Goal: Information Seeking & Learning: Learn about a topic

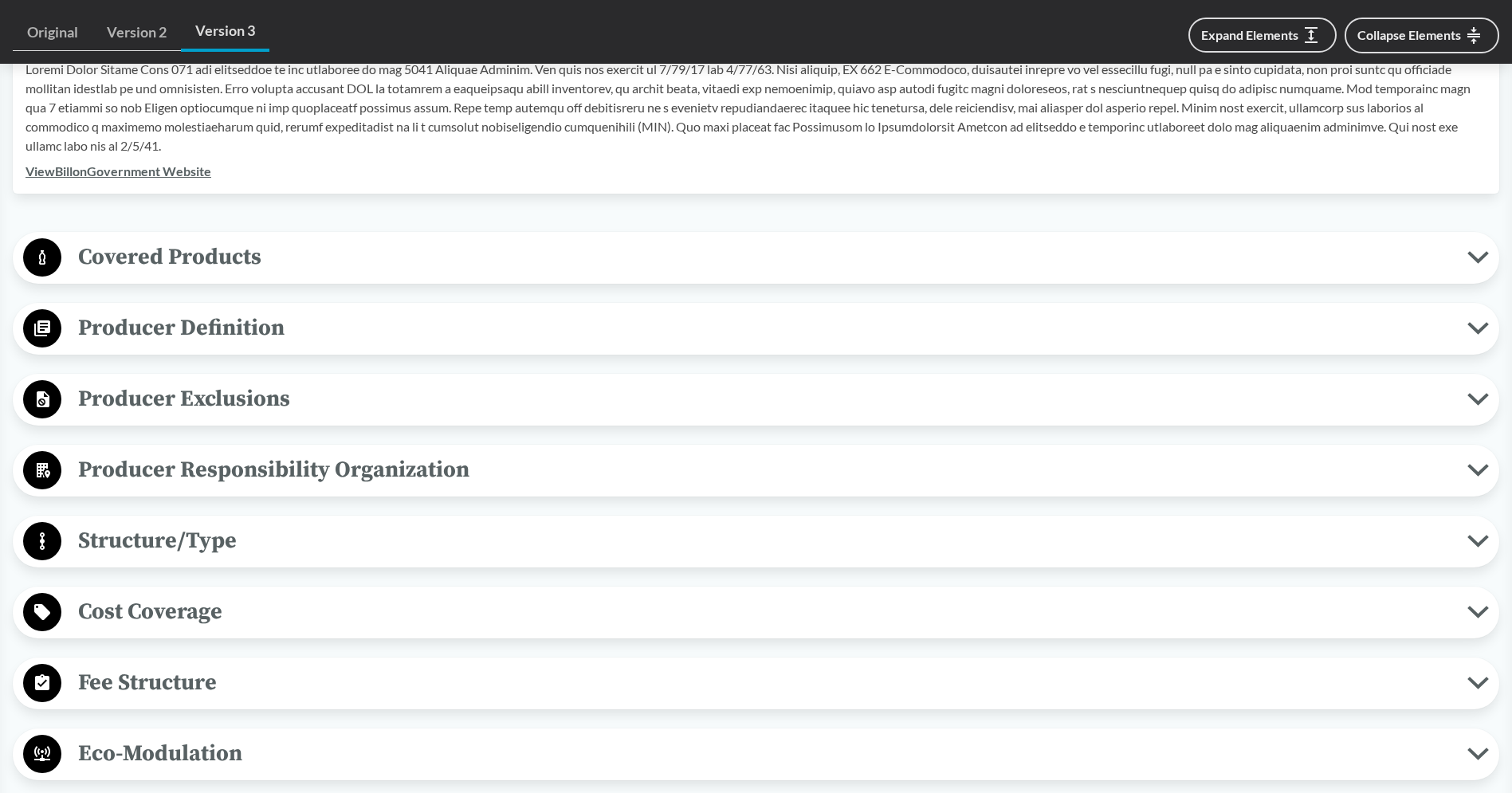
scroll to position [551, 0]
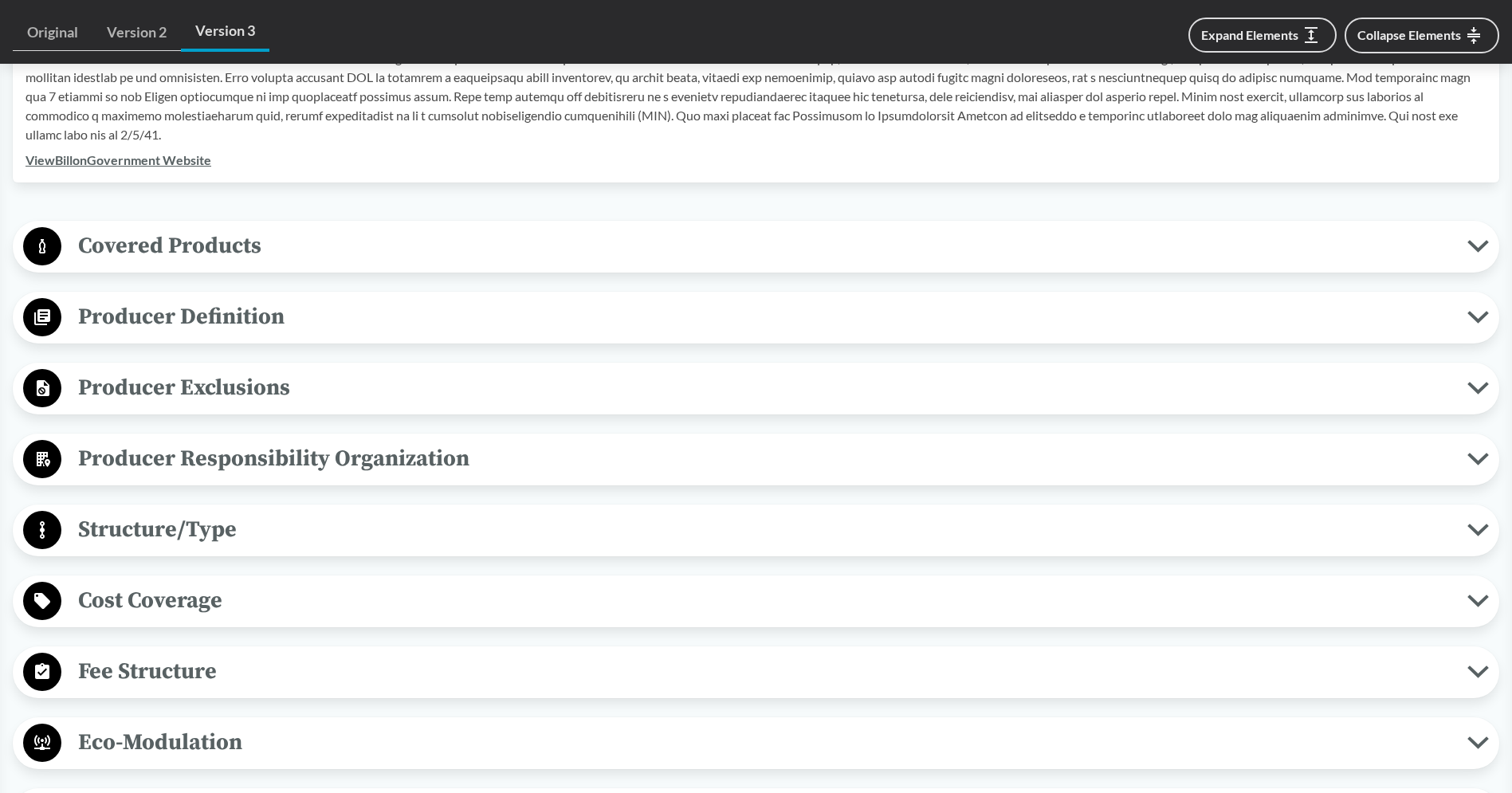
drag, startPoint x: 327, startPoint y: 525, endPoint x: 322, endPoint y: 551, distance: 26.5
click at [326, 532] on span "Structure/Type" at bounding box center [764, 530] width 1406 height 36
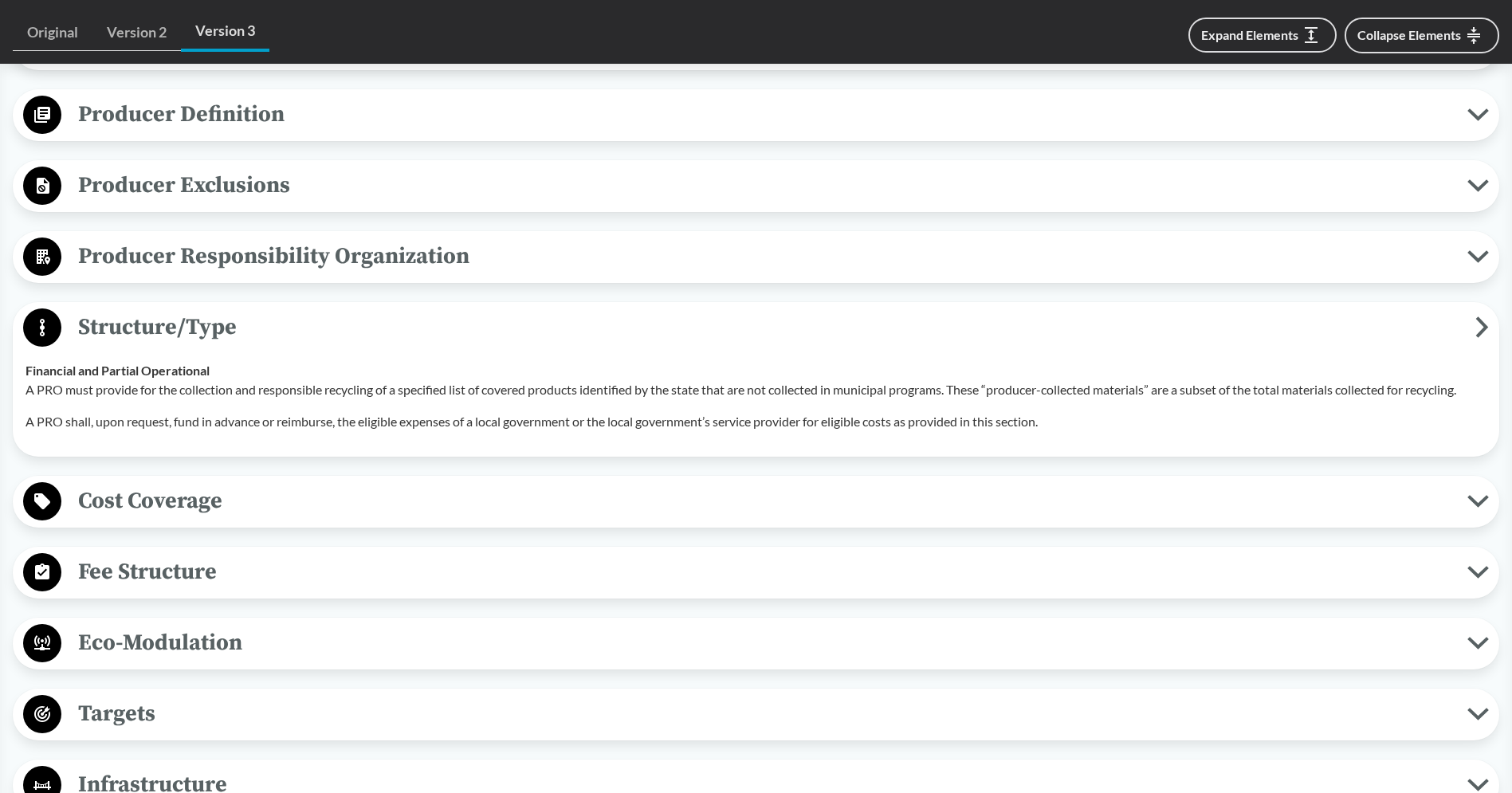
scroll to position [757, 0]
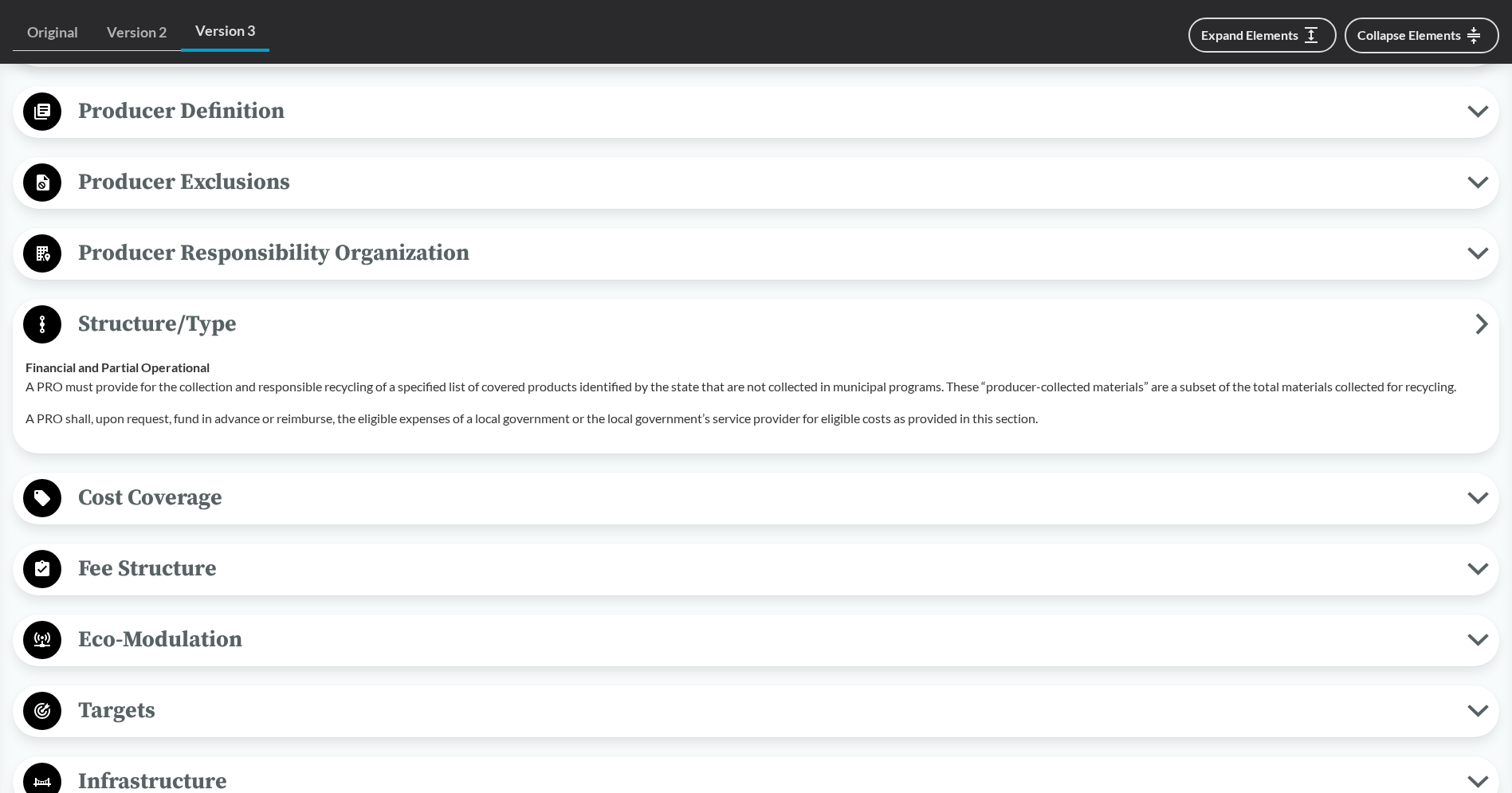
click at [283, 322] on span "Structure/Type" at bounding box center [768, 324] width 1414 height 36
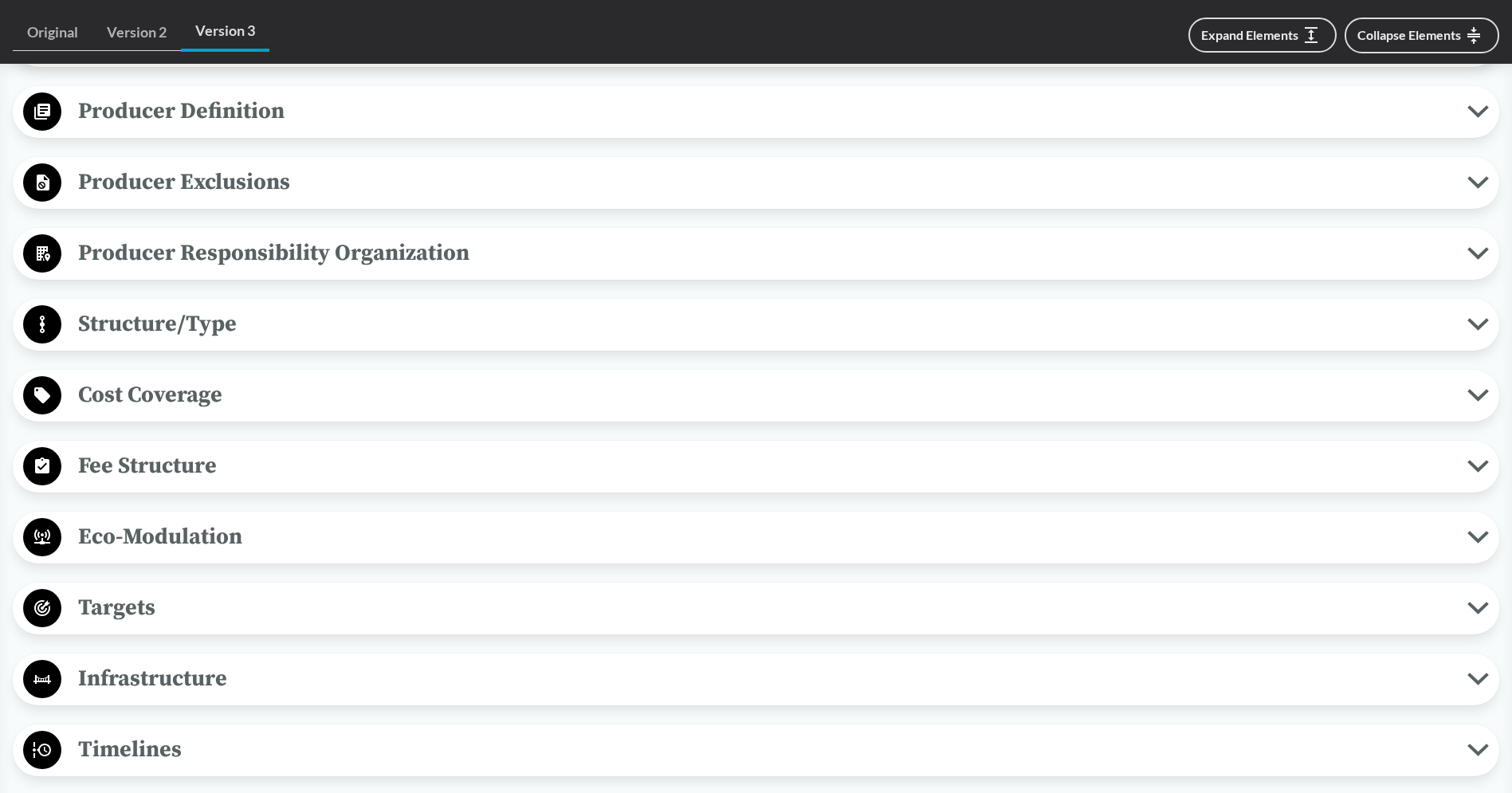
click at [269, 511] on div "Covered Products All Packaging Types Packaging is defined as materials used for…" at bounding box center [756, 643] width 1486 height 1257
click at [268, 394] on span "Cost Coverage" at bounding box center [764, 395] width 1406 height 36
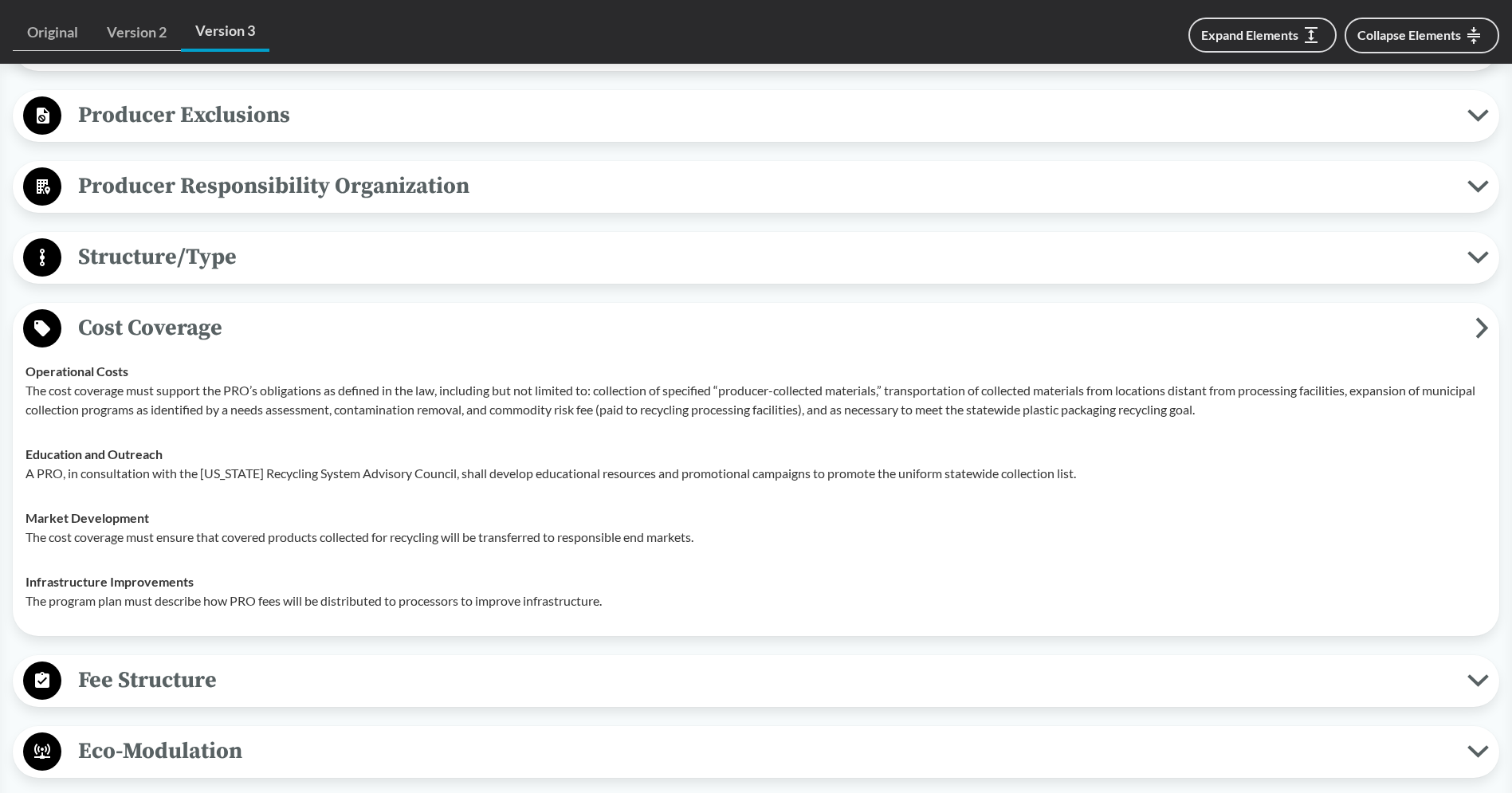
scroll to position [835, 0]
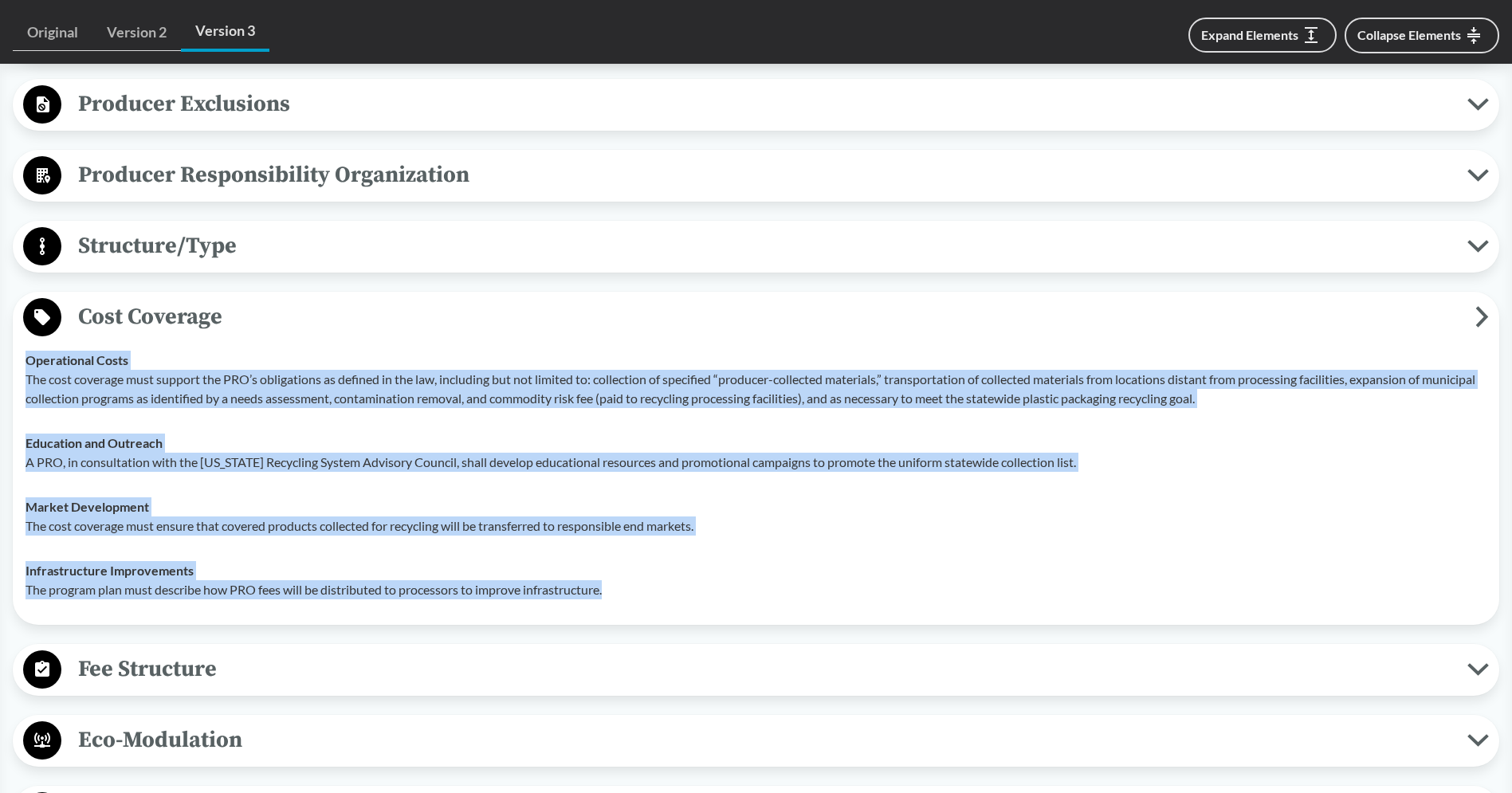
drag, startPoint x: 27, startPoint y: 359, endPoint x: 620, endPoint y: 599, distance: 639.7
click at [620, 599] on tbody "Operational Costs The cost coverage must support the PRO’s obligations as defin…" at bounding box center [756, 475] width 1475 height 274
click at [270, 663] on span "Fee Structure" at bounding box center [764, 669] width 1406 height 36
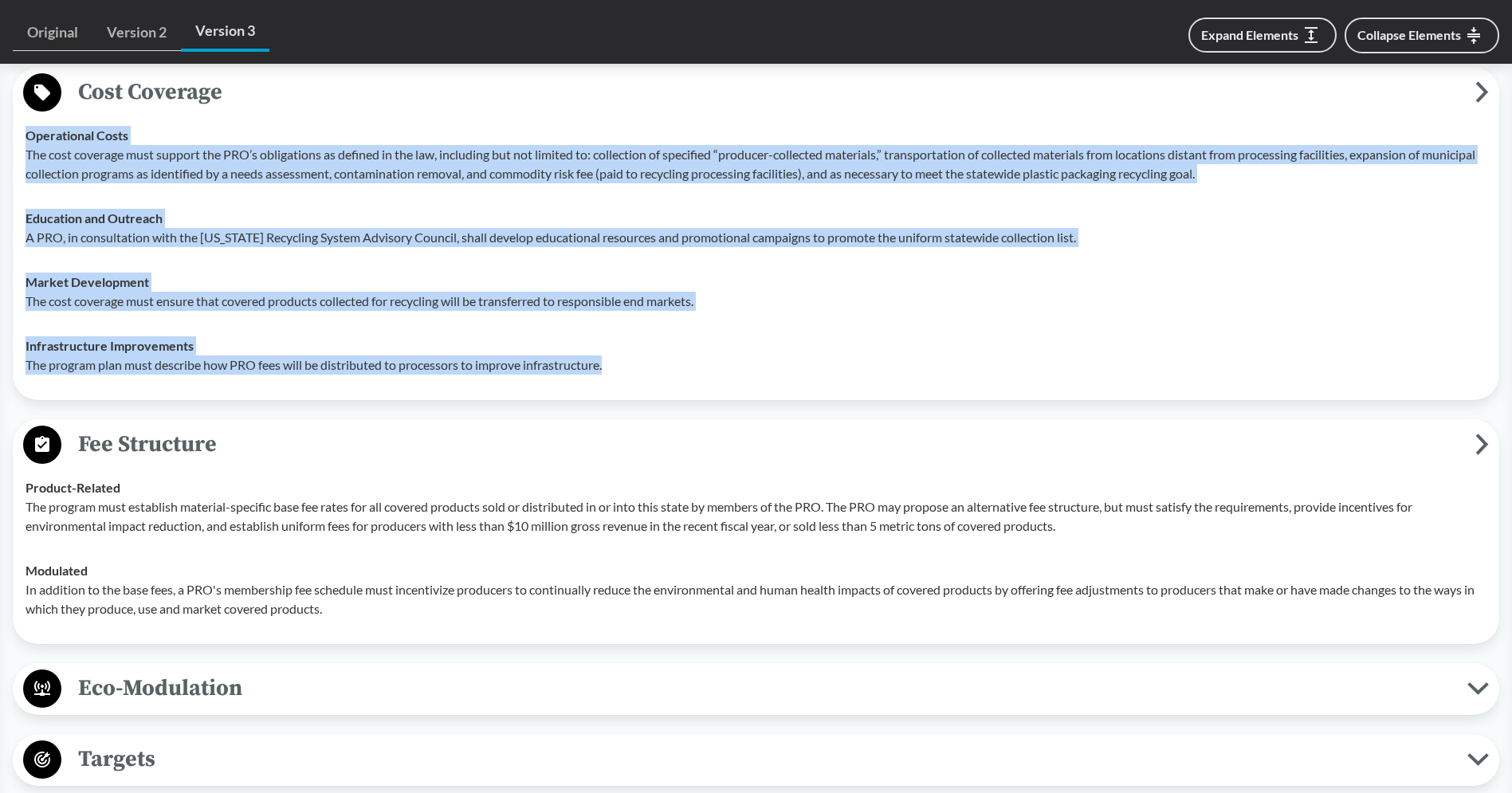
scroll to position [1080, 0]
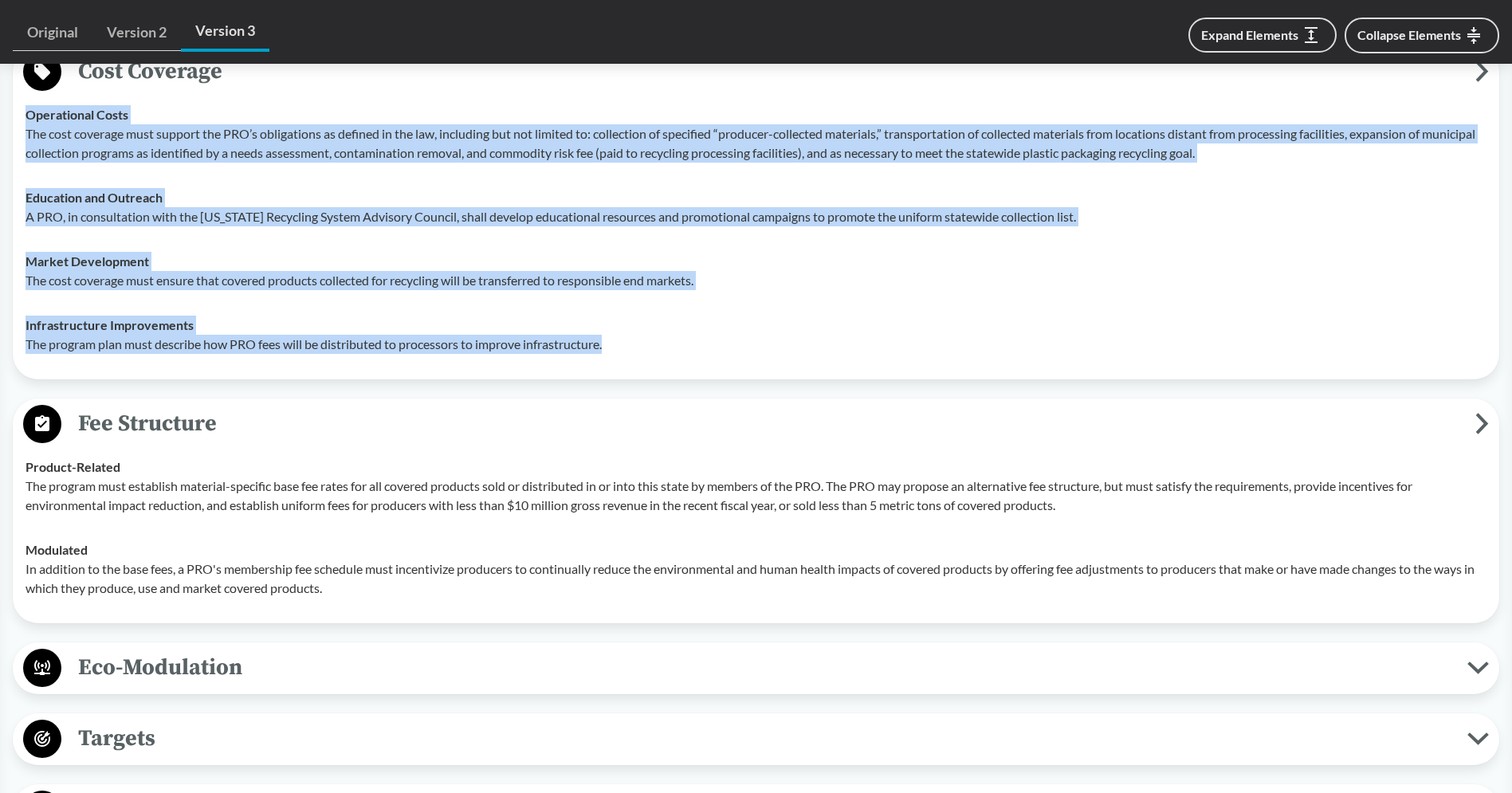
click at [337, 431] on span "Fee Structure" at bounding box center [768, 423] width 1414 height 36
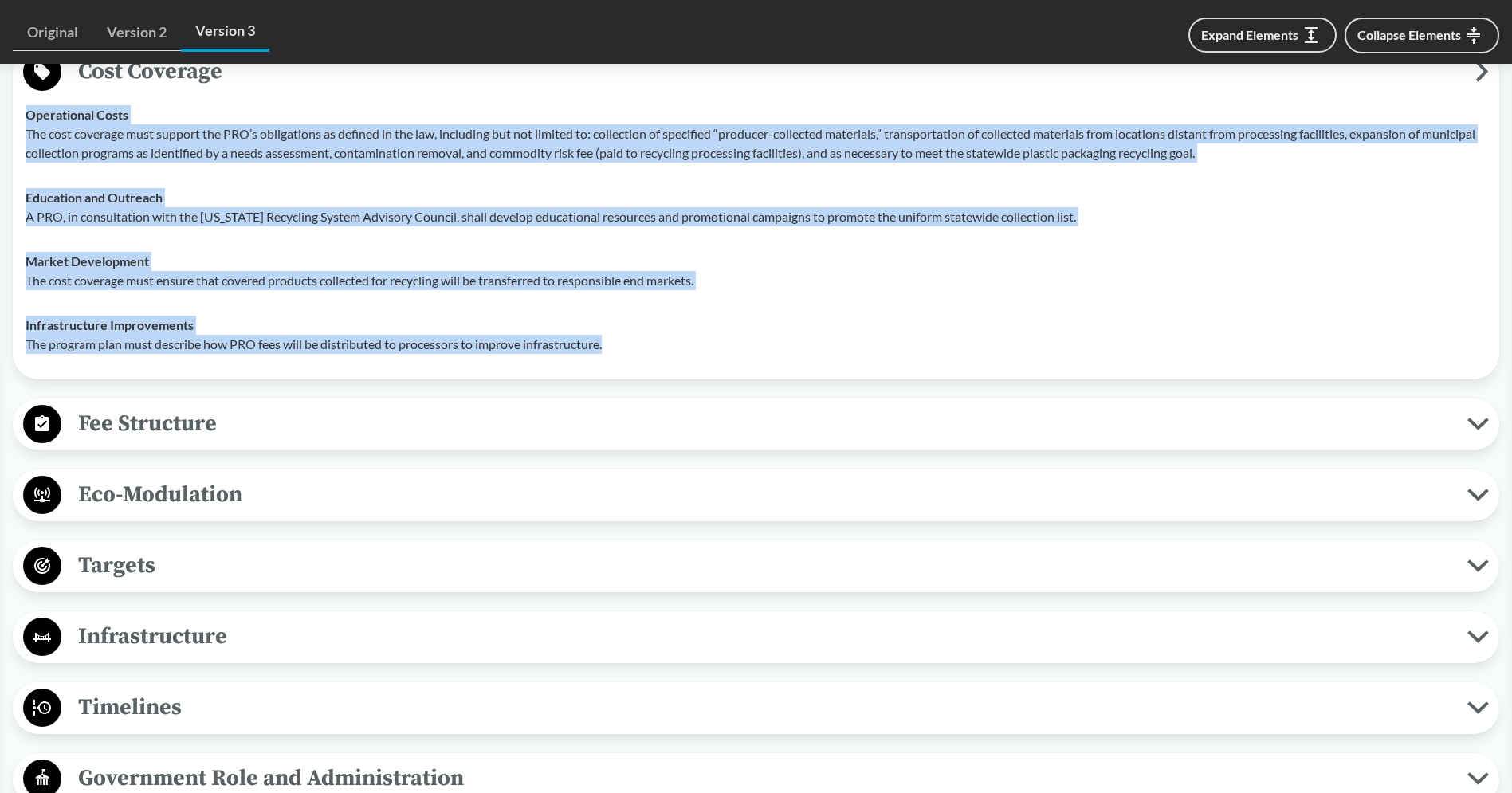
click at [287, 502] on span "Eco-Modulation" at bounding box center [764, 495] width 1406 height 36
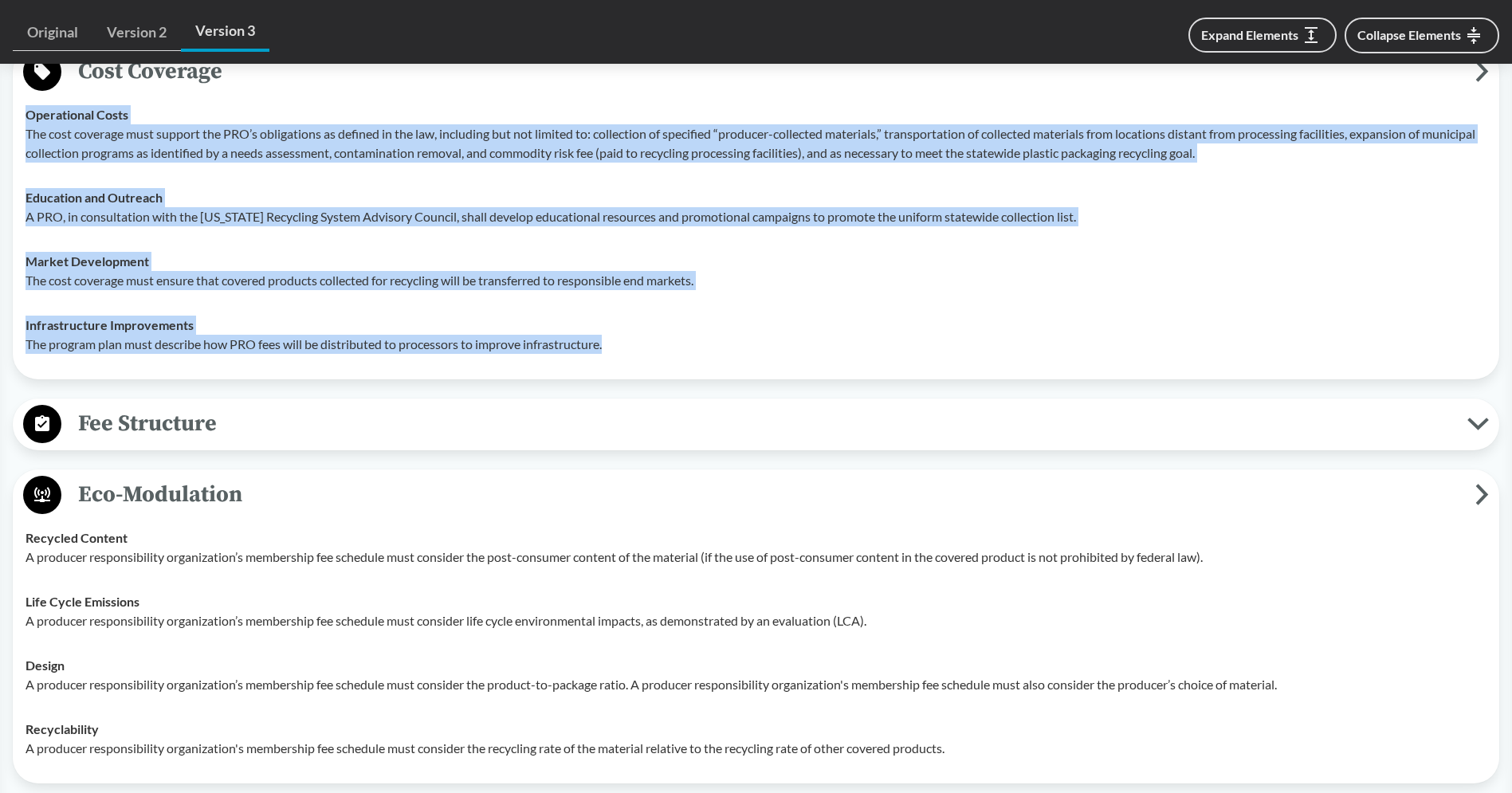
click at [289, 500] on span "Eco-Modulation" at bounding box center [768, 495] width 1414 height 36
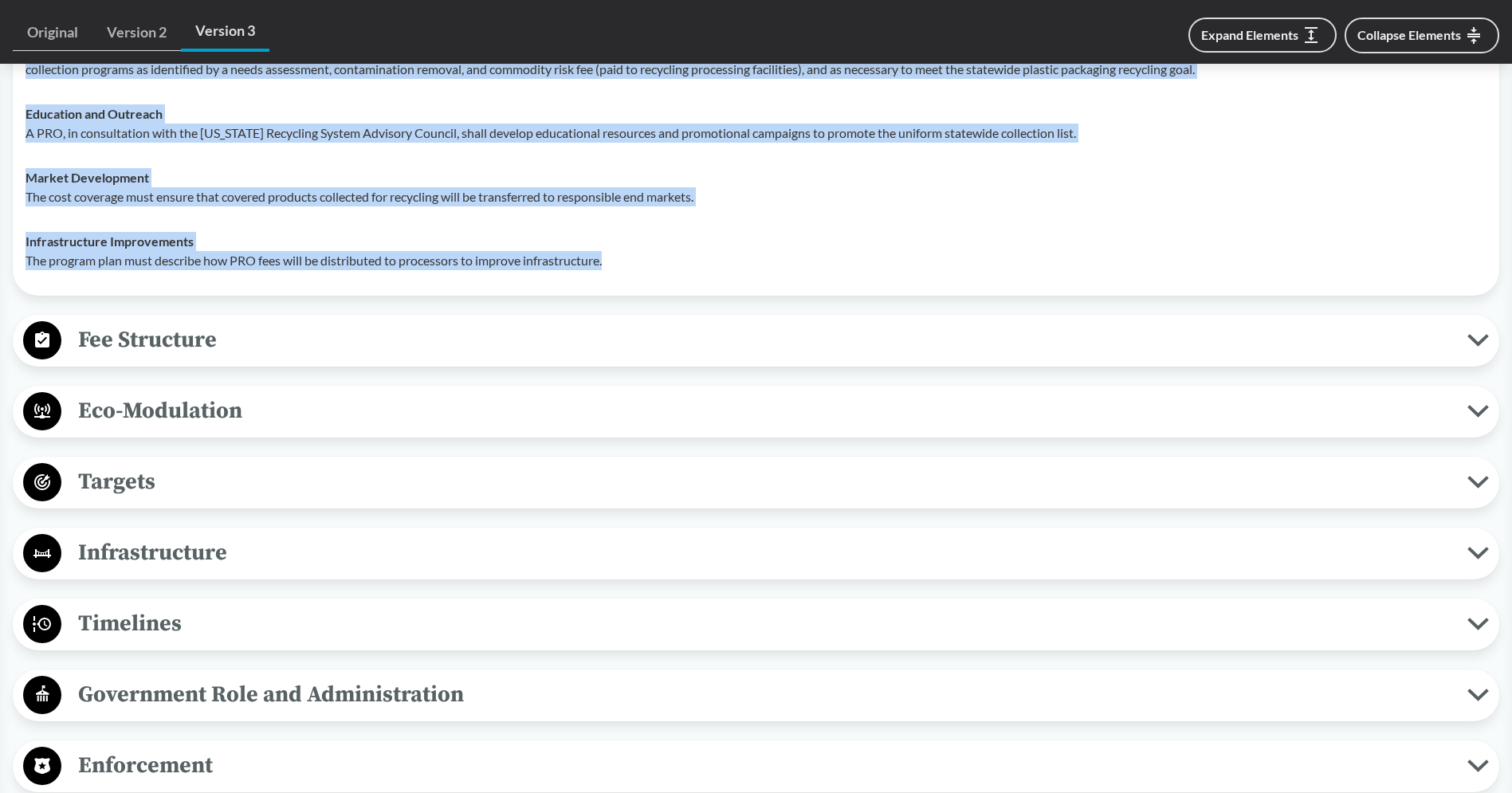
scroll to position [1167, 0]
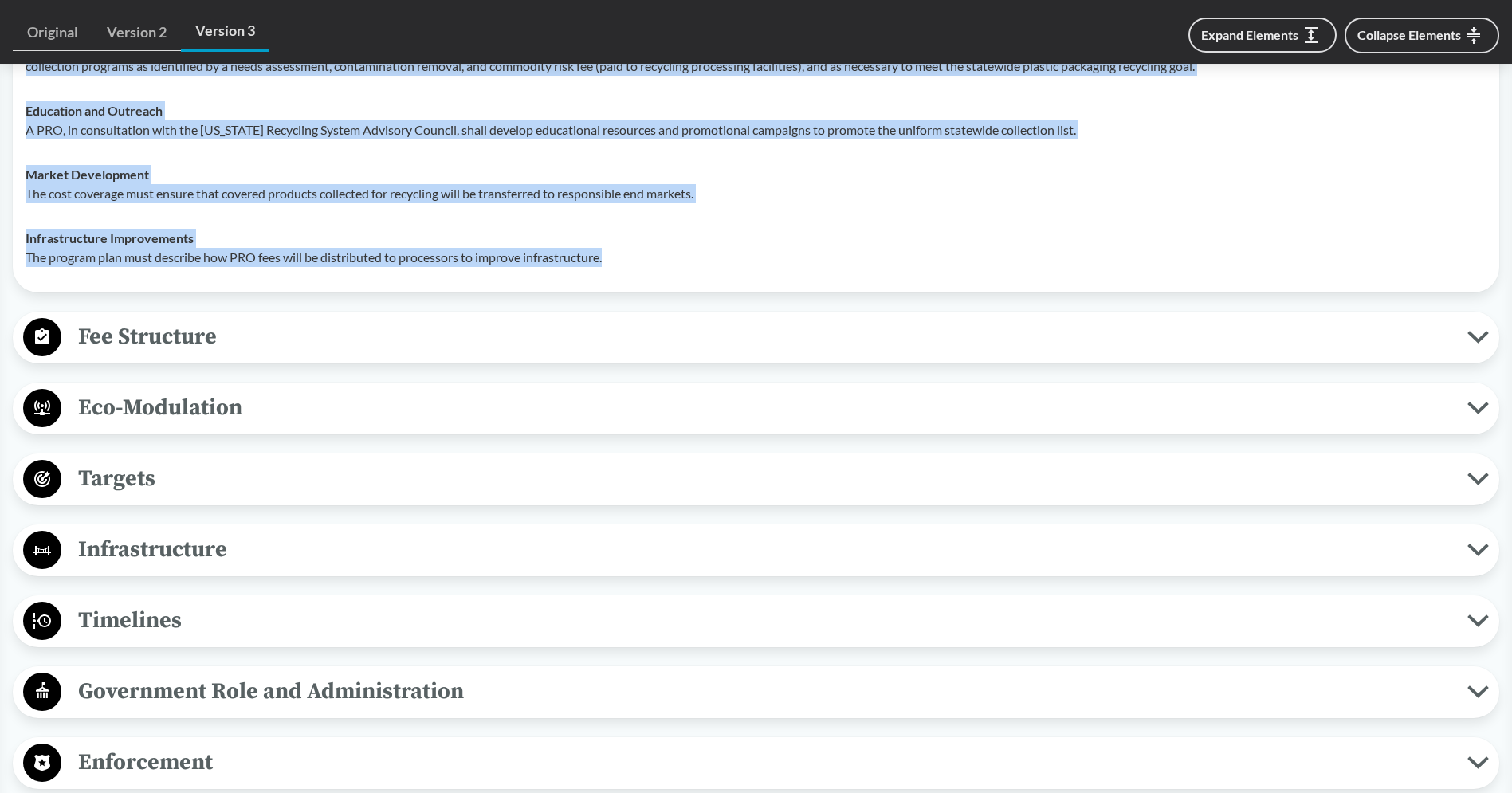
click at [381, 482] on span "Targets" at bounding box center [764, 478] width 1406 height 36
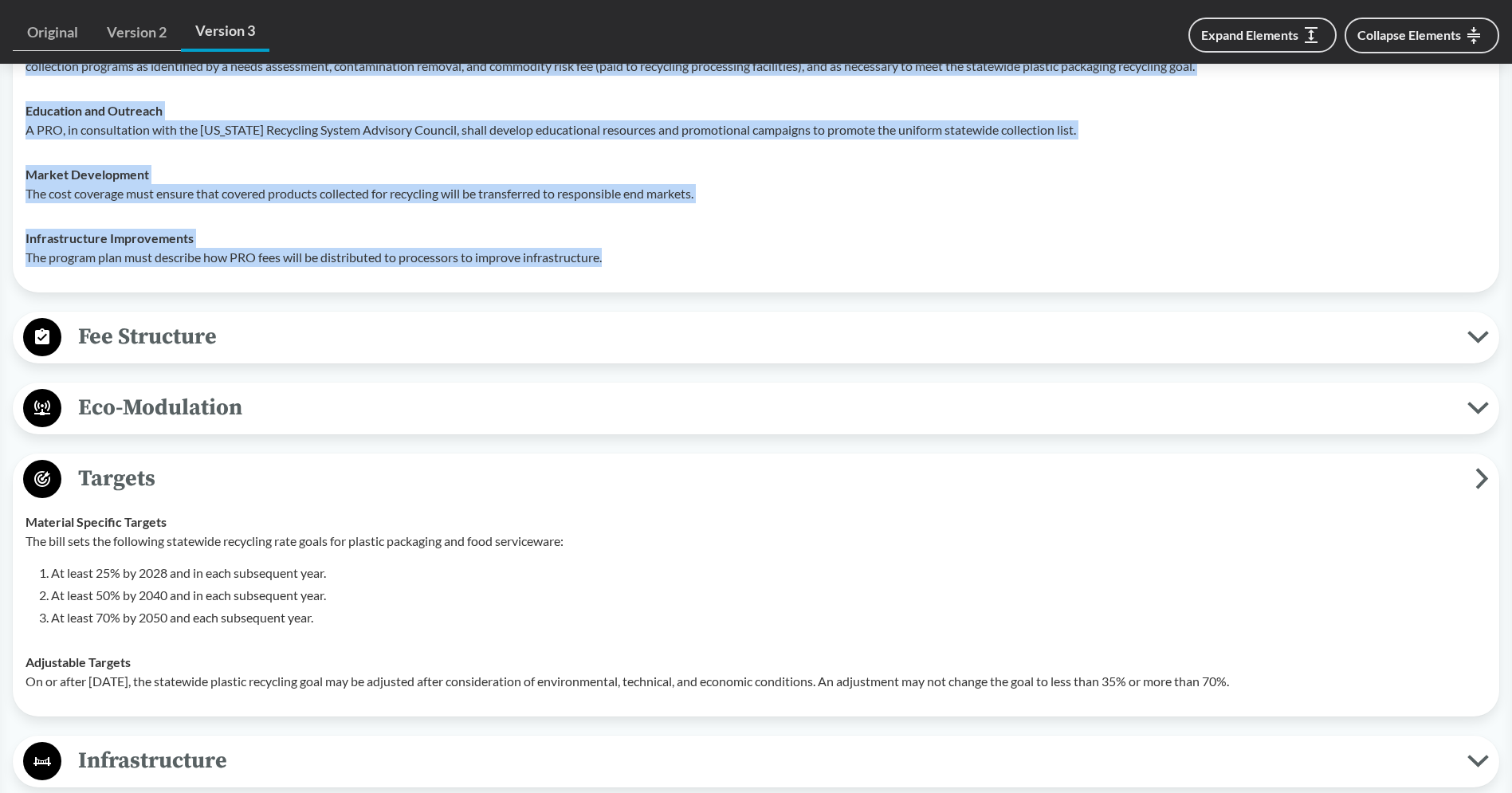
click at [382, 472] on span "Targets" at bounding box center [768, 478] width 1414 height 36
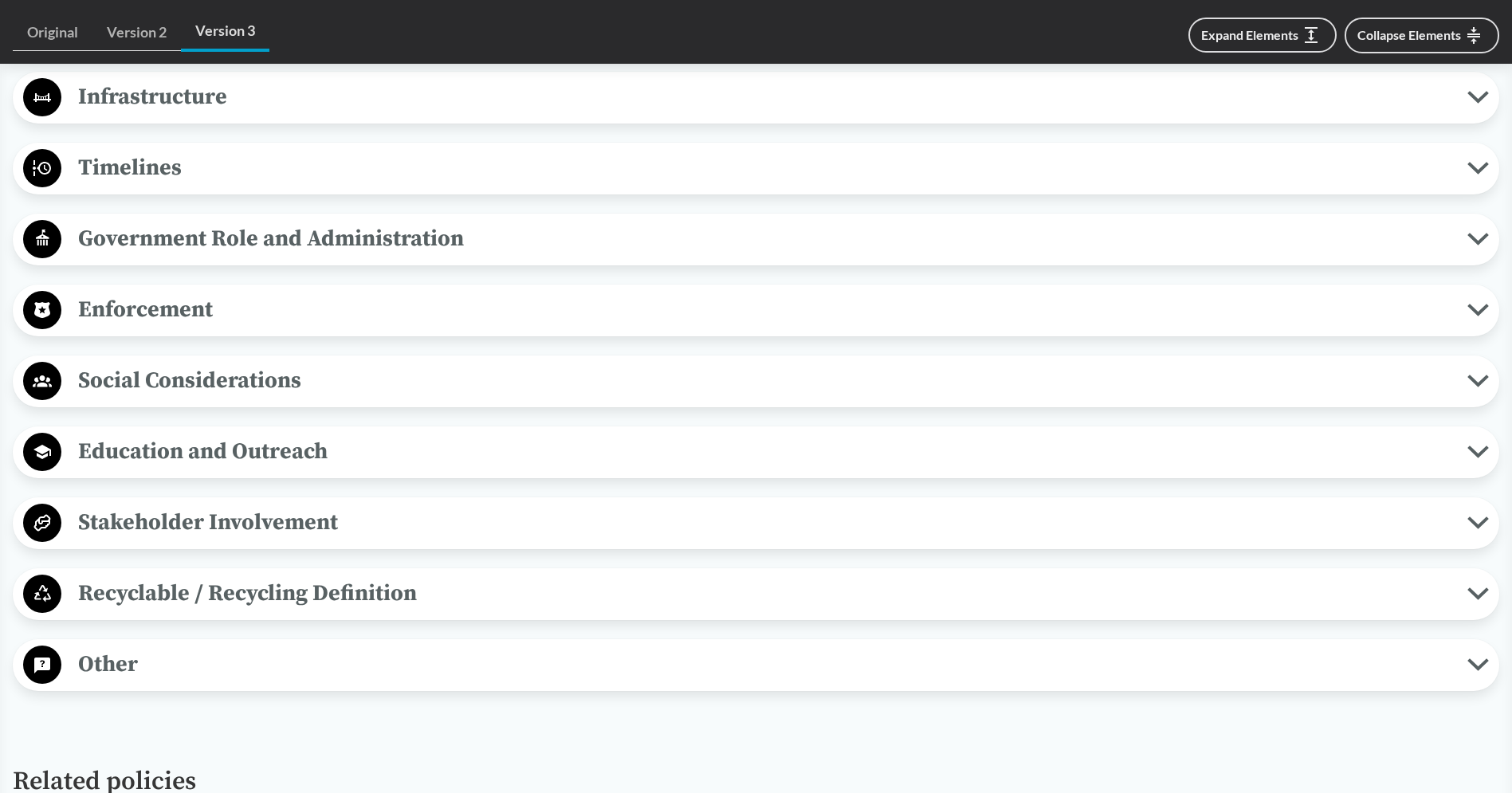
scroll to position [1616, 0]
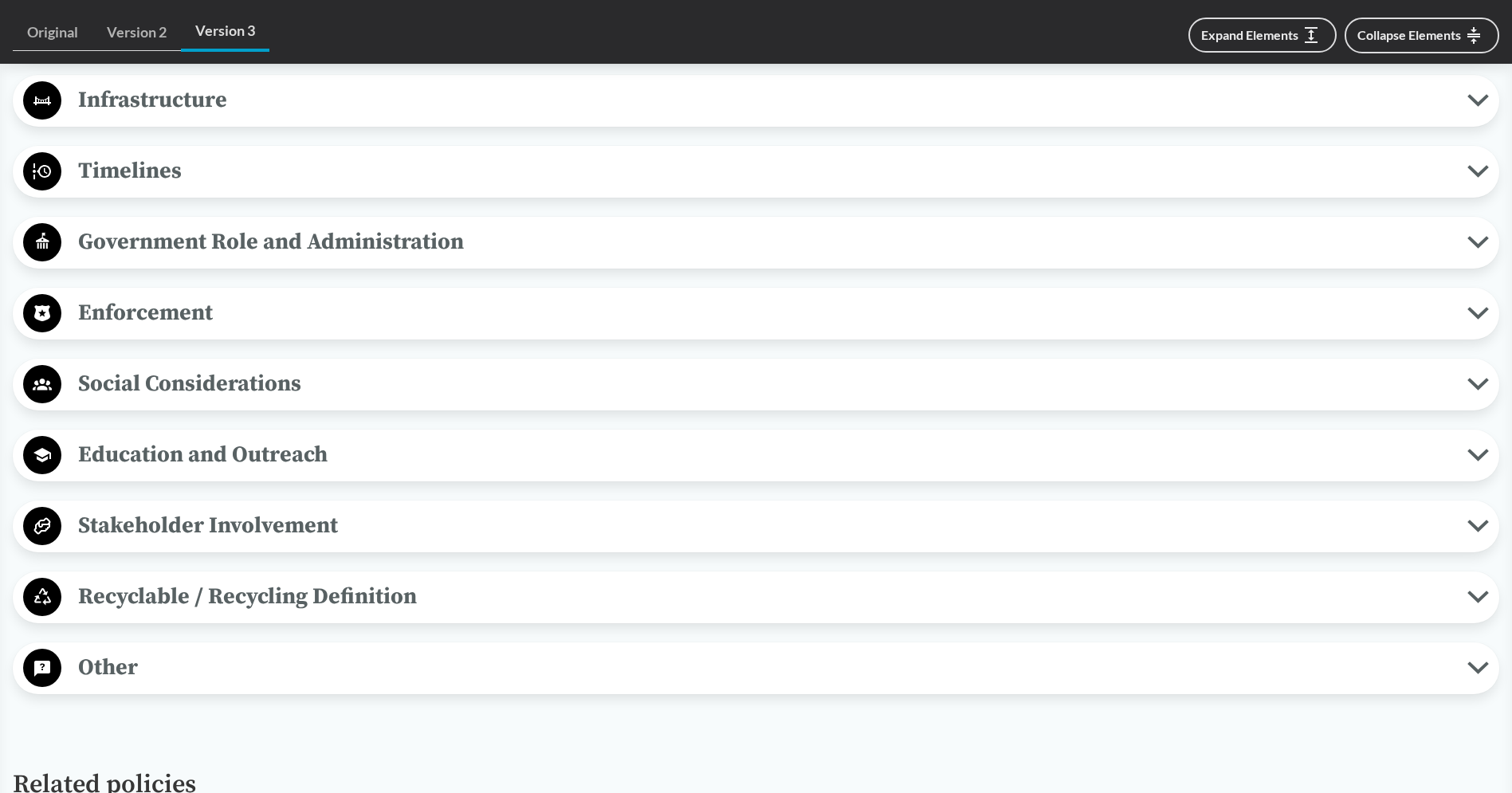
click at [337, 446] on span "Education and Outreach" at bounding box center [764, 455] width 1406 height 36
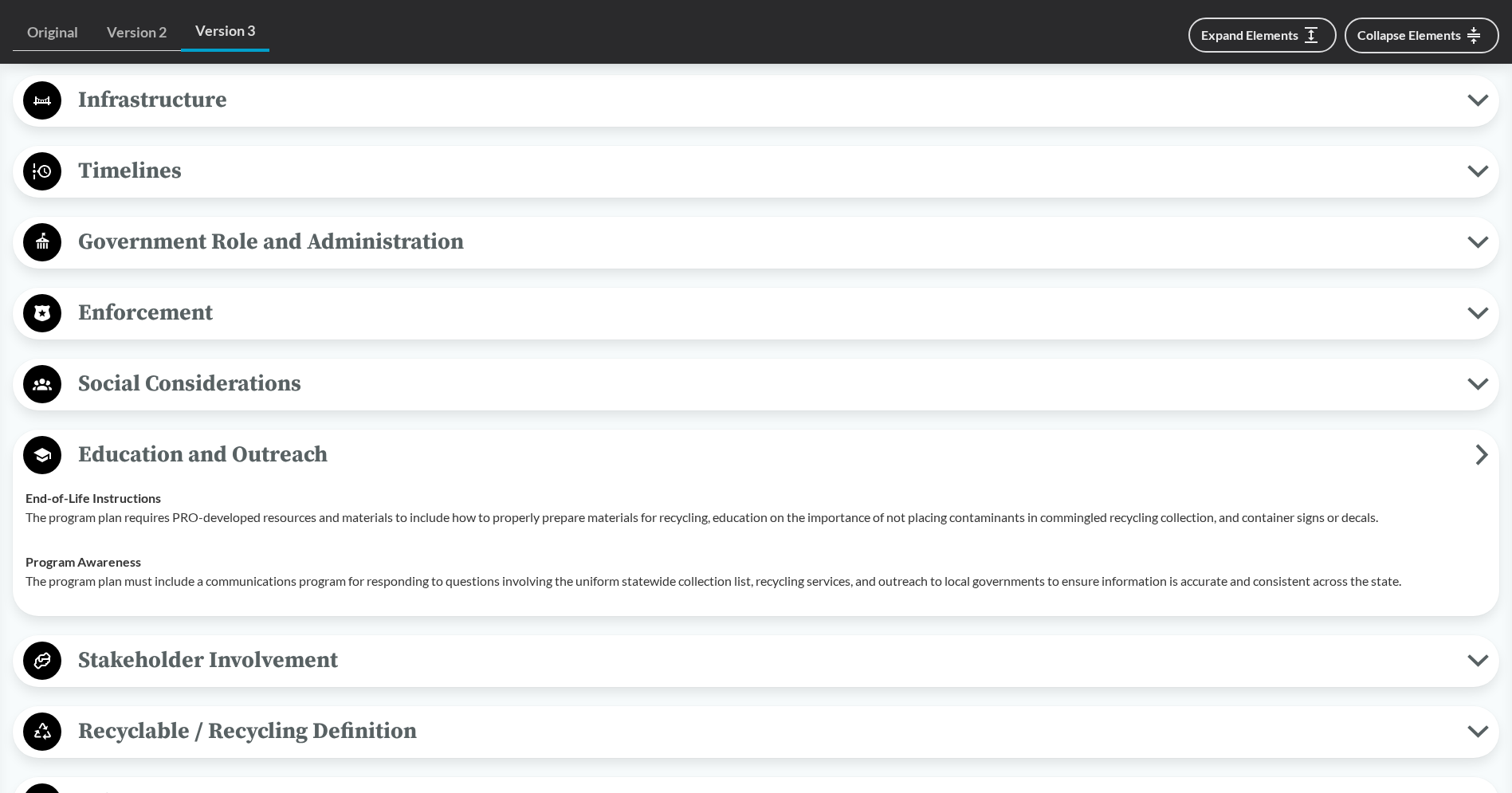
click at [336, 448] on span "Education and Outreach" at bounding box center [768, 455] width 1414 height 36
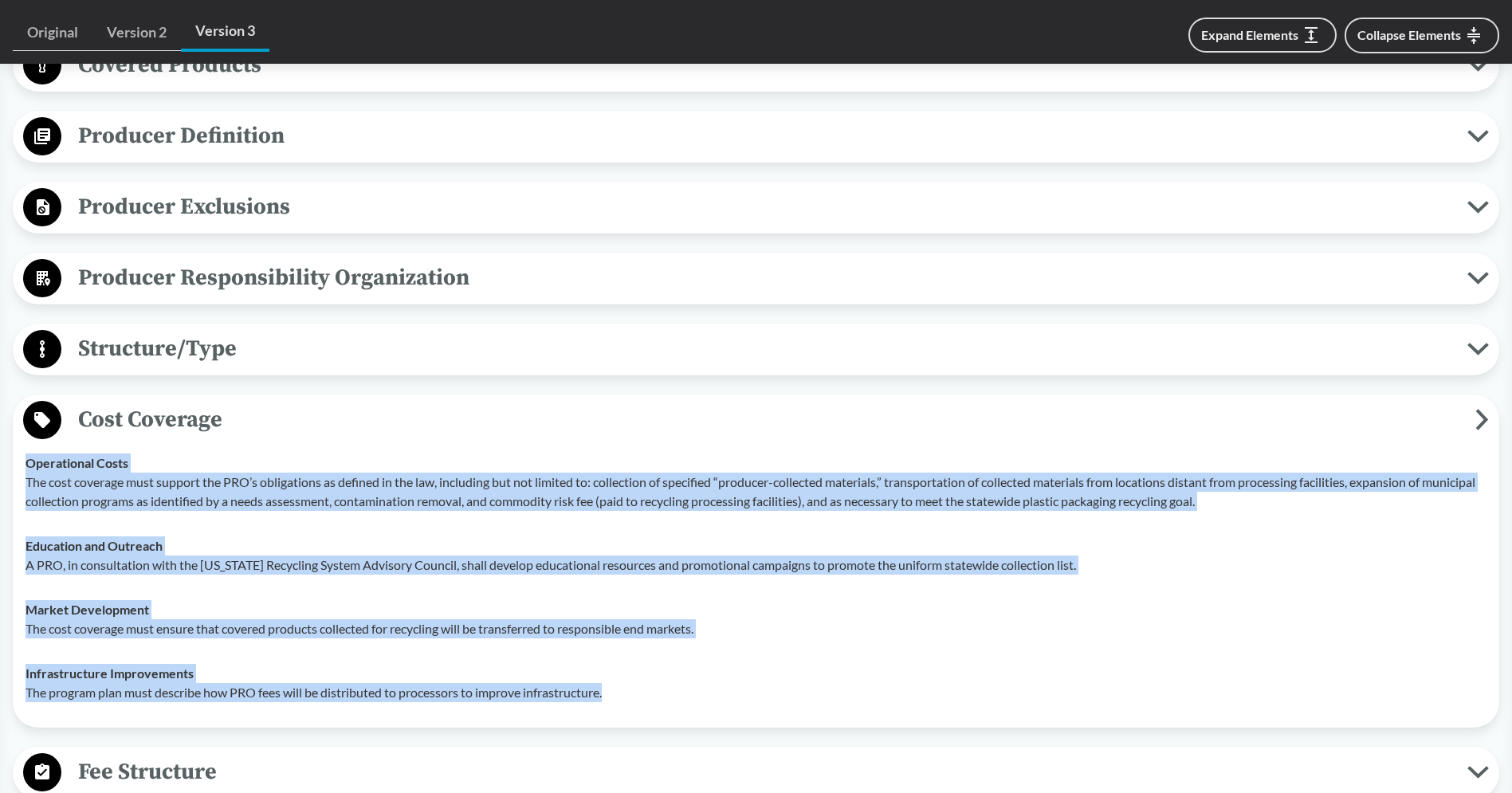
scroll to position [603, 0]
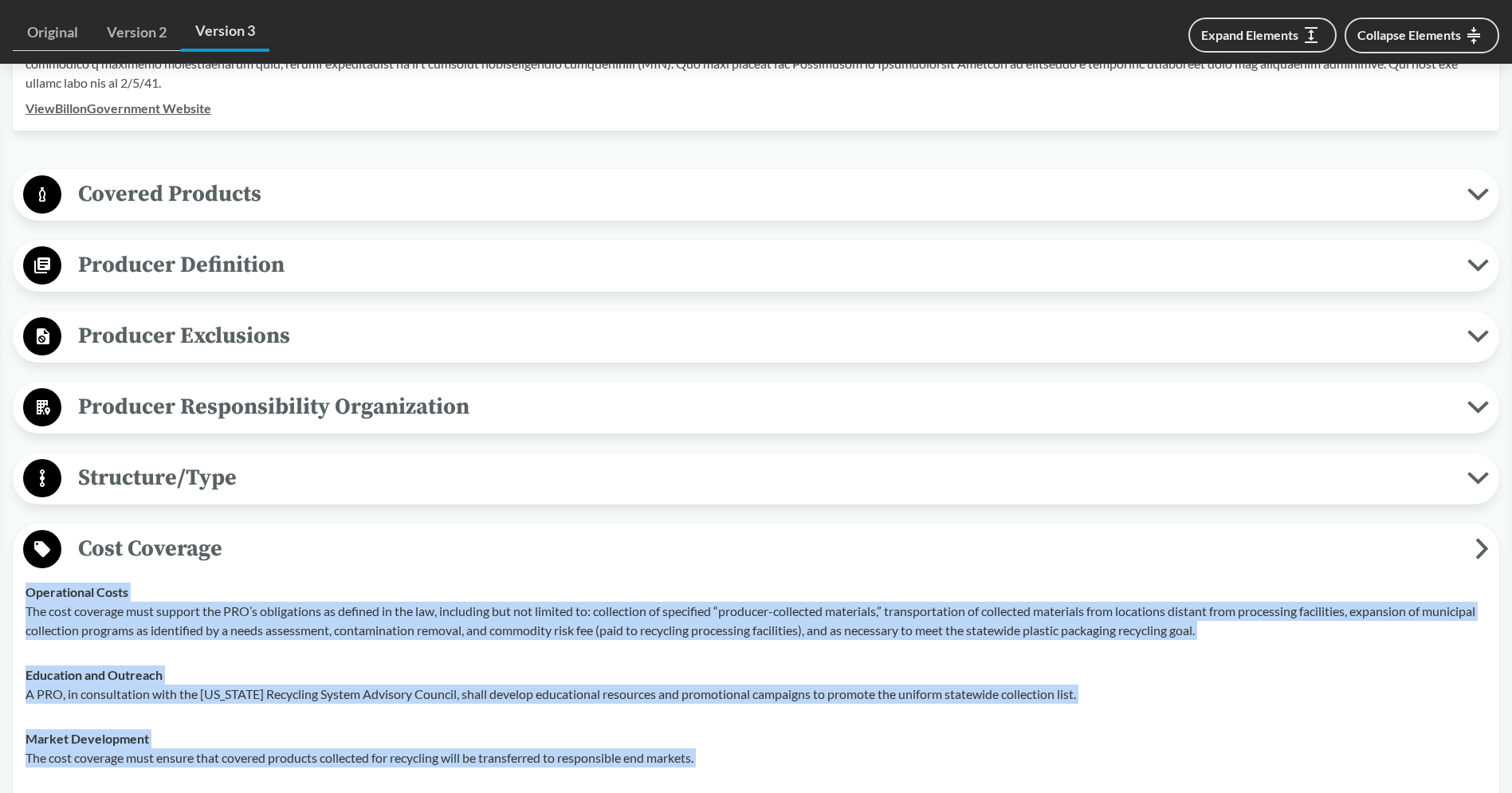
click at [304, 336] on span "Producer Exclusions" at bounding box center [764, 336] width 1406 height 36
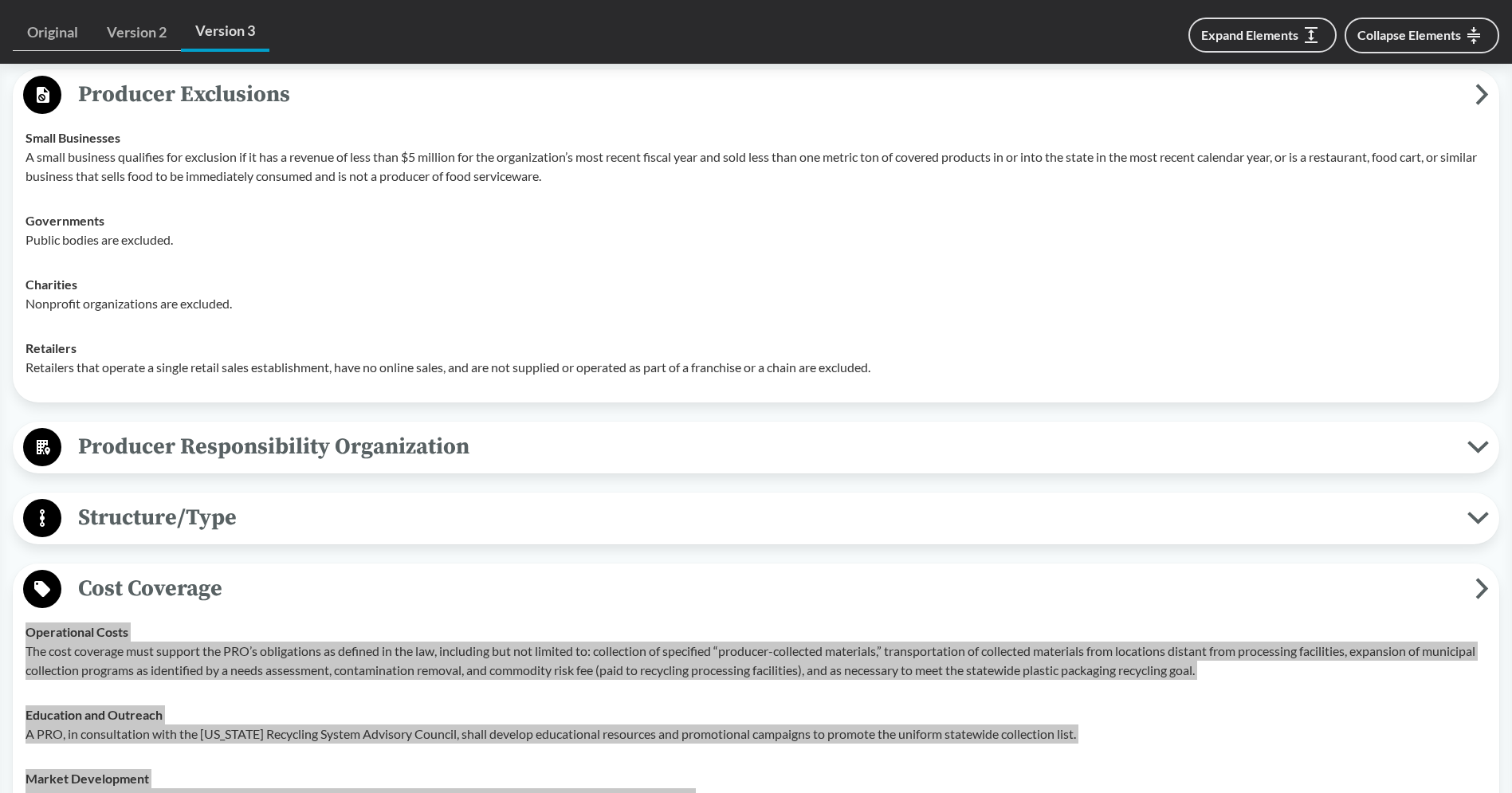
scroll to position [844, 0]
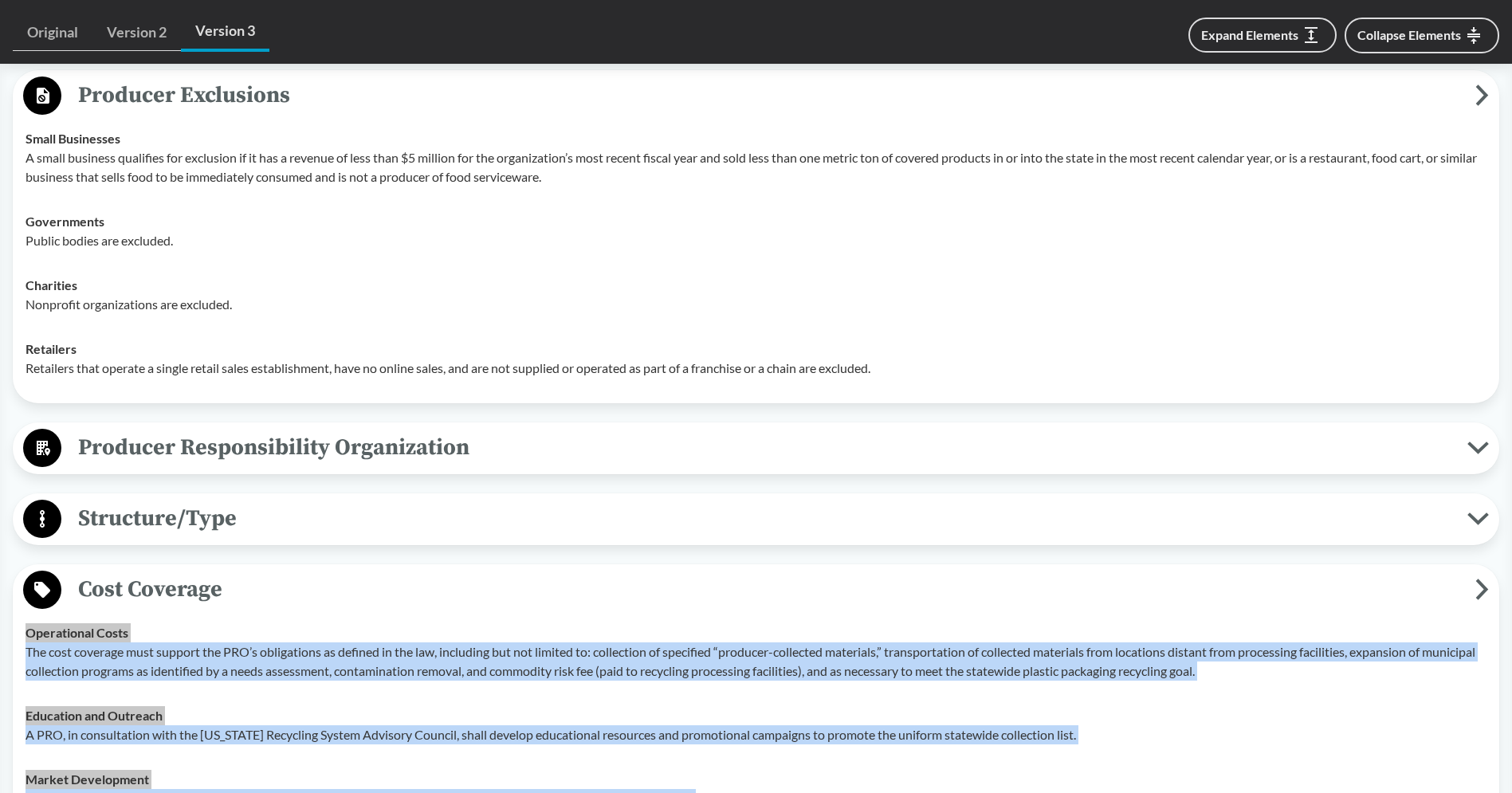
click at [259, 518] on span "Structure/Type" at bounding box center [764, 519] width 1406 height 36
click at [259, 519] on span "Structure/Type" at bounding box center [764, 519] width 1406 height 36
click at [324, 513] on span "Structure/Type" at bounding box center [764, 519] width 1406 height 36
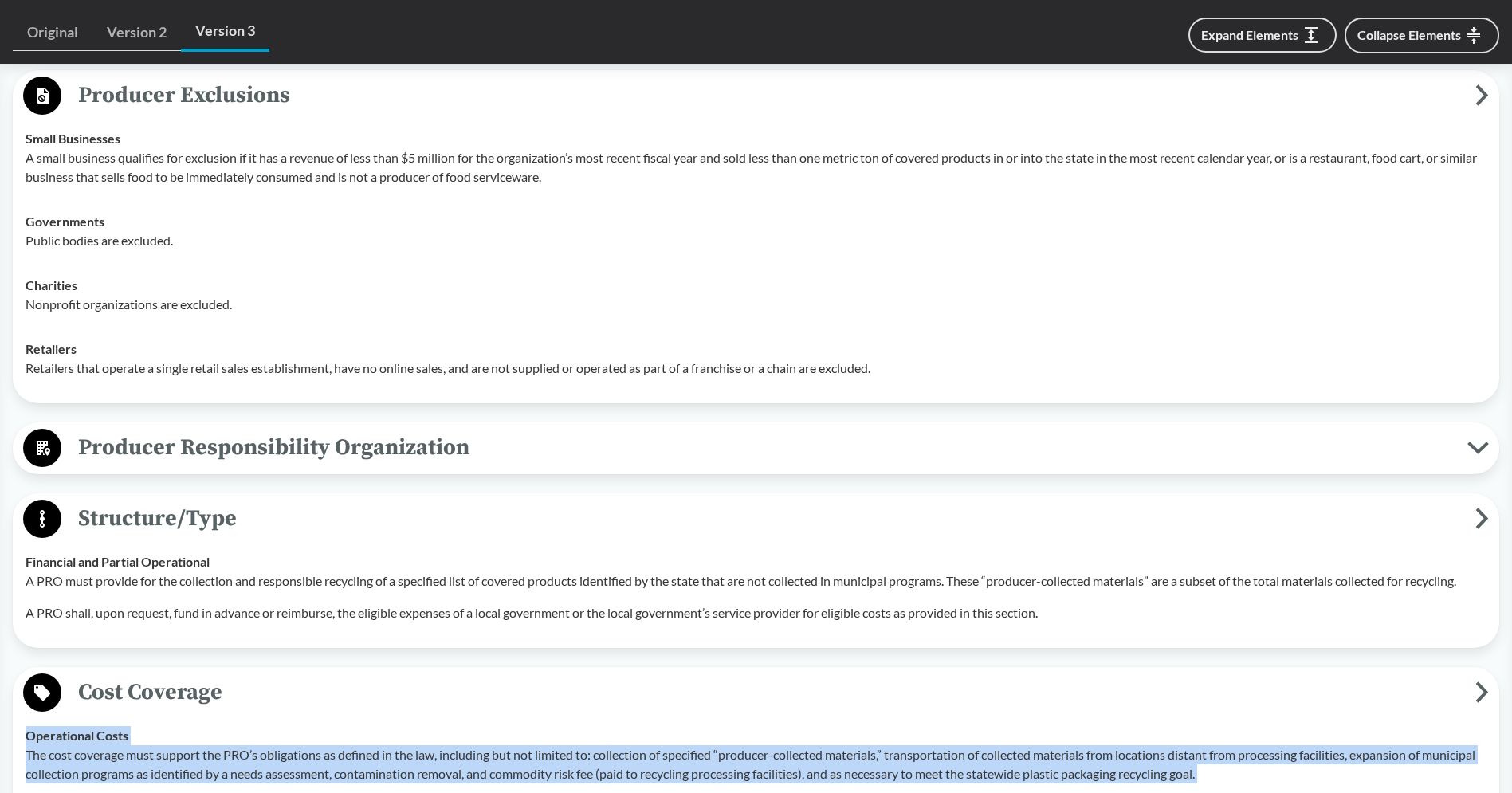
click at [323, 515] on span "Structure/Type" at bounding box center [768, 519] width 1414 height 36
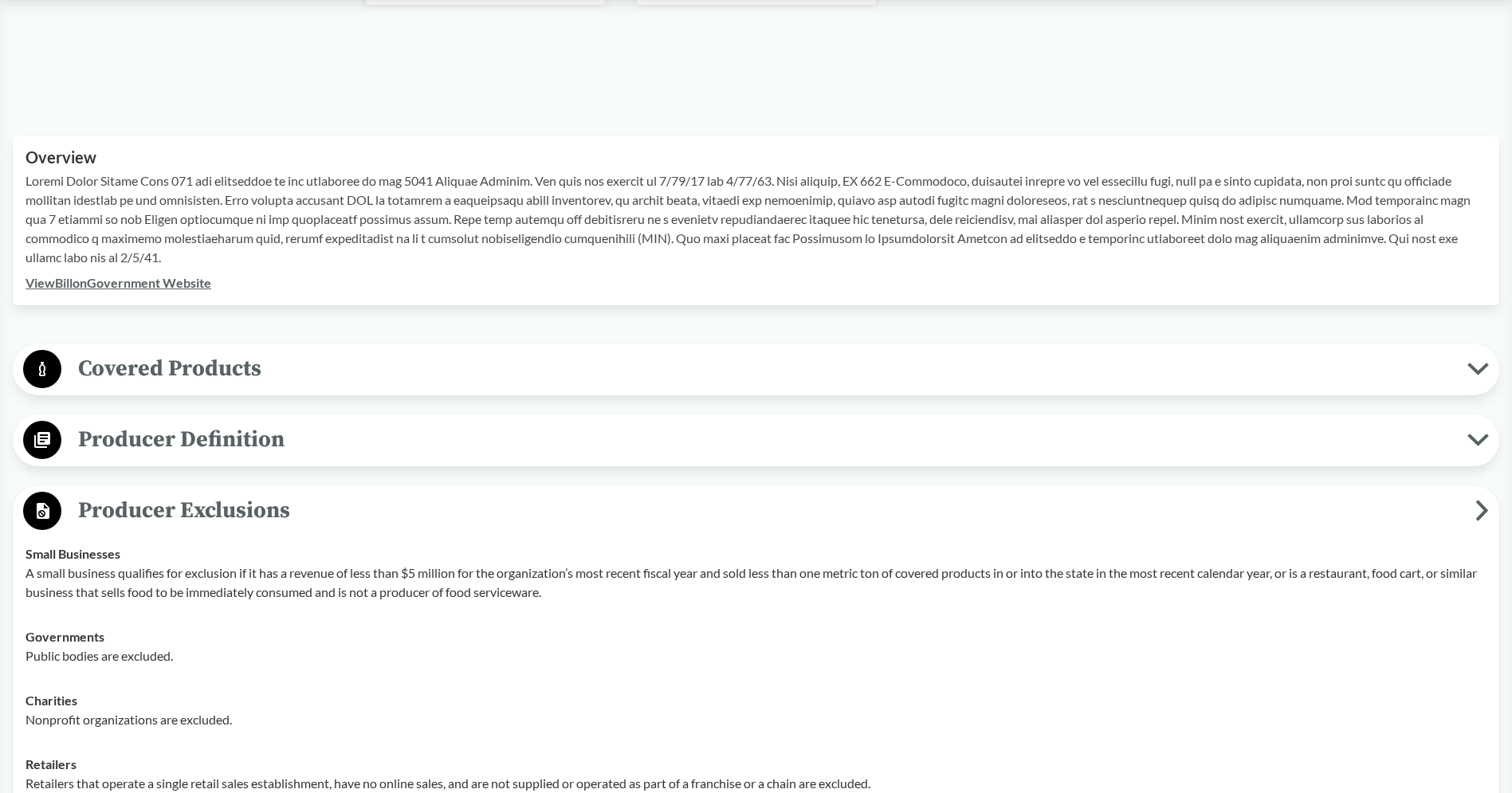
scroll to position [429, 0]
click at [355, 513] on span "Producer Exclusions" at bounding box center [768, 509] width 1414 height 36
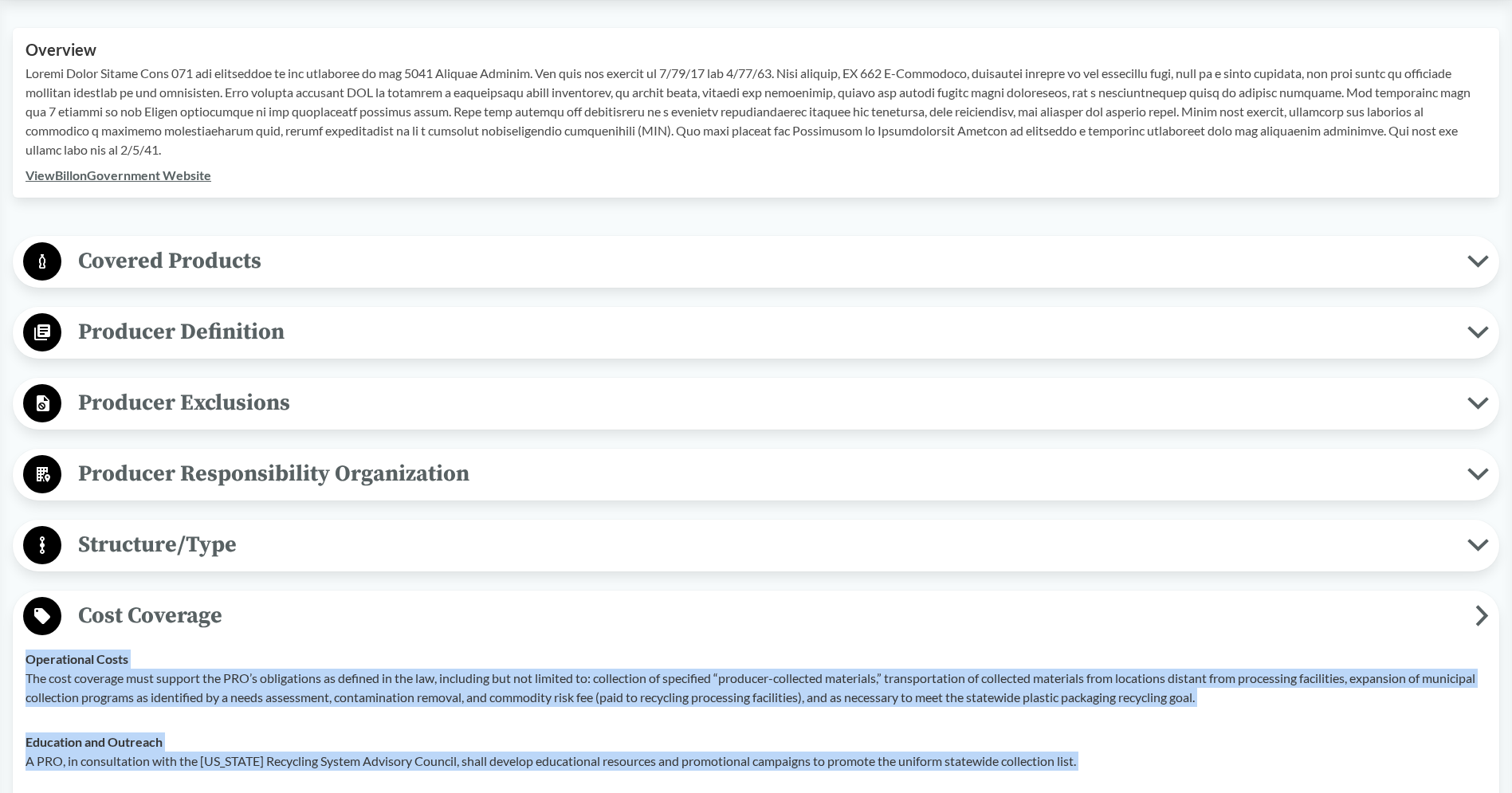
scroll to position [606, 0]
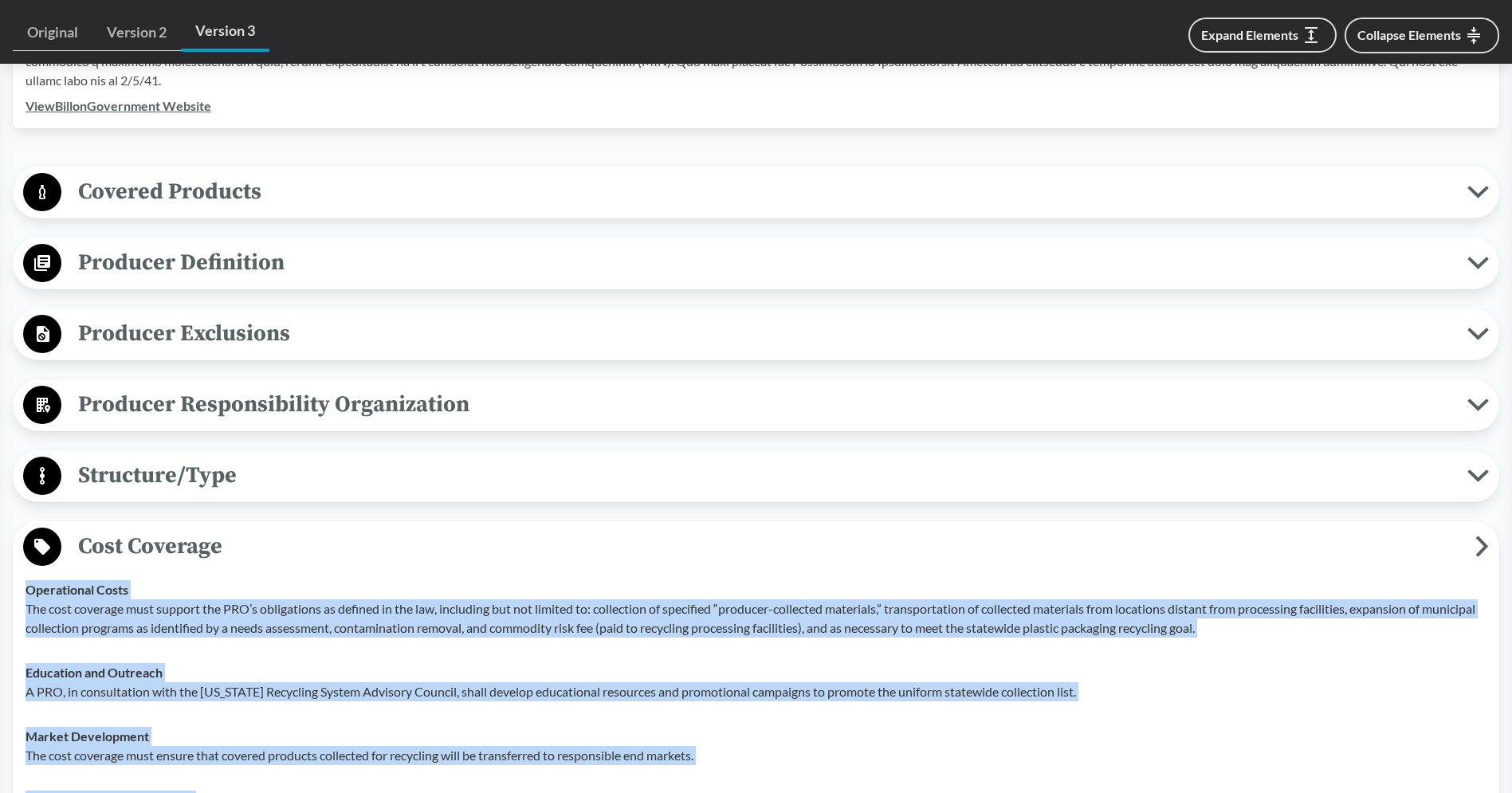
click at [424, 542] on span "Cost Coverage" at bounding box center [768, 546] width 1414 height 36
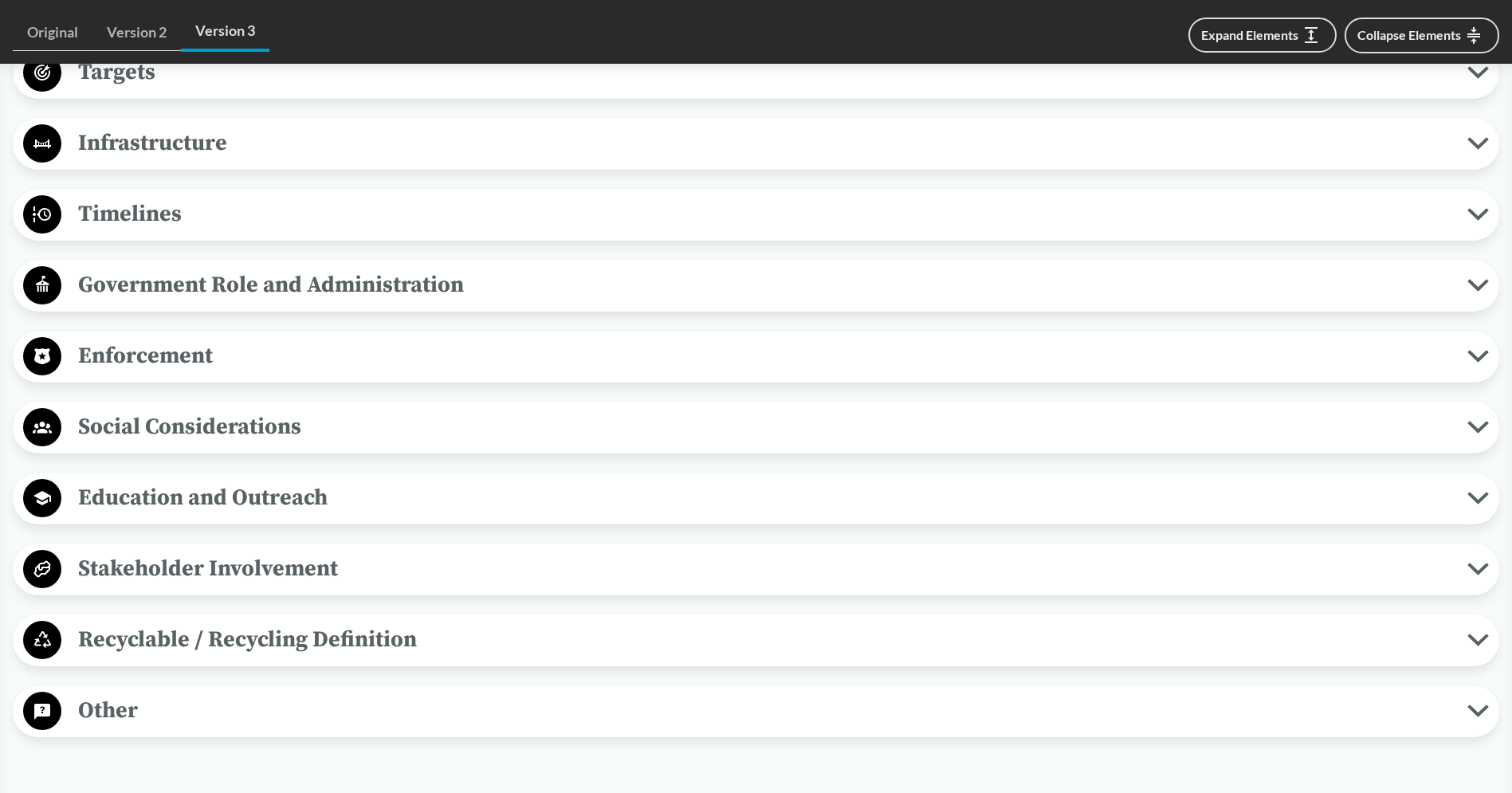
scroll to position [1294, 0]
click at [358, 713] on span "Other" at bounding box center [764, 709] width 1406 height 36
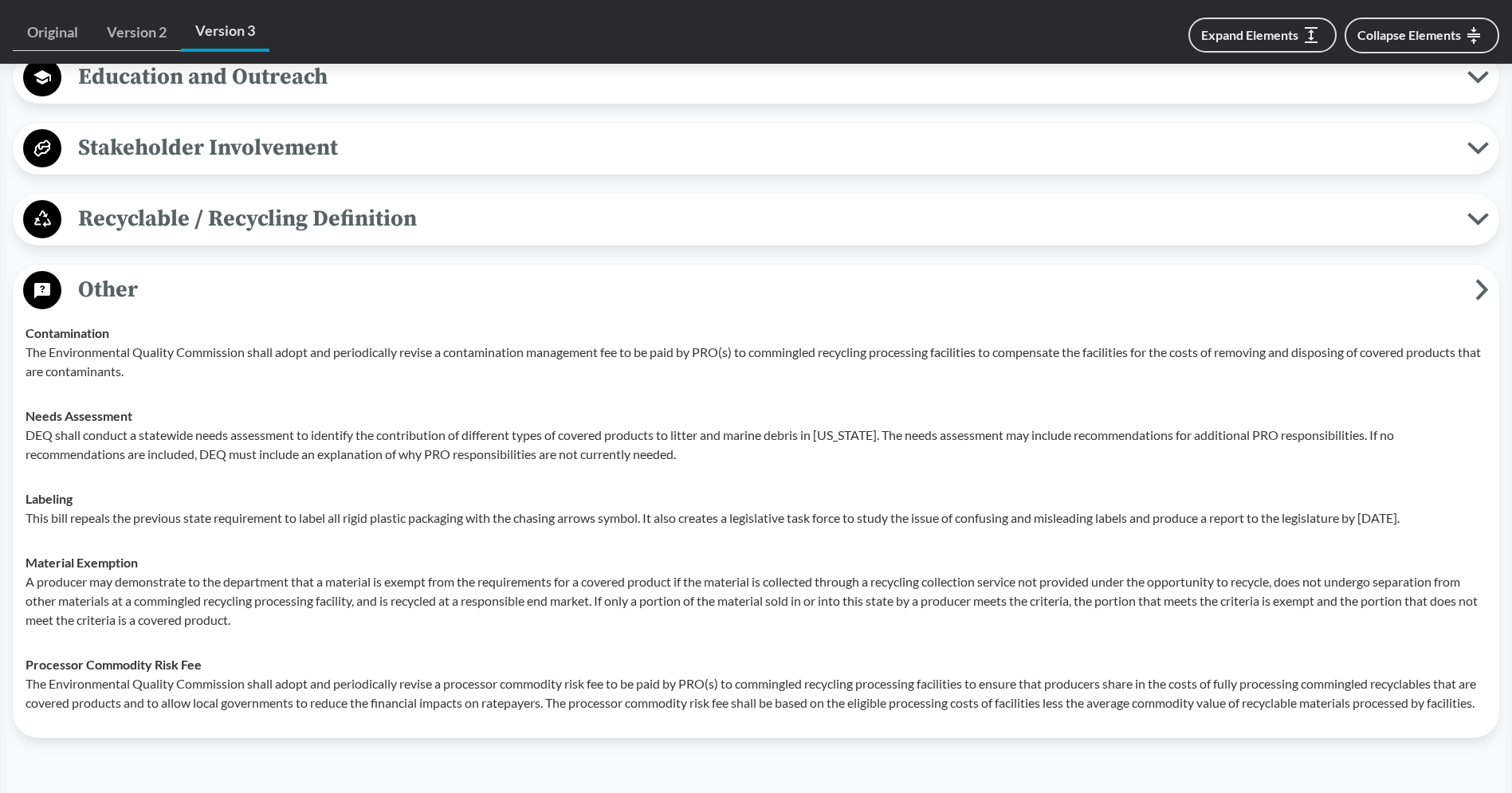
scroll to position [1715, 0]
click at [483, 290] on span "Other" at bounding box center [768, 287] width 1414 height 36
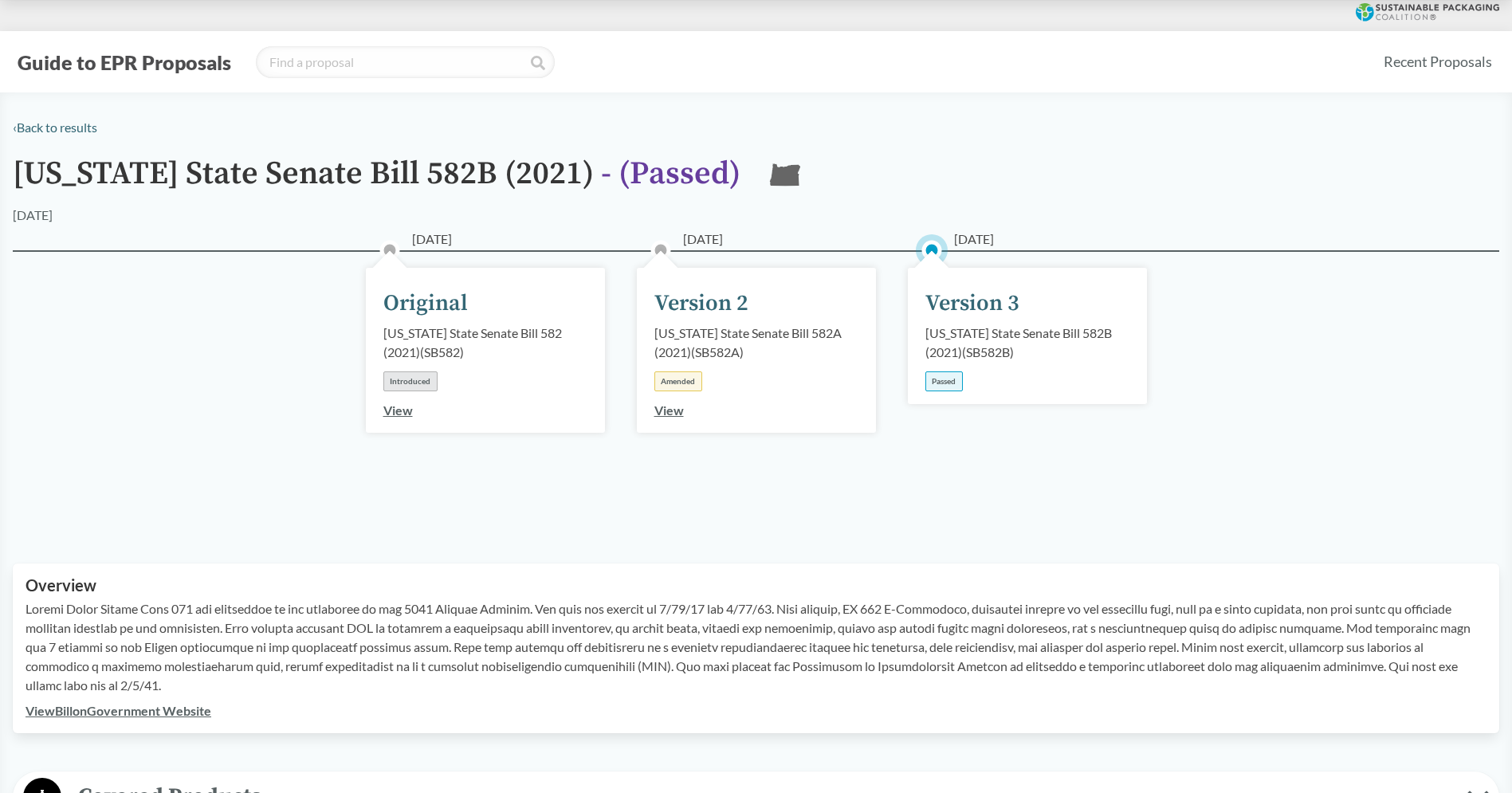
scroll to position [0, 0]
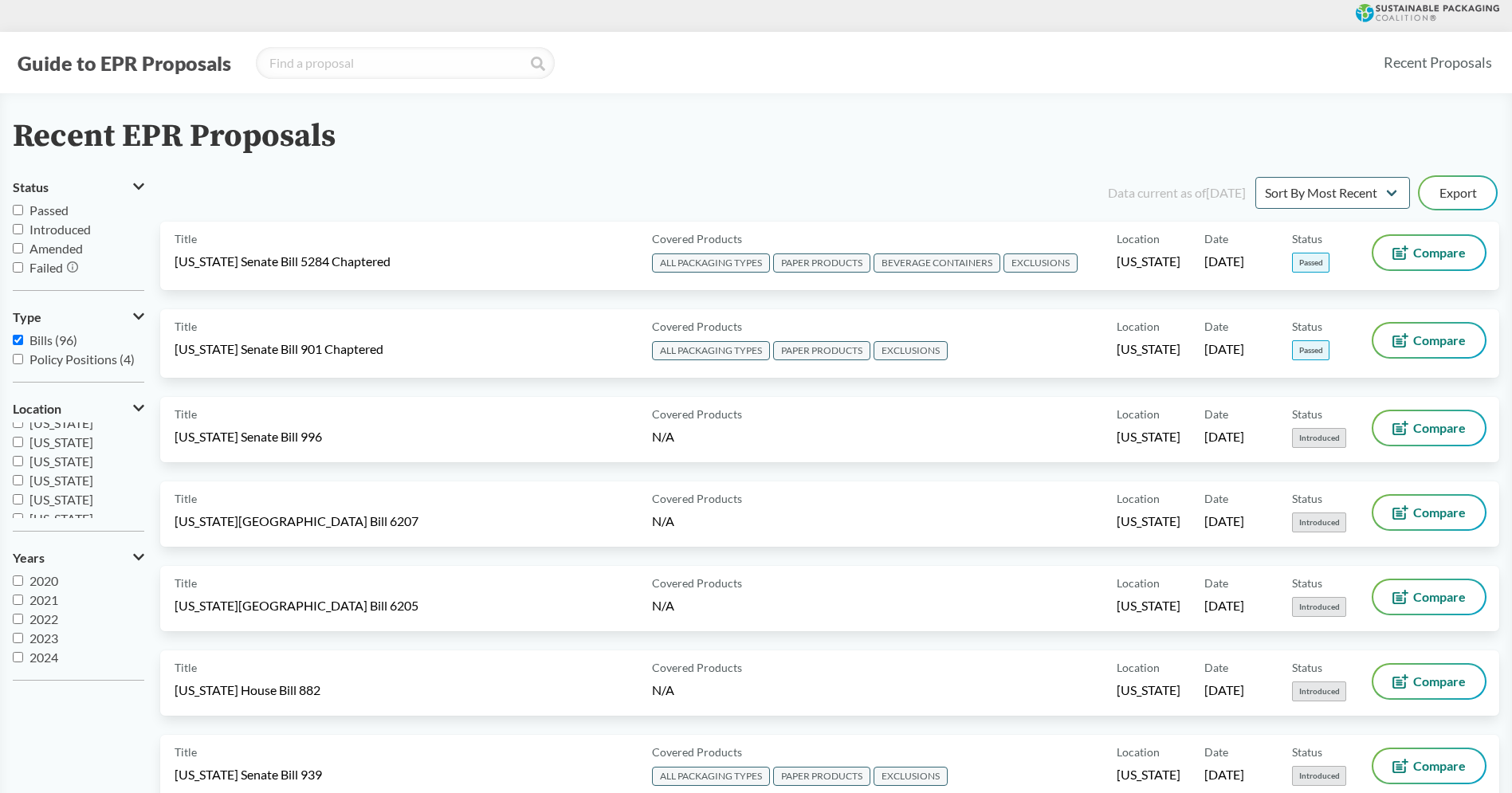
scroll to position [239, 0]
click at [80, 472] on span "[US_STATE]" at bounding box center [61, 479] width 64 height 15
click at [23, 474] on input "[US_STATE]" at bounding box center [18, 479] width 10 height 10
checkbox input "true"
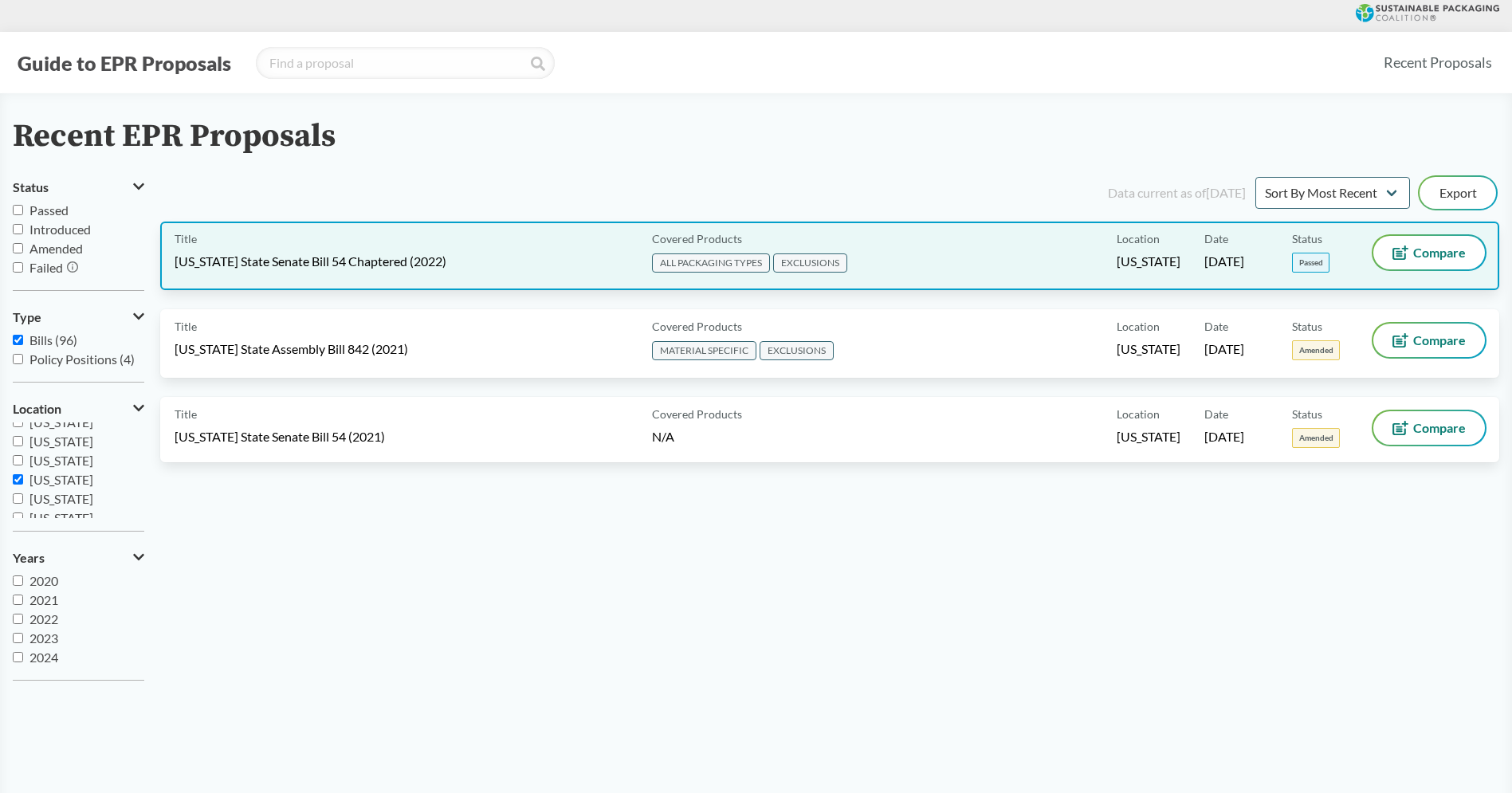
click at [487, 237] on div "Title [US_STATE] State Senate Bill 54 Chaptered (2022)" at bounding box center [410, 255] width 471 height 40
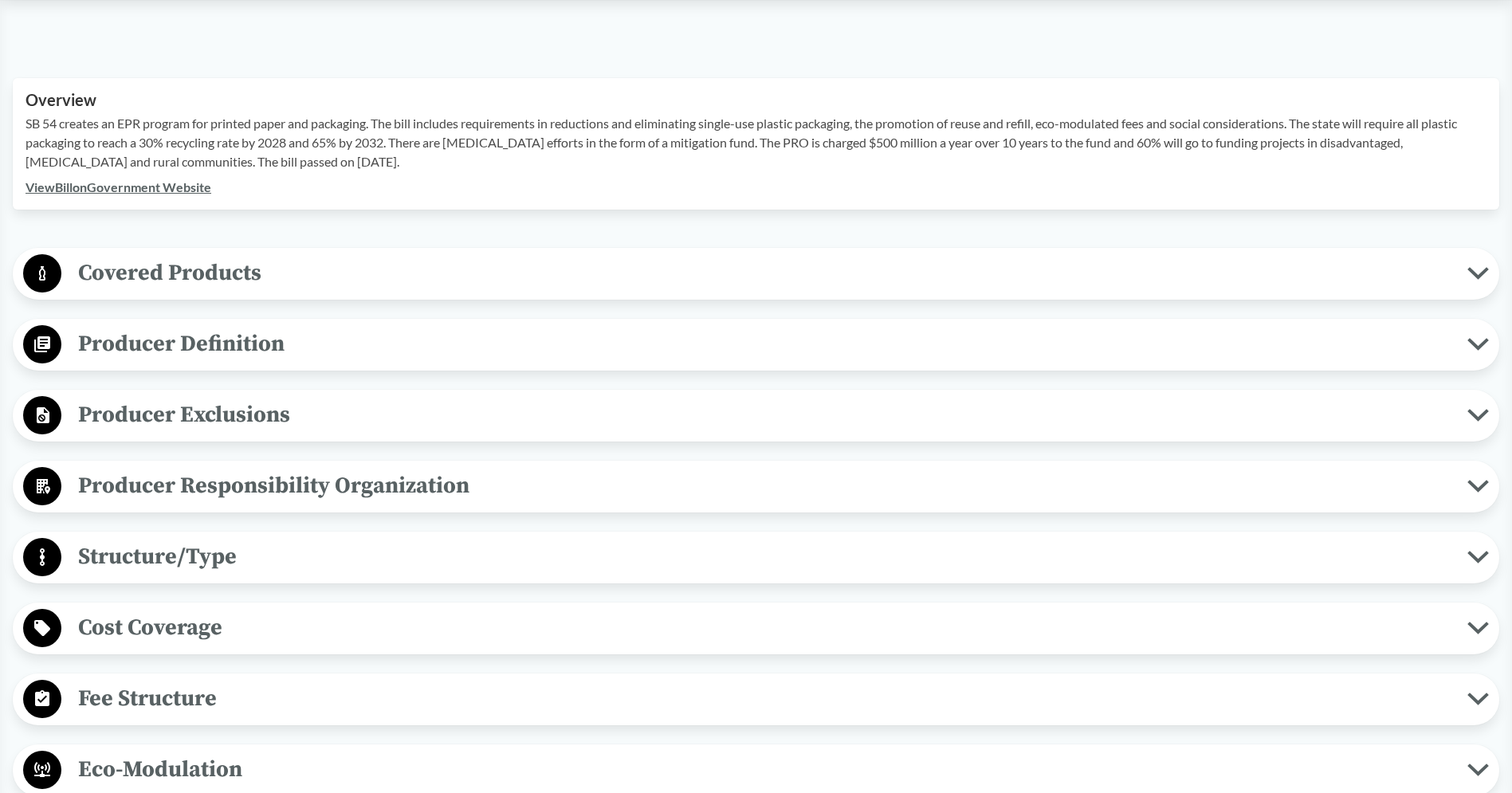
scroll to position [704, 0]
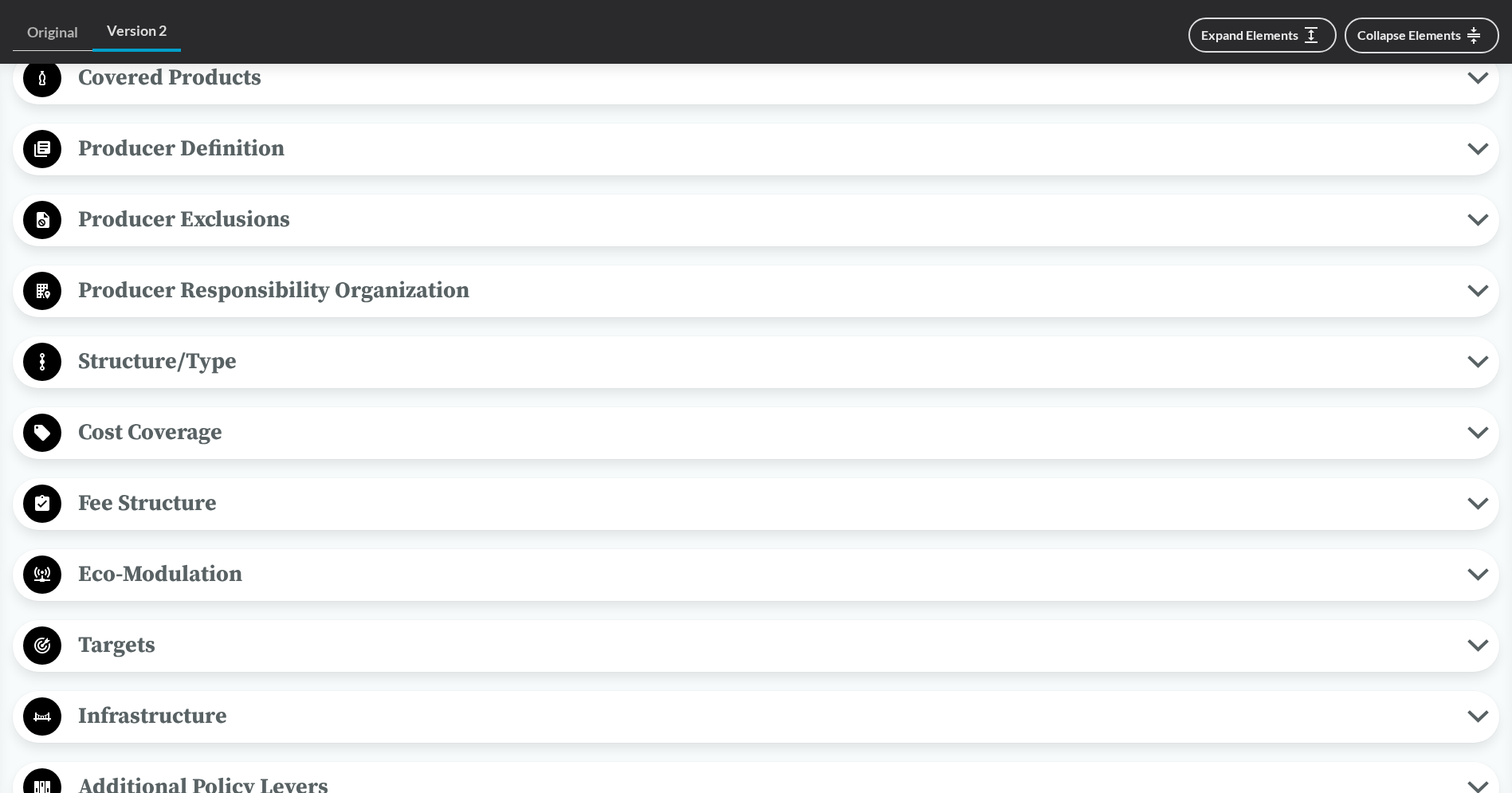
click at [297, 367] on span "Structure/Type" at bounding box center [764, 361] width 1406 height 36
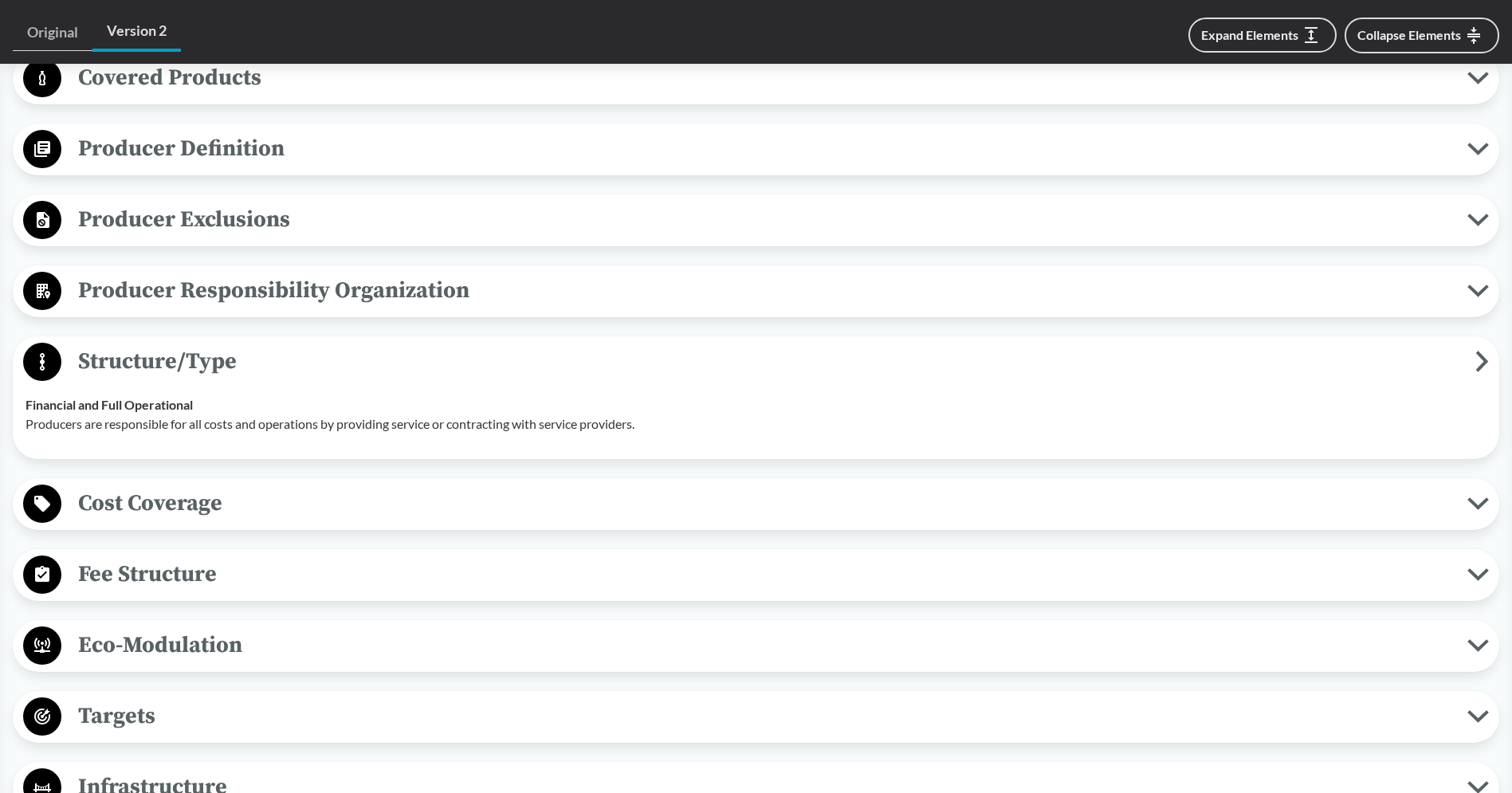
click at [301, 356] on span "Structure/Type" at bounding box center [768, 361] width 1414 height 36
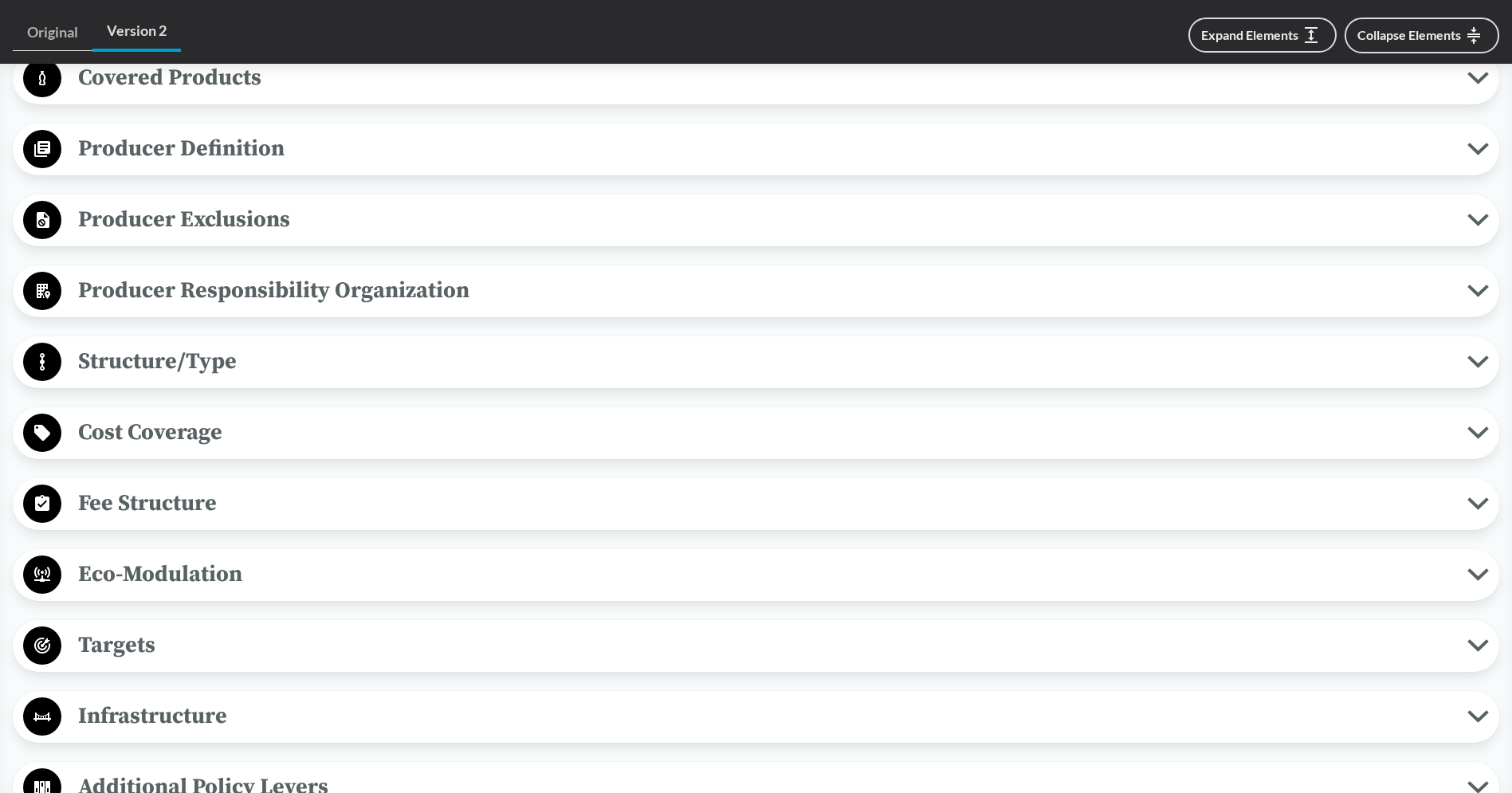
click at [255, 428] on span "Cost Coverage" at bounding box center [764, 433] width 1406 height 36
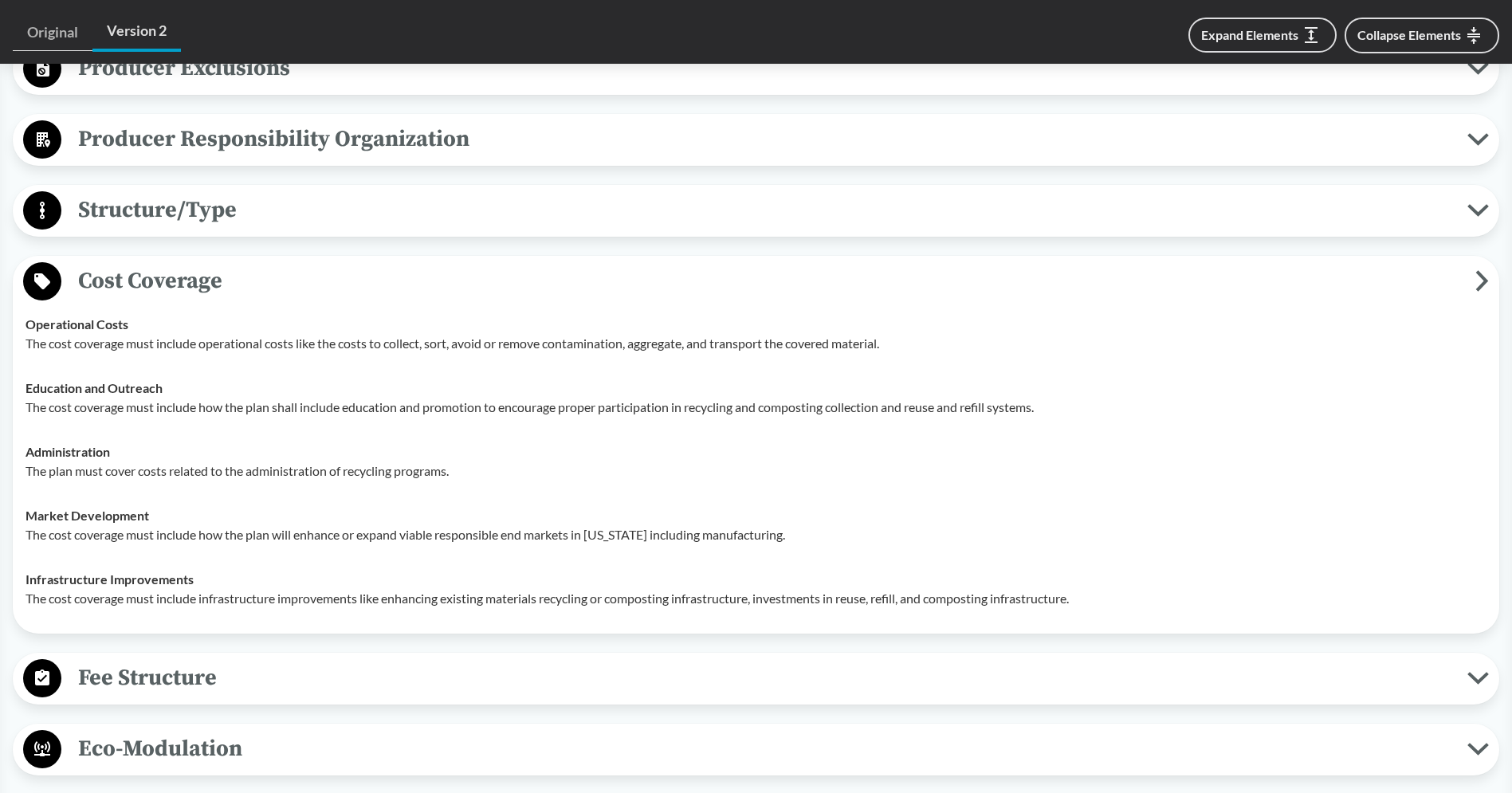
scroll to position [871, 0]
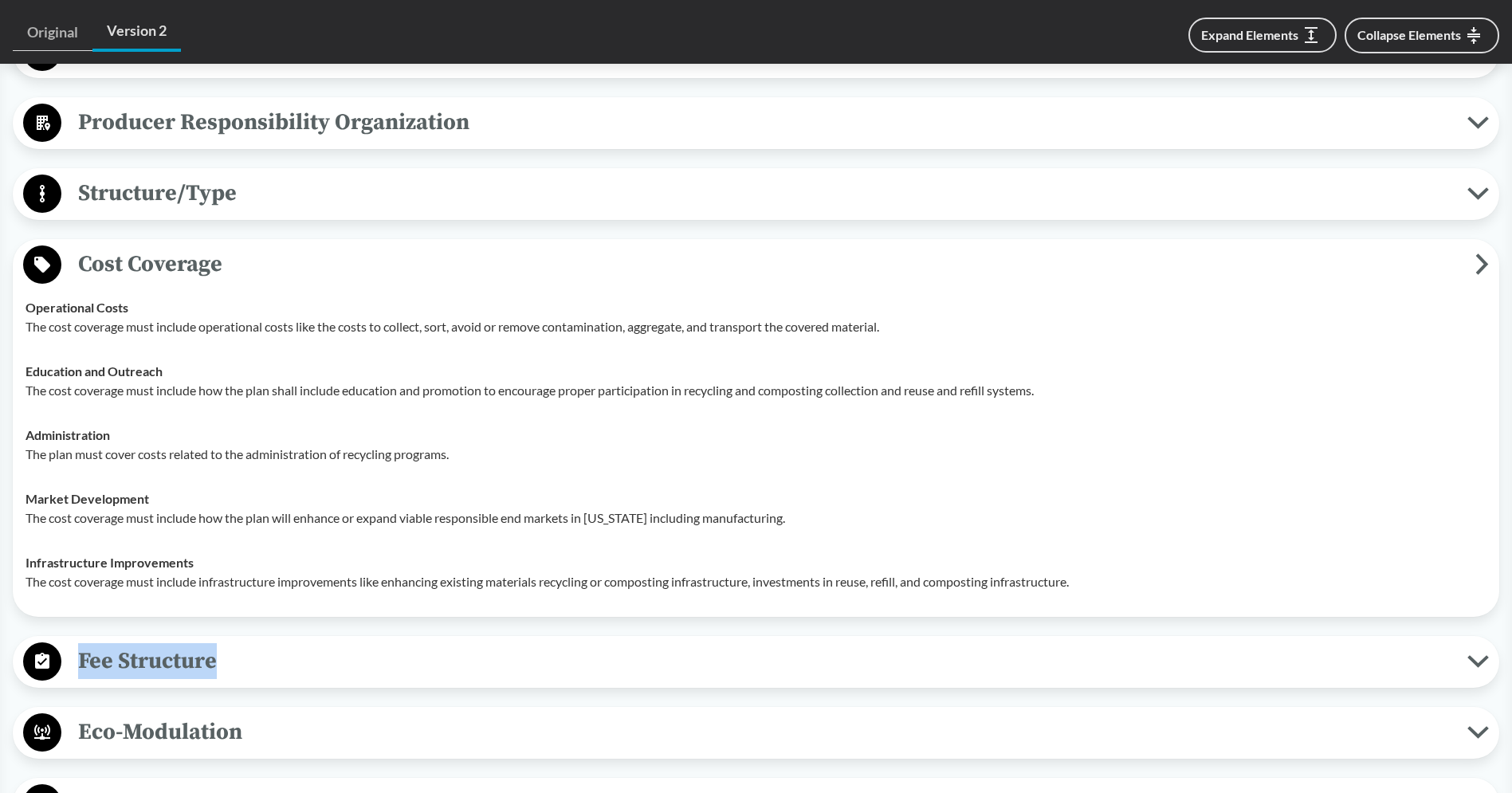
click at [232, 660] on div "Fee Structure Modulated The fee structure and schedule will be set in the PRO's…" at bounding box center [756, 661] width 1486 height 52
click at [340, 664] on span "Fee Structure" at bounding box center [764, 661] width 1406 height 36
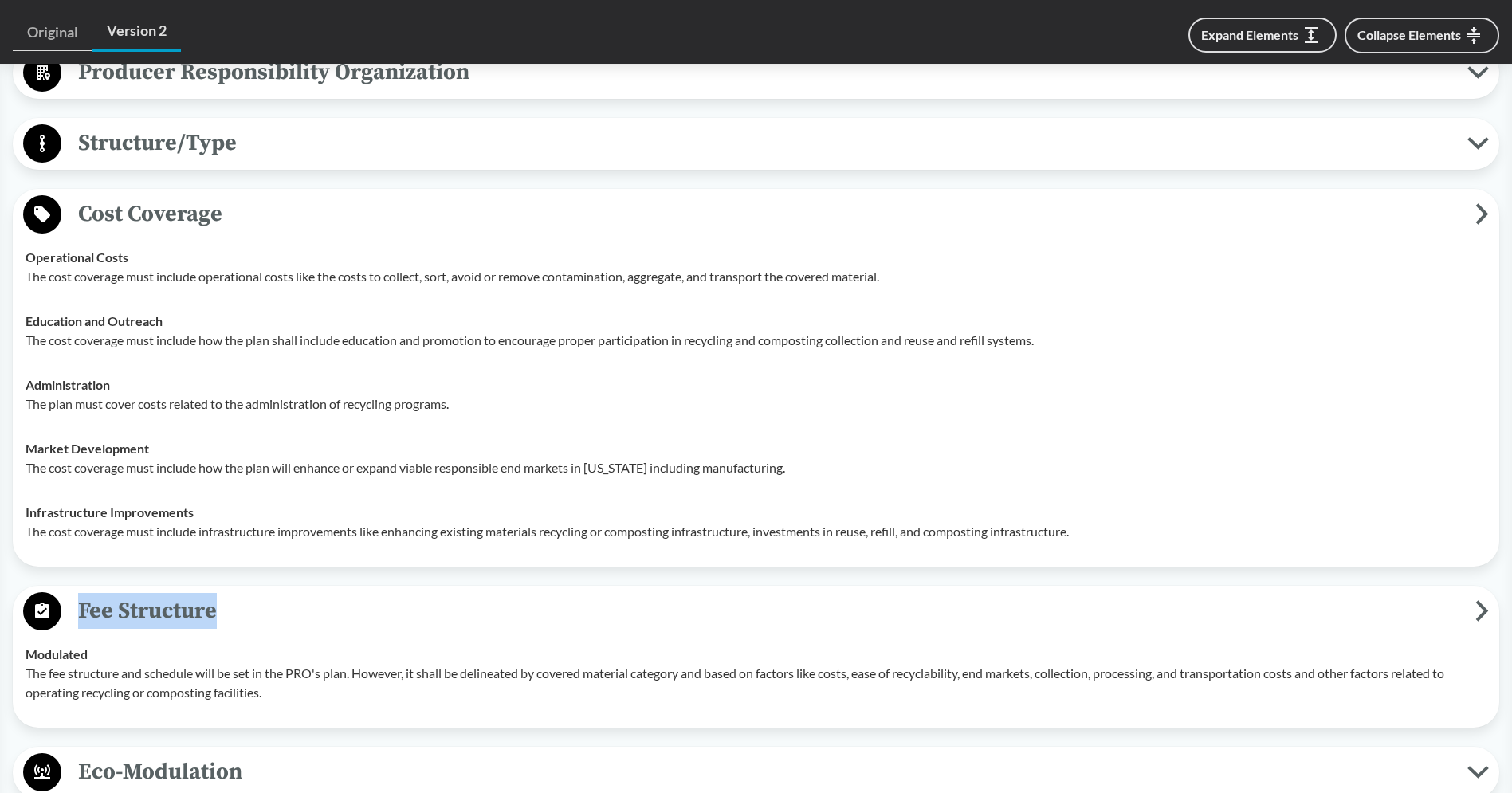
scroll to position [936, 0]
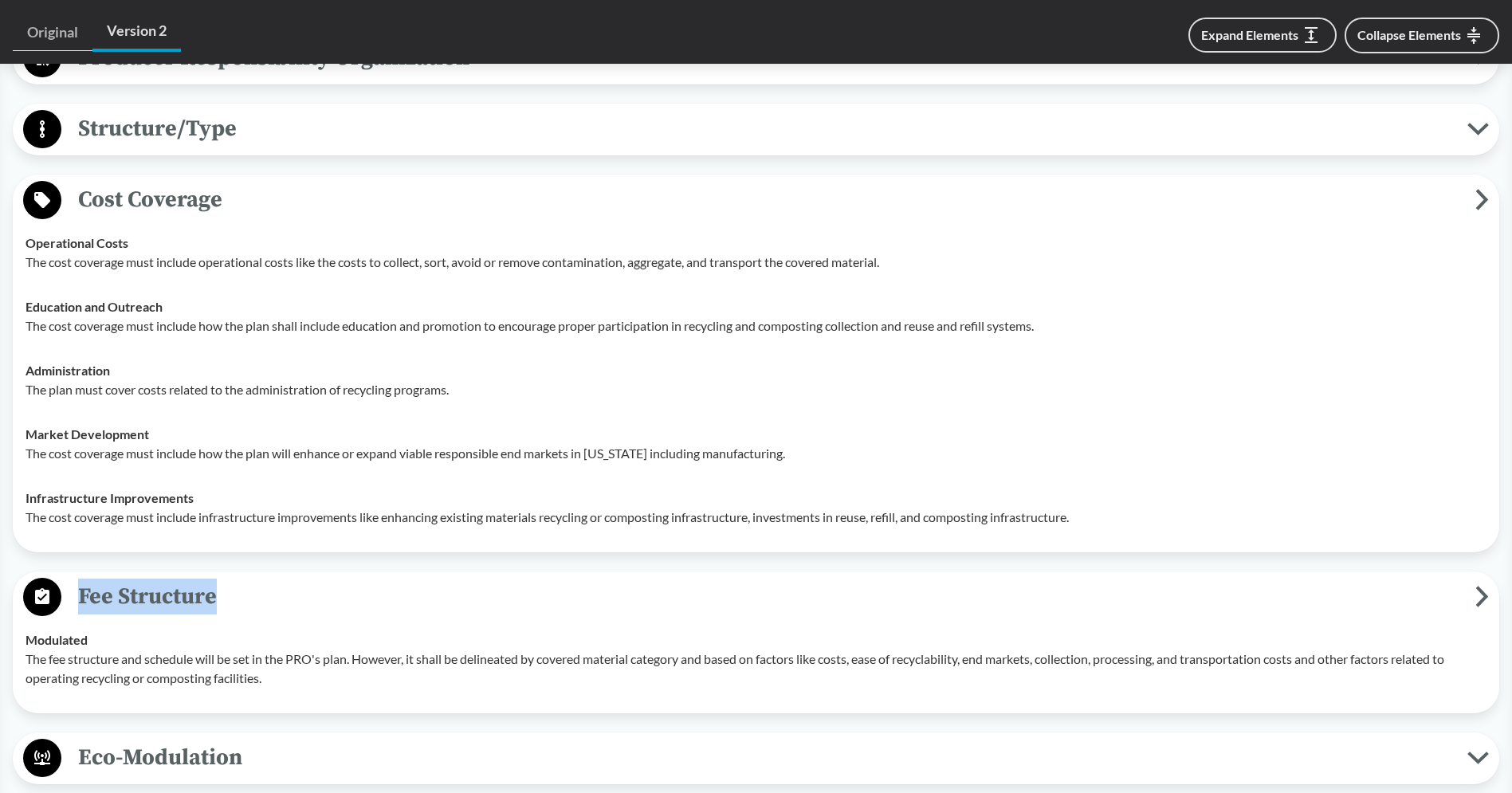
click at [389, 599] on span "Fee Structure" at bounding box center [768, 596] width 1414 height 36
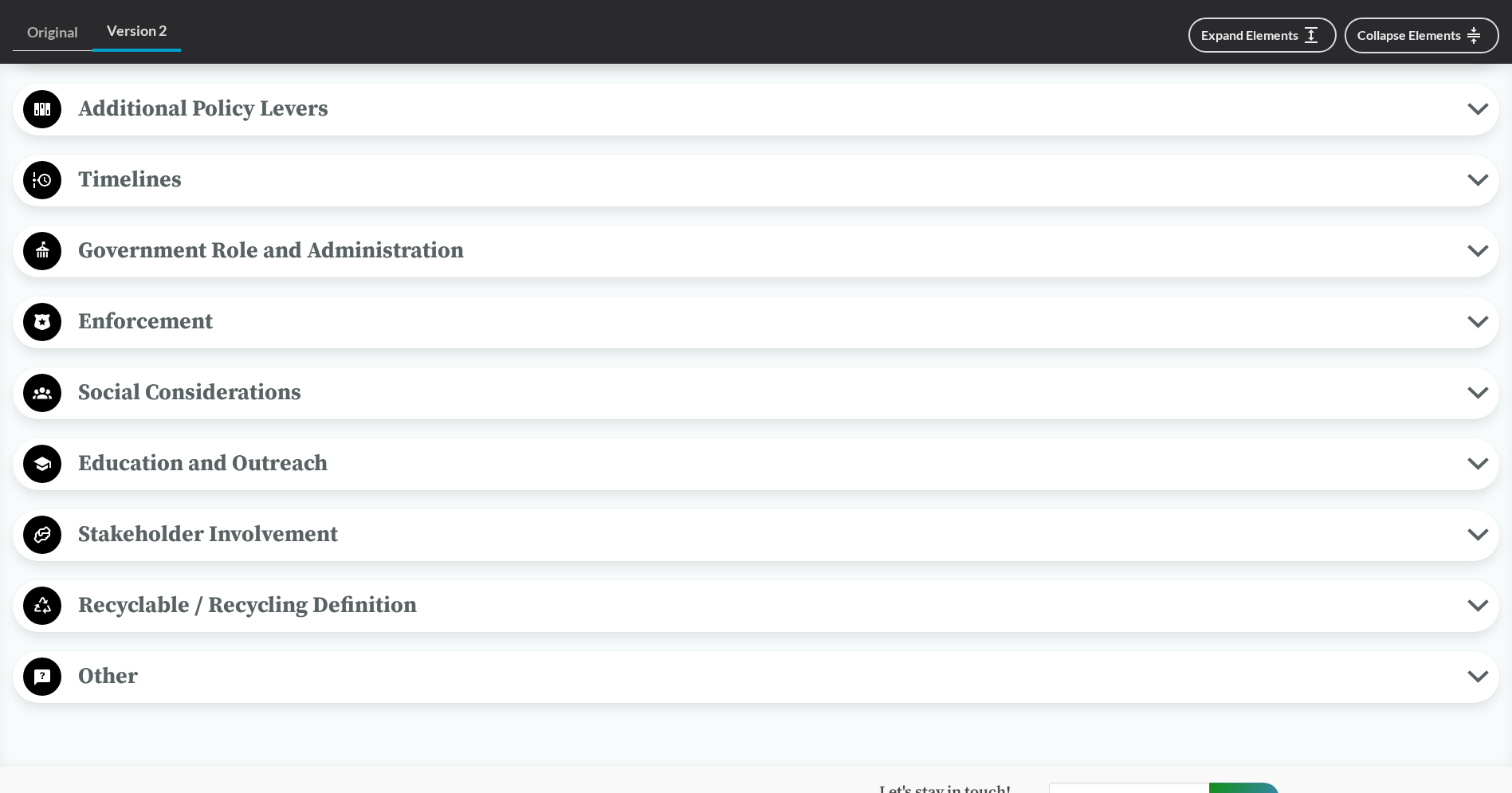
scroll to position [1757, 0]
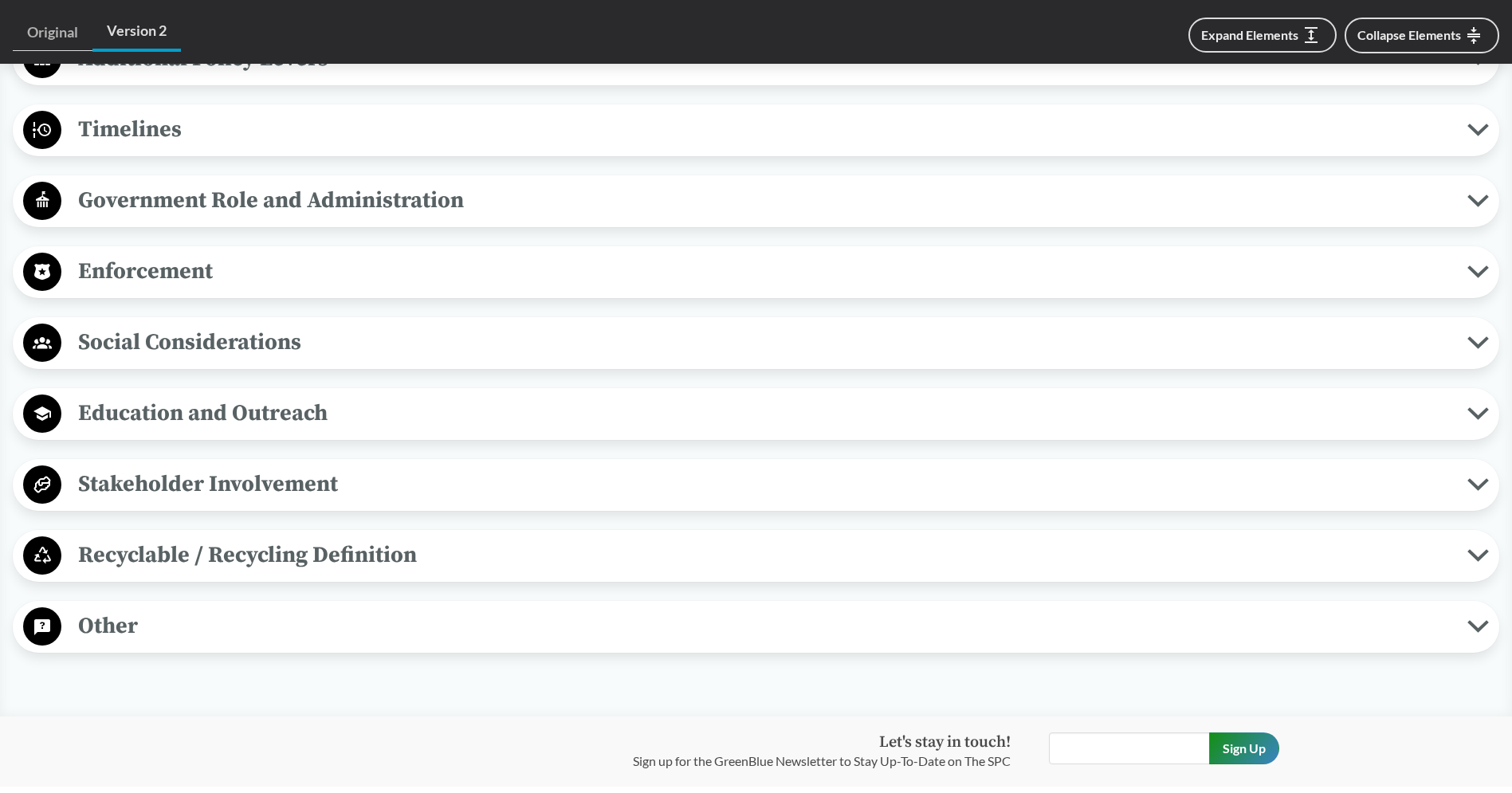
click at [343, 335] on span "Social Considerations" at bounding box center [764, 342] width 1406 height 36
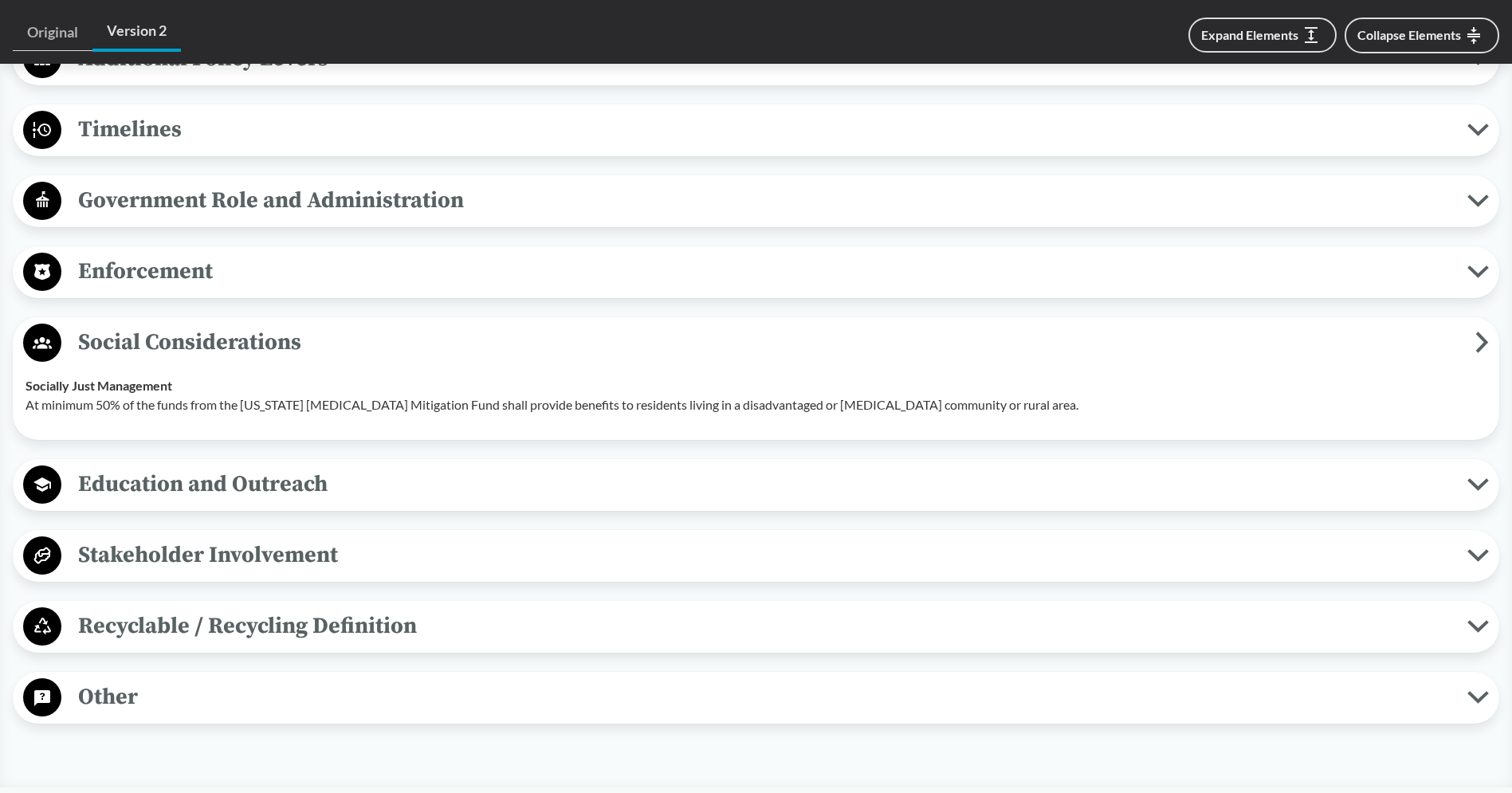
click at [343, 335] on span "Social Considerations" at bounding box center [768, 342] width 1414 height 36
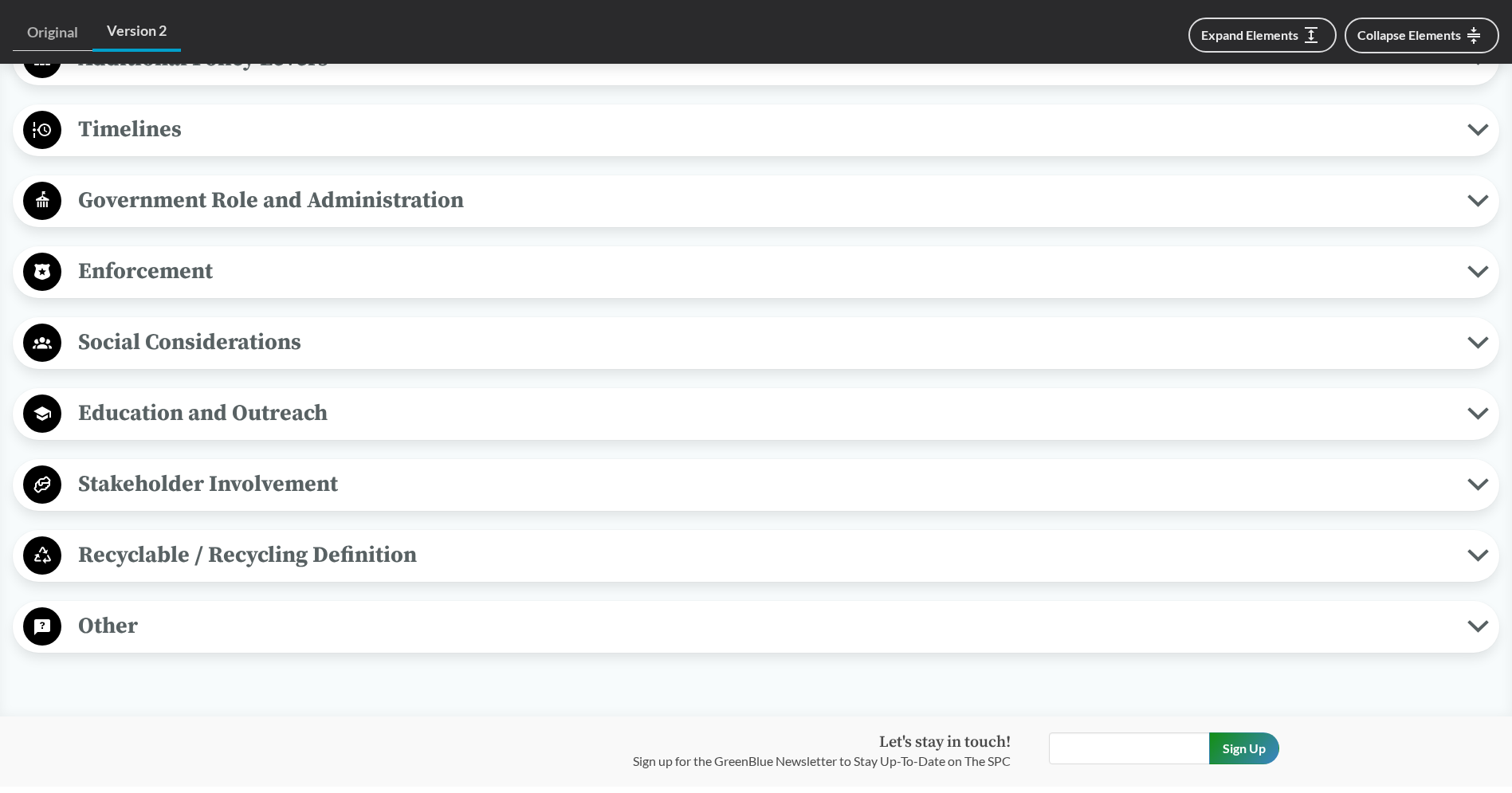
click at [346, 283] on span "Enforcement" at bounding box center [764, 272] width 1406 height 36
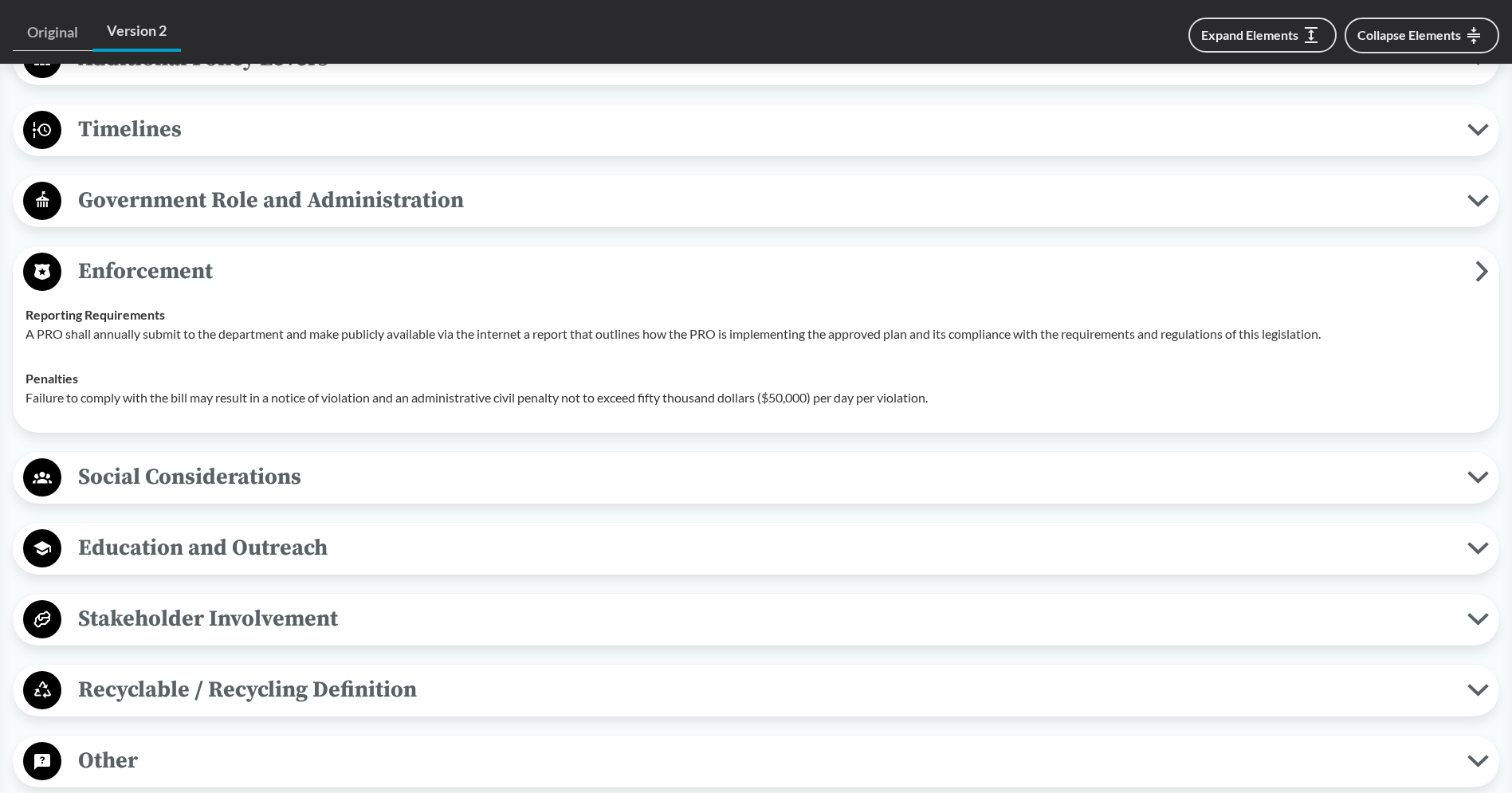
click at [346, 283] on span "Enforcement" at bounding box center [768, 272] width 1414 height 36
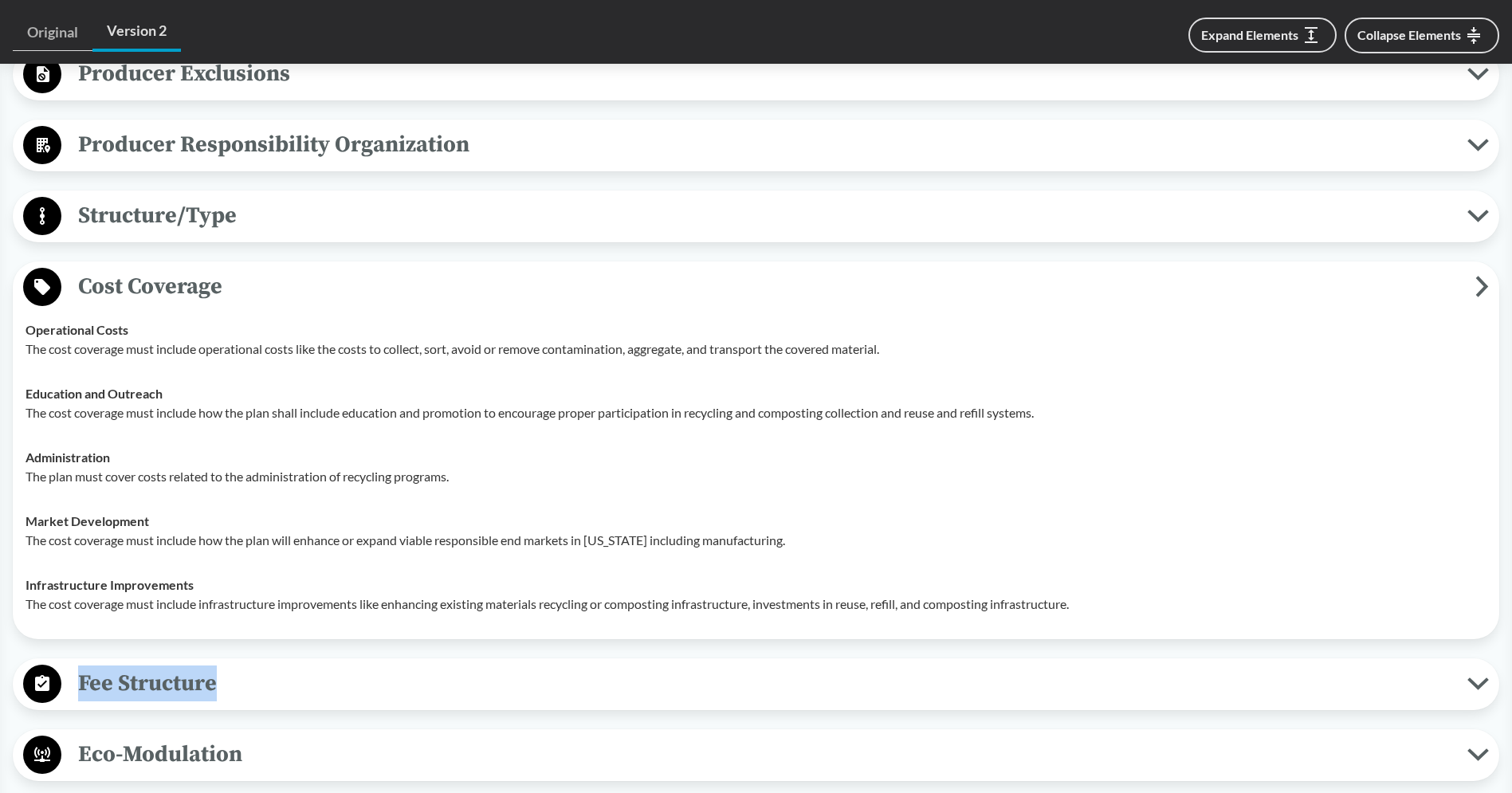
scroll to position [847, 0]
click at [346, 282] on span "Cost Coverage" at bounding box center [768, 288] width 1414 height 36
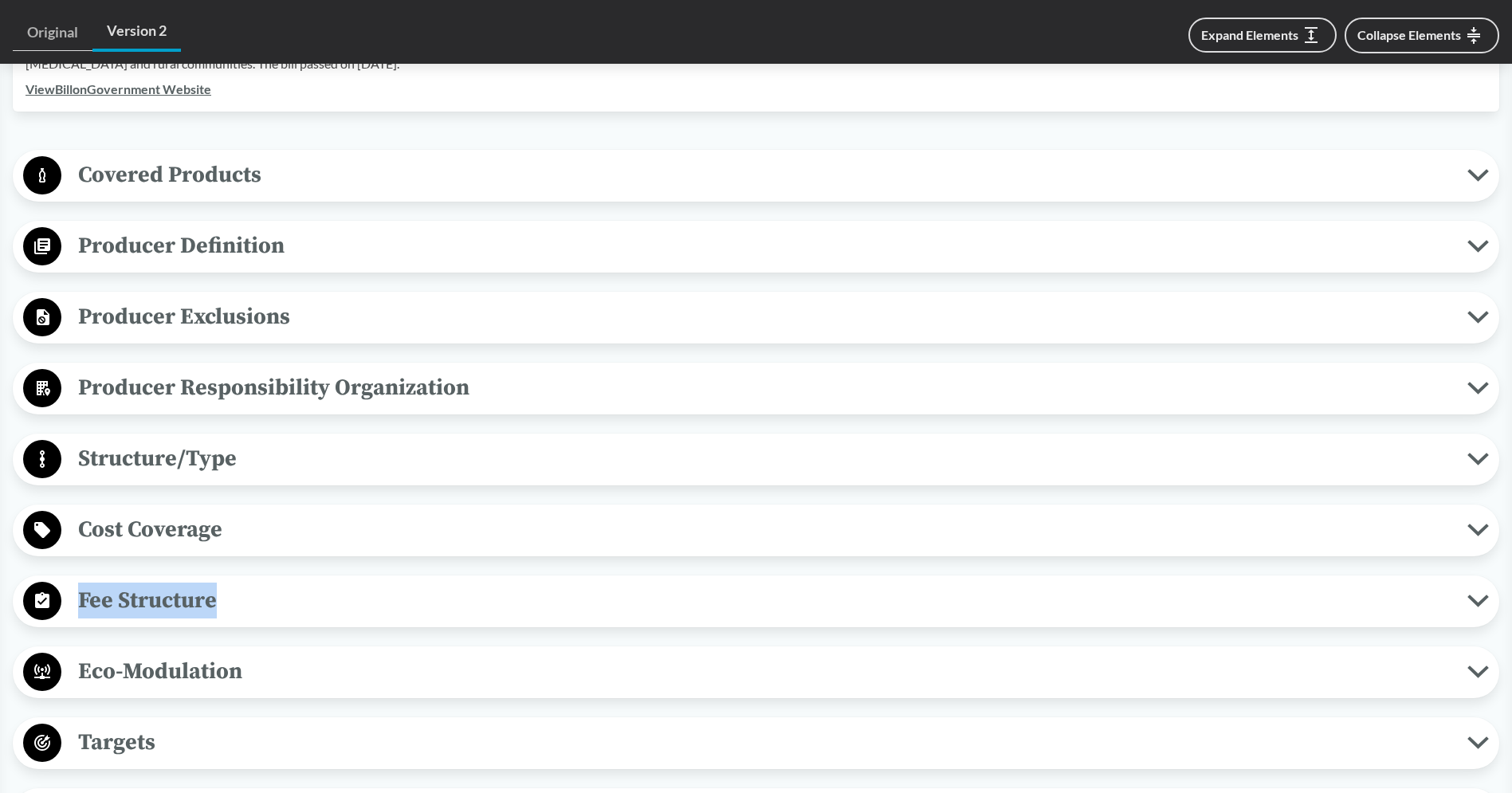
scroll to position [554, 0]
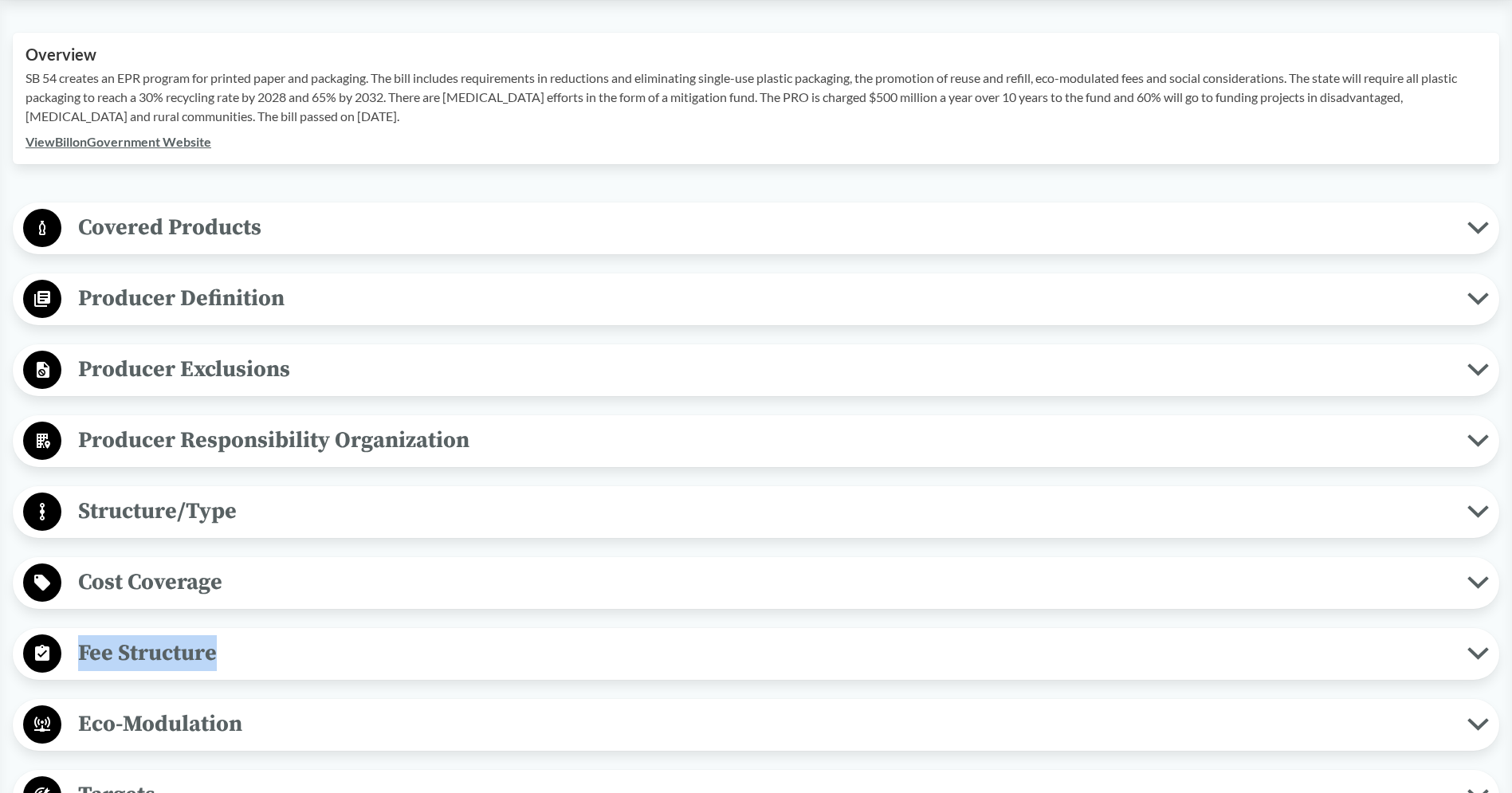
click at [297, 587] on span "Cost Coverage" at bounding box center [764, 582] width 1406 height 36
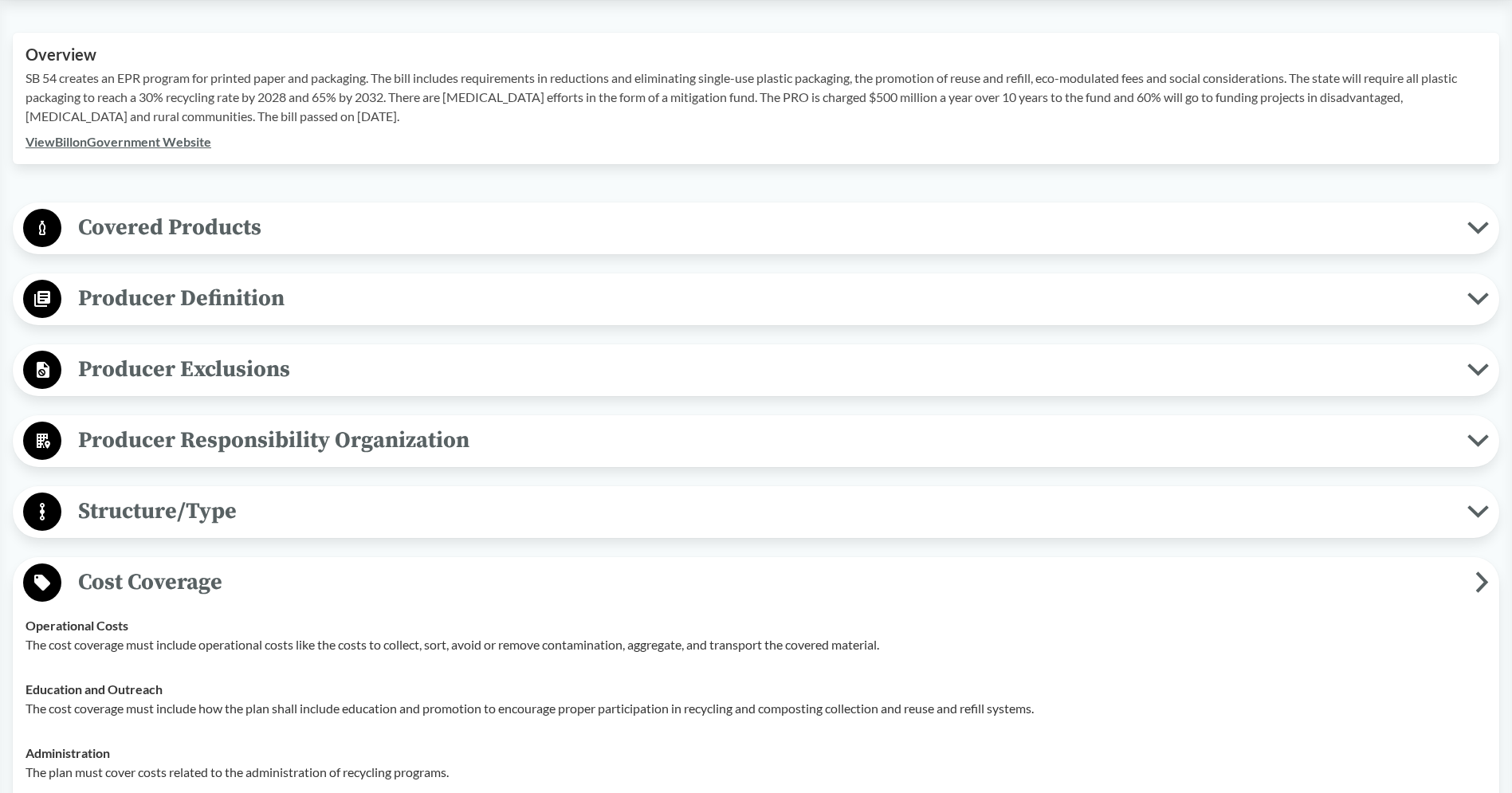
click at [299, 584] on span "Cost Coverage" at bounding box center [768, 582] width 1414 height 36
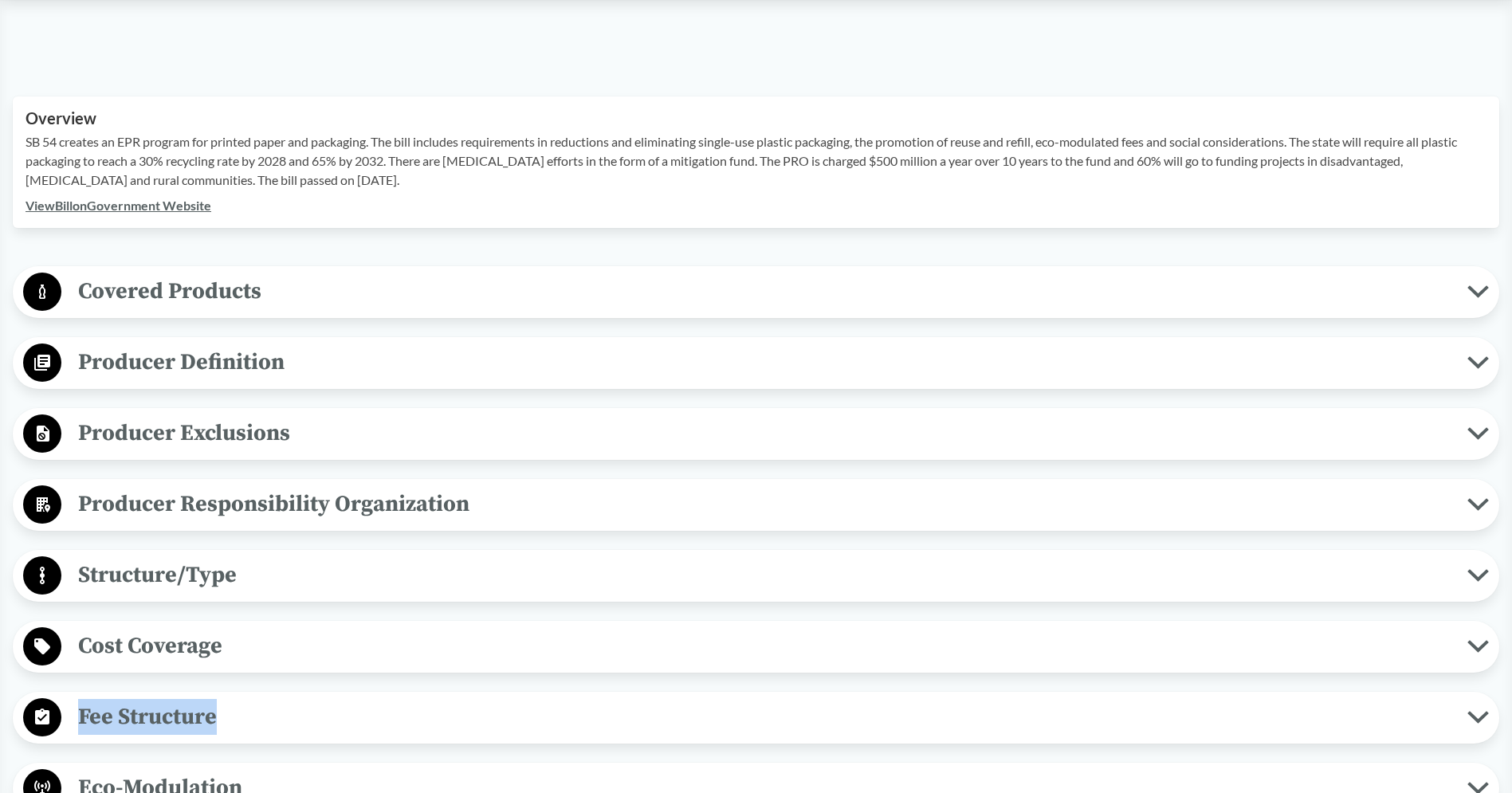
scroll to position [477, 0]
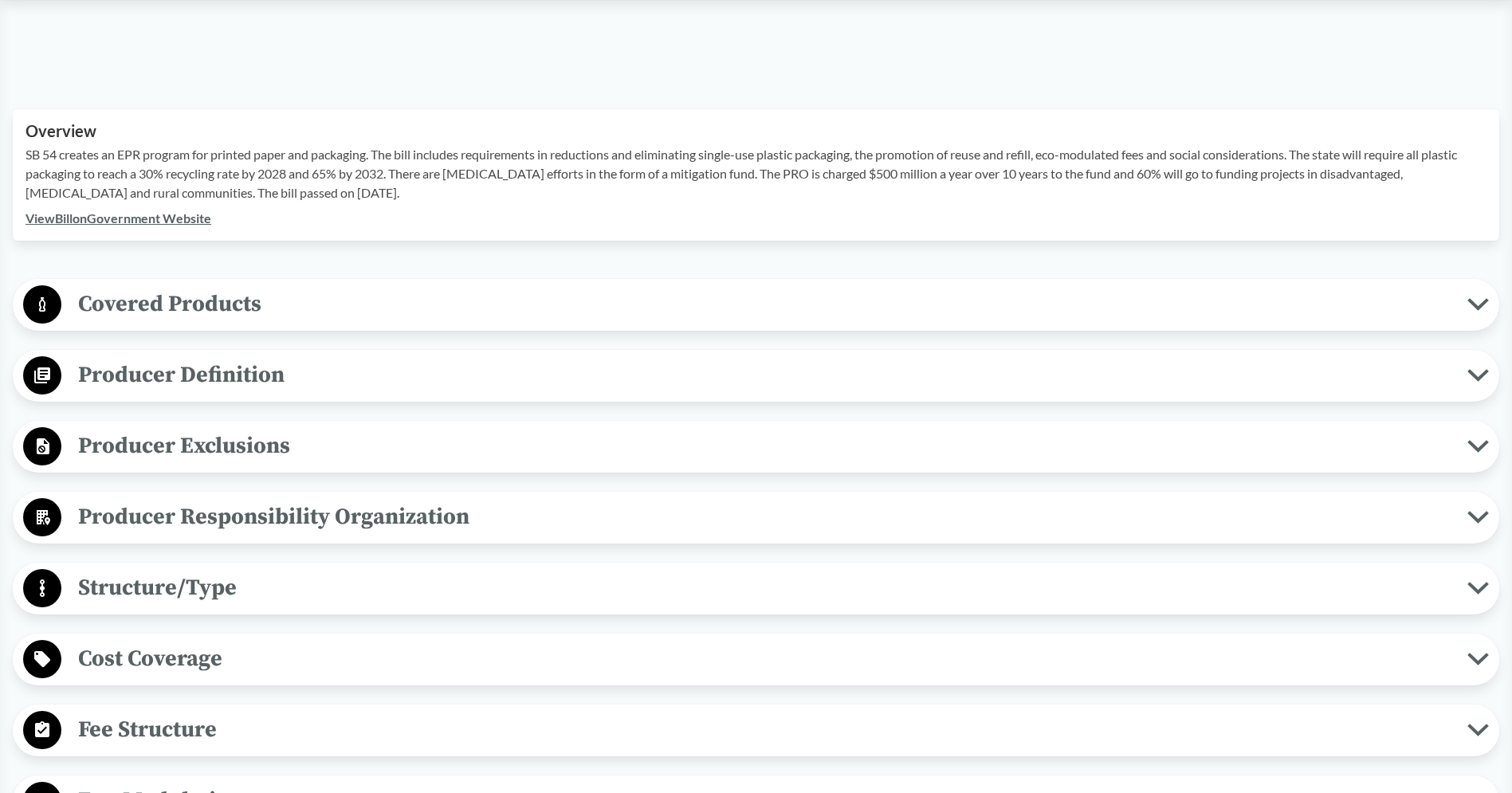
click at [287, 247] on div "‹ Back to results [US_STATE] State Senate Bill 54 Chaptered (2022) - ( Passed )…" at bounding box center [756, 624] width 1512 height 1965
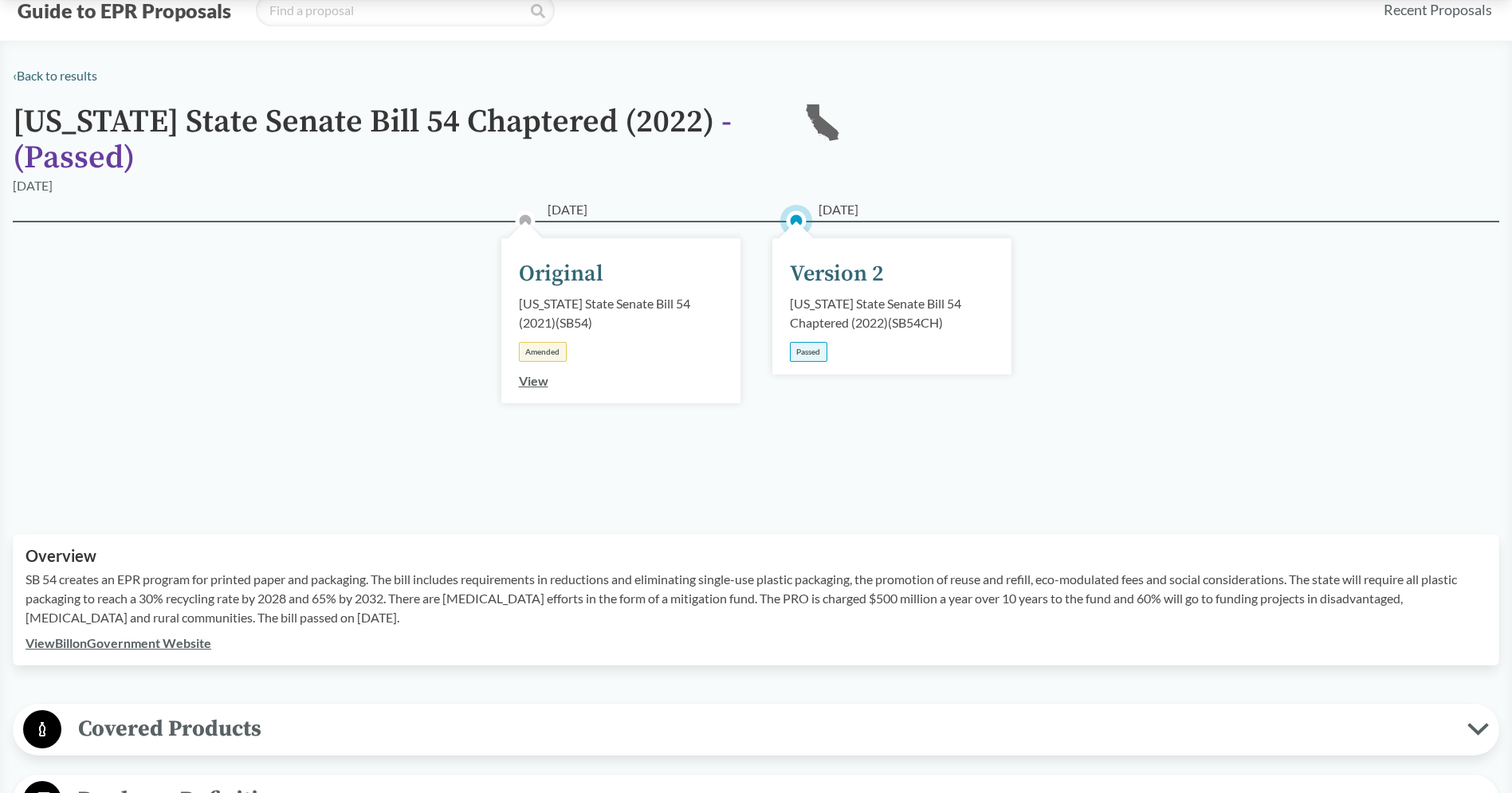
scroll to position [0, 0]
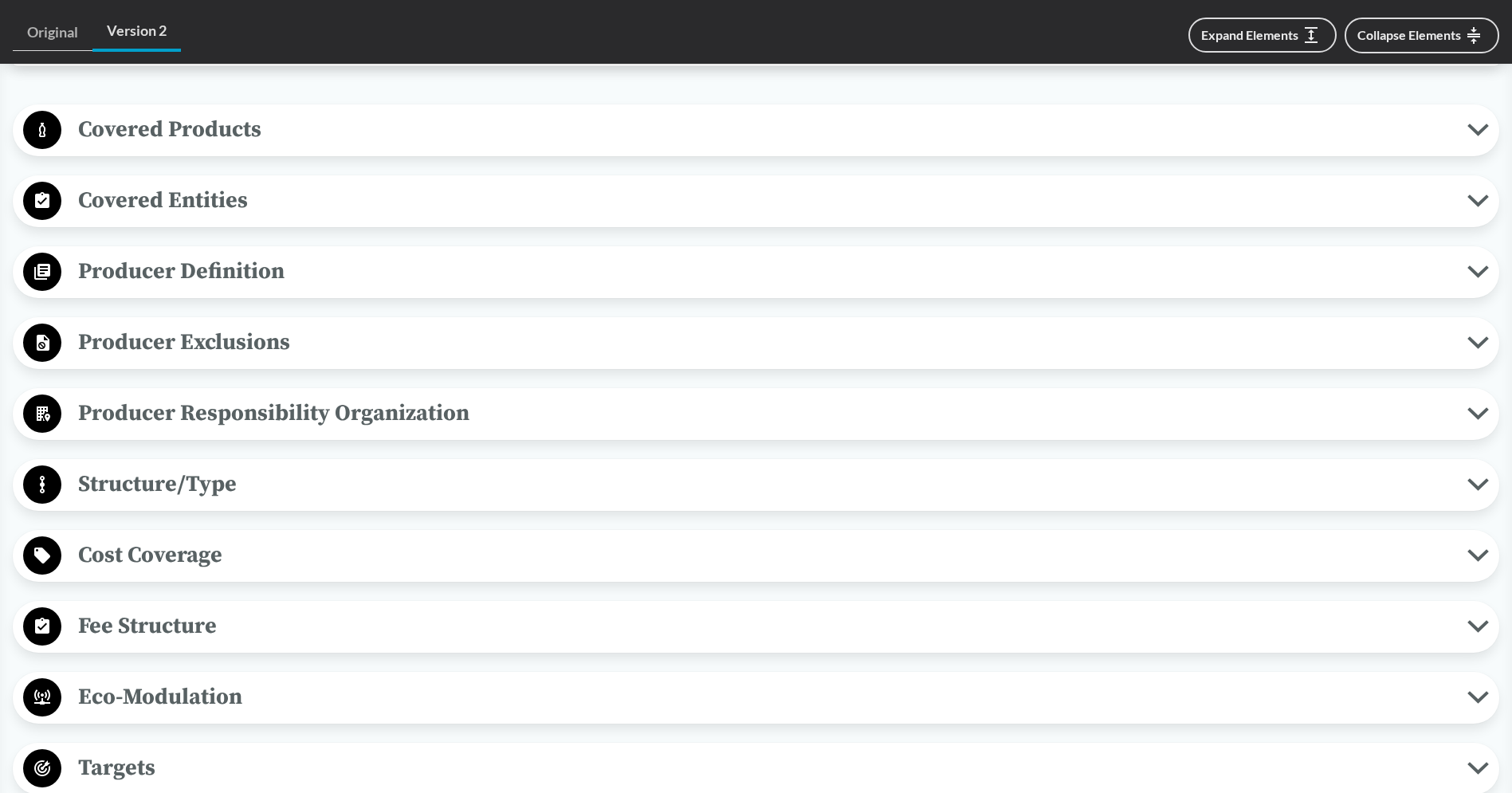
scroll to position [667, 0]
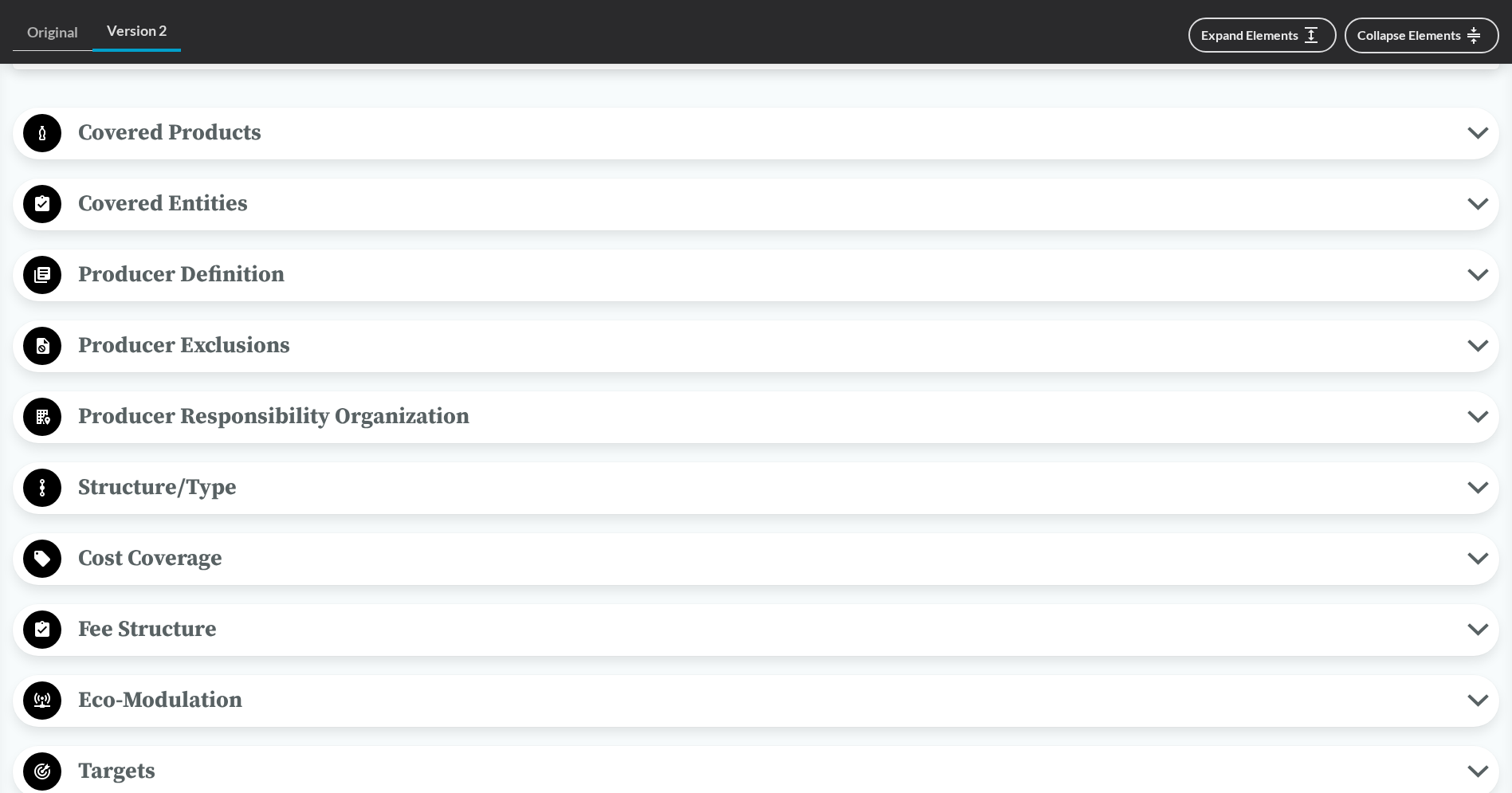
click at [275, 565] on span "Cost Coverage" at bounding box center [764, 558] width 1406 height 36
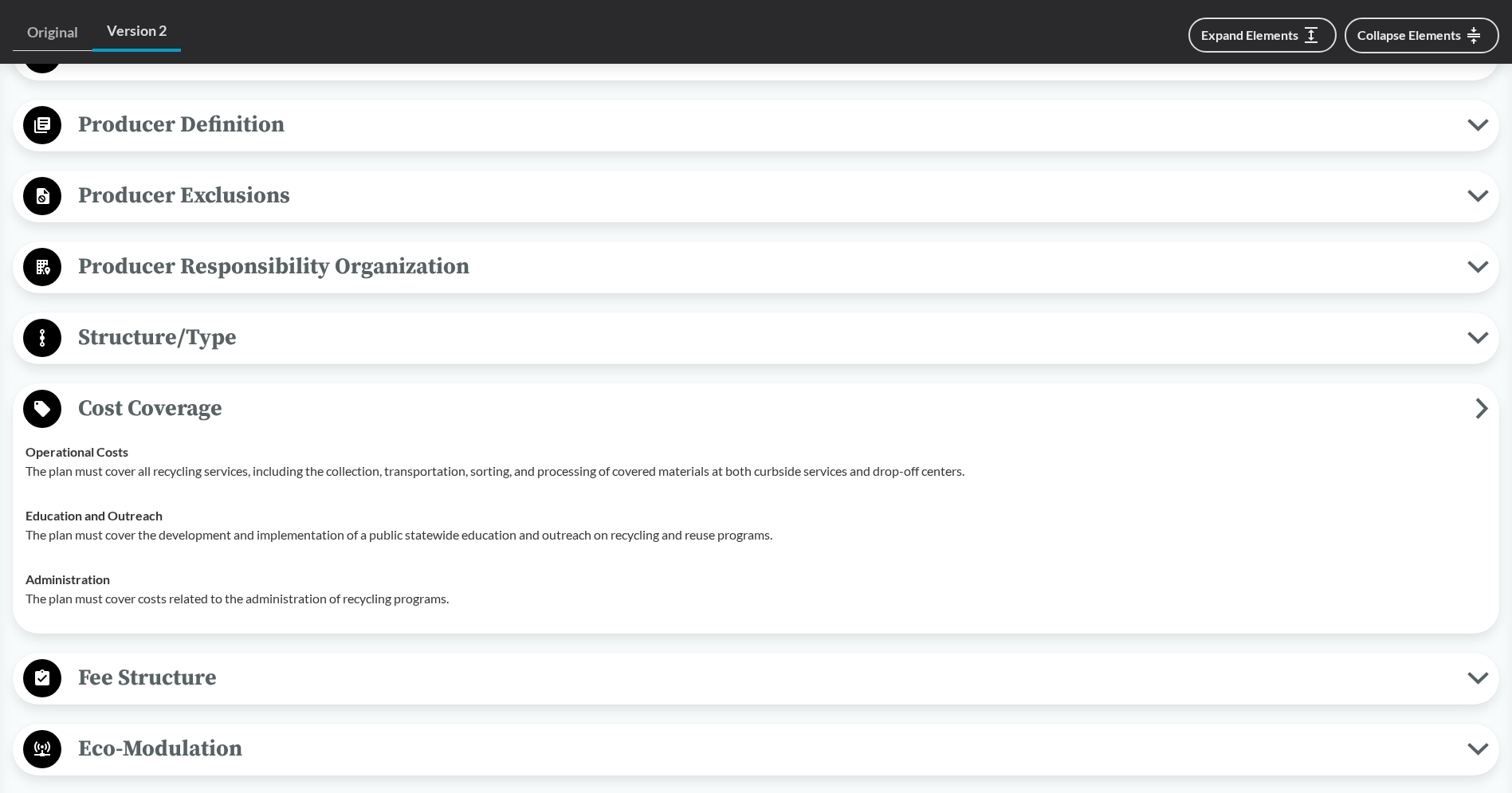
scroll to position [821, 0]
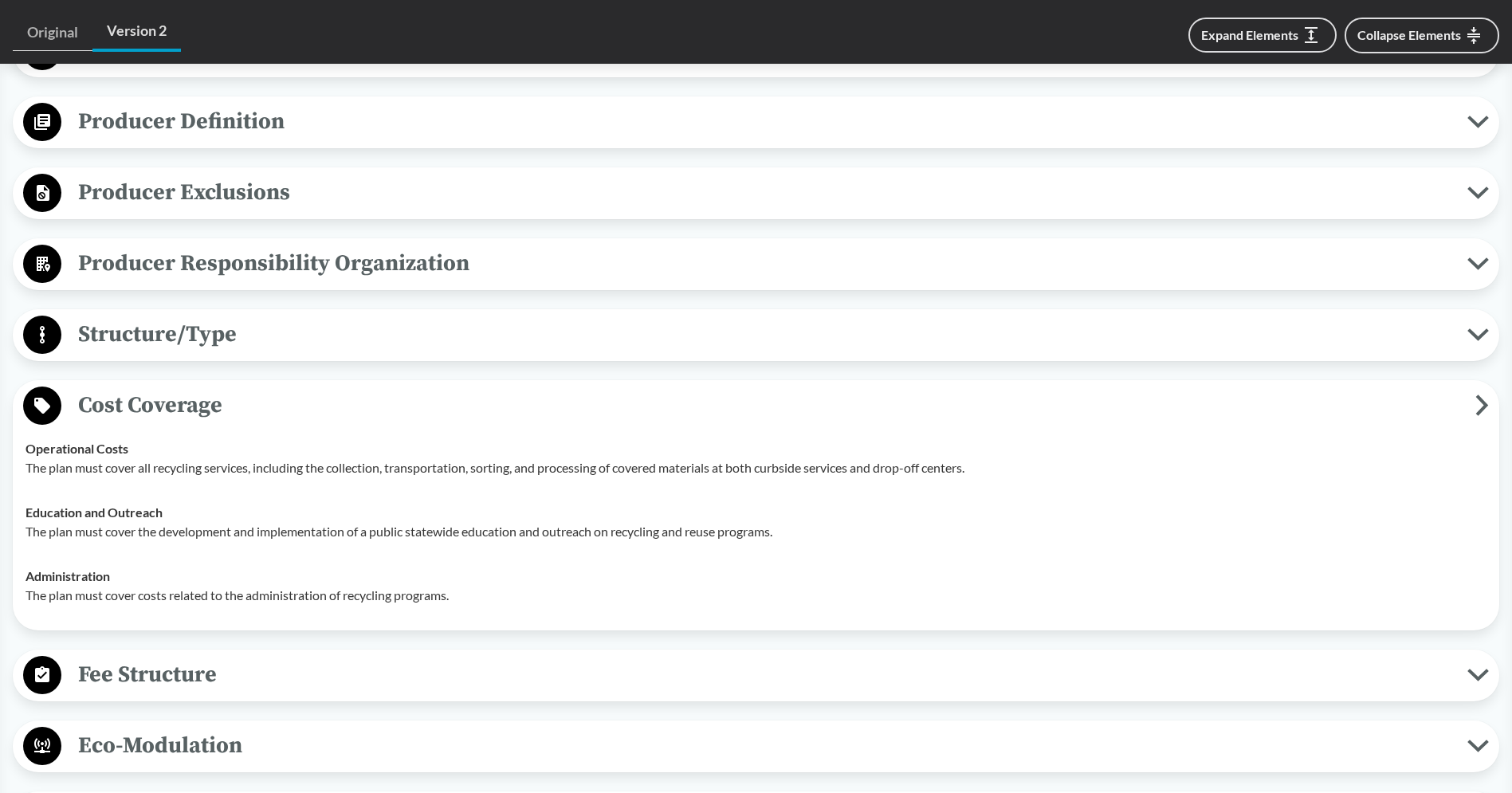
click at [228, 428] on td "Operational Costs The plan must cover all recycling services, including the col…" at bounding box center [756, 458] width 1475 height 64
click at [230, 413] on span "Cost Coverage" at bounding box center [768, 405] width 1414 height 36
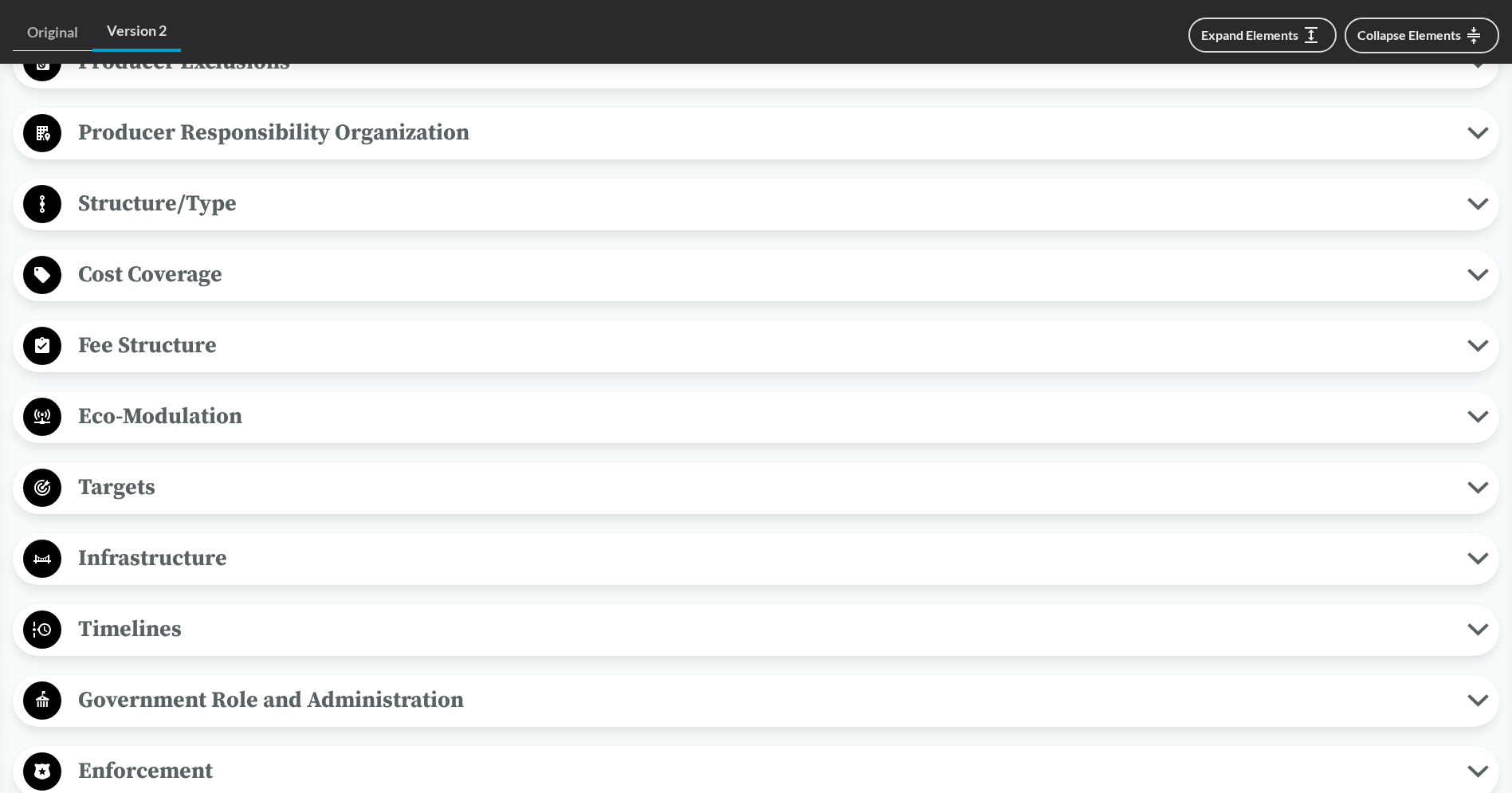
scroll to position [952, 0]
click at [308, 423] on span "Eco-Modulation" at bounding box center [764, 415] width 1406 height 36
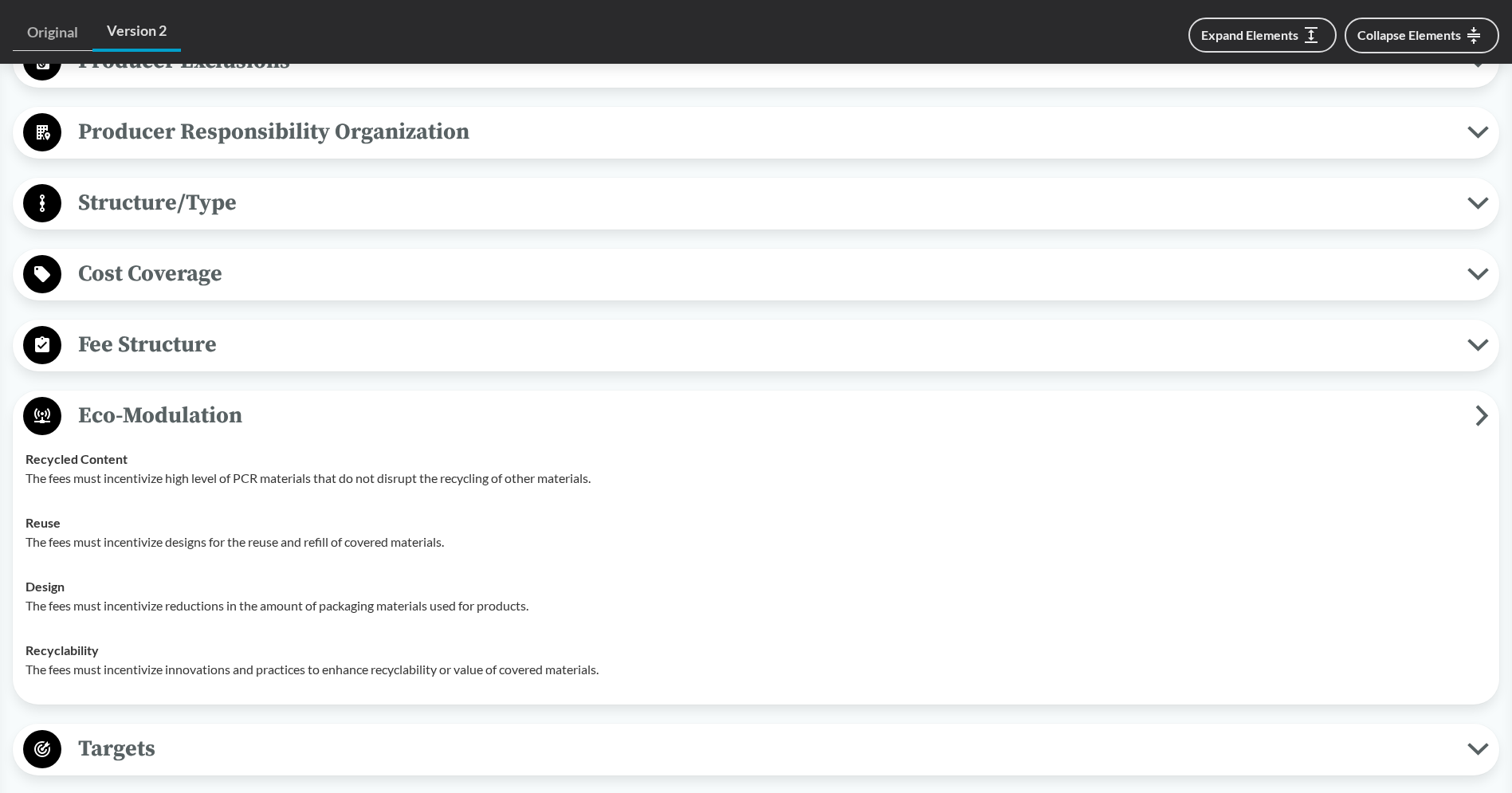
click at [308, 423] on span "Eco-Modulation" at bounding box center [768, 415] width 1414 height 36
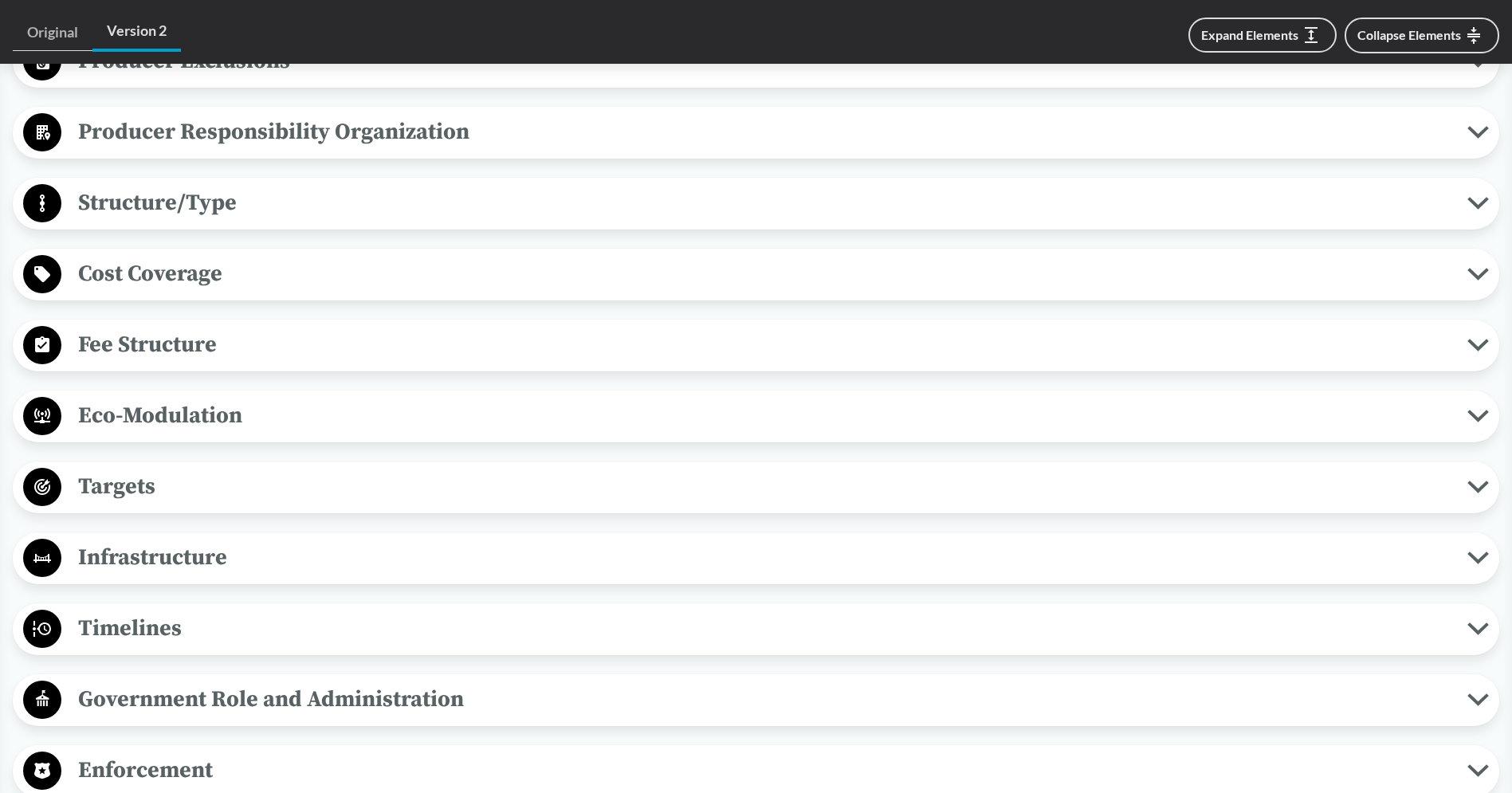
click at [279, 504] on button "Targets" at bounding box center [756, 487] width 1475 height 40
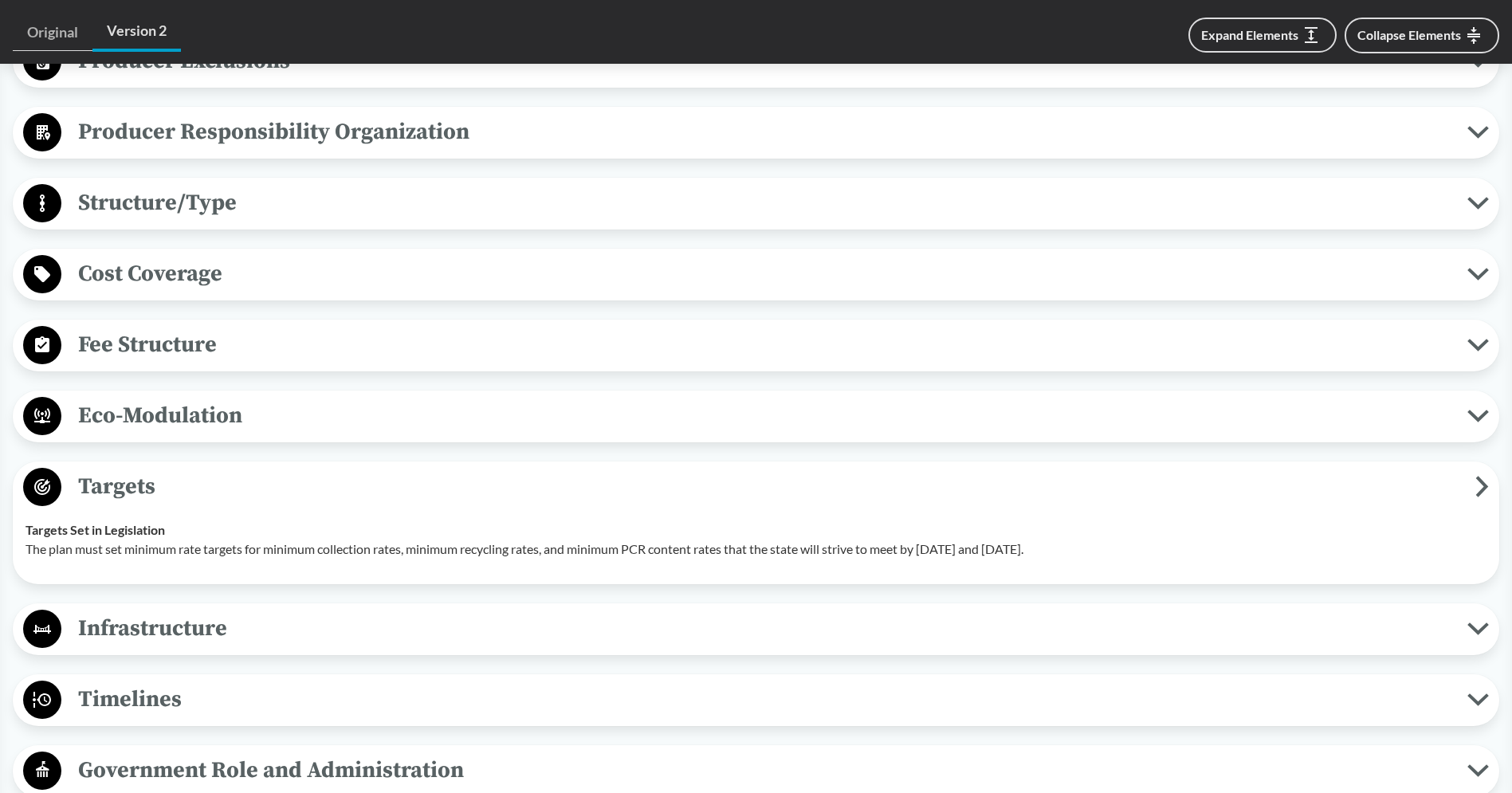
click at [280, 504] on button "Targets" at bounding box center [756, 487] width 1475 height 40
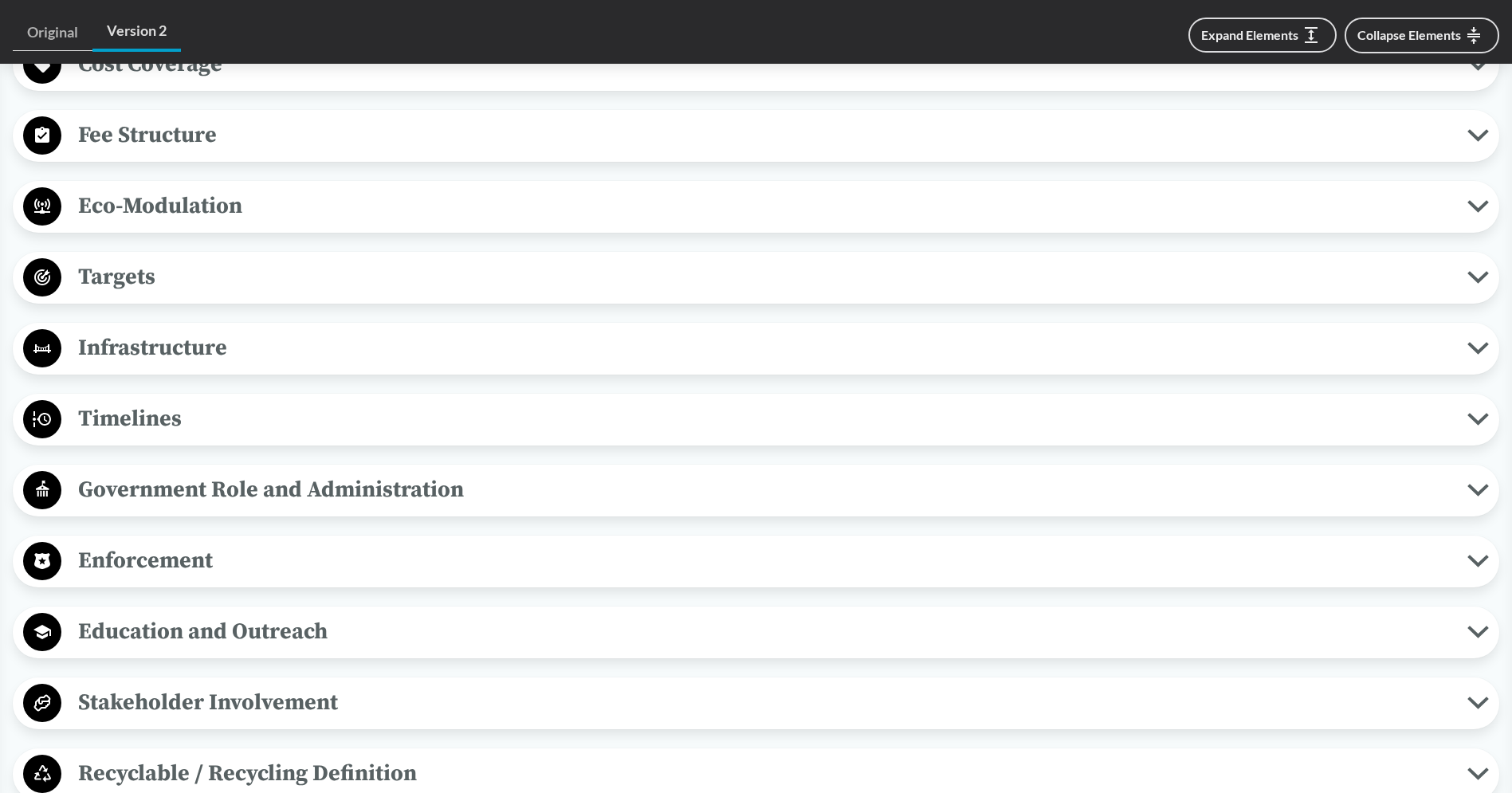
scroll to position [1219, 0]
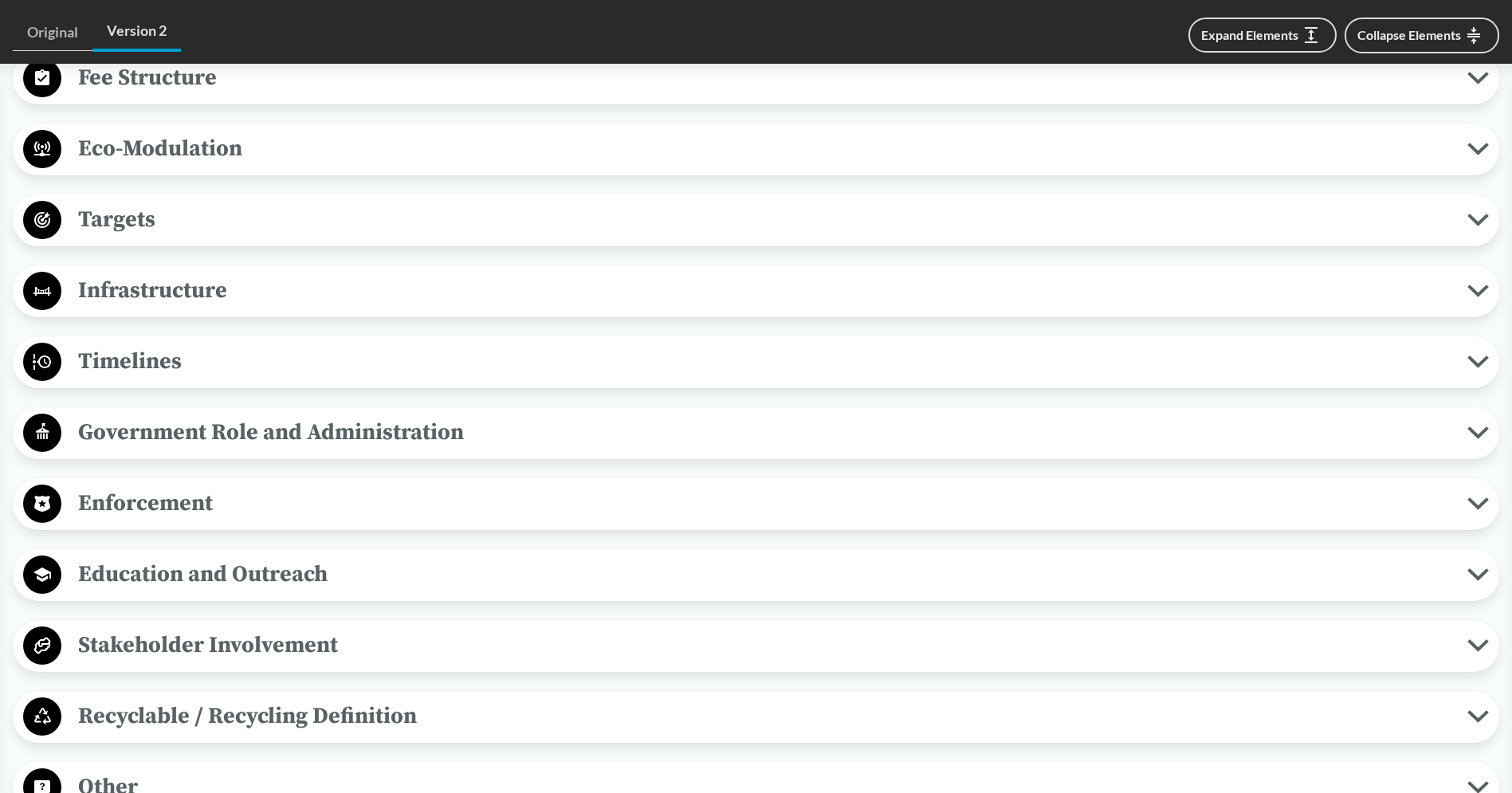
click at [275, 300] on span "Infrastructure" at bounding box center [764, 291] width 1406 height 36
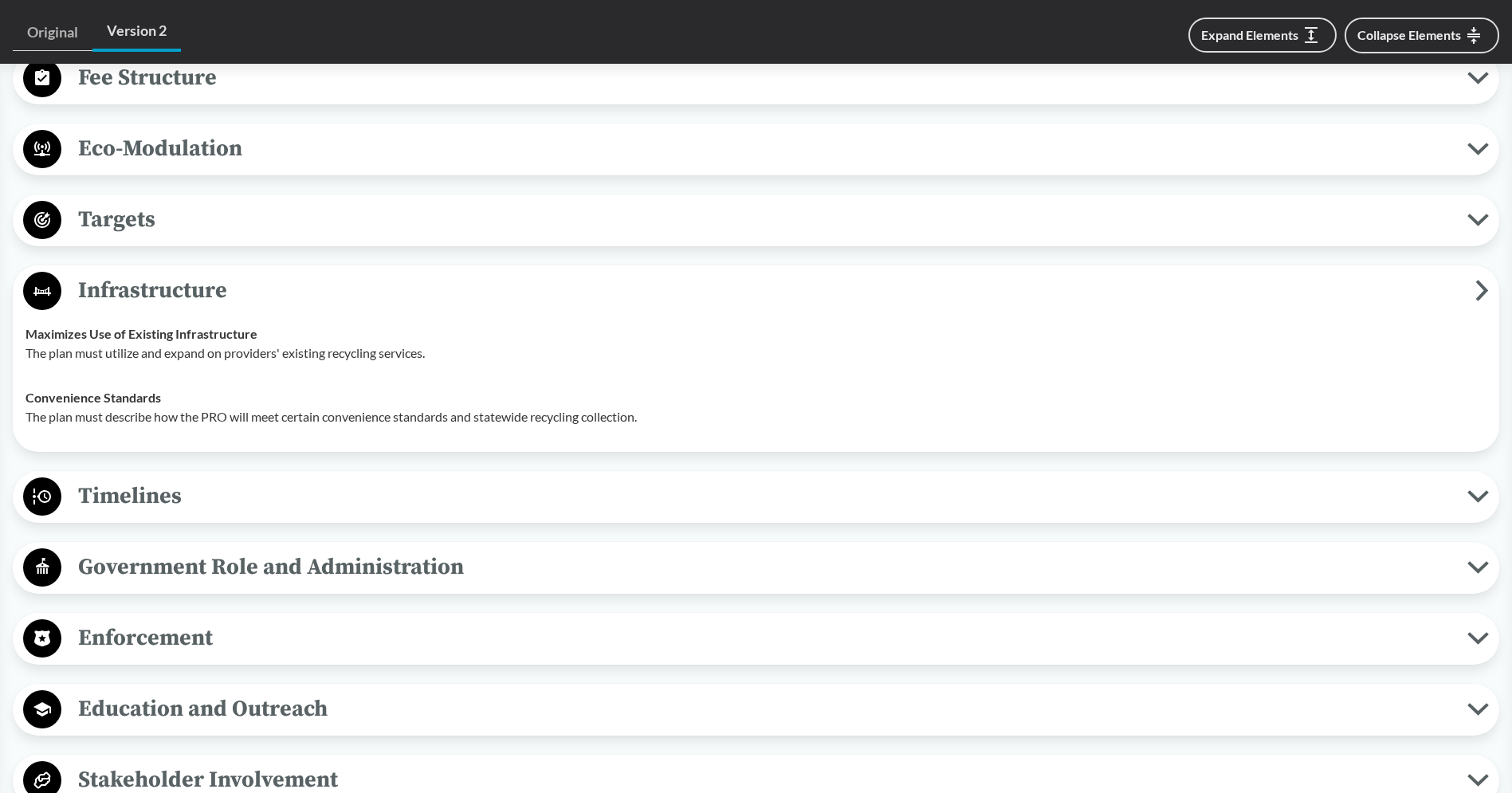
click at [275, 300] on span "Infrastructure" at bounding box center [768, 291] width 1414 height 36
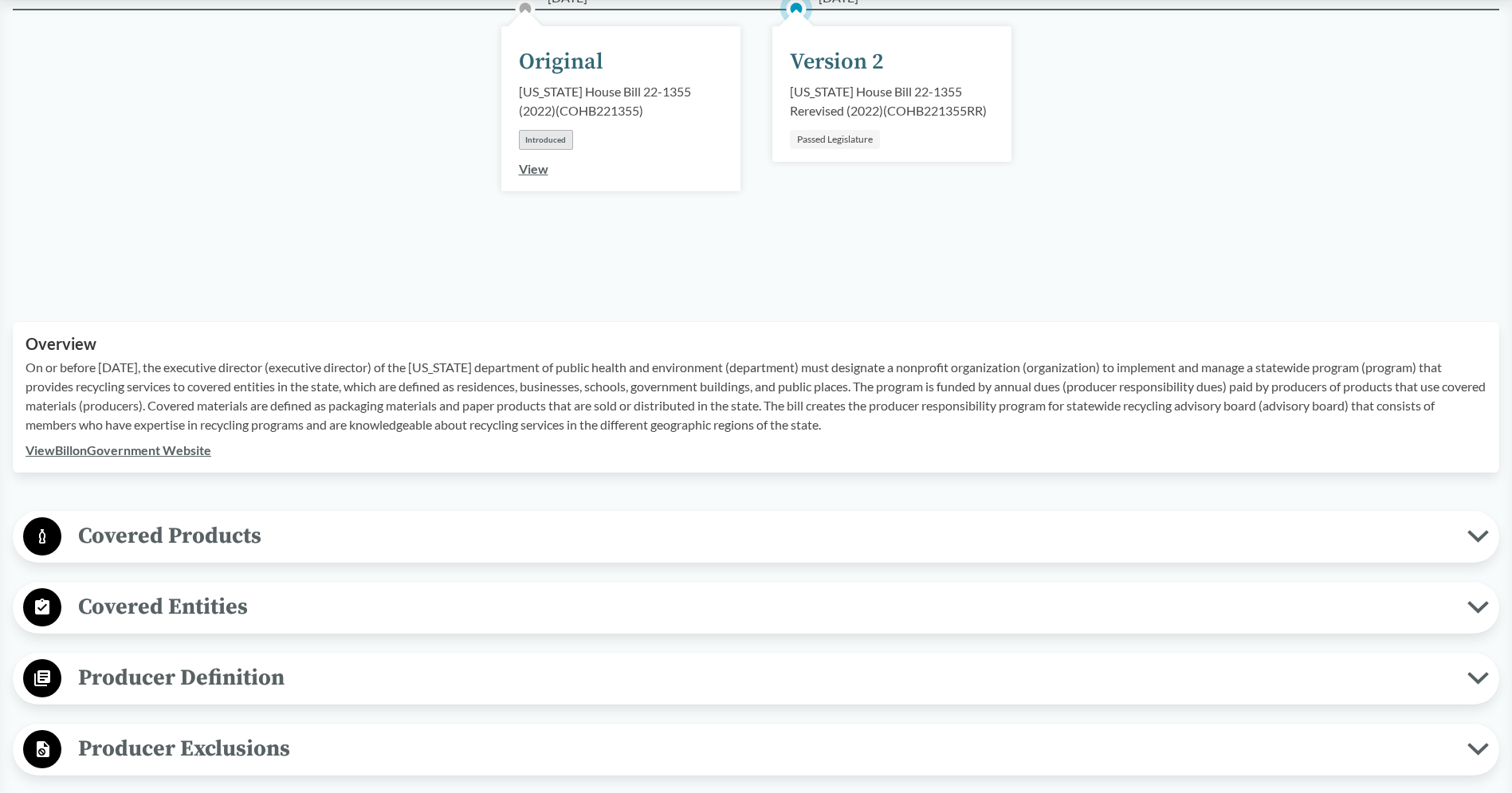
scroll to position [0, 0]
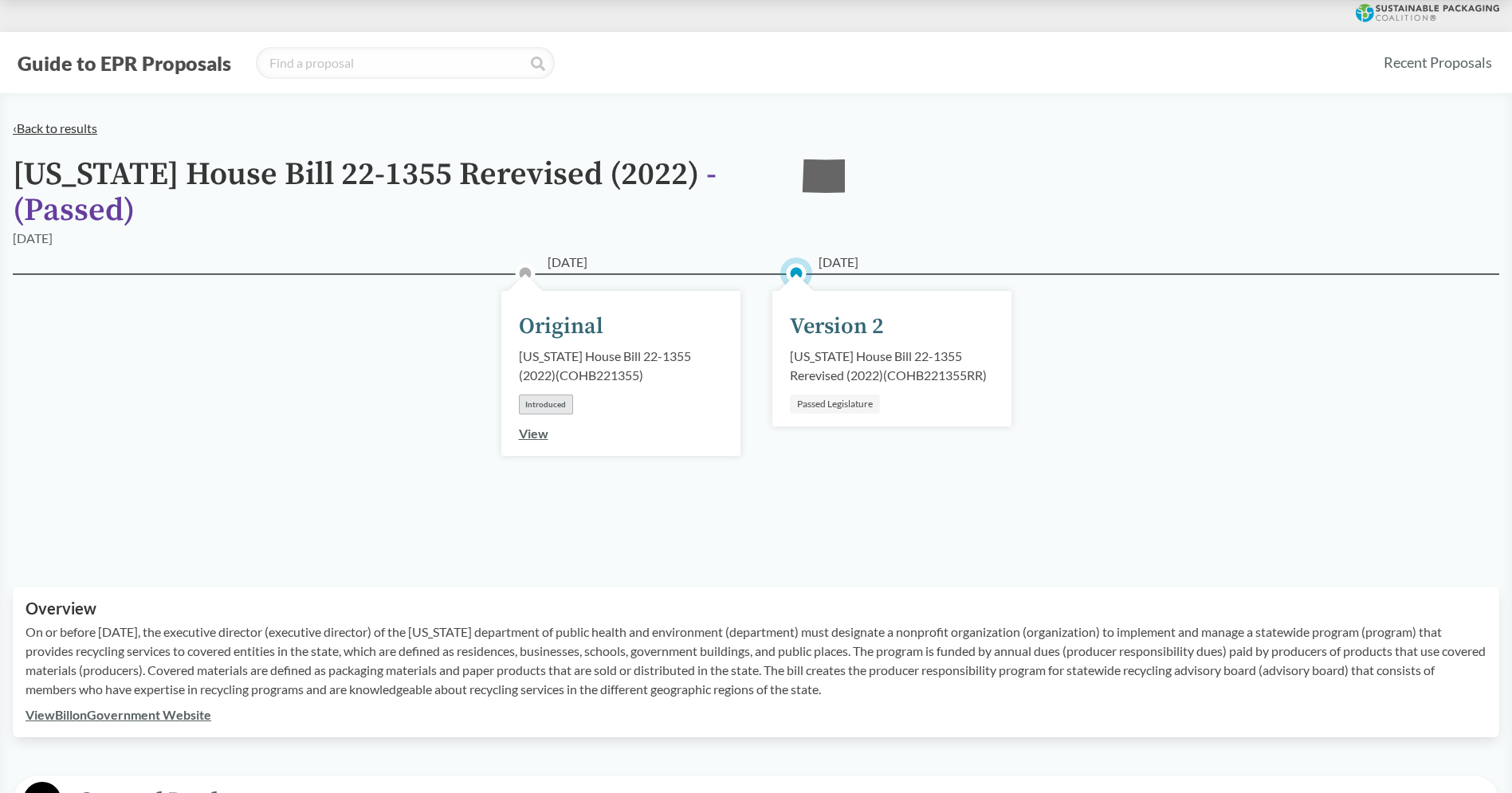
click at [77, 121] on link "‹ Back to results" at bounding box center [55, 128] width 84 height 15
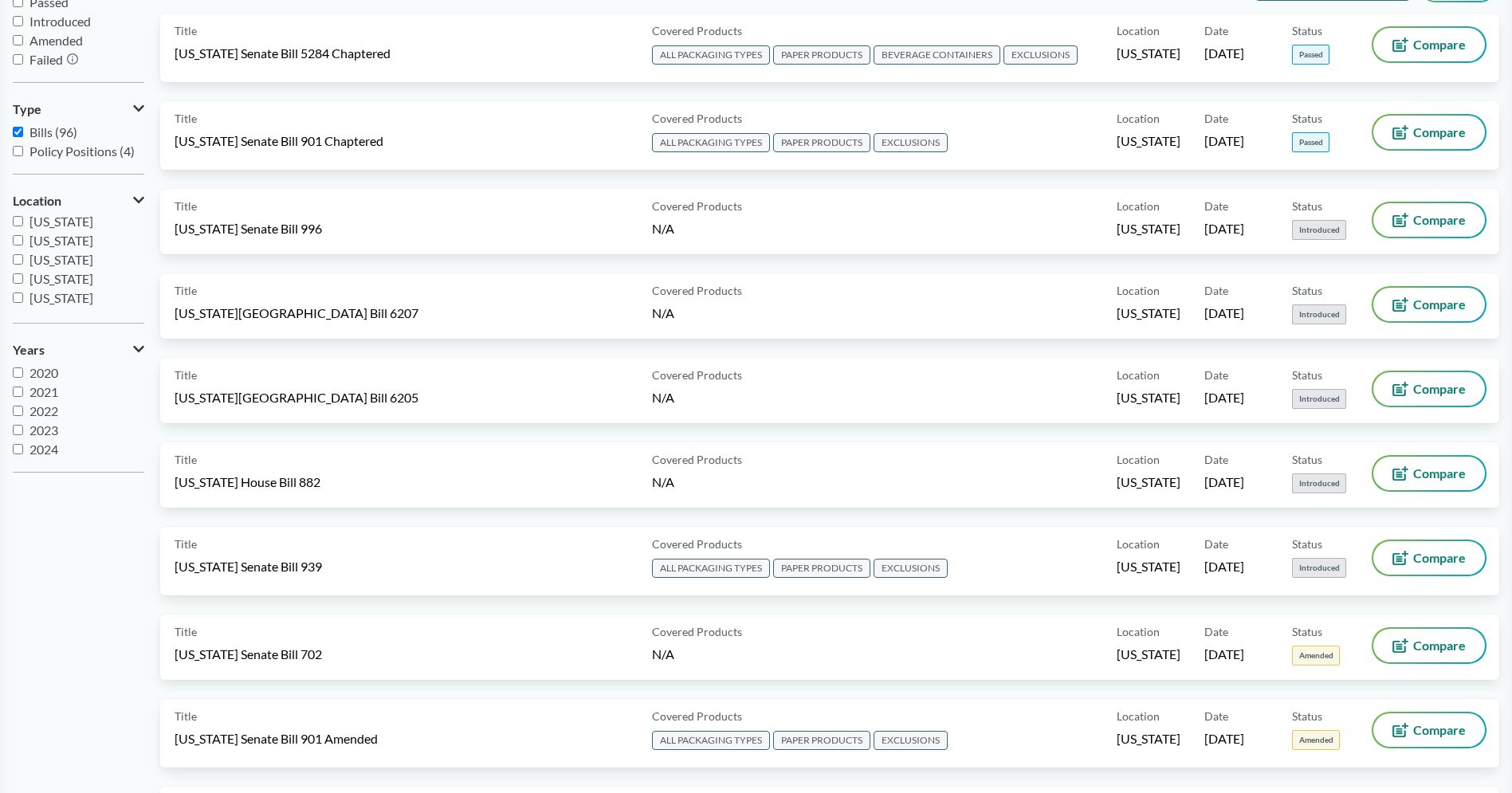
scroll to position [271, 0]
click at [72, 242] on span "[US_STATE]" at bounding box center [61, 240] width 64 height 15
click at [23, 242] on input "[US_STATE]" at bounding box center [18, 239] width 10 height 10
checkbox input "true"
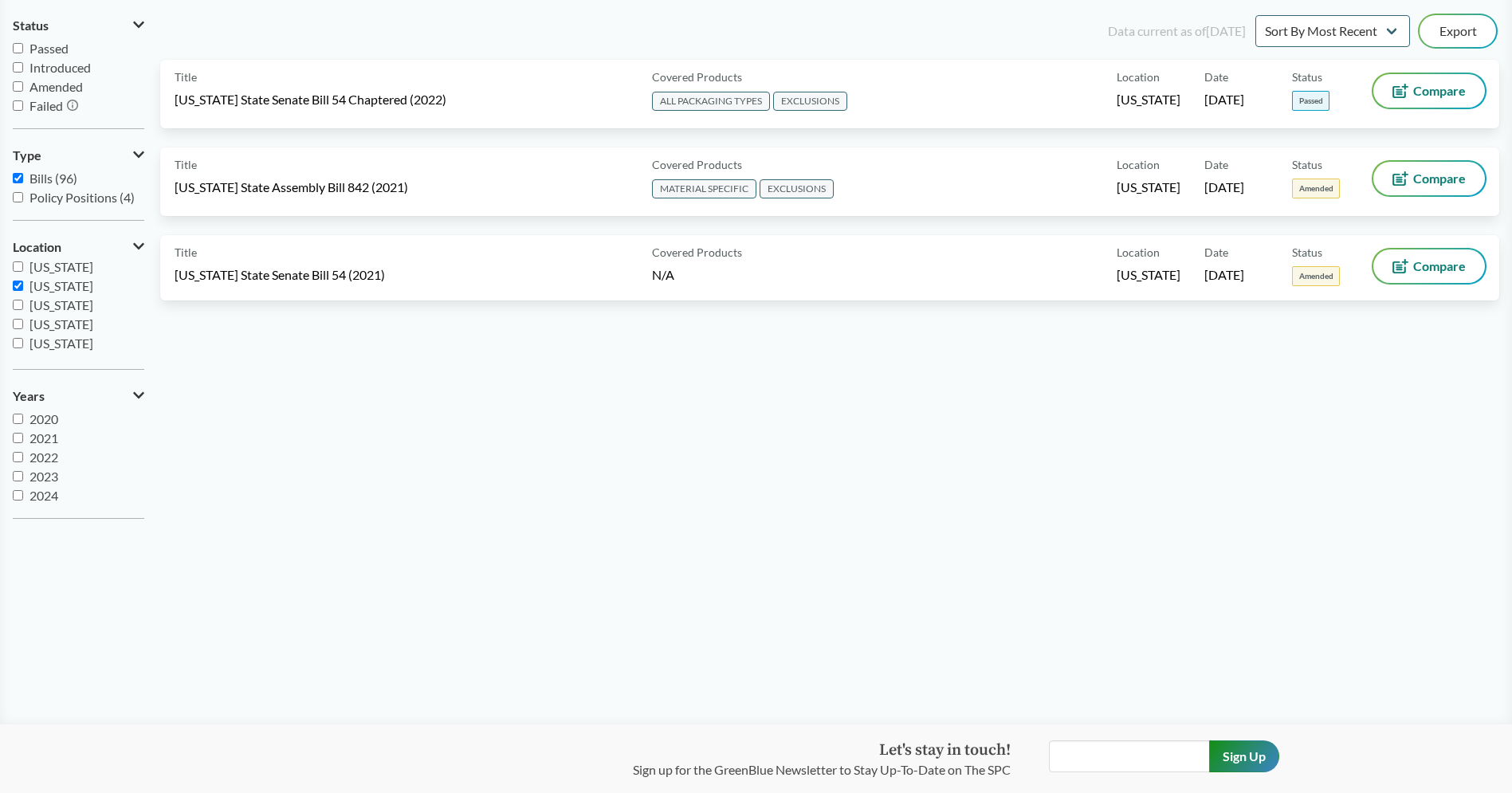
scroll to position [0, 0]
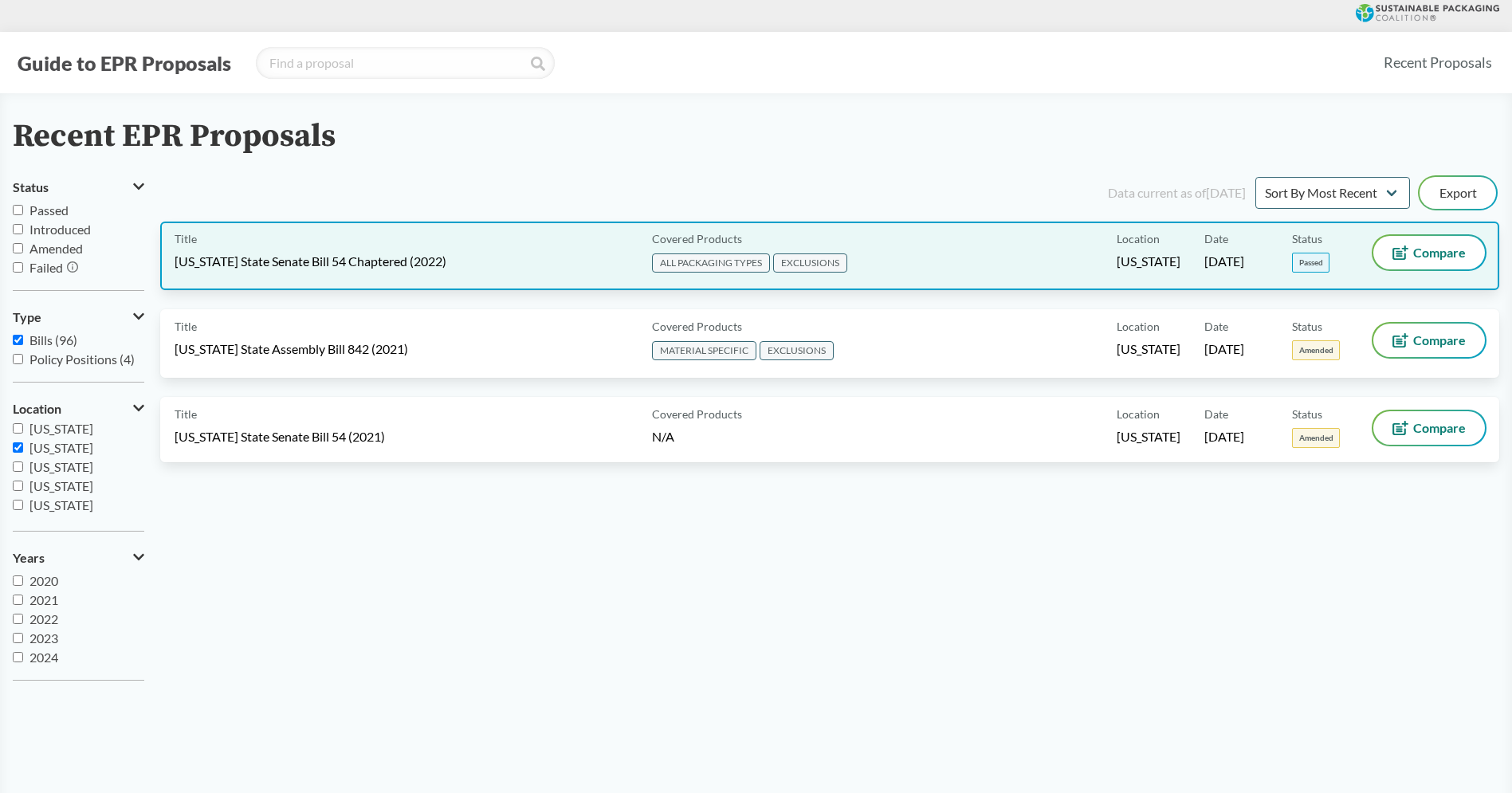
click at [525, 267] on div "Title [US_STATE] State Senate Bill 54 Chaptered (2022)" at bounding box center [410, 255] width 471 height 40
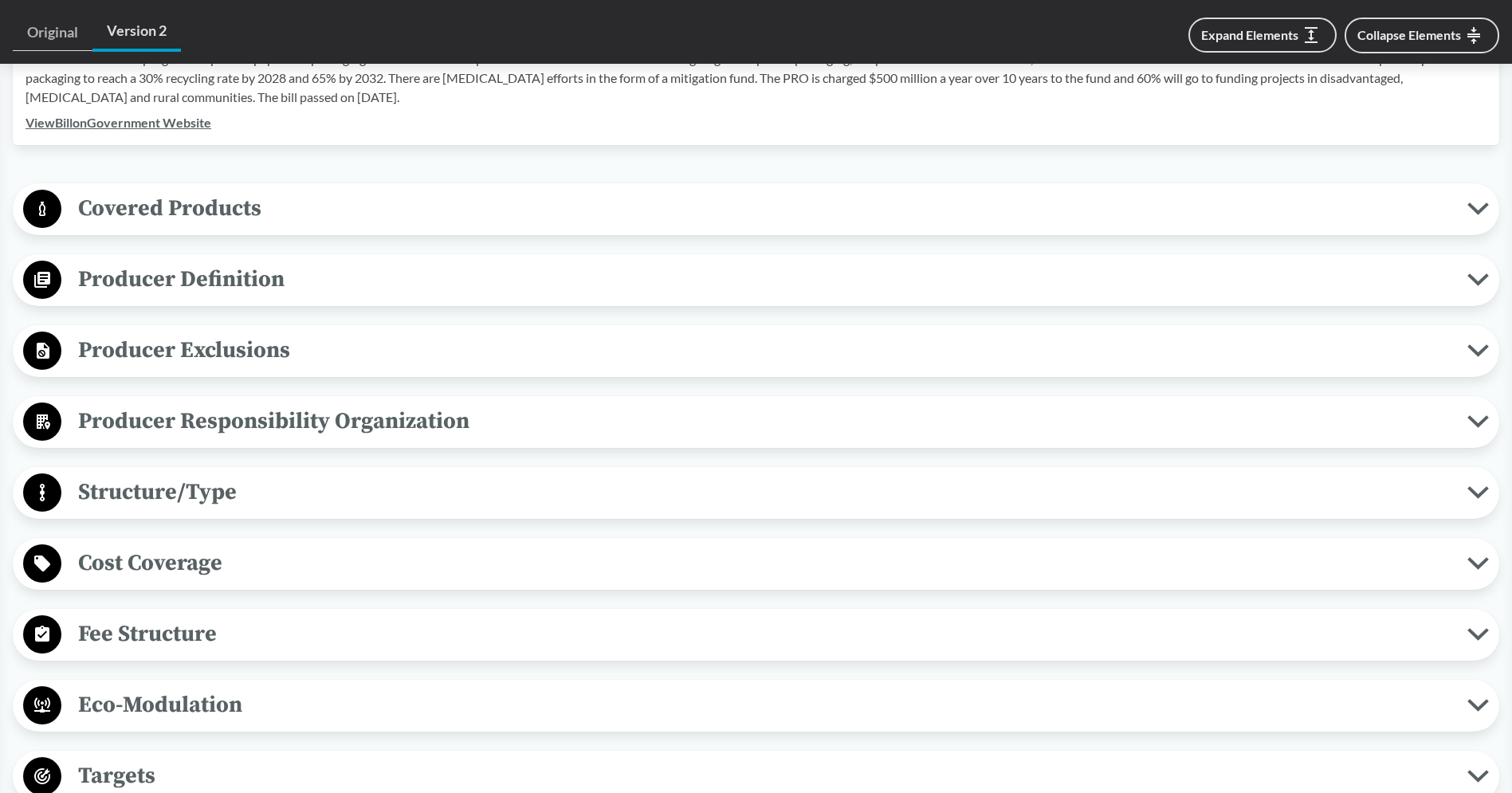
scroll to position [643, 0]
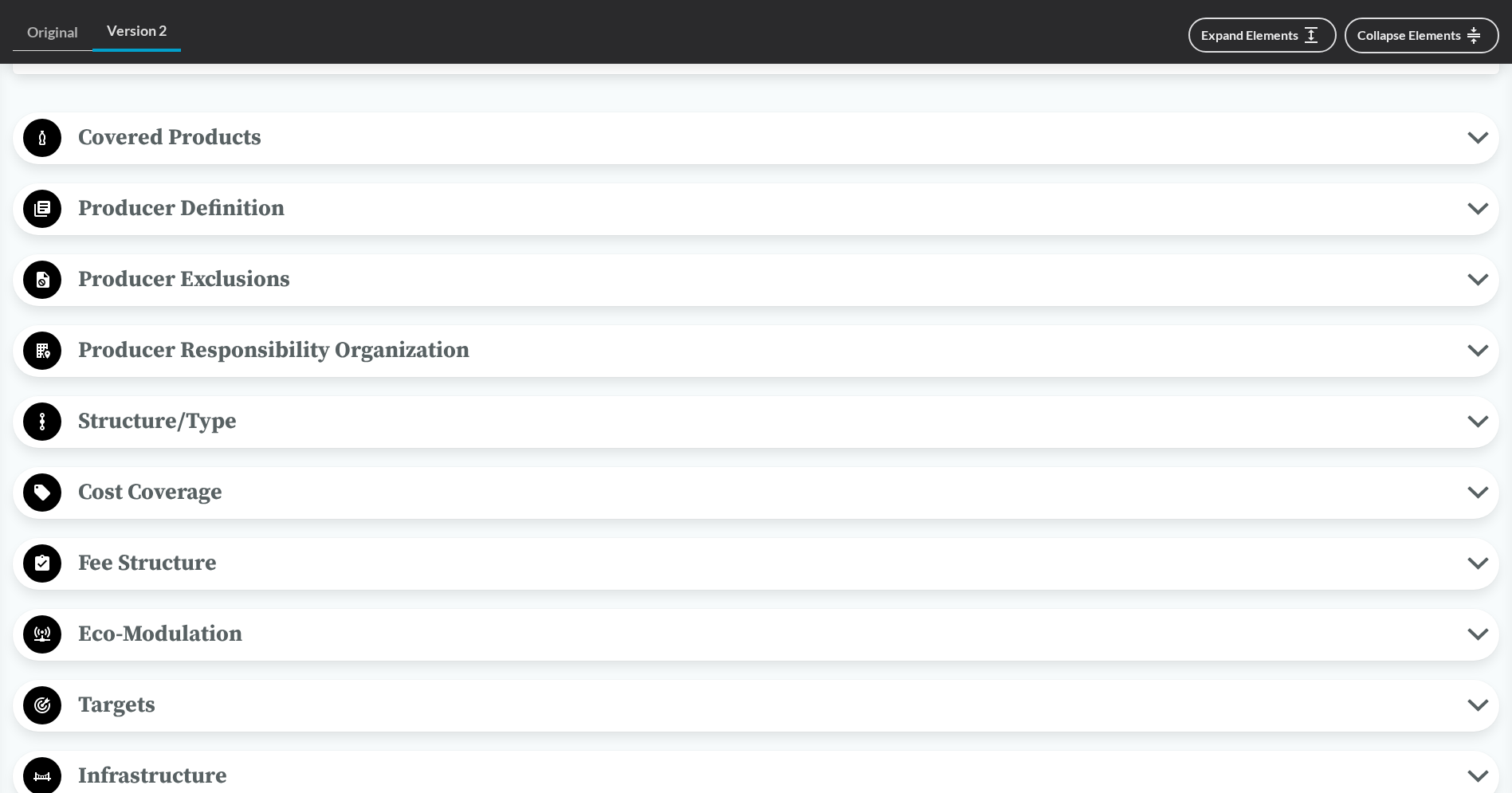
click at [331, 469] on div "Cost Coverage Operational Costs The cost coverage must include operational cost…" at bounding box center [756, 493] width 1486 height 52
click at [337, 483] on span "Cost Coverage" at bounding box center [764, 492] width 1406 height 36
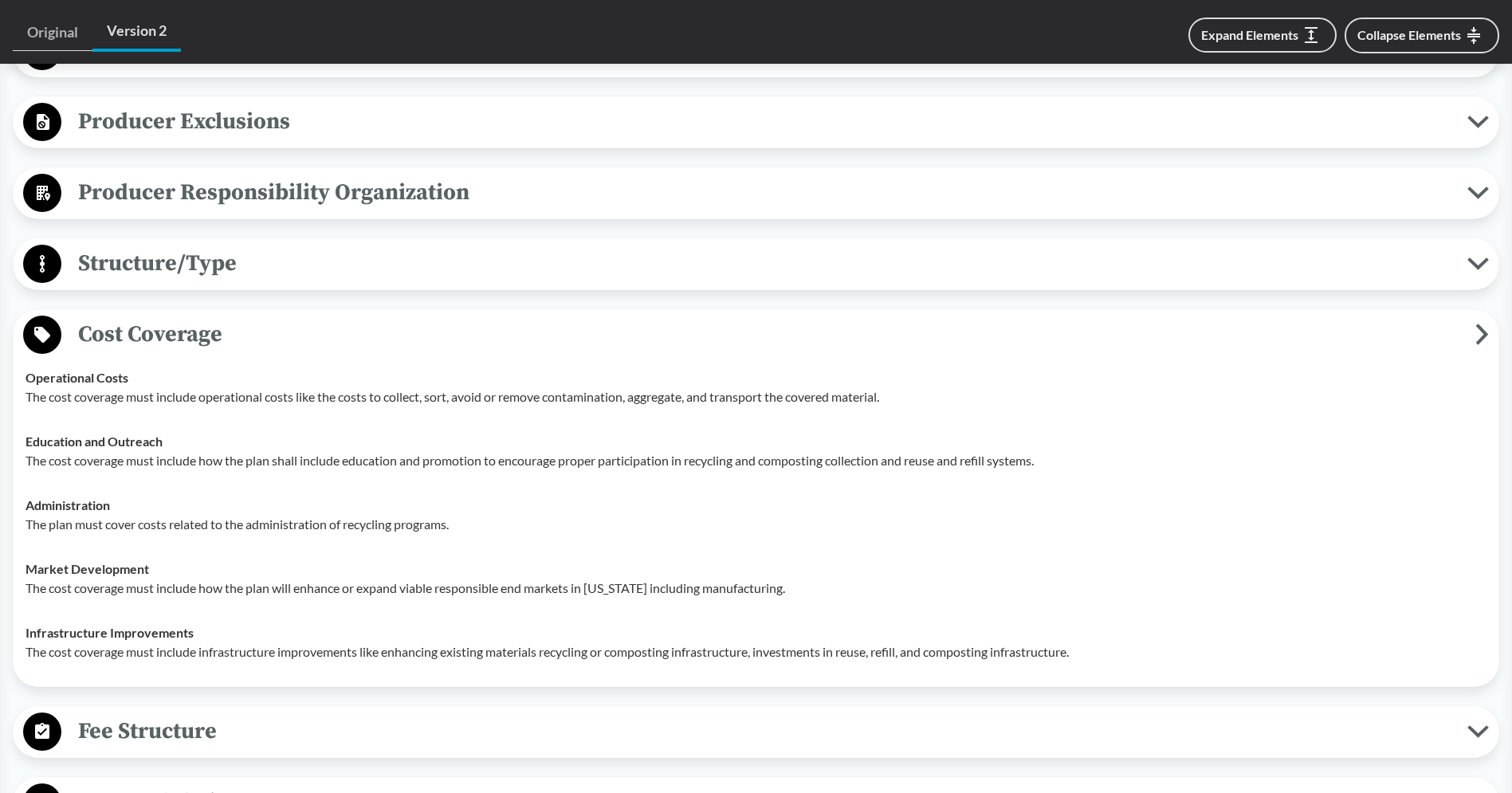
scroll to position [820, 0]
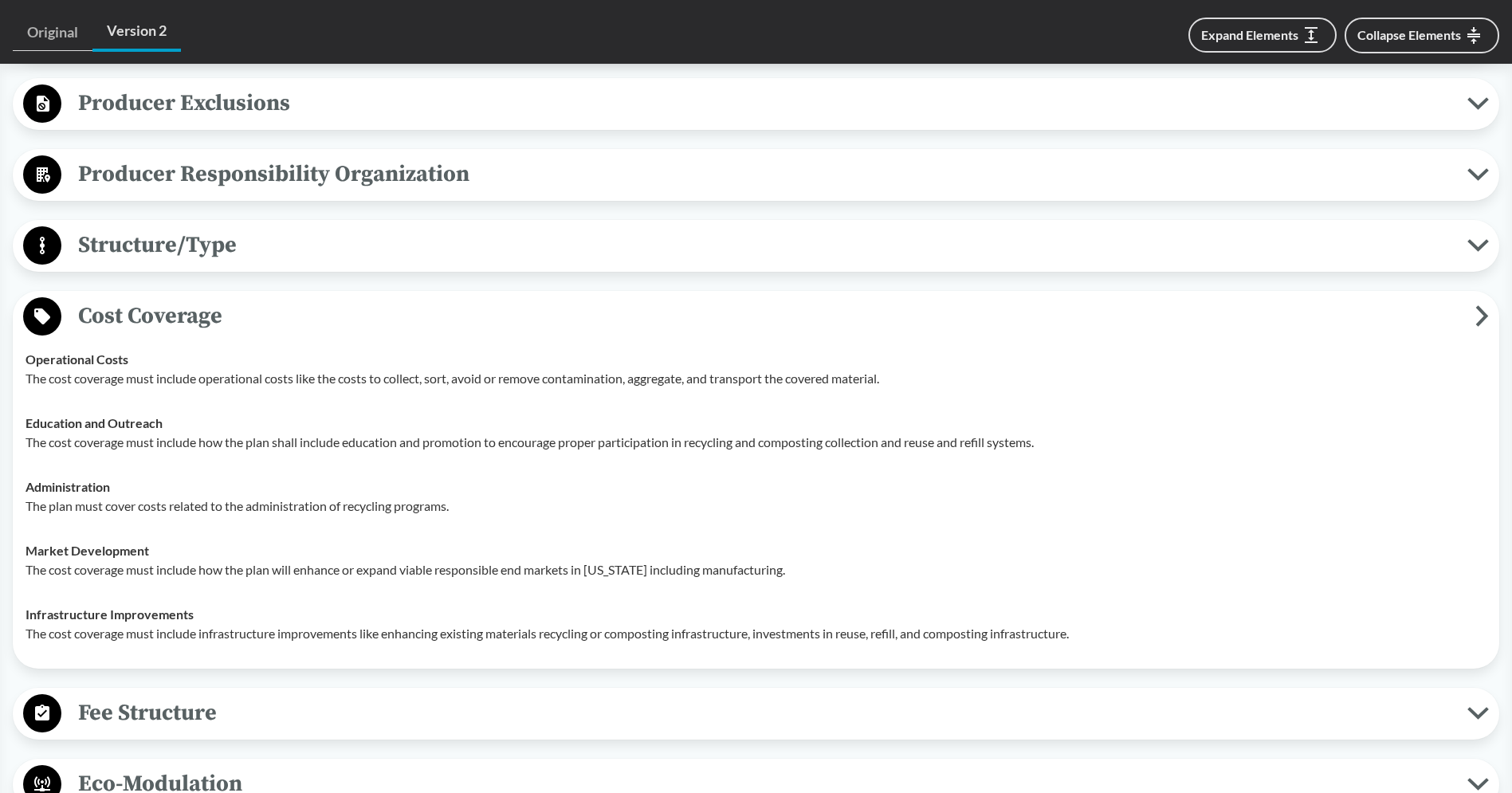
click at [529, 308] on span "Cost Coverage" at bounding box center [768, 316] width 1414 height 36
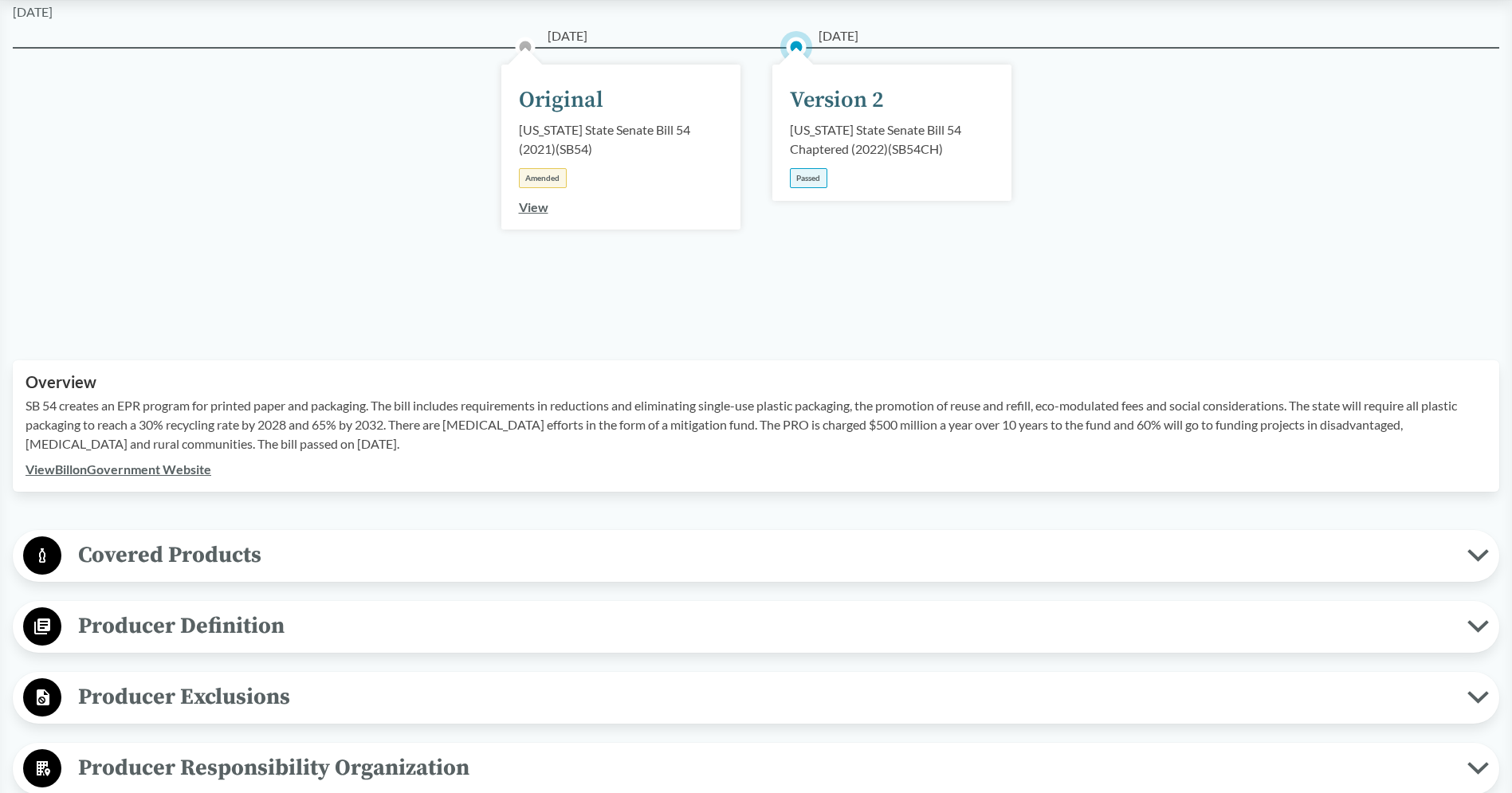
scroll to position [0, 0]
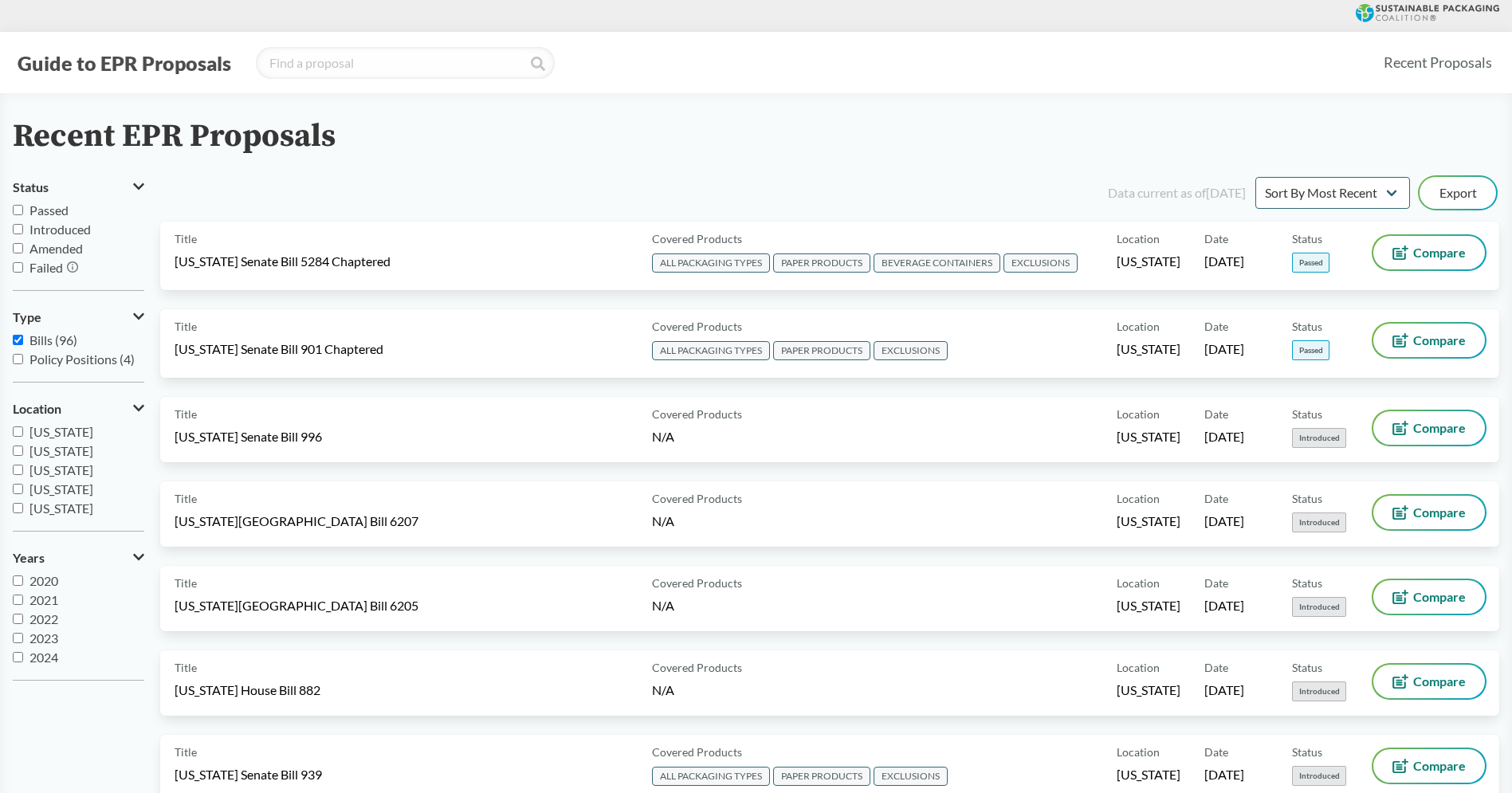
click at [74, 431] on span "[US_STATE]" at bounding box center [61, 432] width 64 height 15
click at [23, 431] on input "[US_STATE]" at bounding box center [18, 431] width 10 height 10
checkbox input "true"
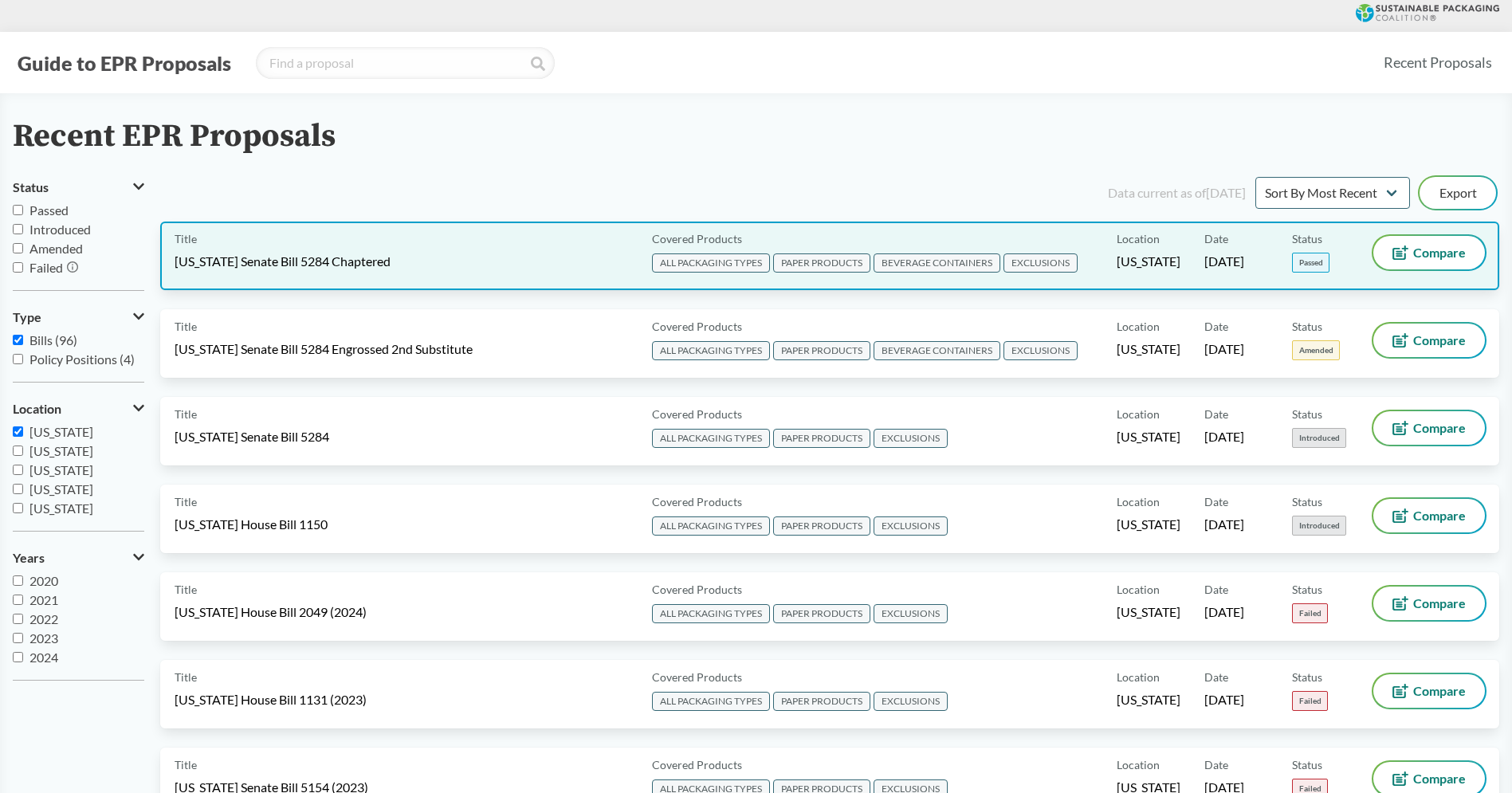
click at [513, 250] on div "Title Washington Senate Bill 5284 Chaptered" at bounding box center [410, 255] width 471 height 40
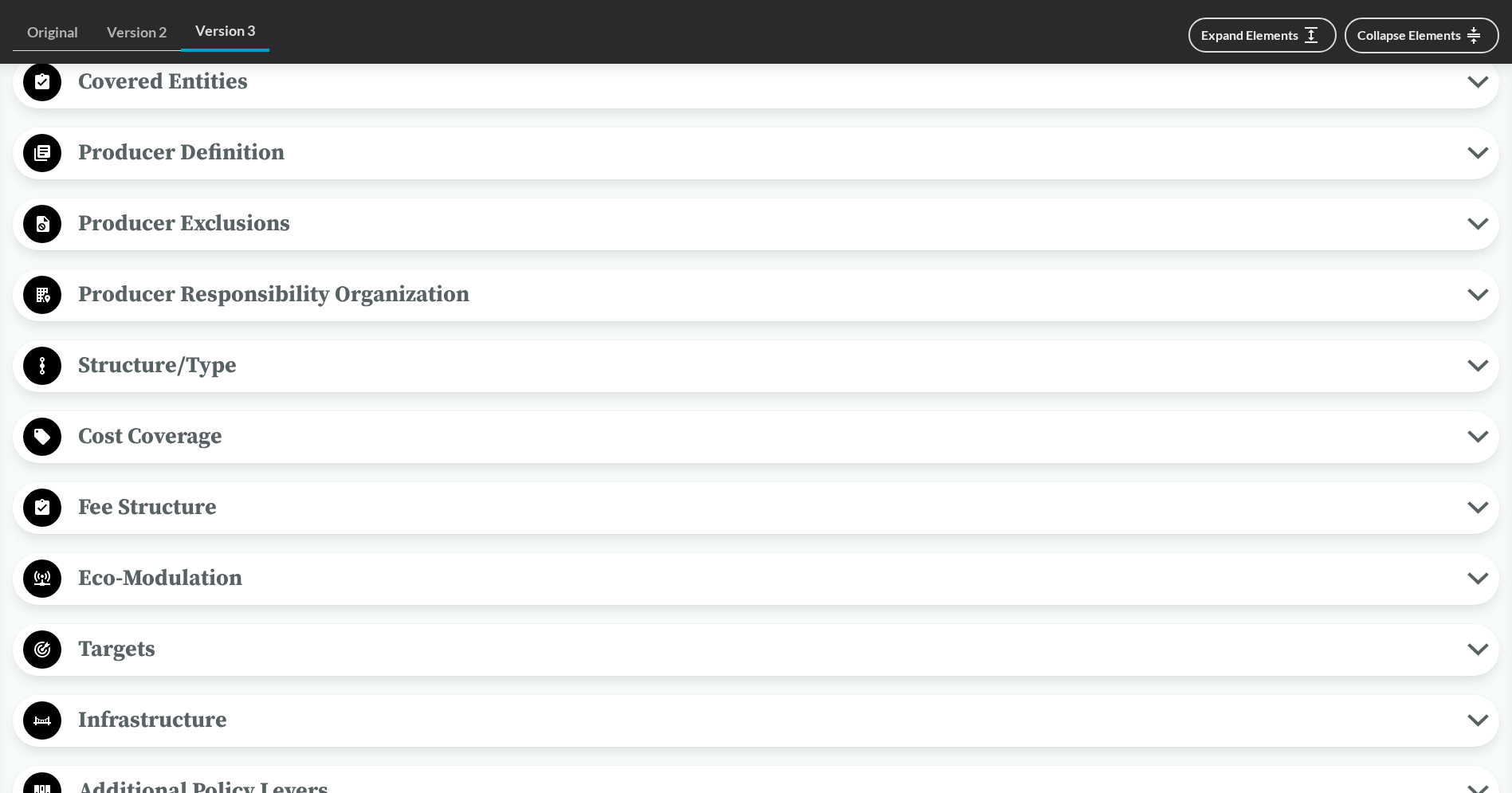
scroll to position [731, 0]
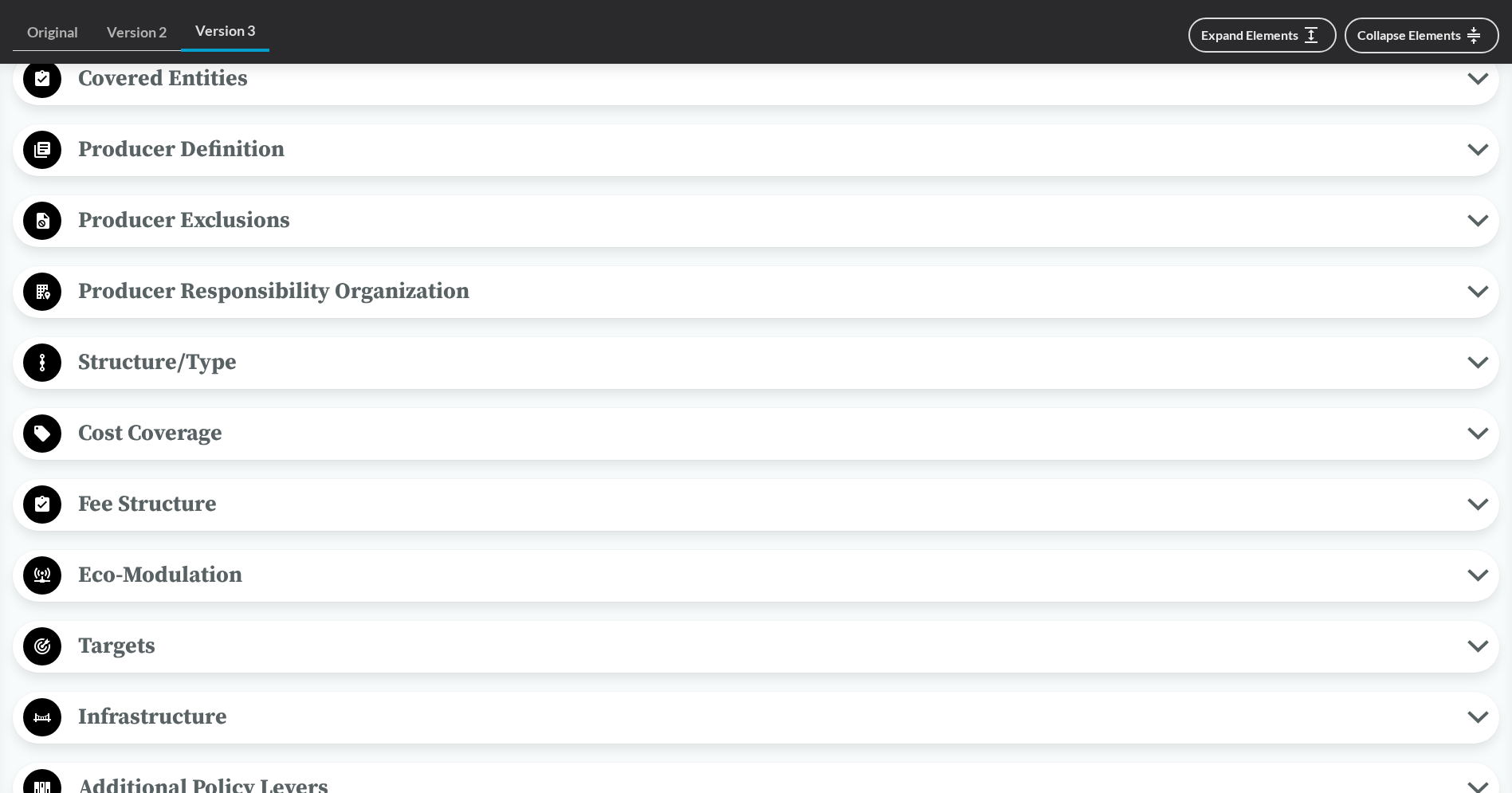
click at [283, 425] on span "Cost Coverage" at bounding box center [764, 433] width 1406 height 36
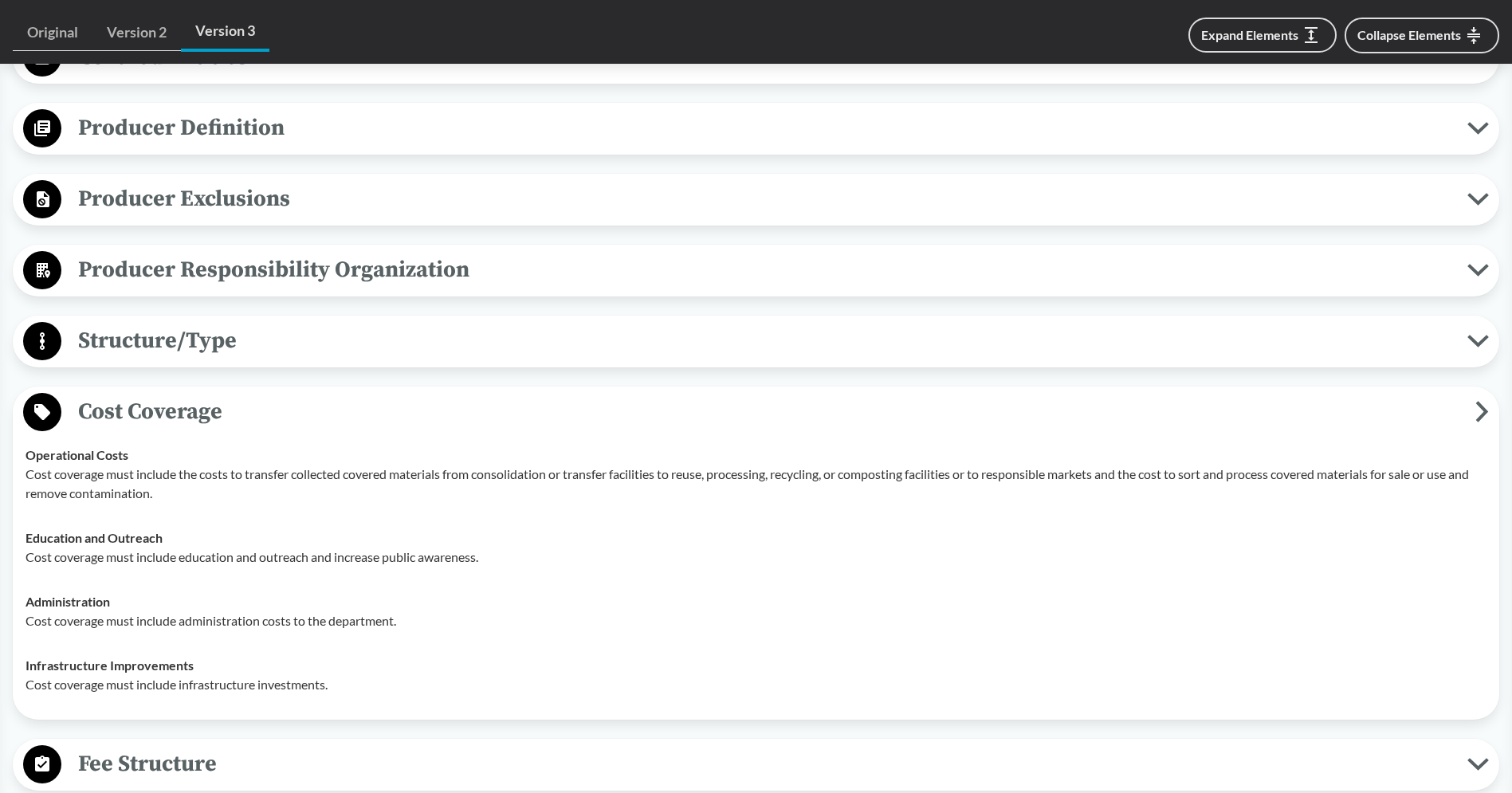
scroll to position [754, 0]
click at [318, 407] on span "Cost Coverage" at bounding box center [768, 410] width 1414 height 36
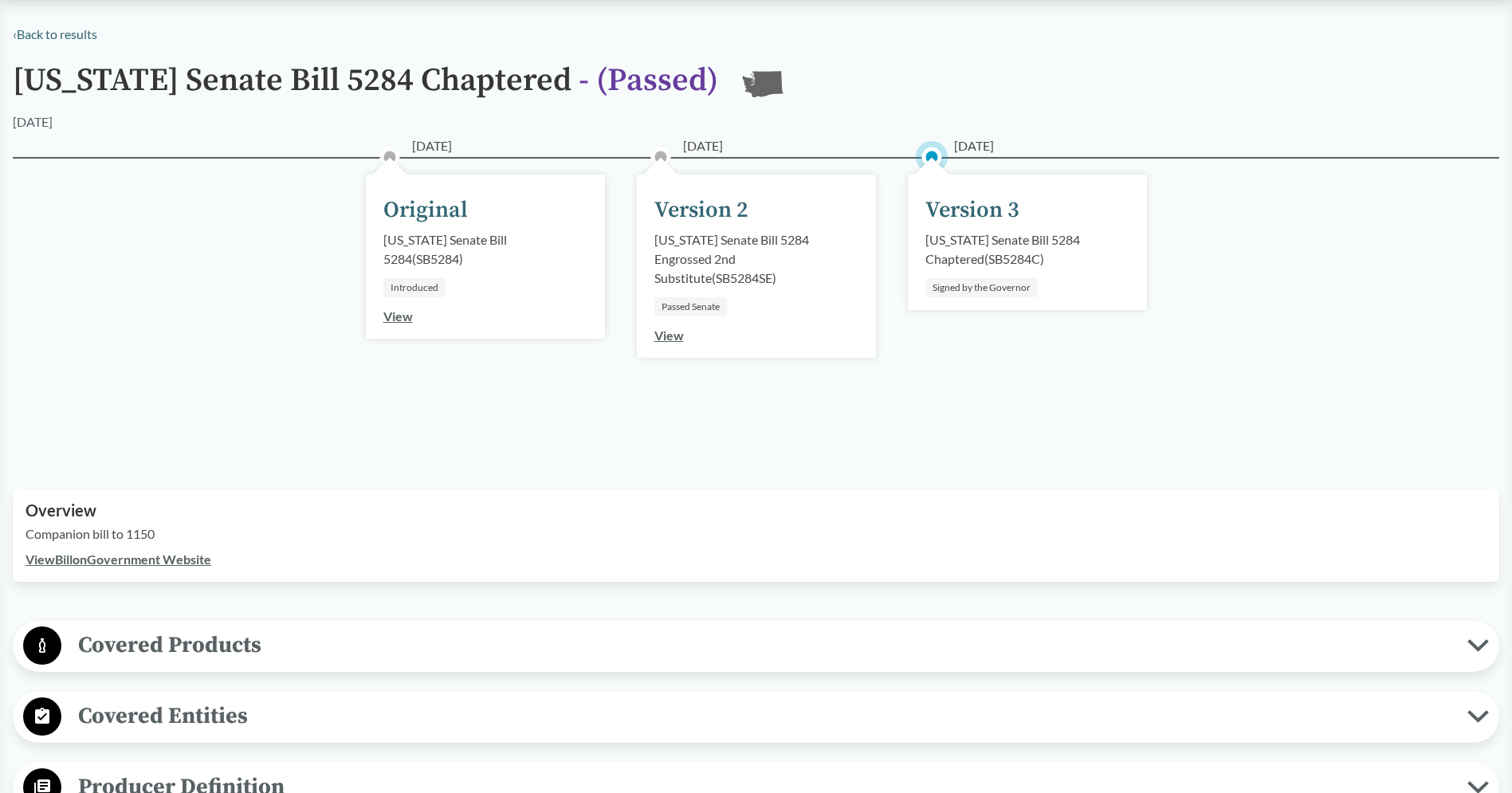
scroll to position [0, 0]
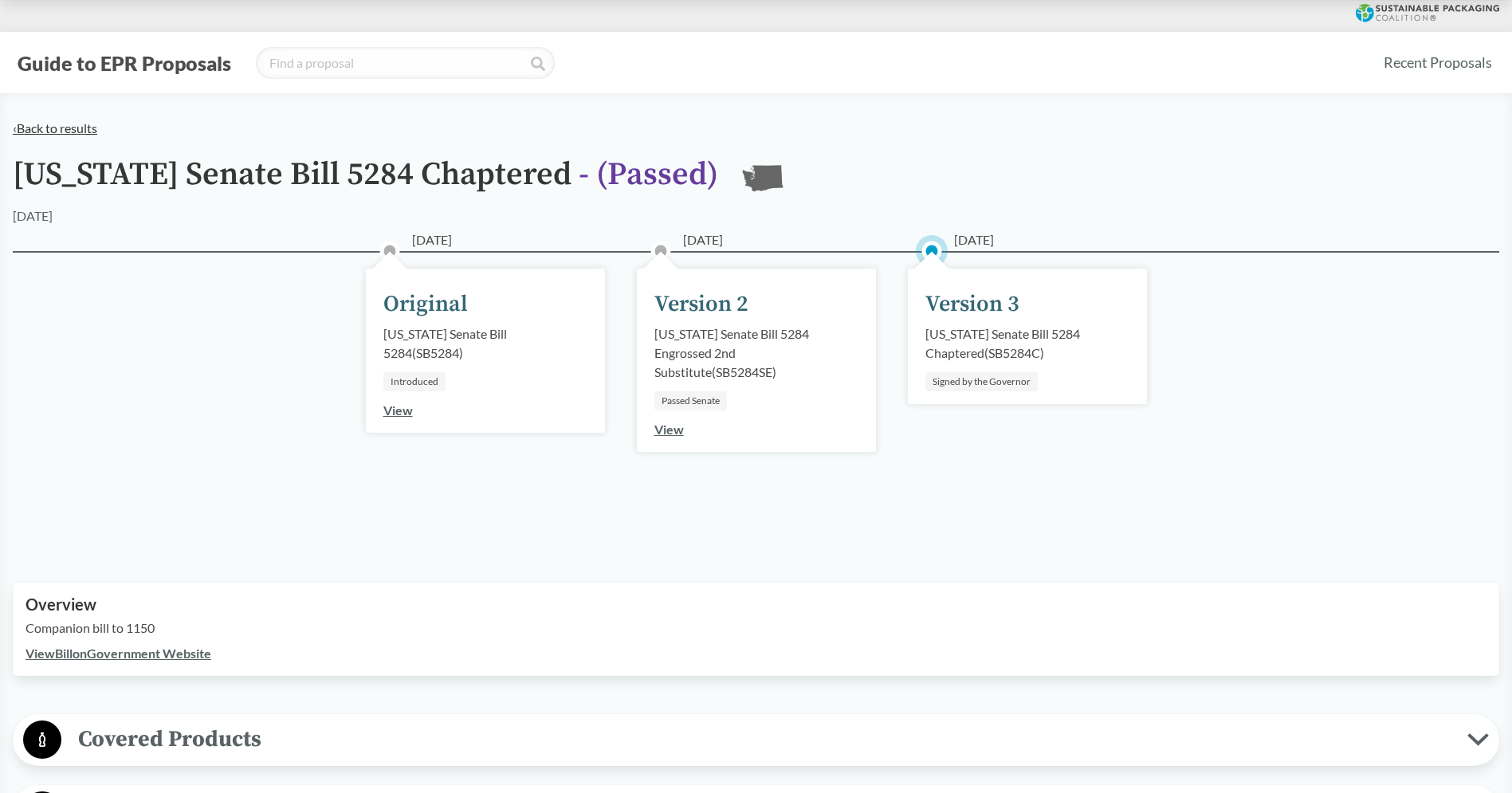
click at [64, 129] on link "‹ Back to results" at bounding box center [55, 128] width 84 height 15
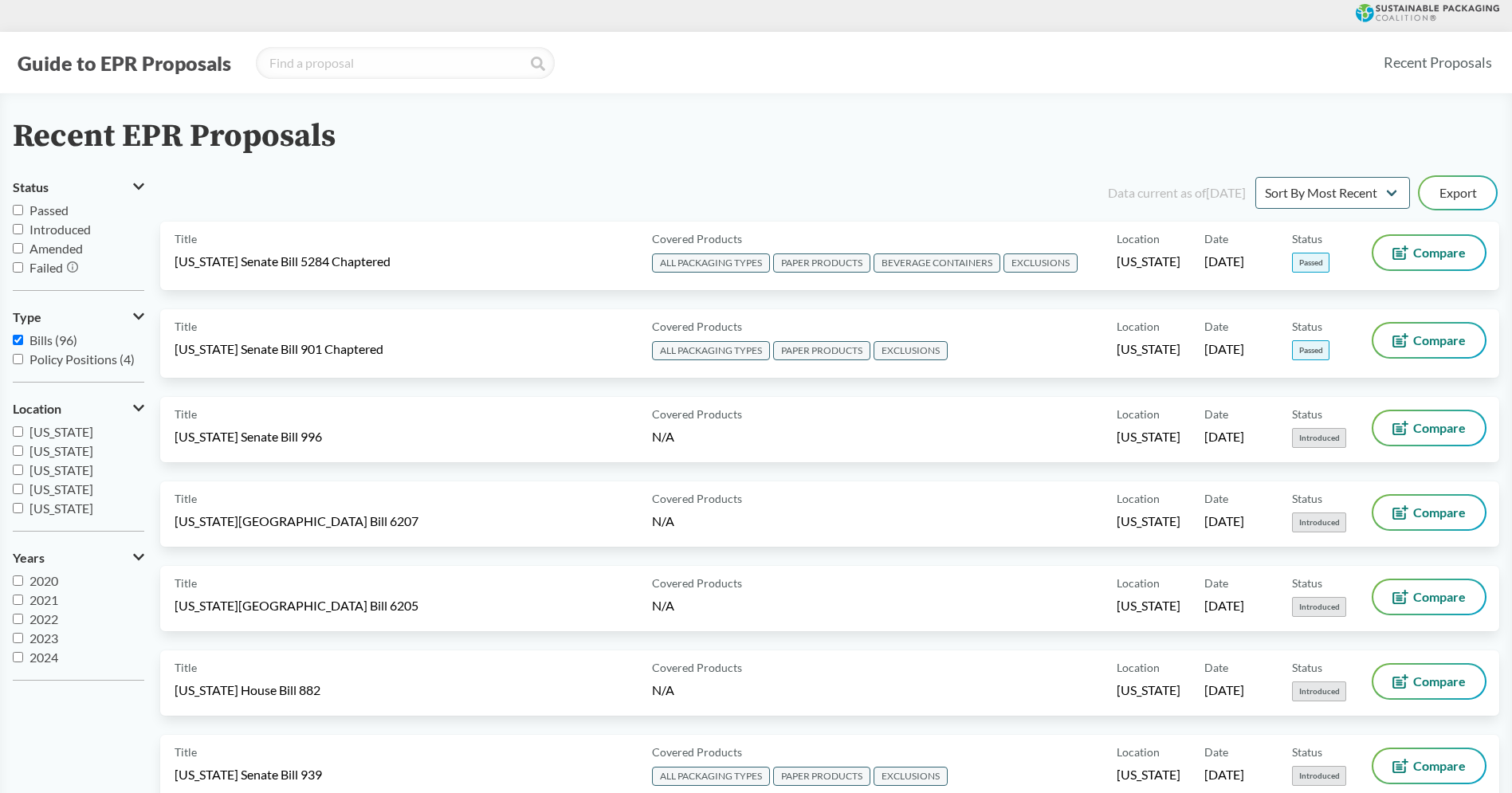
click at [71, 452] on span "[US_STATE]" at bounding box center [61, 451] width 64 height 15
click at [23, 452] on input "[US_STATE]" at bounding box center [18, 451] width 10 height 10
checkbox input "true"
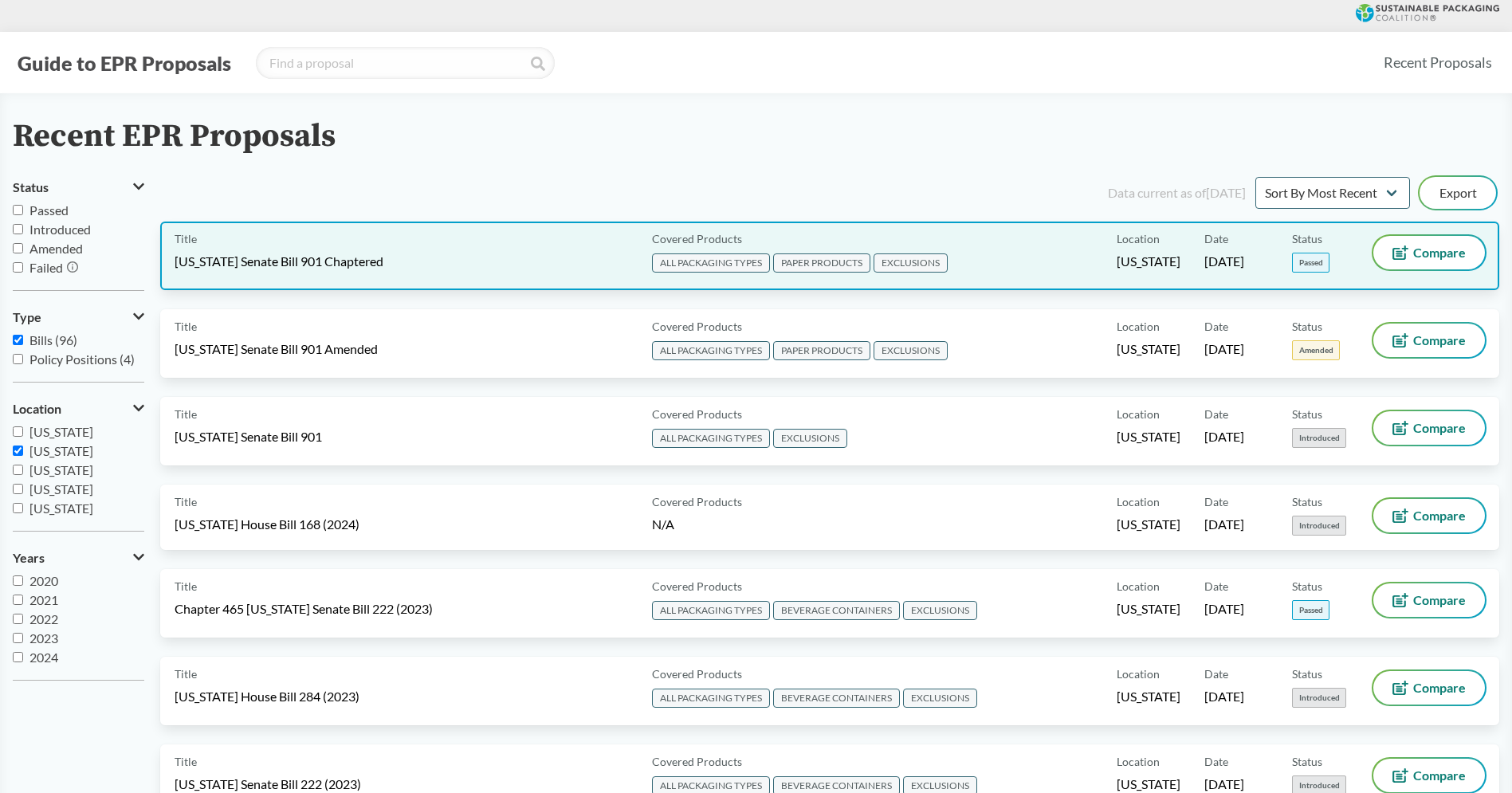
click at [458, 248] on div "Title Maryland Senate Bill 901 Chaptered" at bounding box center [410, 255] width 471 height 40
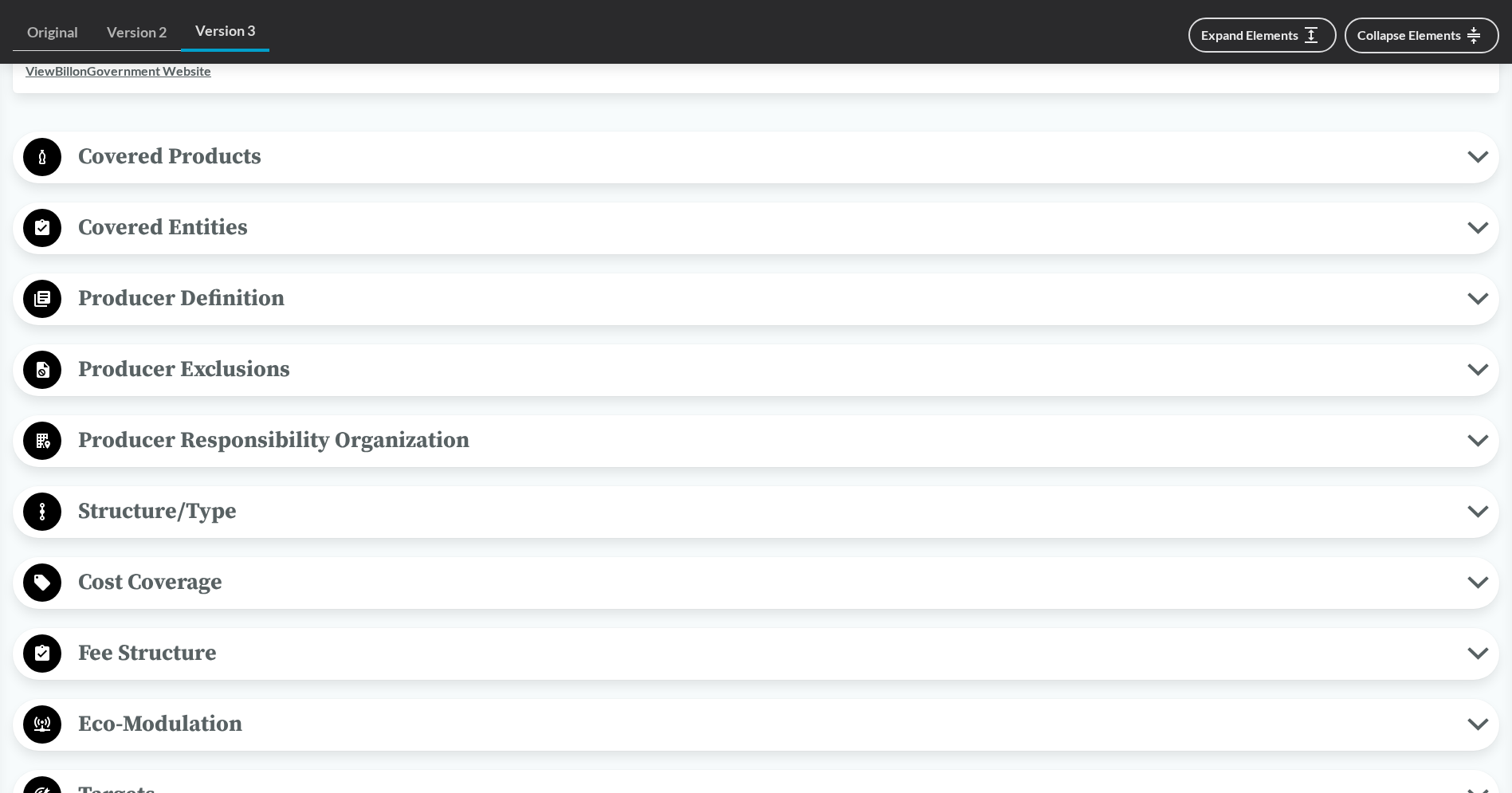
scroll to position [642, 0]
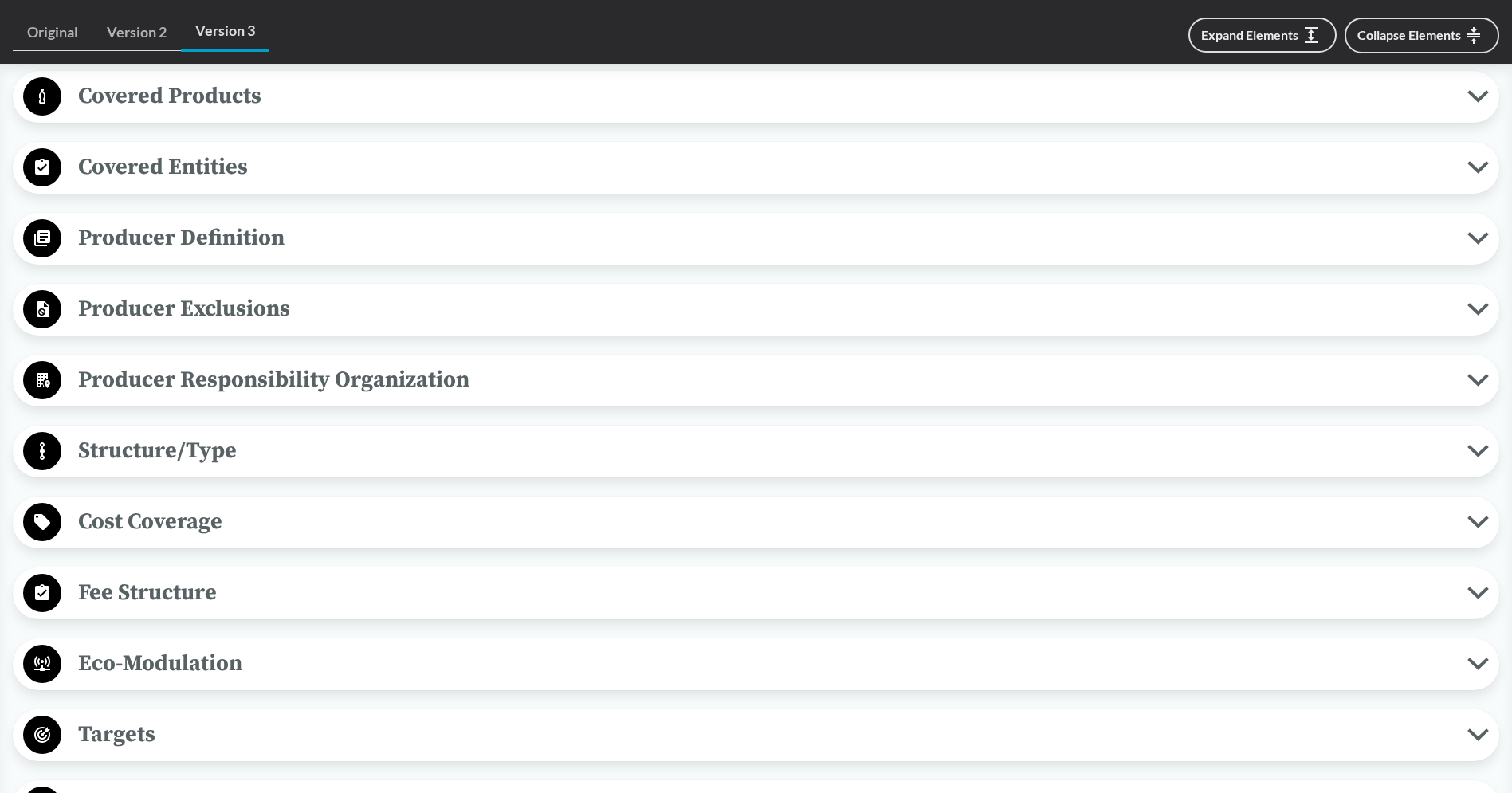
click at [225, 523] on span "Cost Coverage" at bounding box center [764, 521] width 1406 height 36
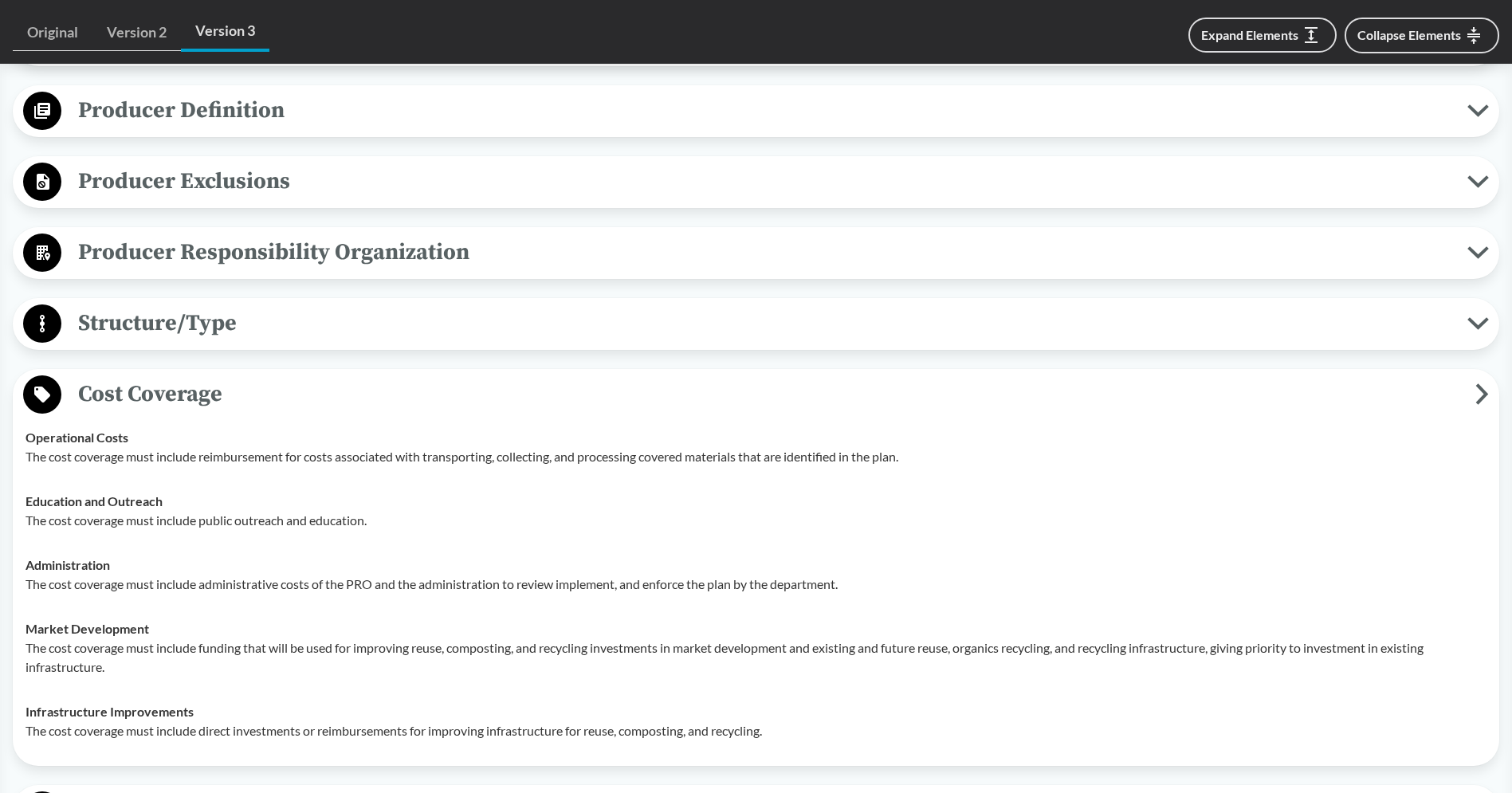
scroll to position [802, 0]
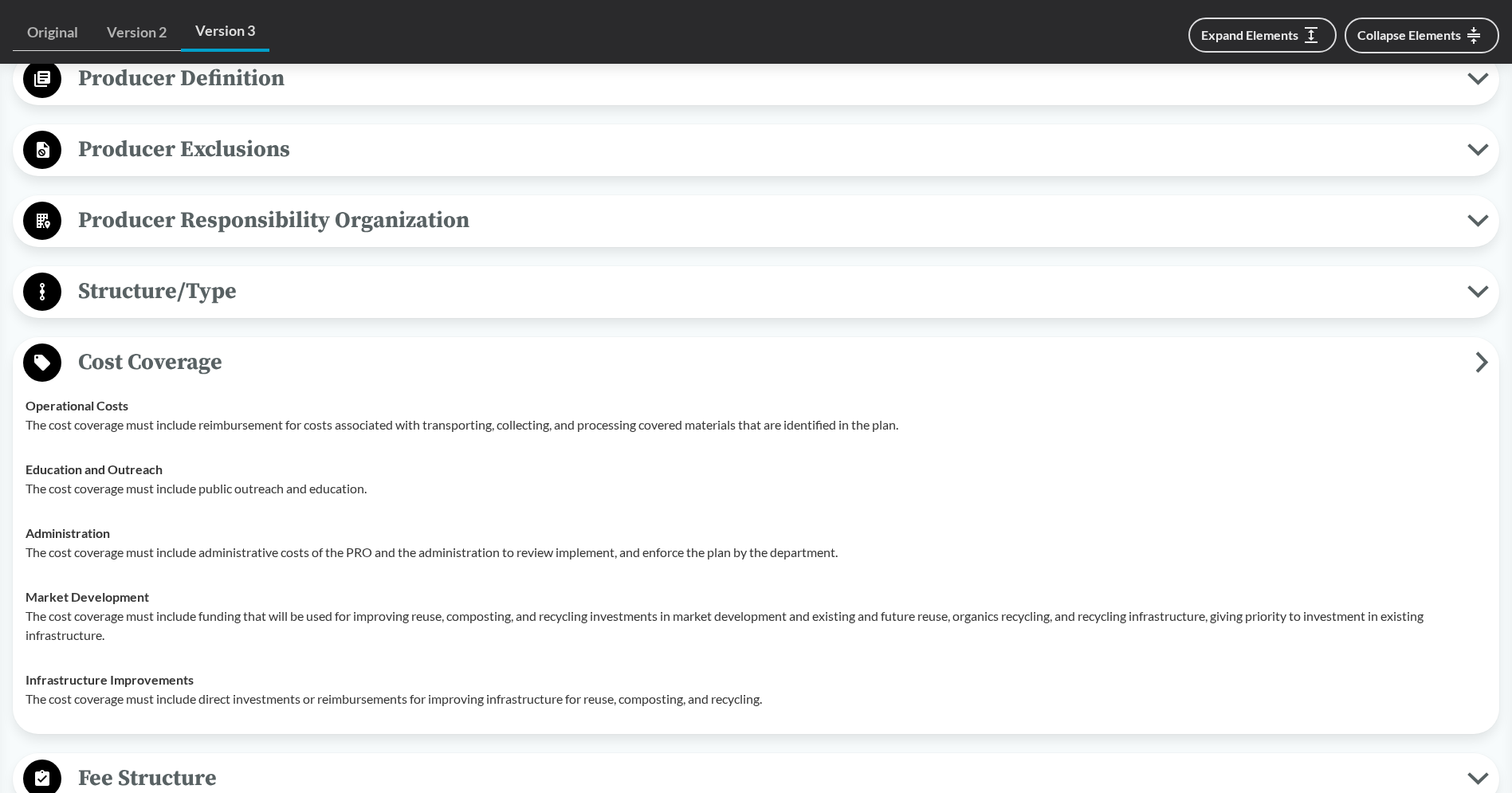
click at [288, 375] on span "Cost Coverage" at bounding box center [768, 362] width 1414 height 36
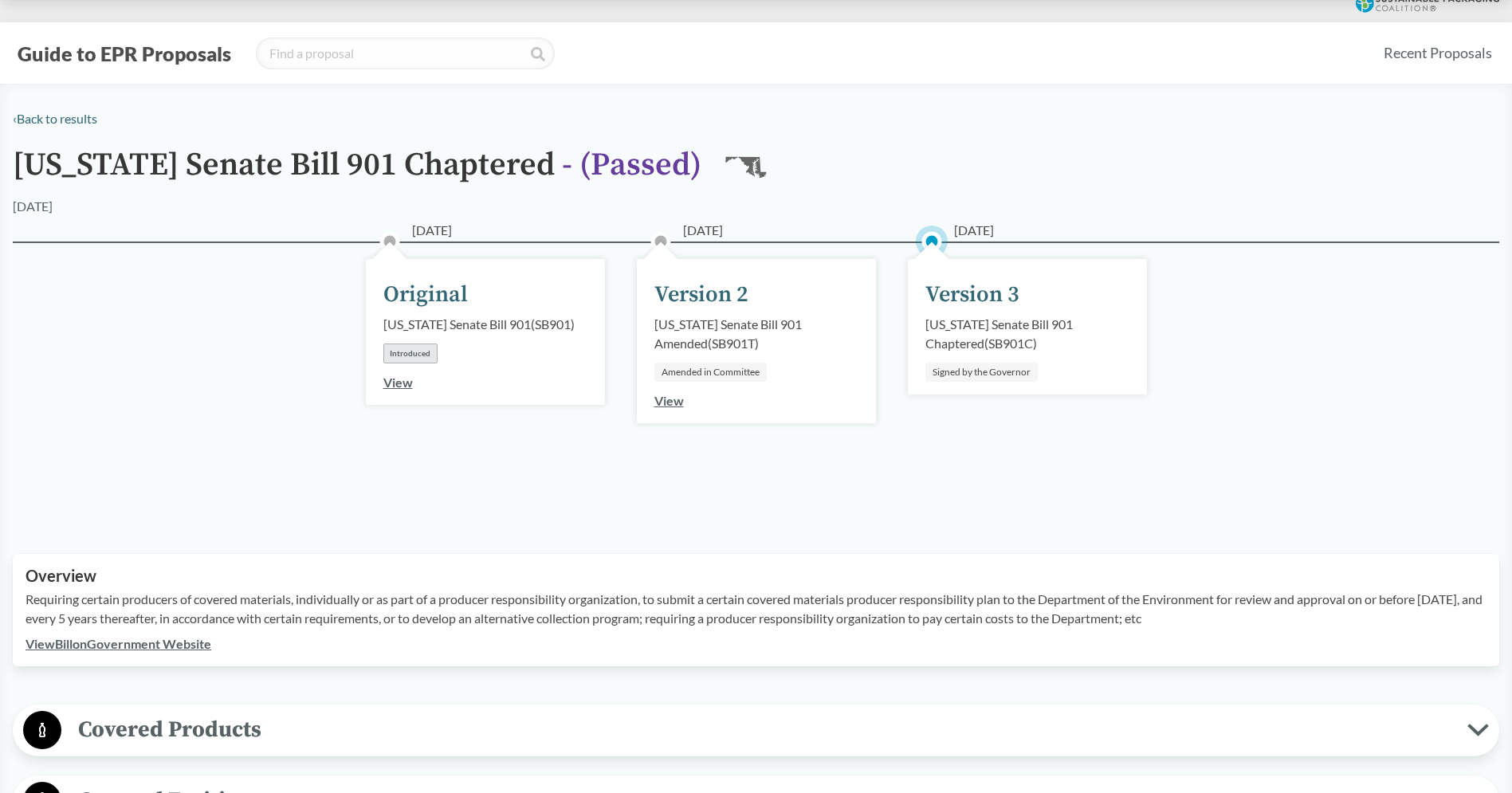
scroll to position [0, 0]
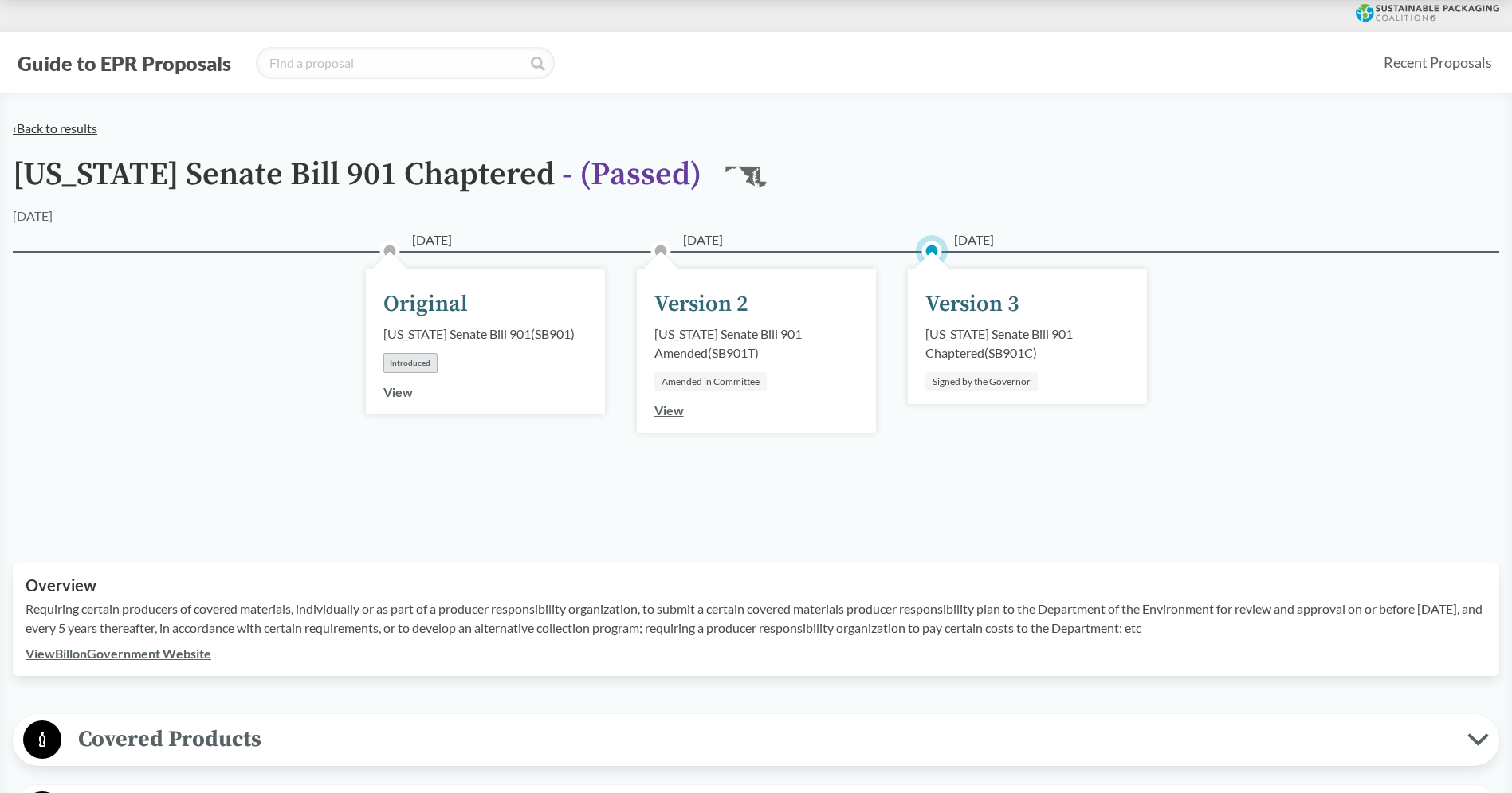
click at [68, 135] on link "‹ Back to results" at bounding box center [55, 128] width 84 height 15
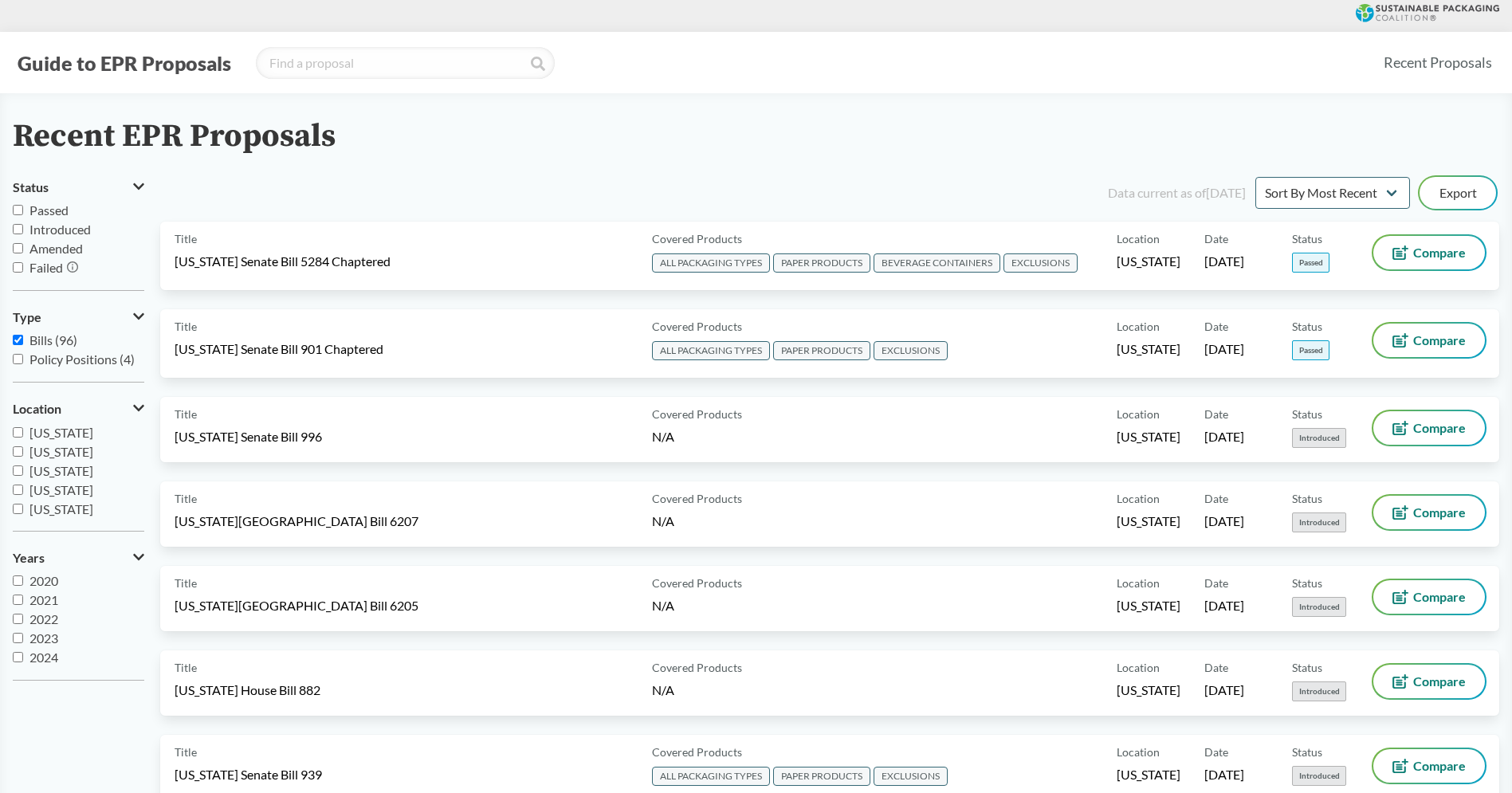
scroll to position [340, 0]
click at [71, 495] on span "[US_STATE]" at bounding box center [61, 493] width 64 height 15
click at [23, 495] on input "[US_STATE]" at bounding box center [18, 493] width 10 height 10
checkbox input "true"
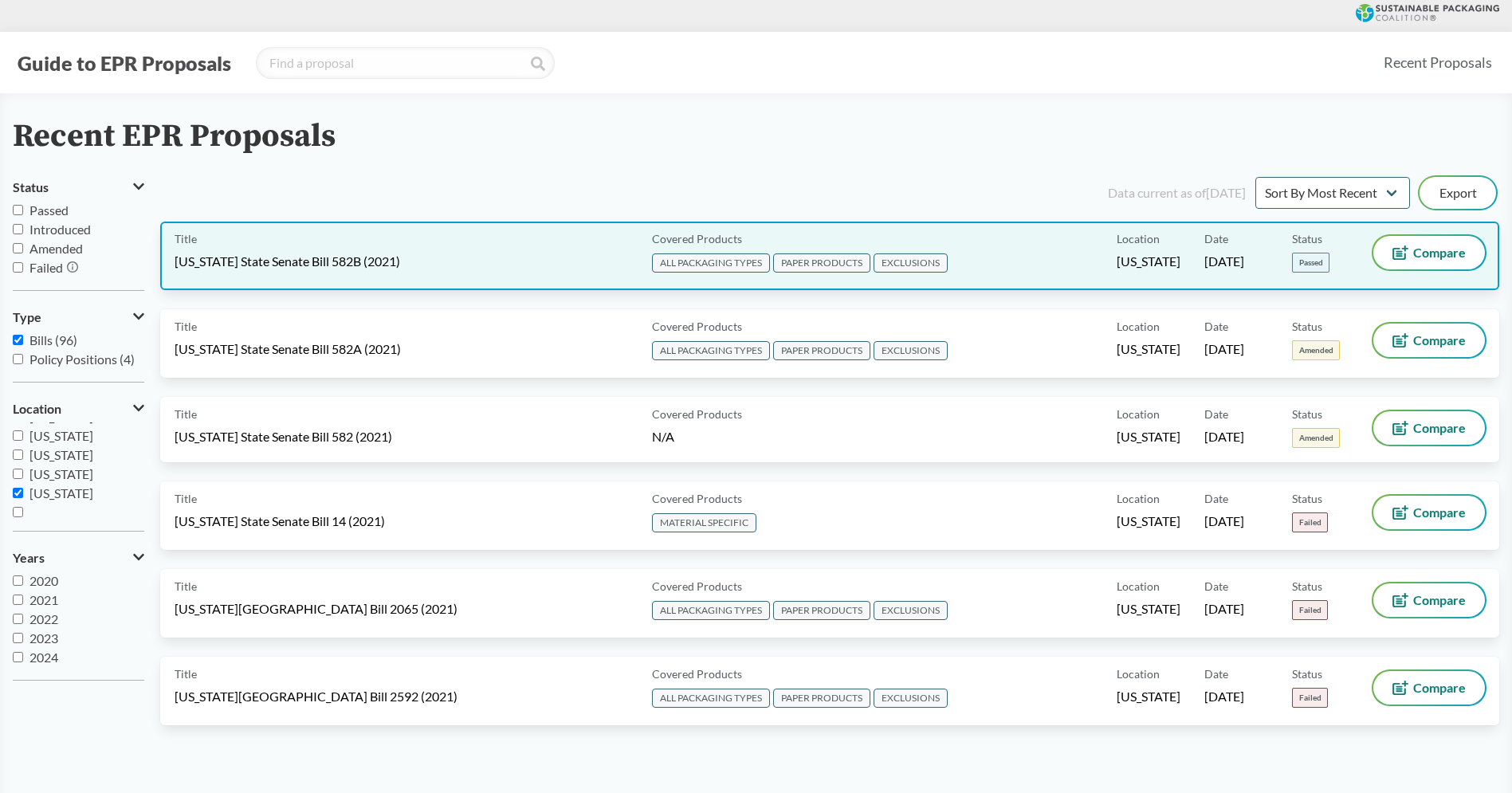
click at [460, 251] on div "Title Oregon State Senate Bill 582B (2021)" at bounding box center [410, 255] width 471 height 40
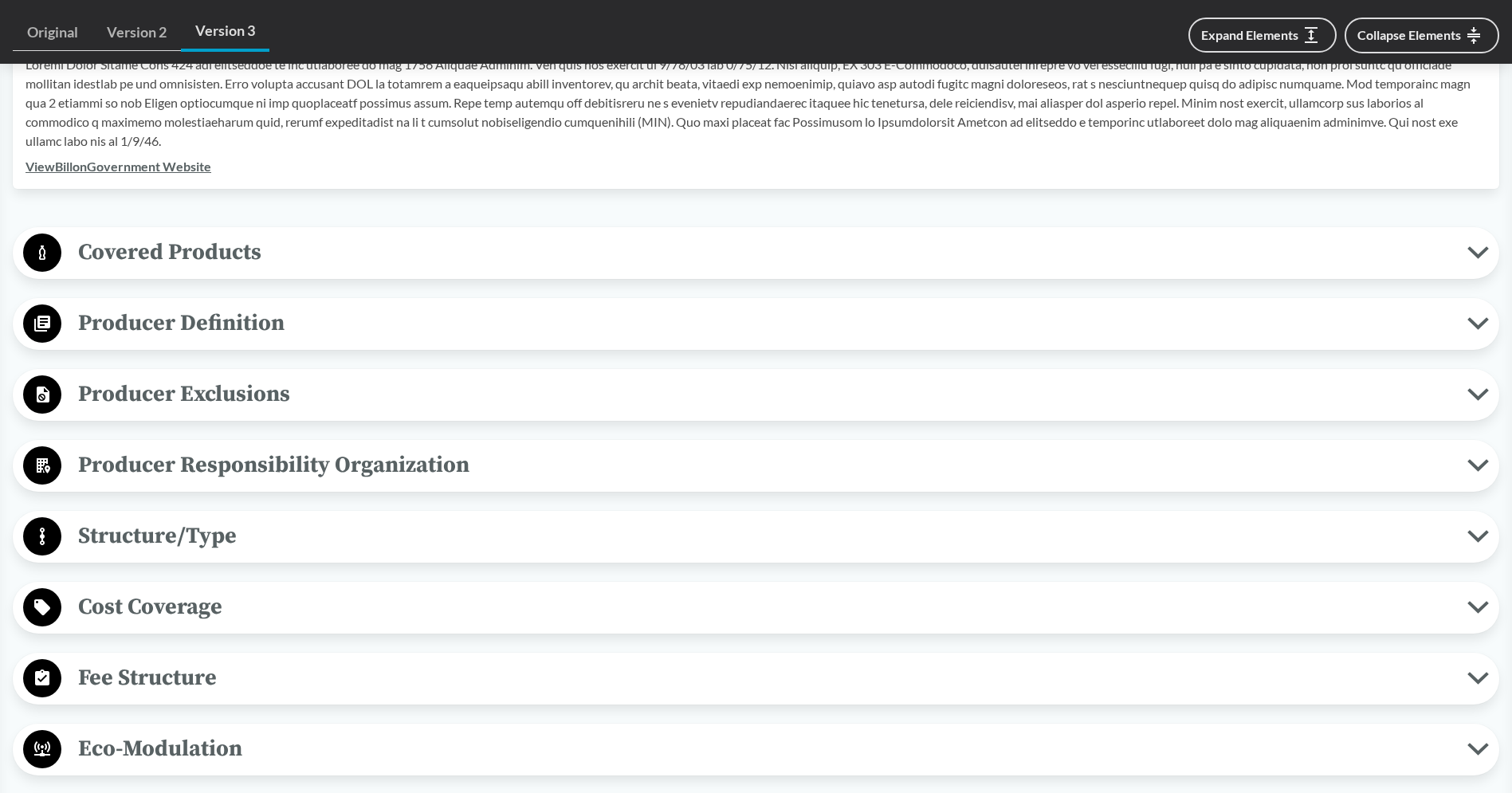
scroll to position [633, 0]
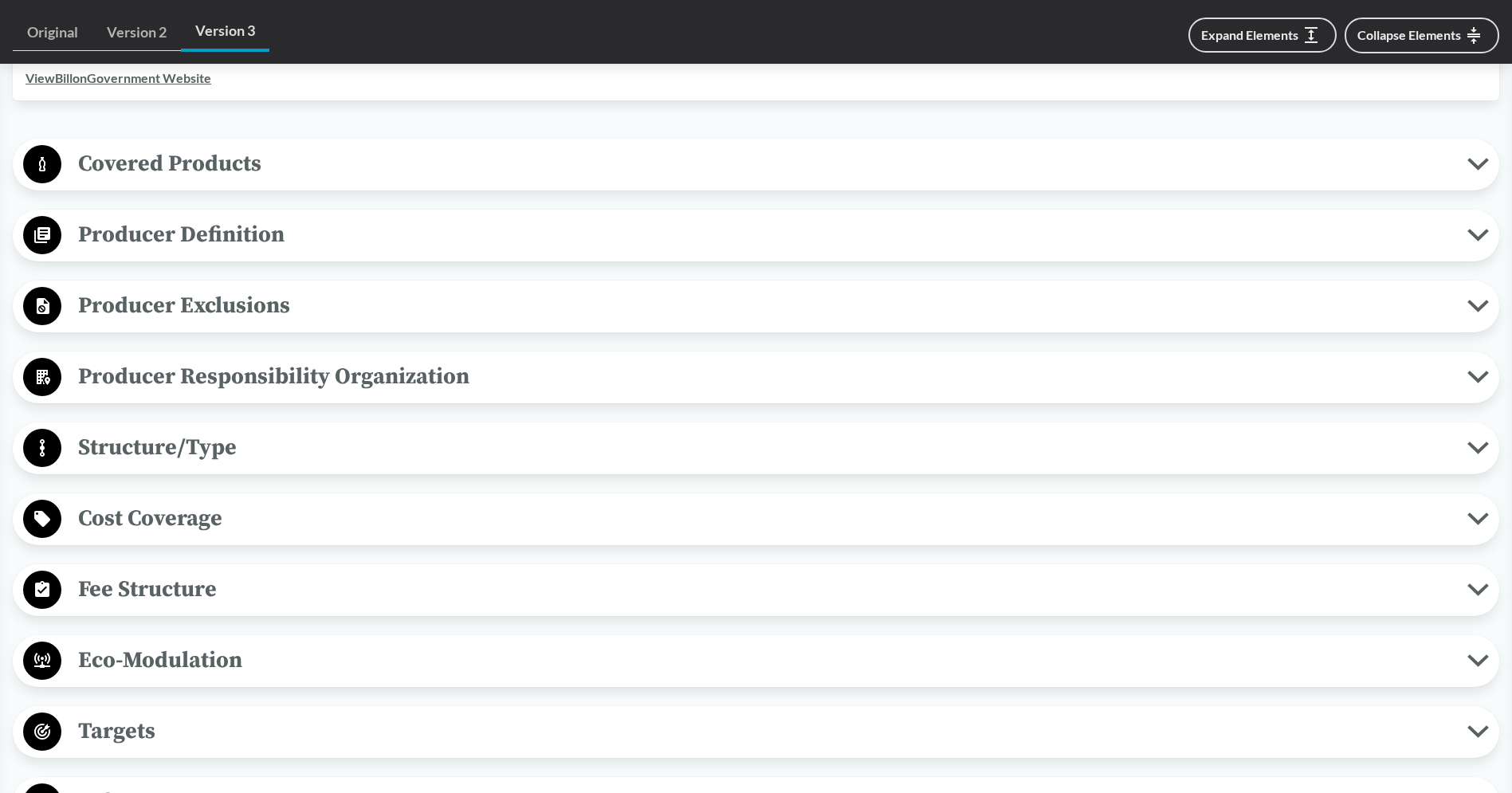
click at [255, 517] on span "Cost Coverage" at bounding box center [764, 519] width 1406 height 36
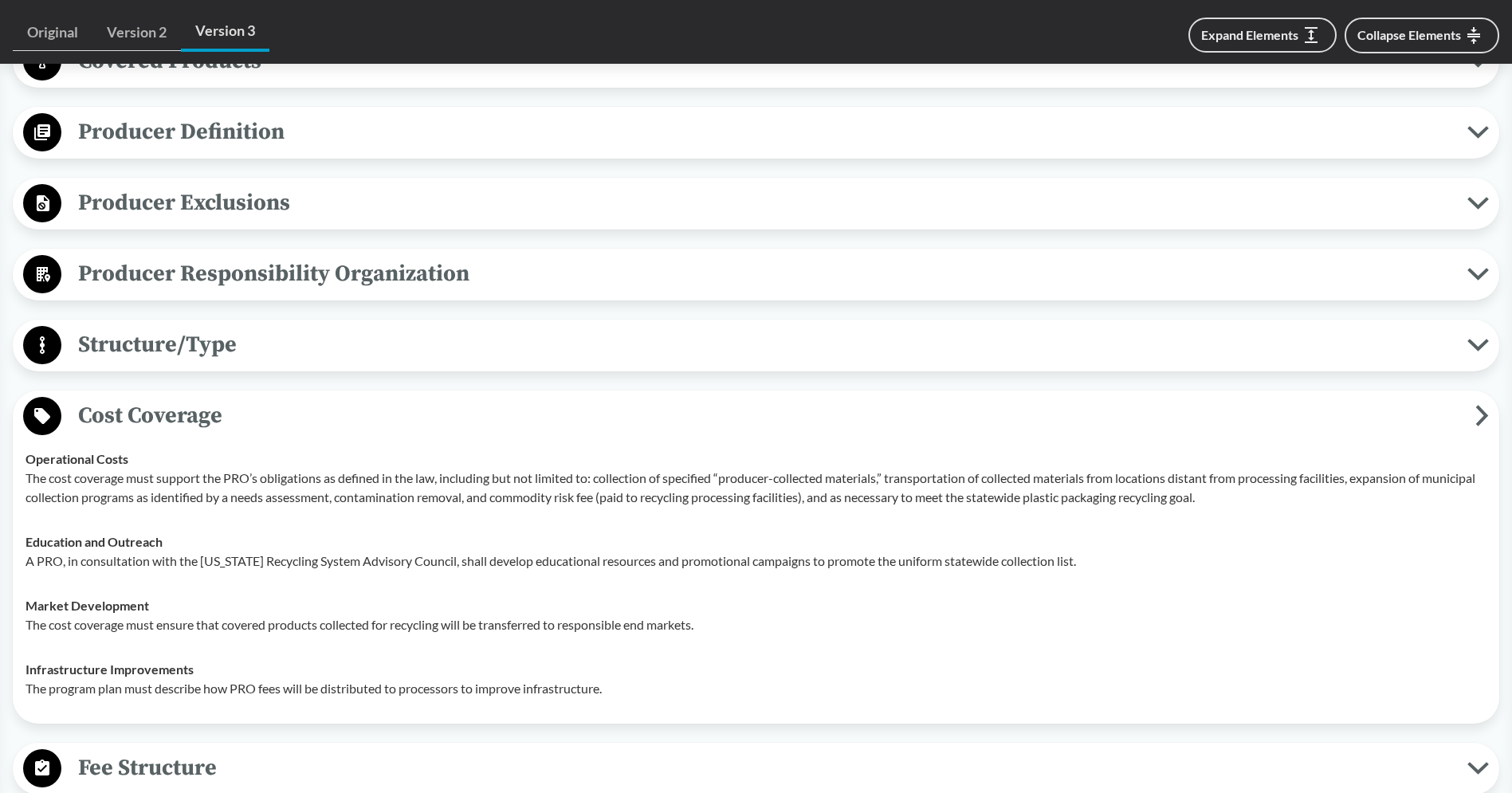
scroll to position [0, 0]
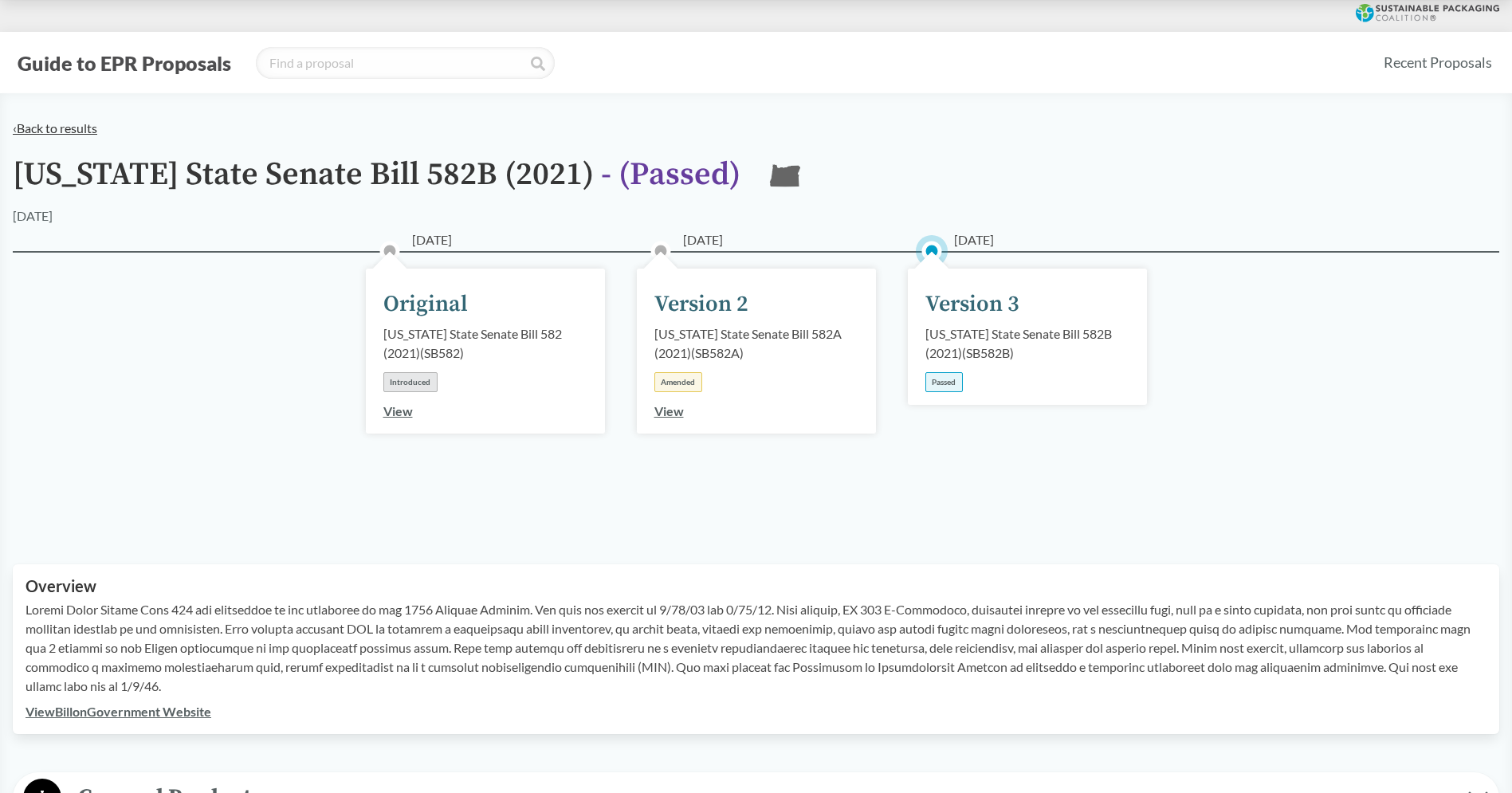
click at [77, 130] on link "‹ Back to results" at bounding box center [55, 128] width 84 height 15
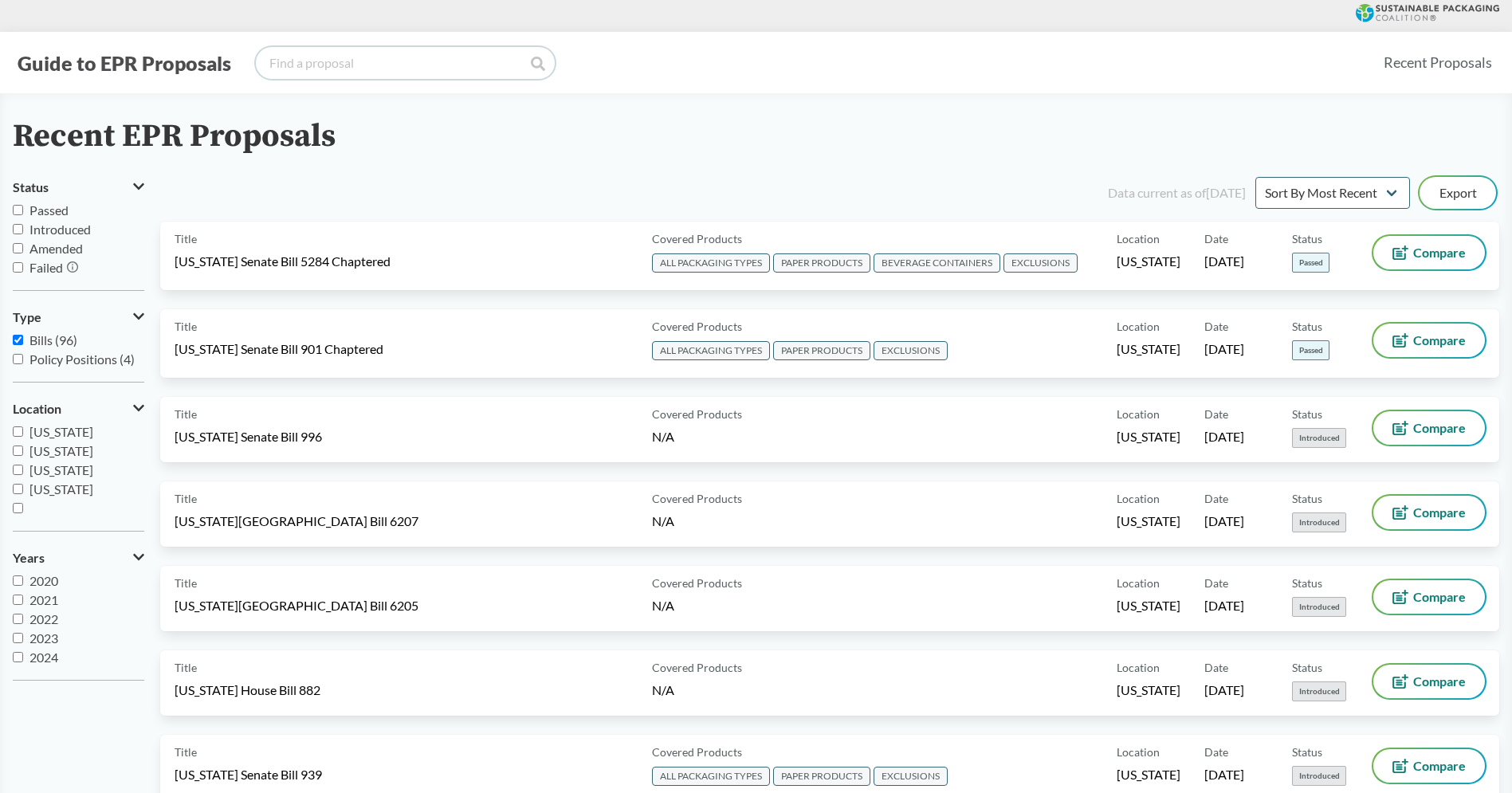
click at [426, 75] on input "search" at bounding box center [404, 63] width 299 height 32
type input "Maine"
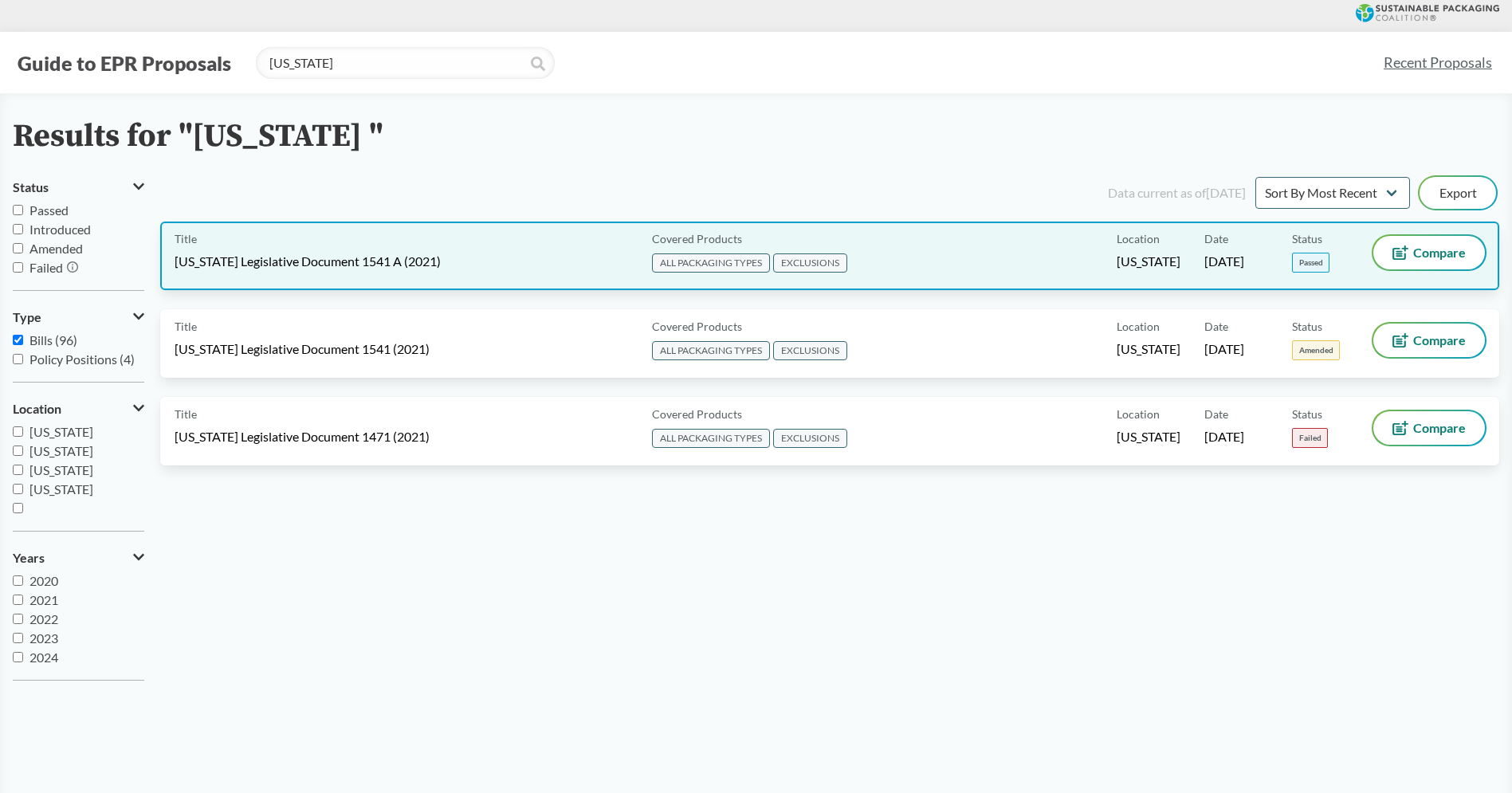
click at [571, 265] on div "Title Maine Legislative Document 1541 A (2021)" at bounding box center [410, 255] width 471 height 40
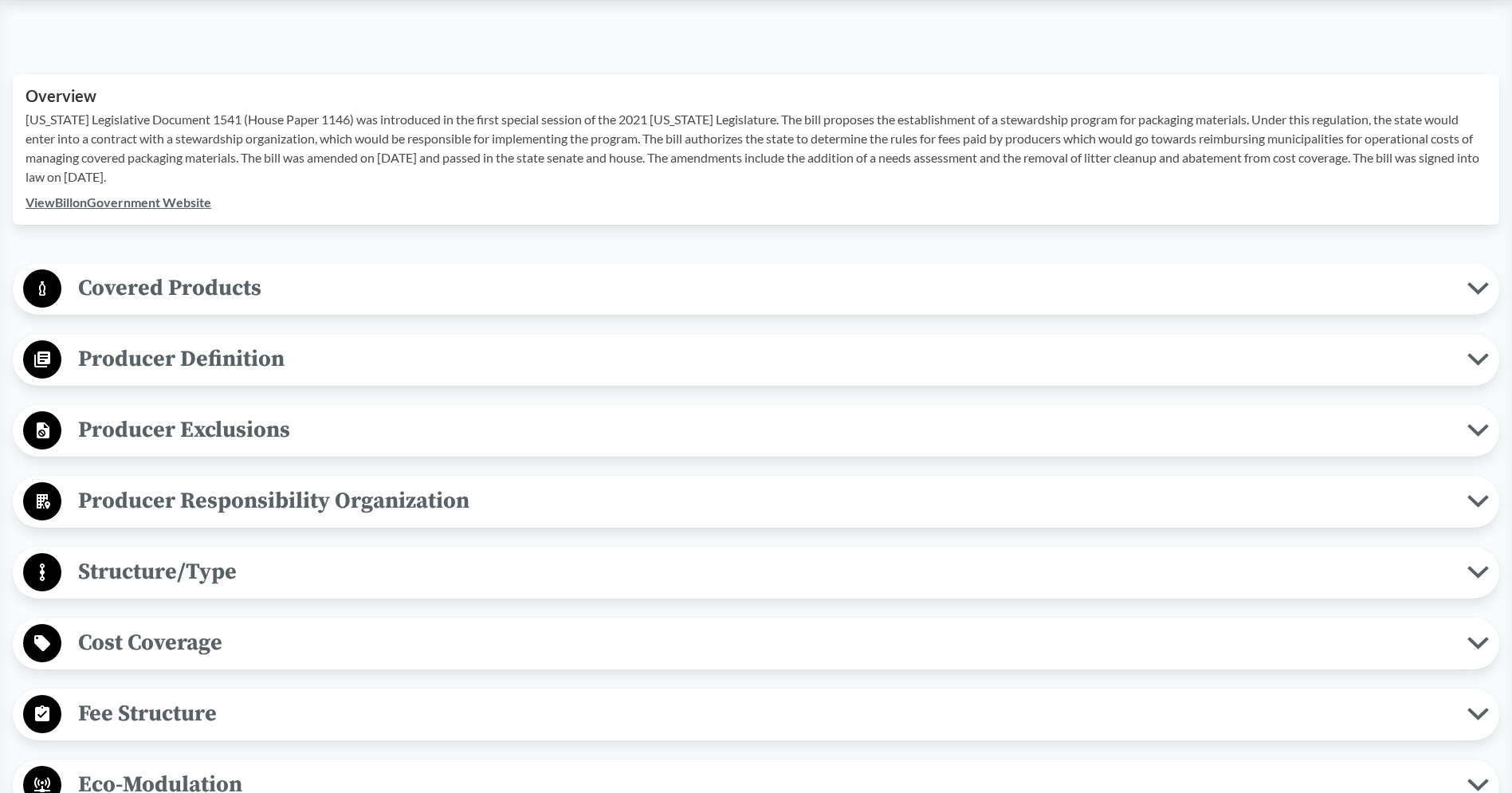
scroll to position [528, 0]
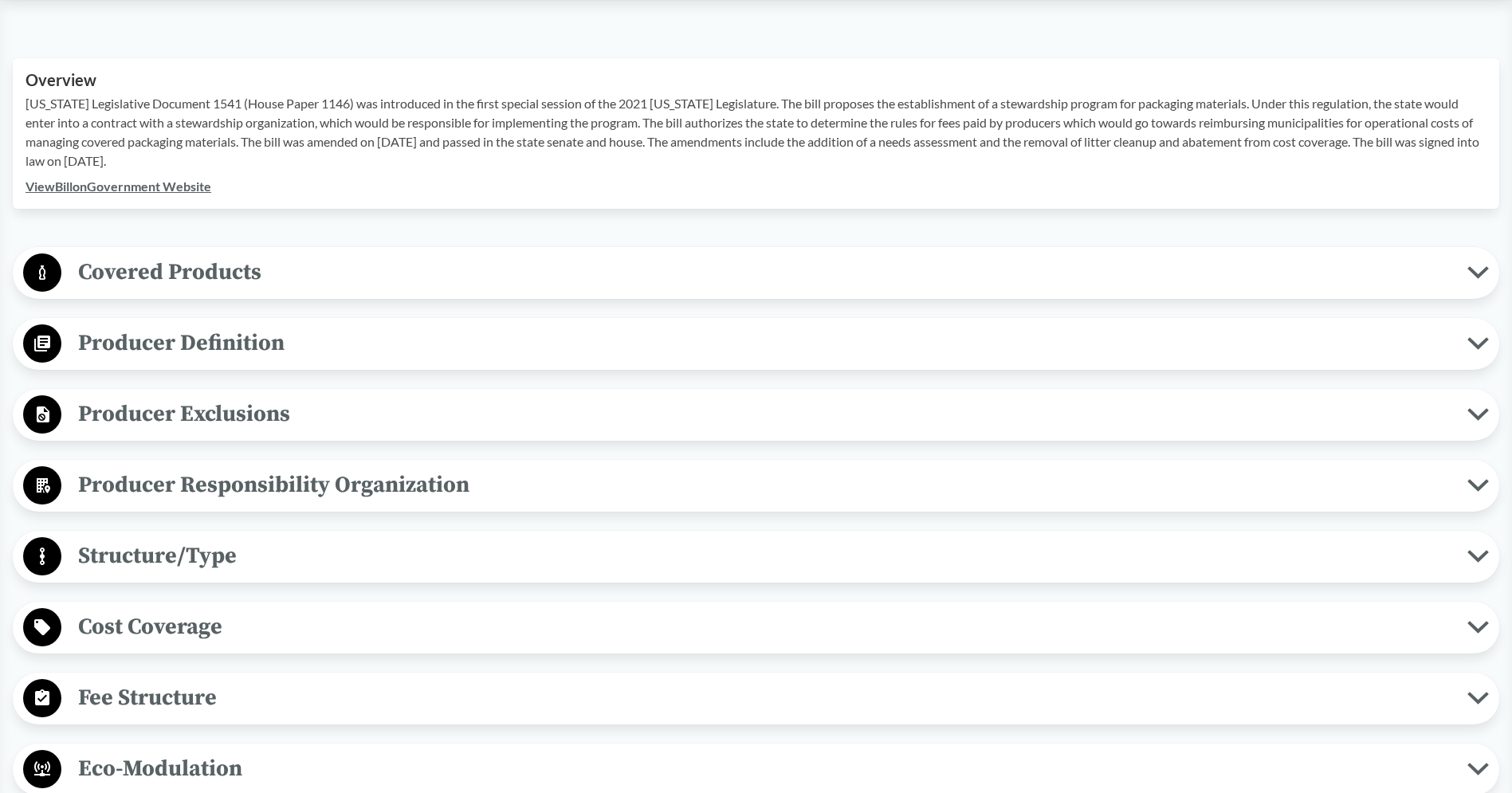
click at [238, 618] on span "Cost Coverage" at bounding box center [764, 627] width 1406 height 36
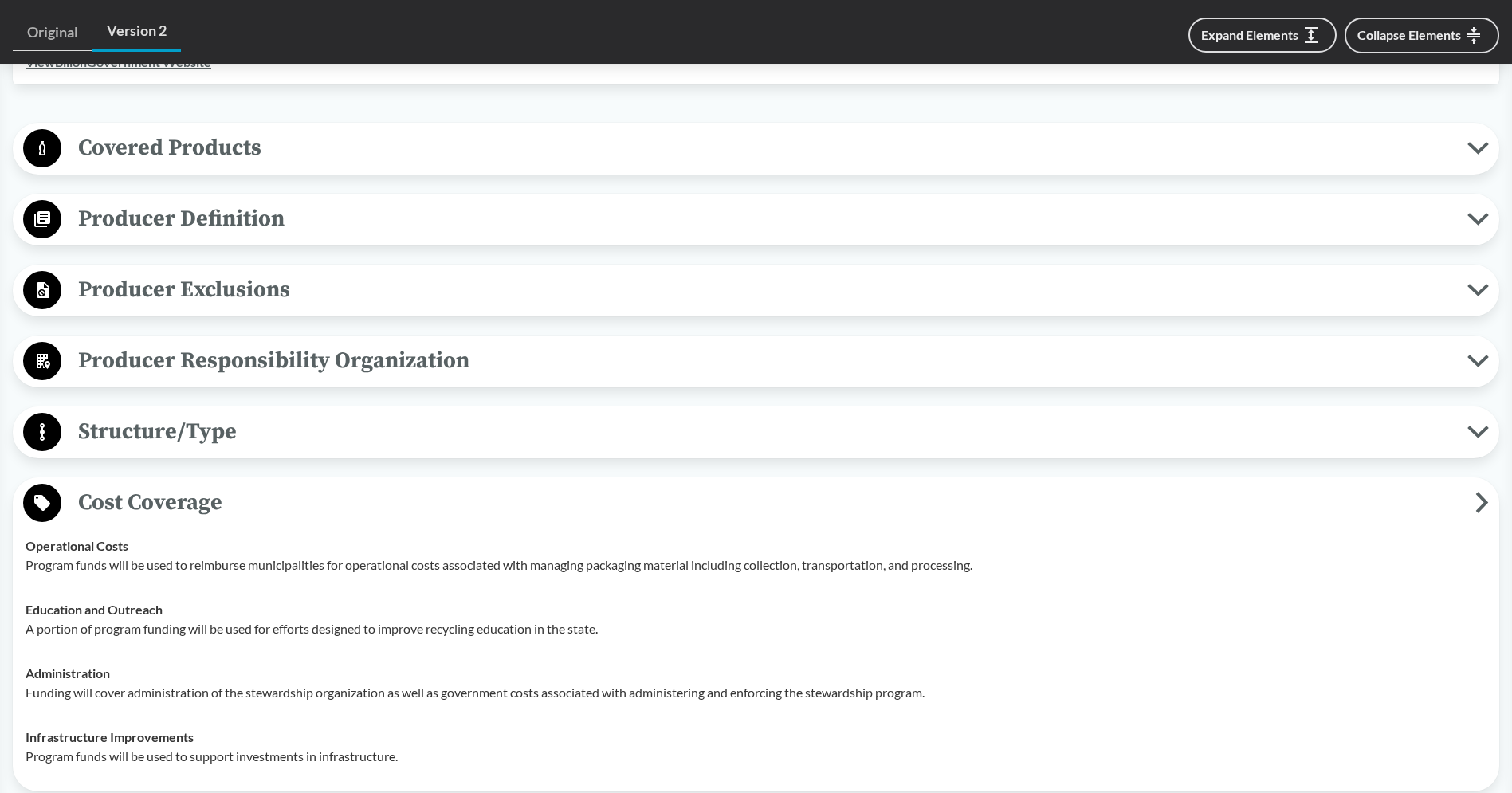
scroll to position [669, 0]
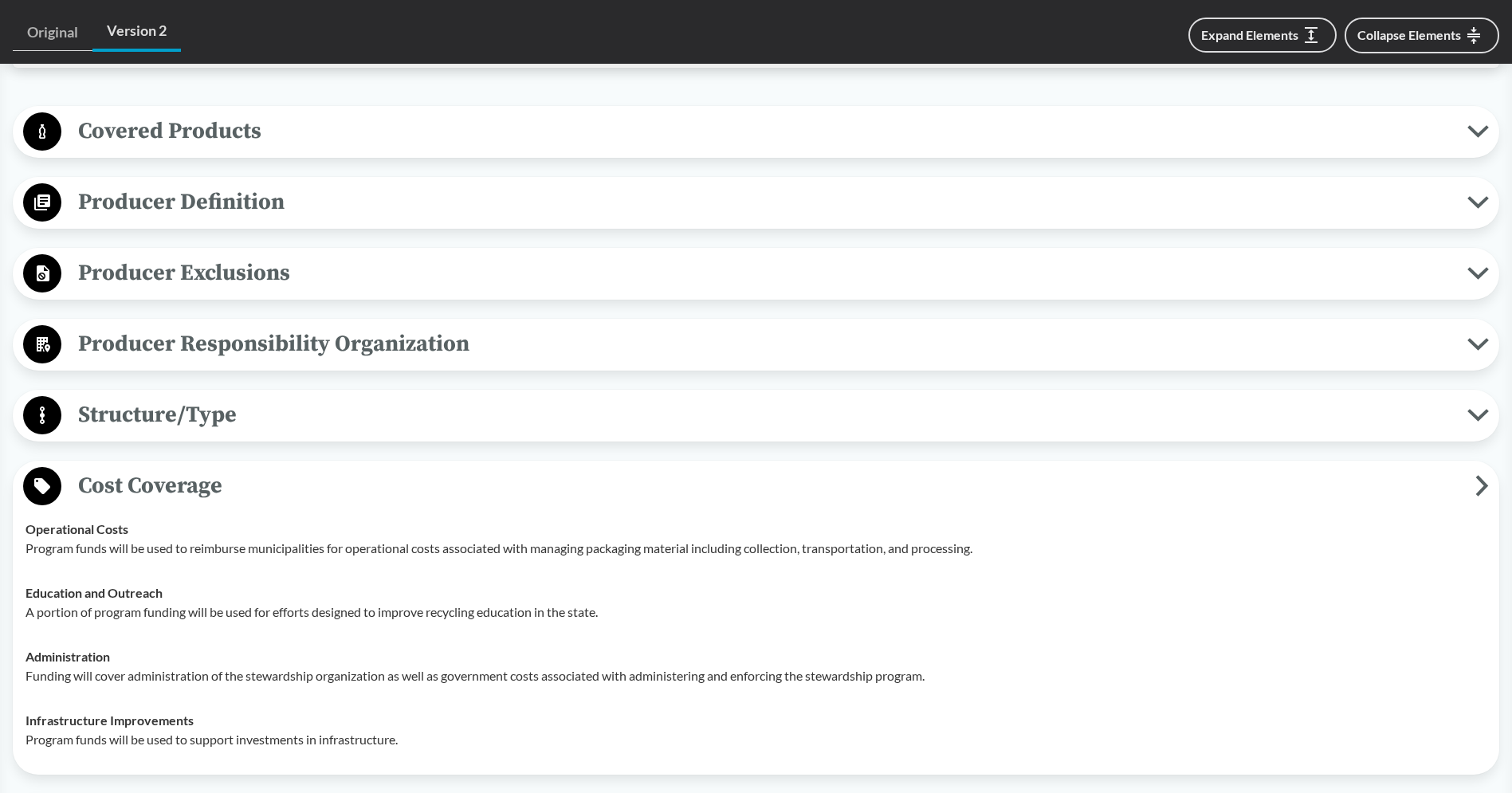
drag, startPoint x: 275, startPoint y: 452, endPoint x: 283, endPoint y: 437, distance: 17.0
click at [279, 468] on span "Cost Coverage" at bounding box center [768, 486] width 1414 height 36
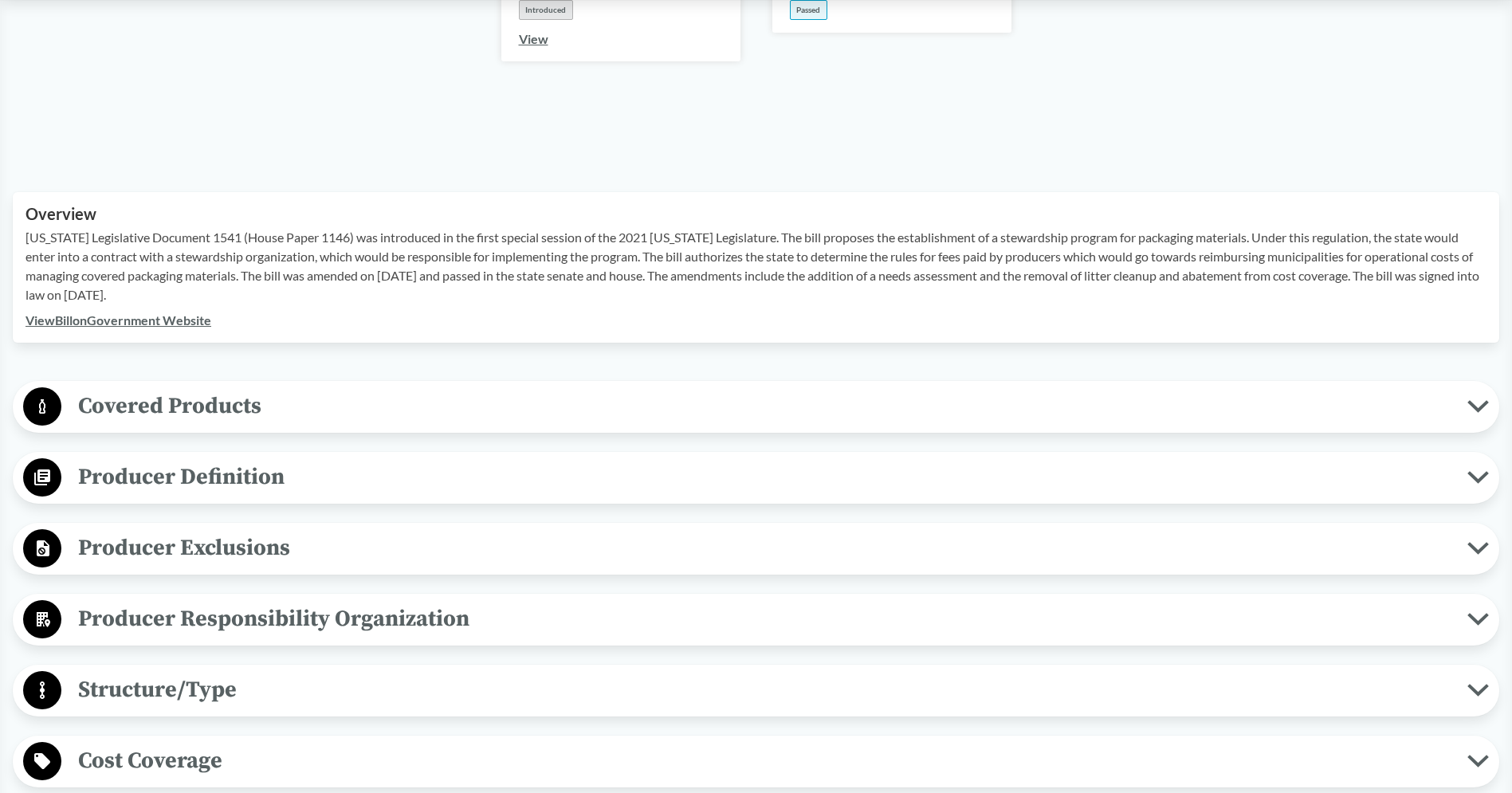
scroll to position [0, 0]
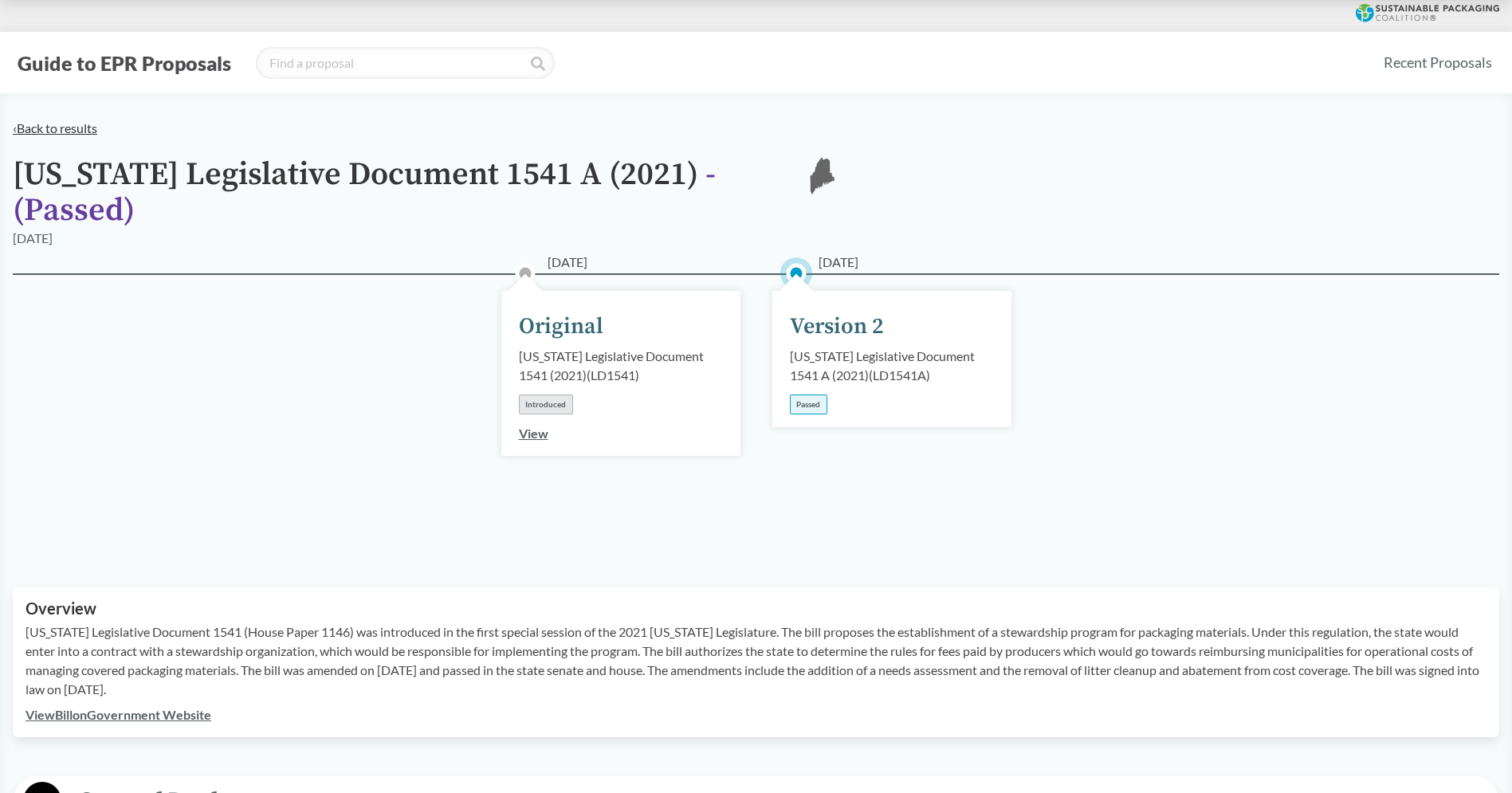
click at [66, 126] on link "‹ Back to results" at bounding box center [55, 128] width 84 height 15
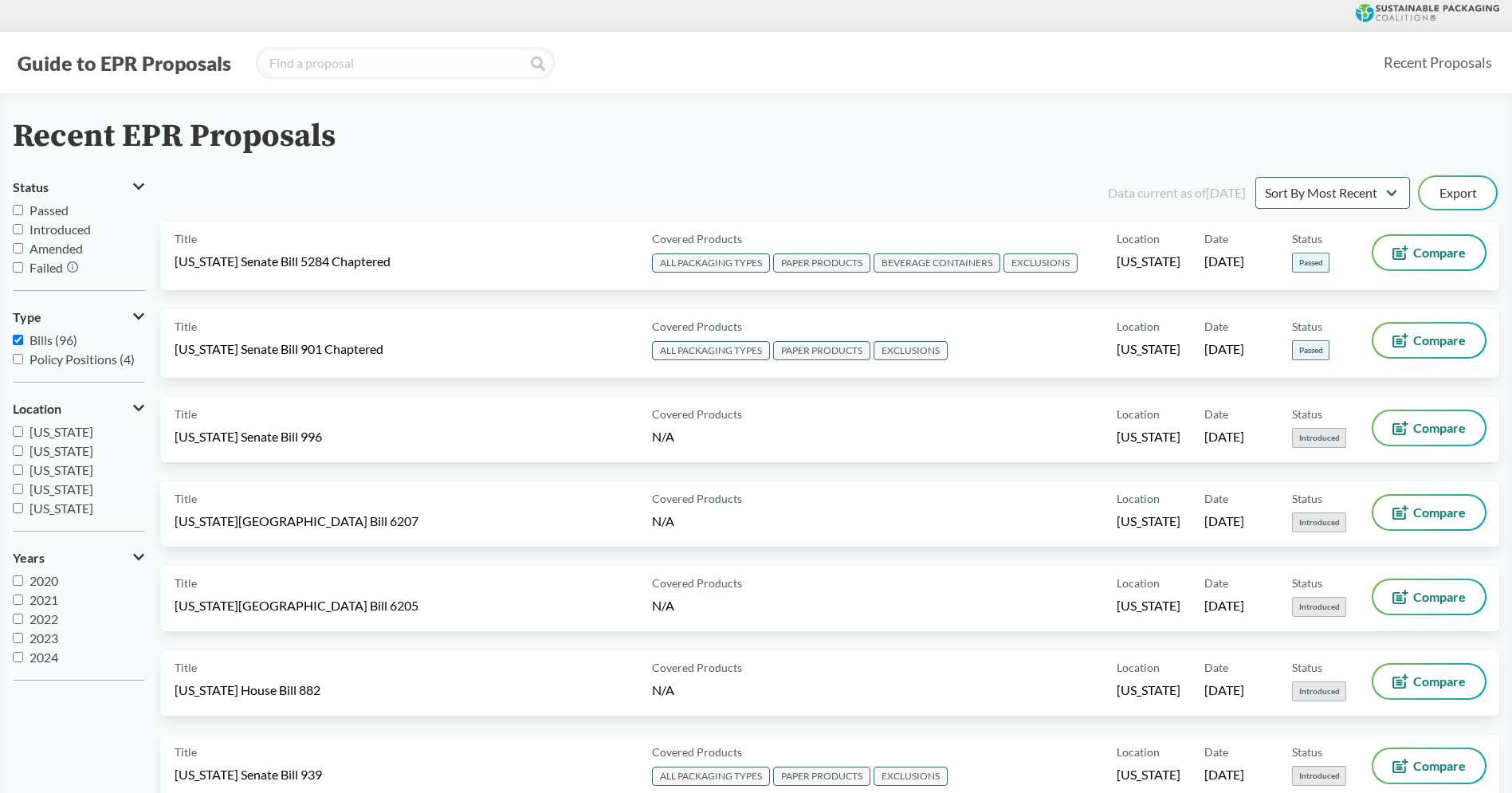
scroll to position [192, 0]
click at [72, 484] on span "[US_STATE]" at bounding box center [61, 488] width 64 height 15
click at [23, 484] on input "[US_STATE]" at bounding box center [18, 488] width 10 height 10
checkbox input "true"
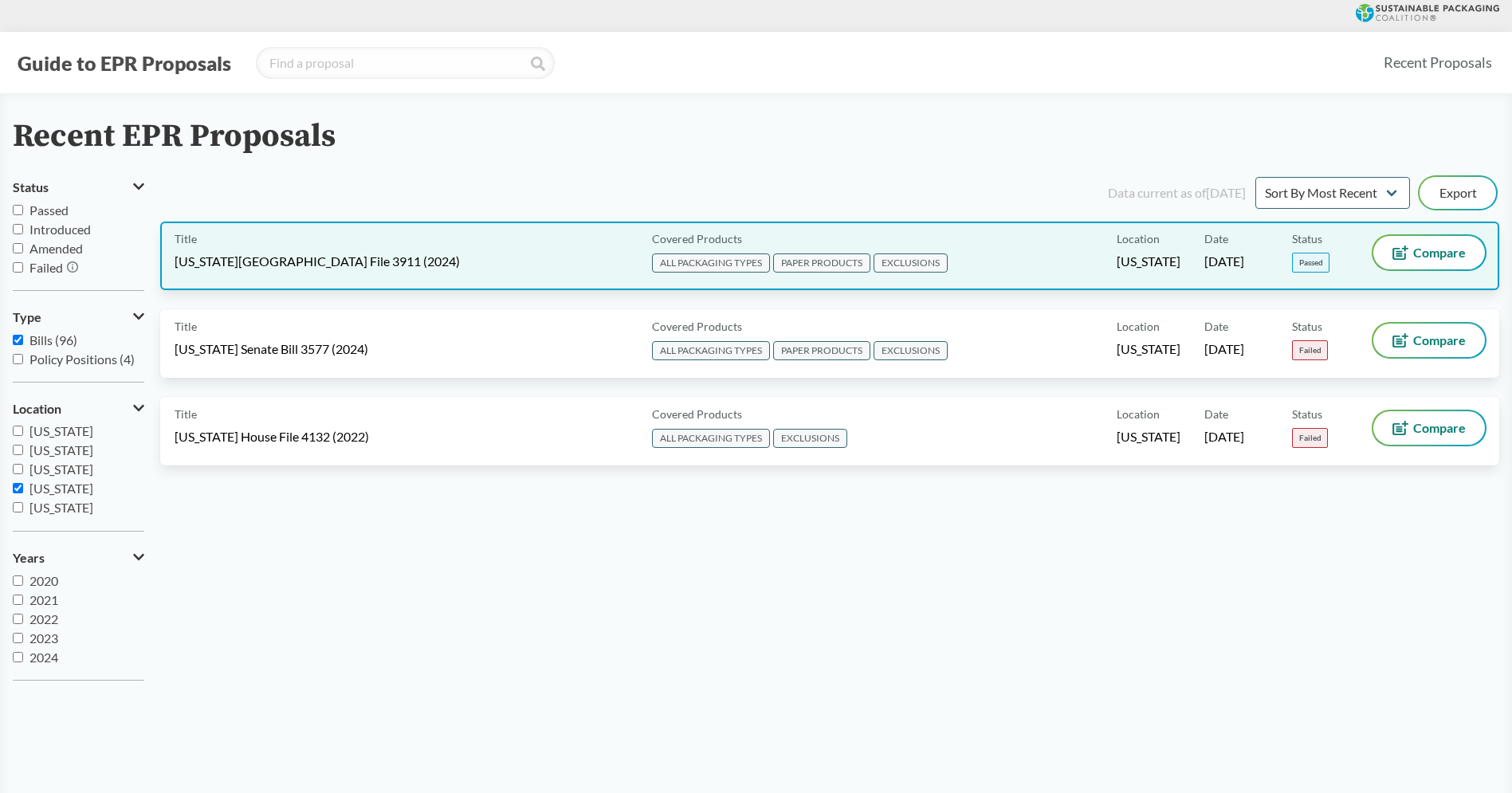
click at [490, 264] on div "Title Minnesota House File 3911 (2024)" at bounding box center [410, 255] width 471 height 40
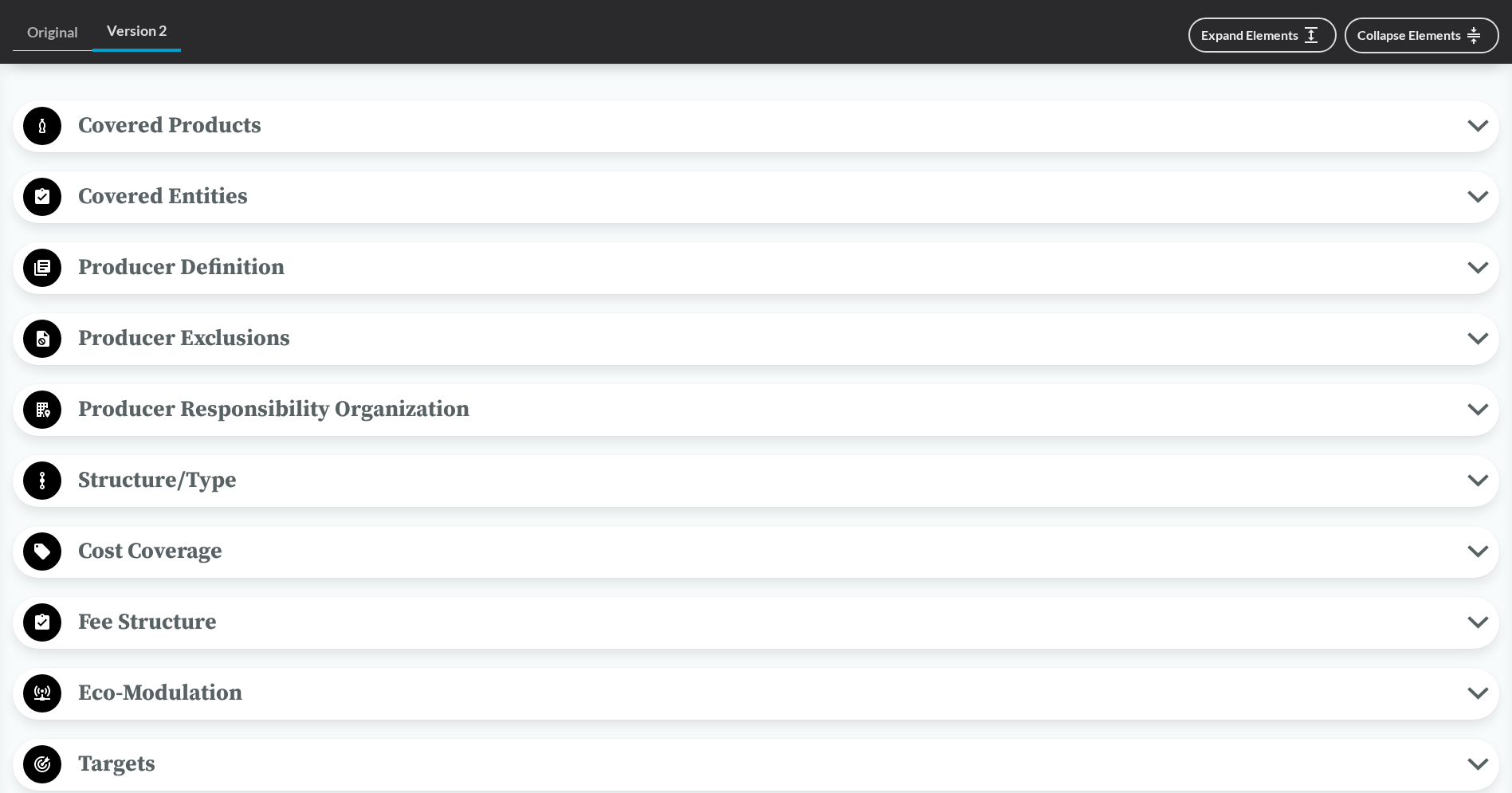
scroll to position [735, 0]
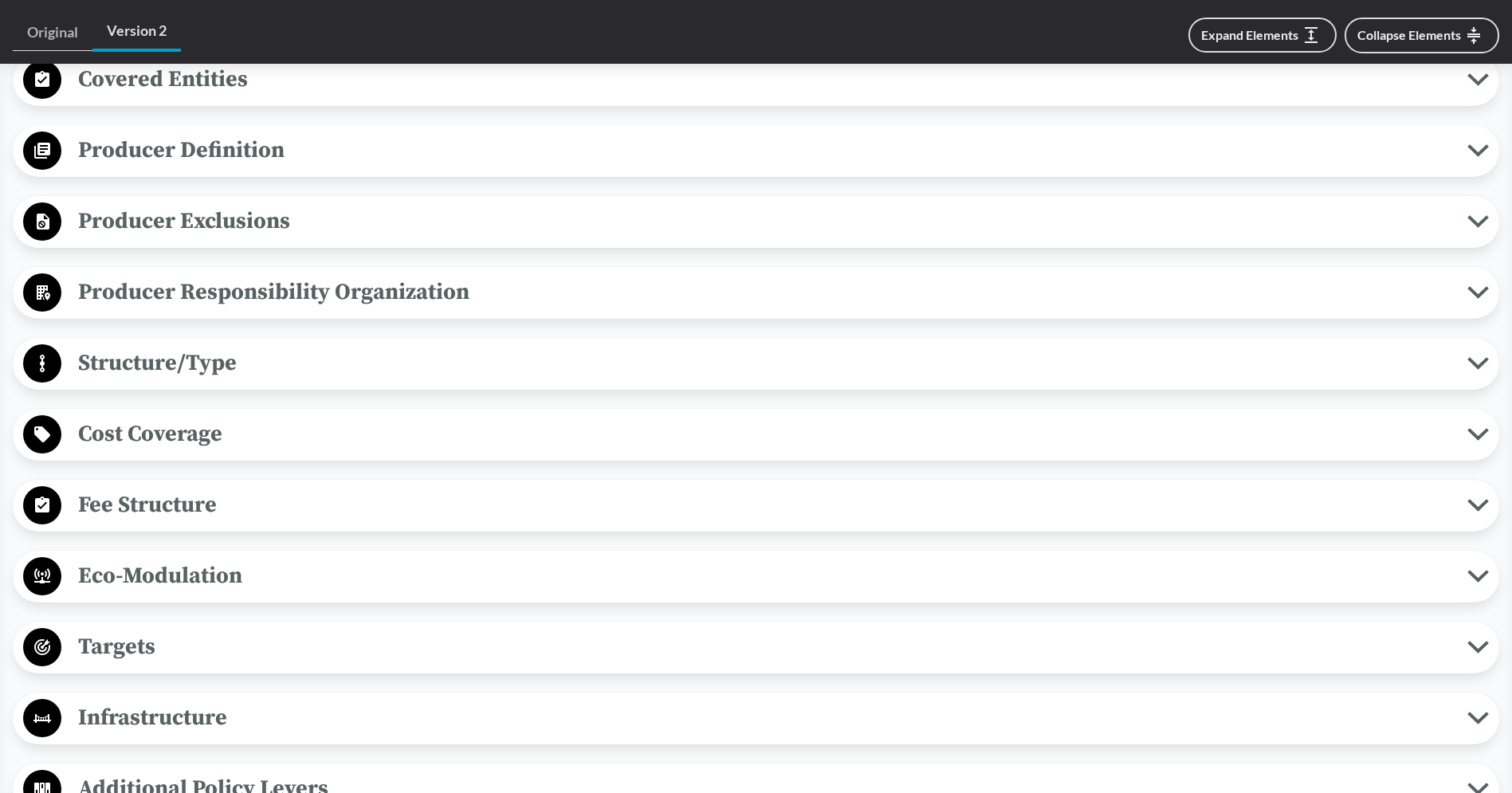
click at [241, 415] on span "Cost Coverage" at bounding box center [764, 433] width 1406 height 36
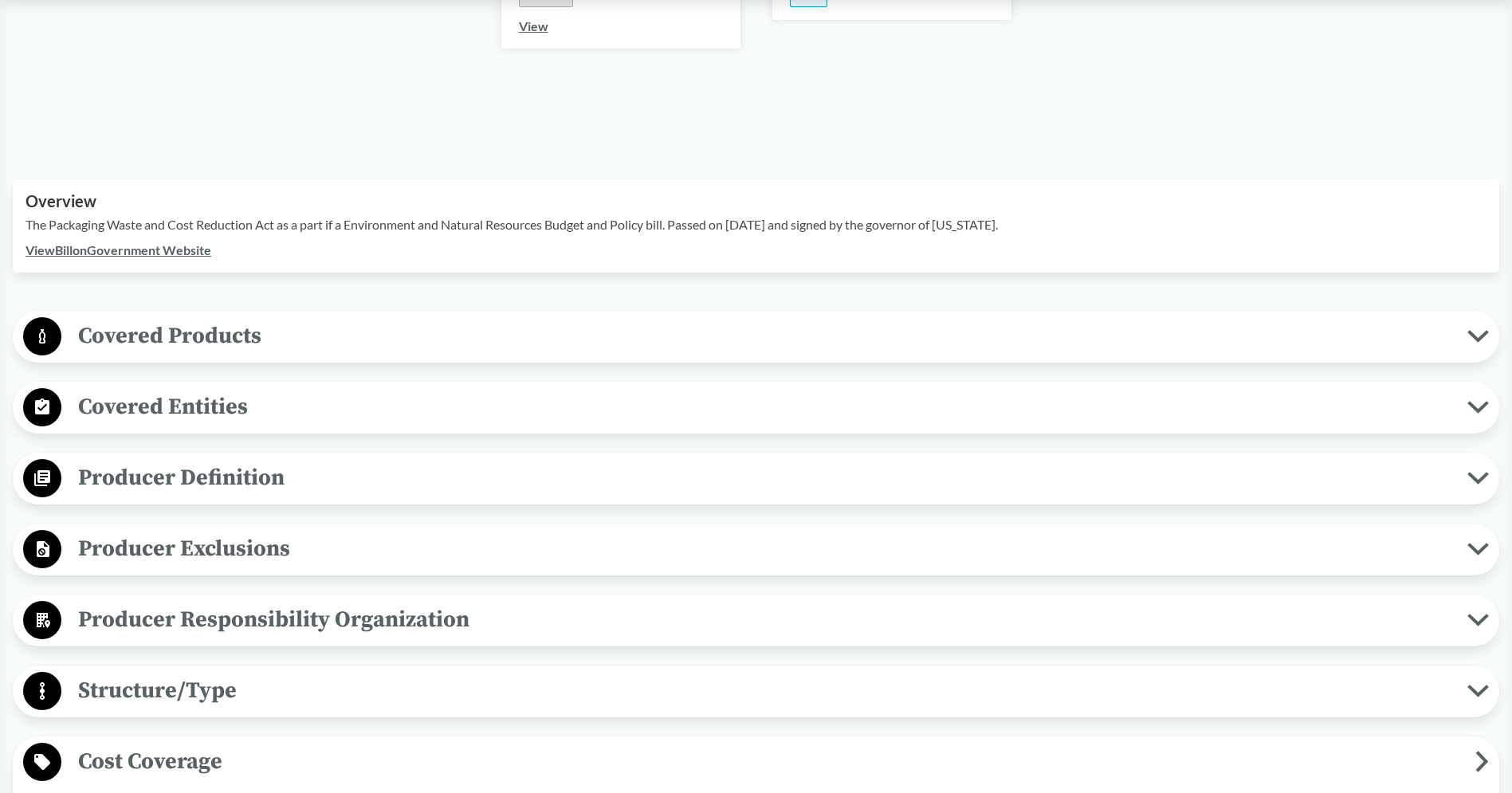
scroll to position [0, 0]
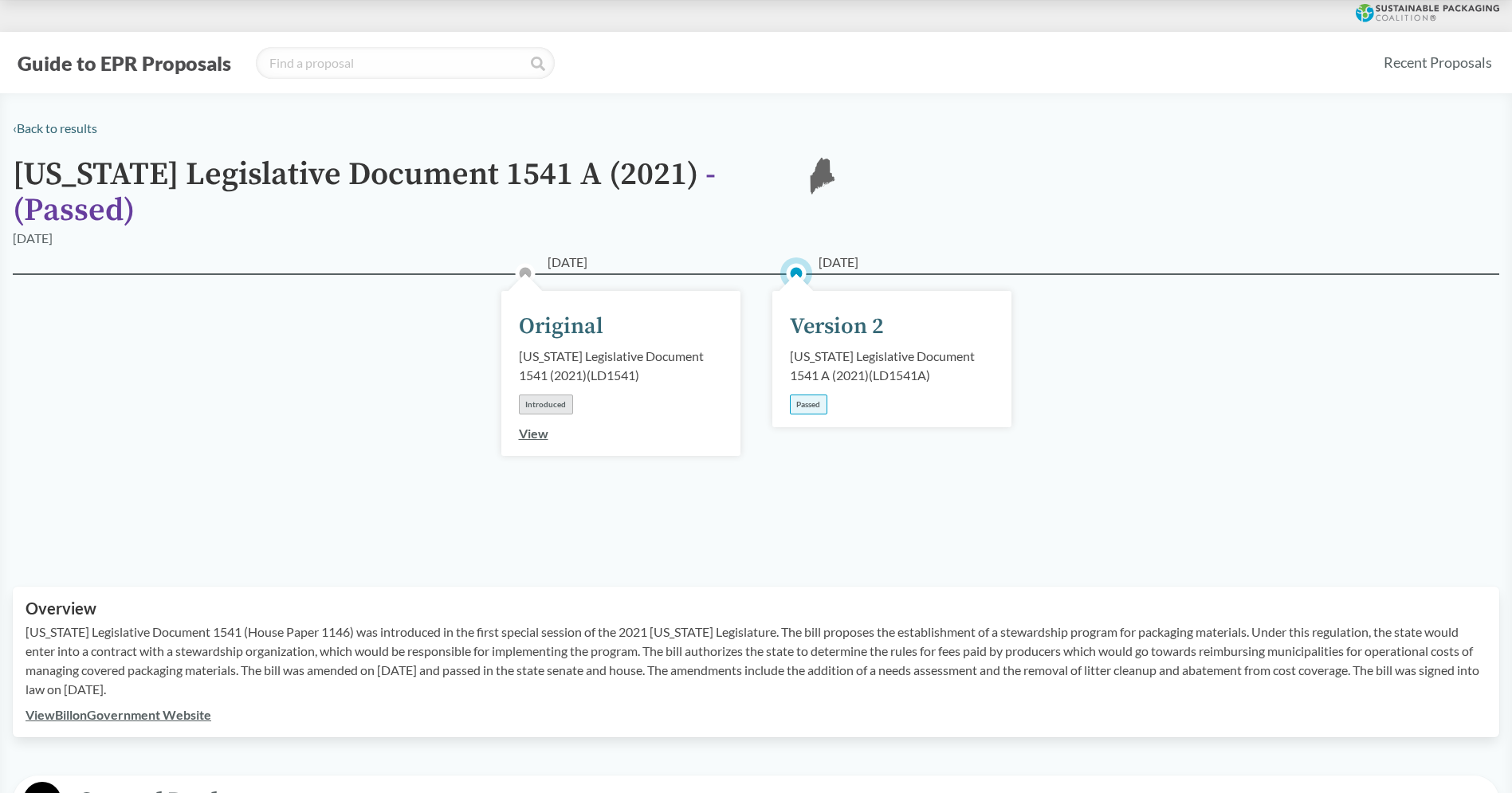
type input "Maine"
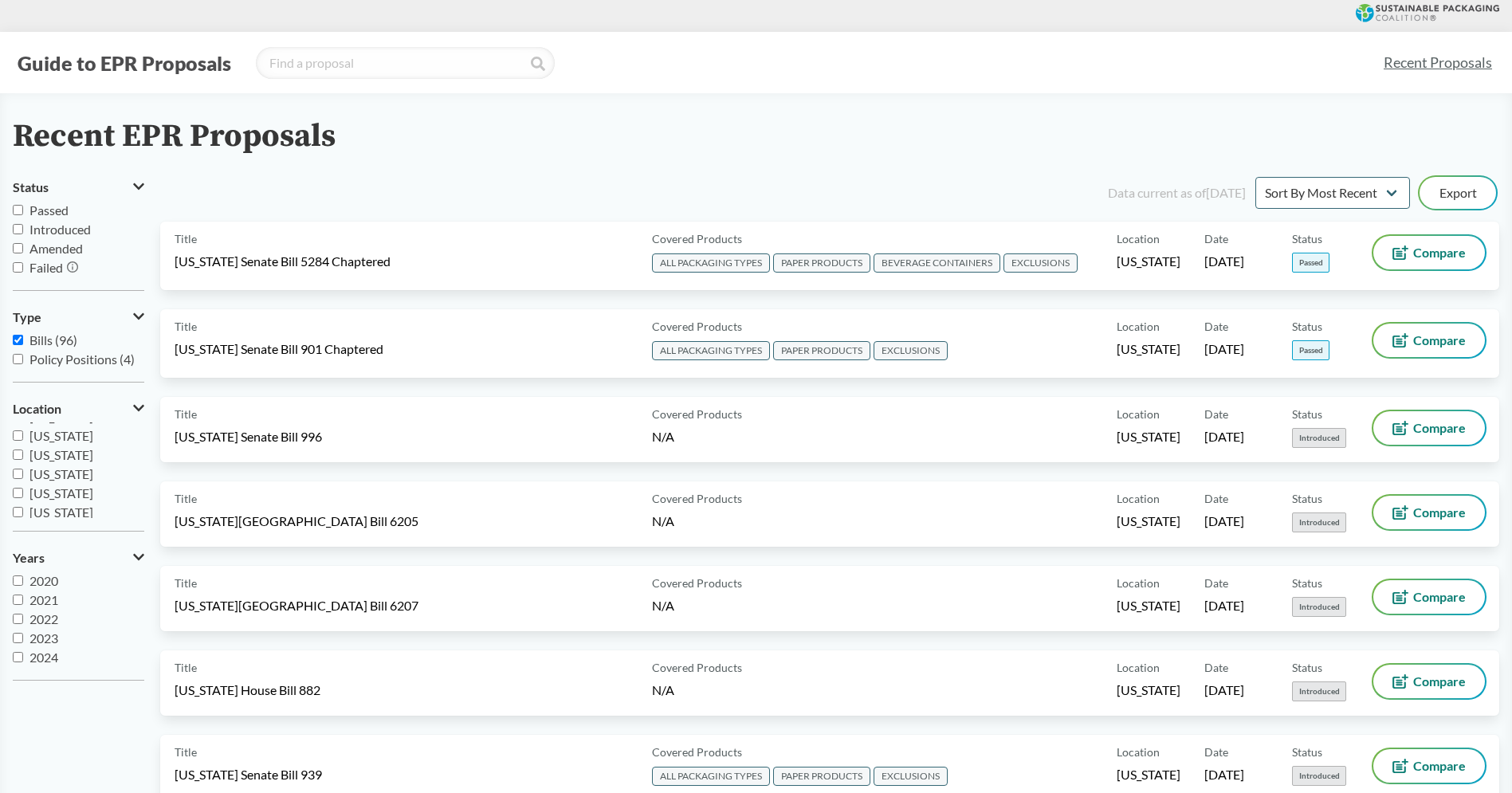
scroll to position [264, 0]
click at [66, 476] on span "[US_STATE]" at bounding box center [61, 473] width 64 height 15
click at [23, 476] on input "[US_STATE]" at bounding box center [18, 473] width 10 height 10
checkbox input "true"
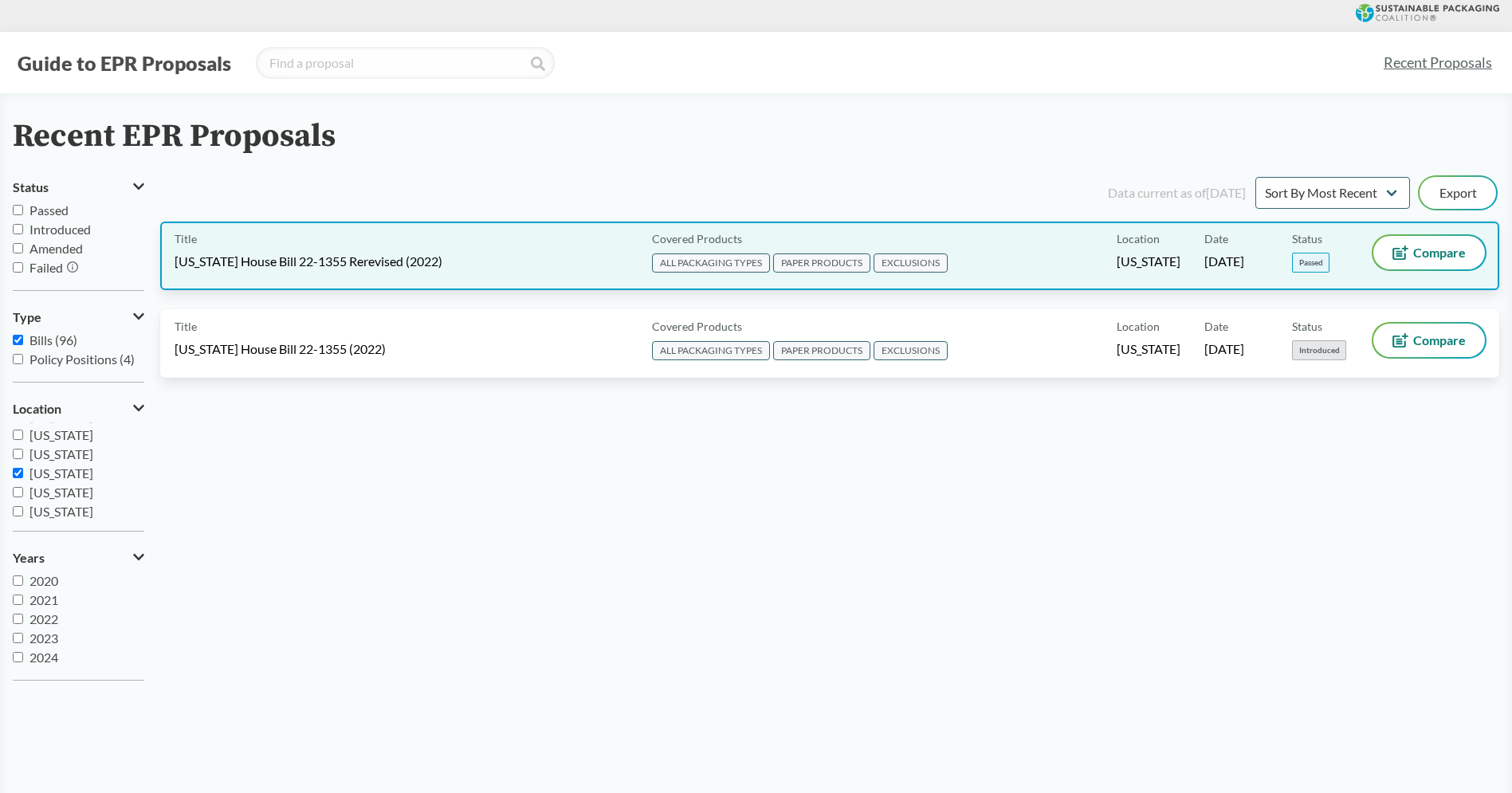
click at [403, 255] on span "[US_STATE] House Bill 22-1355 Rerevised (2022)" at bounding box center [308, 261] width 268 height 17
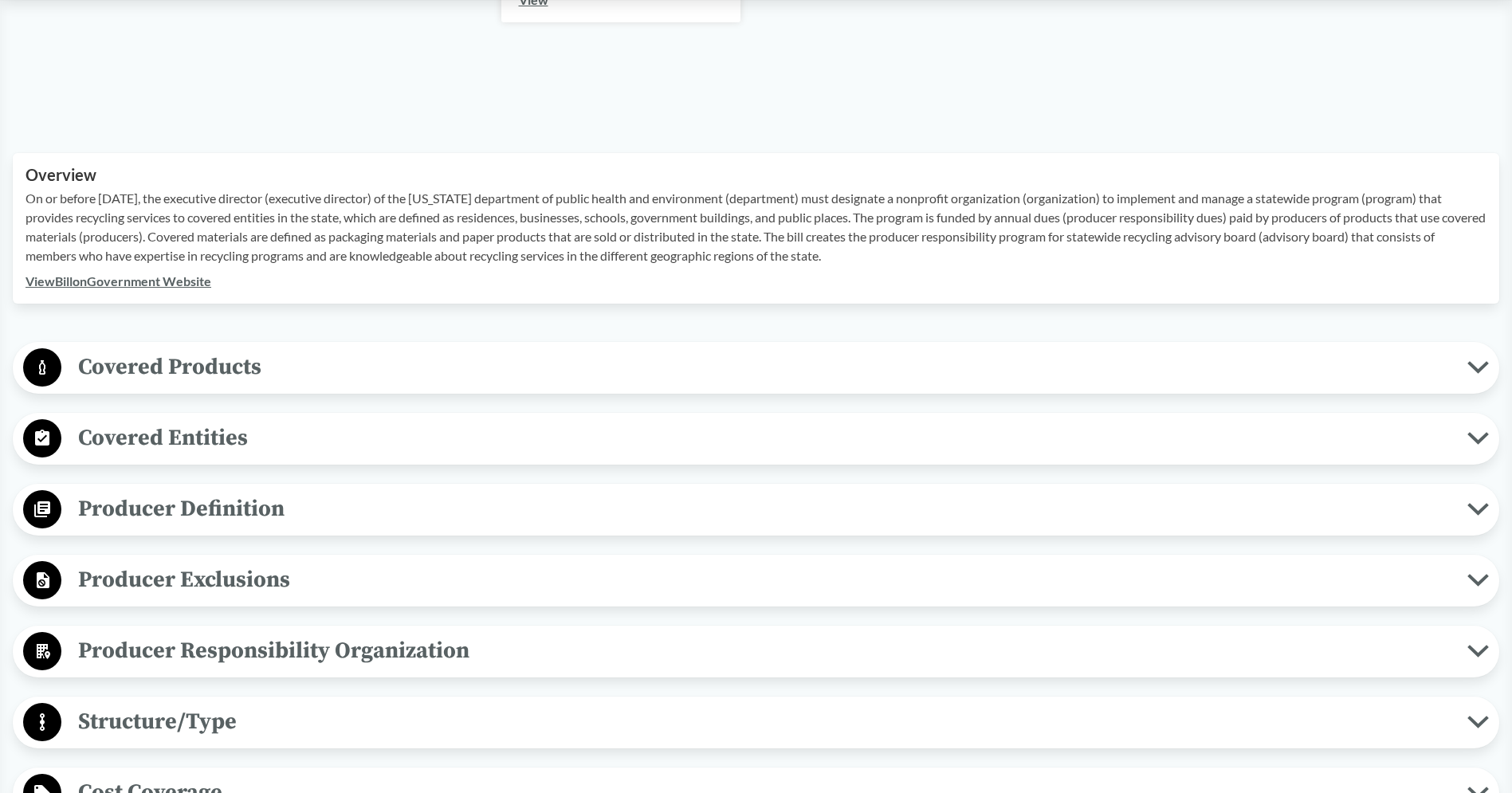
scroll to position [765, 0]
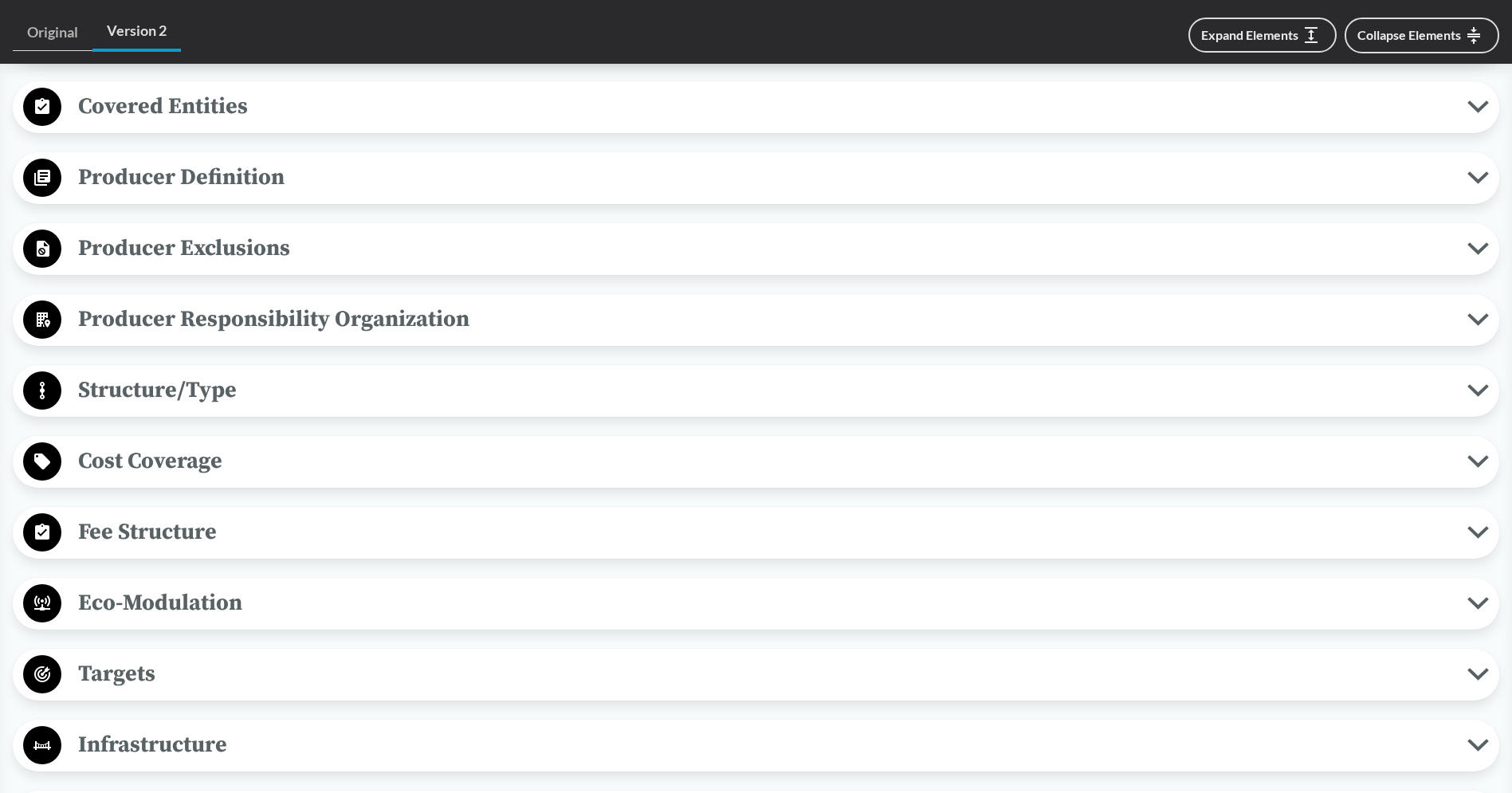
click at [234, 109] on span "Covered Entities" at bounding box center [764, 107] width 1406 height 36
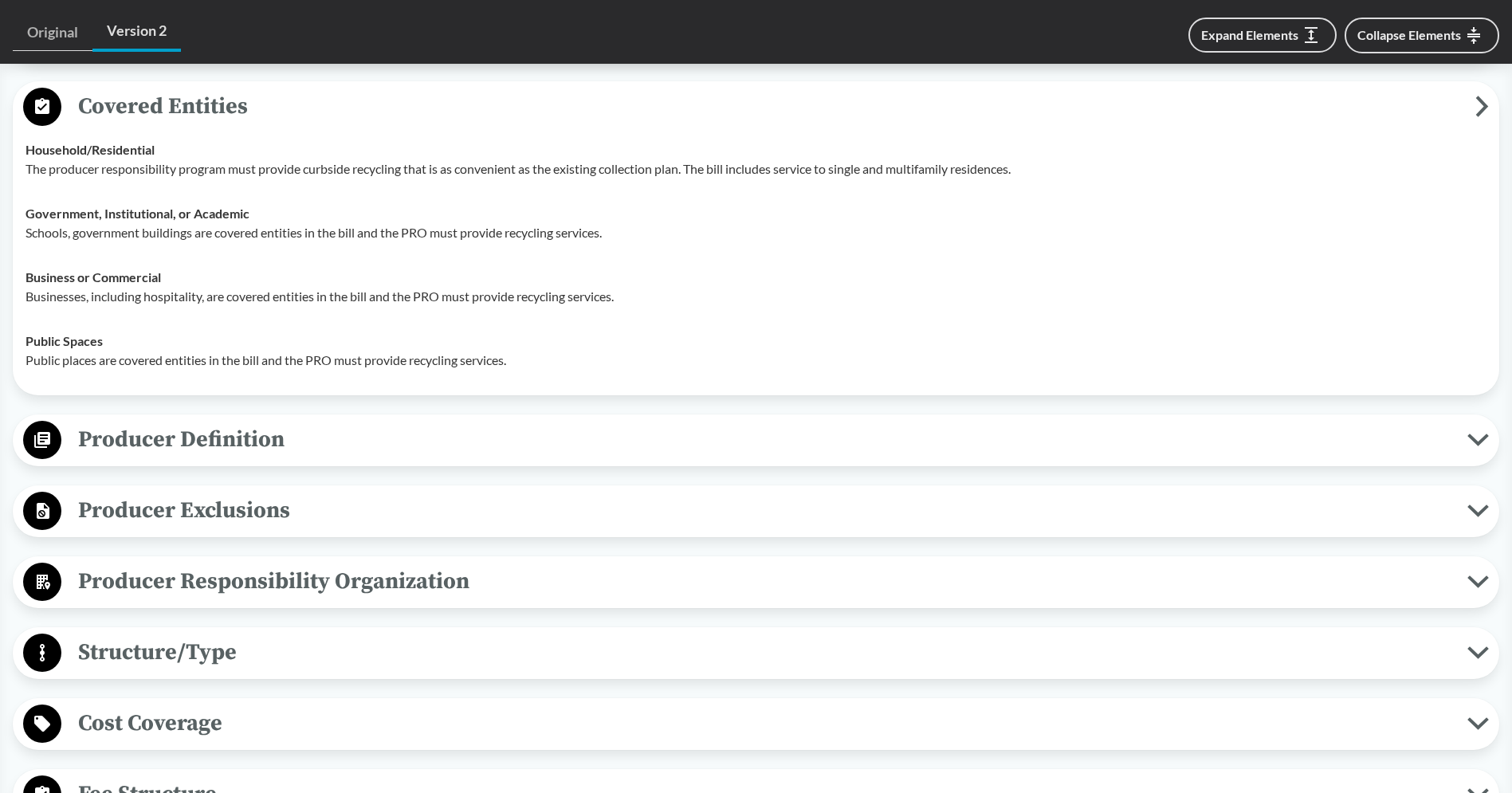
click at [235, 113] on span "Covered Entities" at bounding box center [768, 107] width 1414 height 36
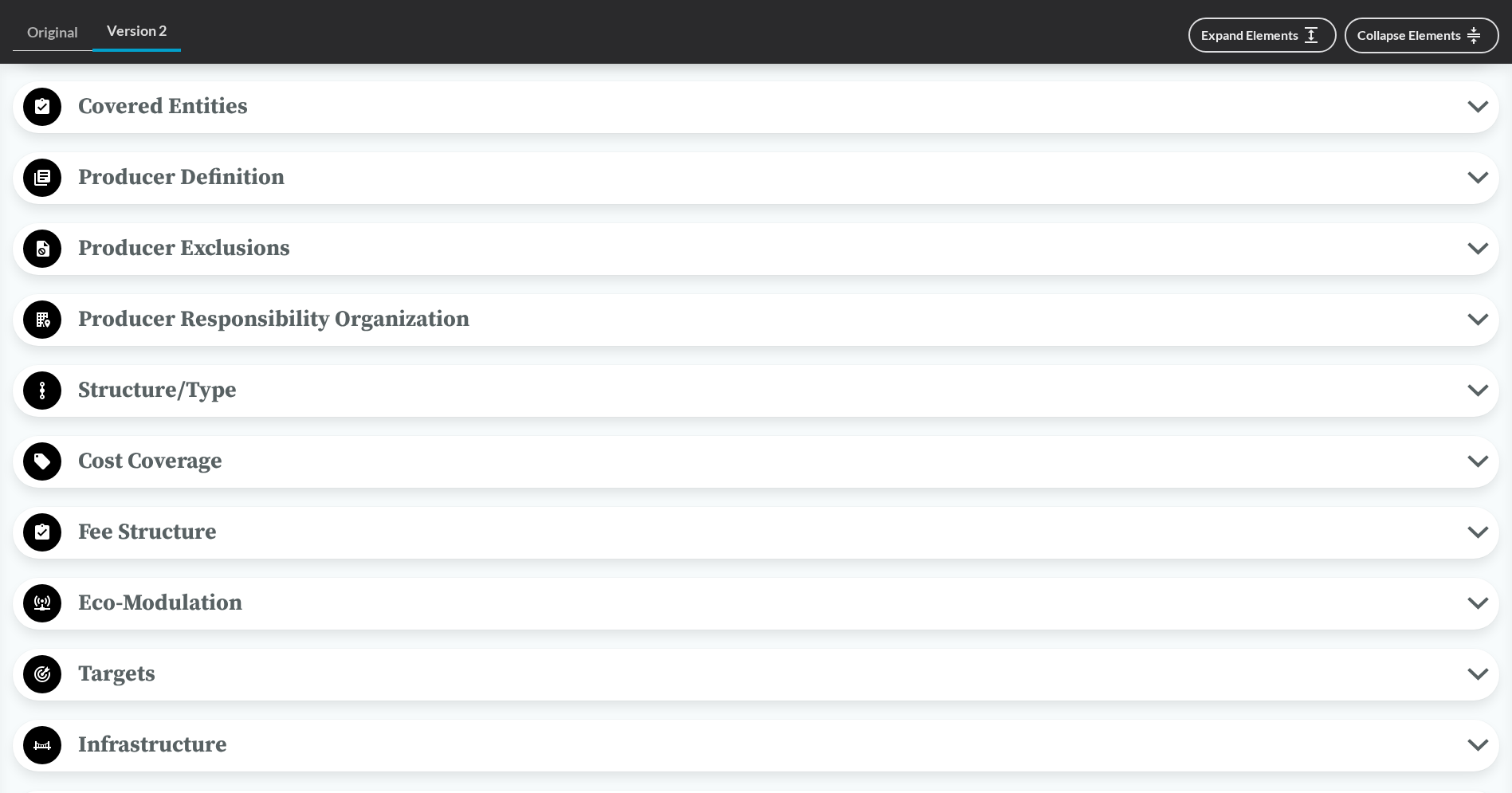
click at [180, 453] on span "Cost Coverage" at bounding box center [764, 461] width 1406 height 36
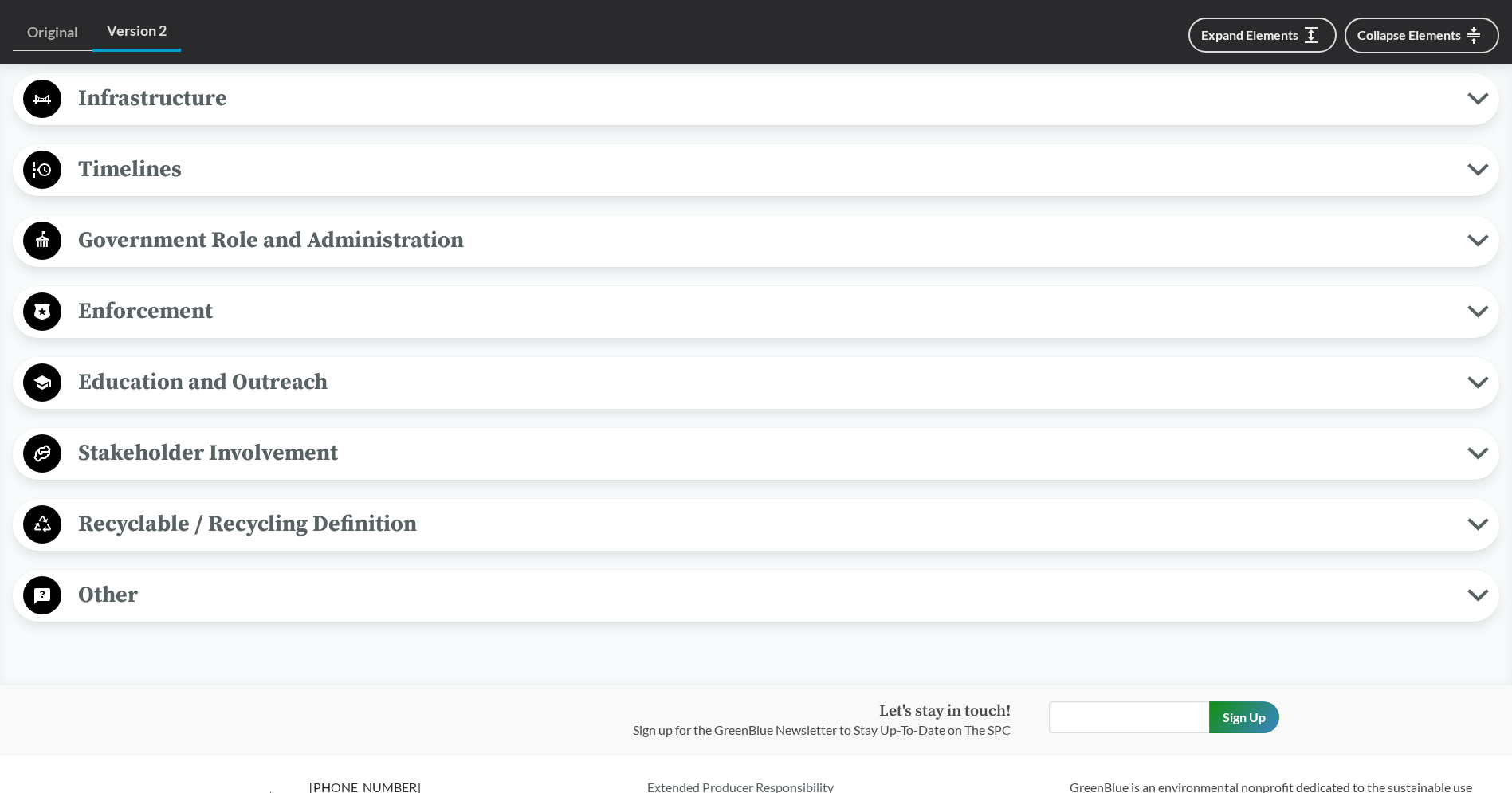
scroll to position [0, 0]
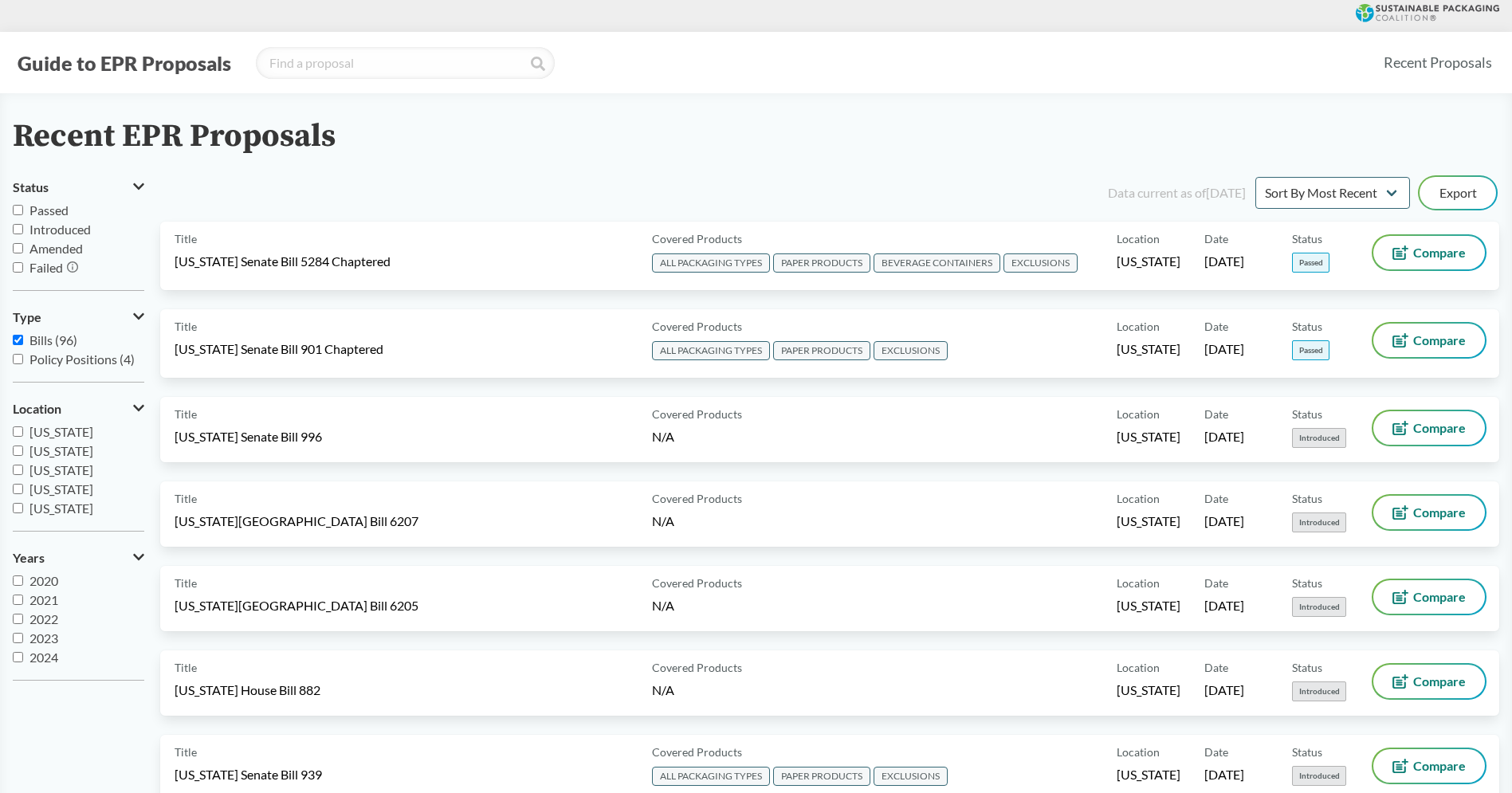
click at [73, 454] on span "[US_STATE]" at bounding box center [61, 451] width 64 height 15
click at [23, 454] on input "[US_STATE]" at bounding box center [18, 451] width 10 height 10
checkbox input "true"
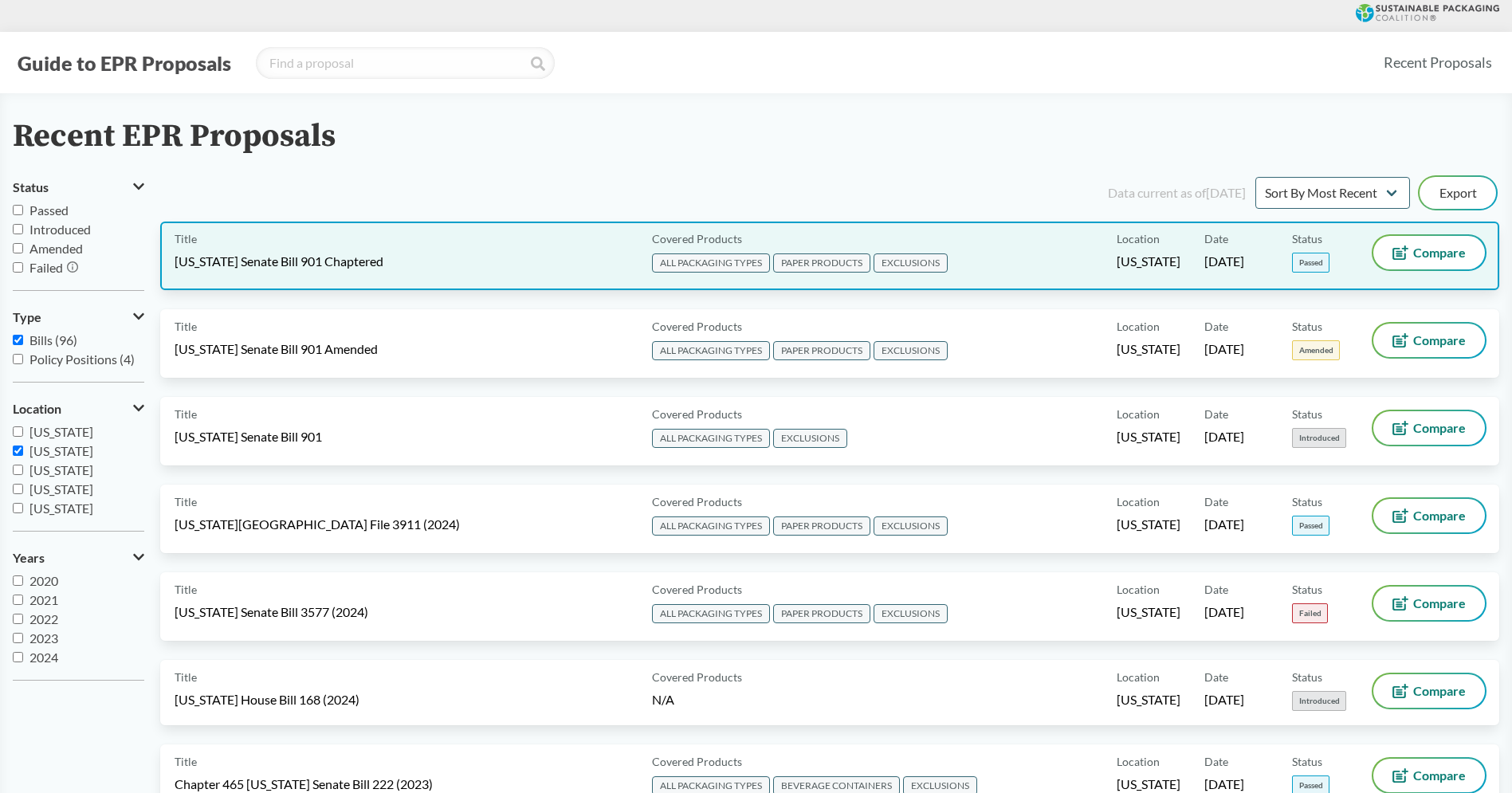
click at [470, 246] on div "Title Maryland Senate Bill 901 Chaptered" at bounding box center [410, 255] width 471 height 40
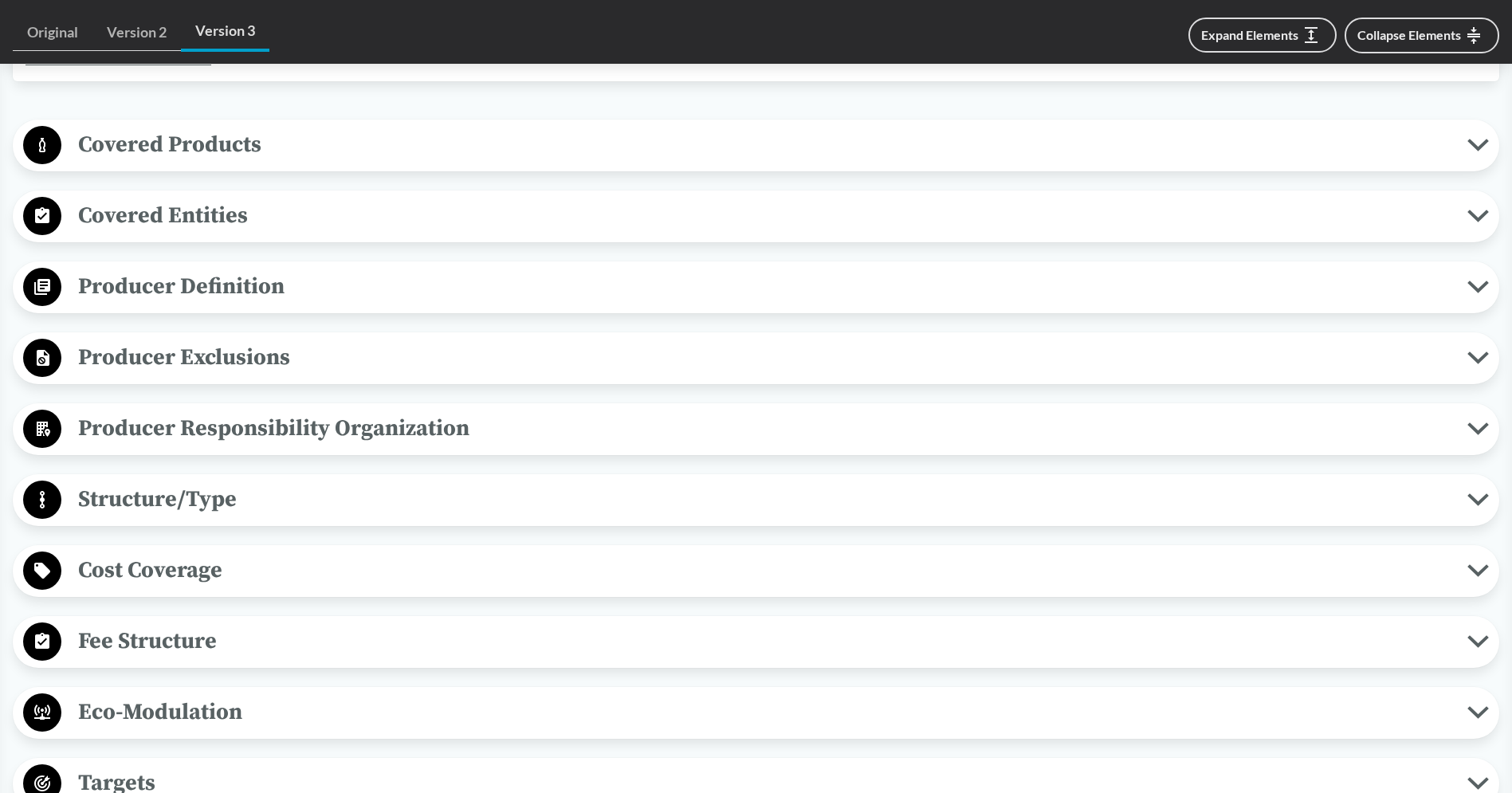
scroll to position [618, 0]
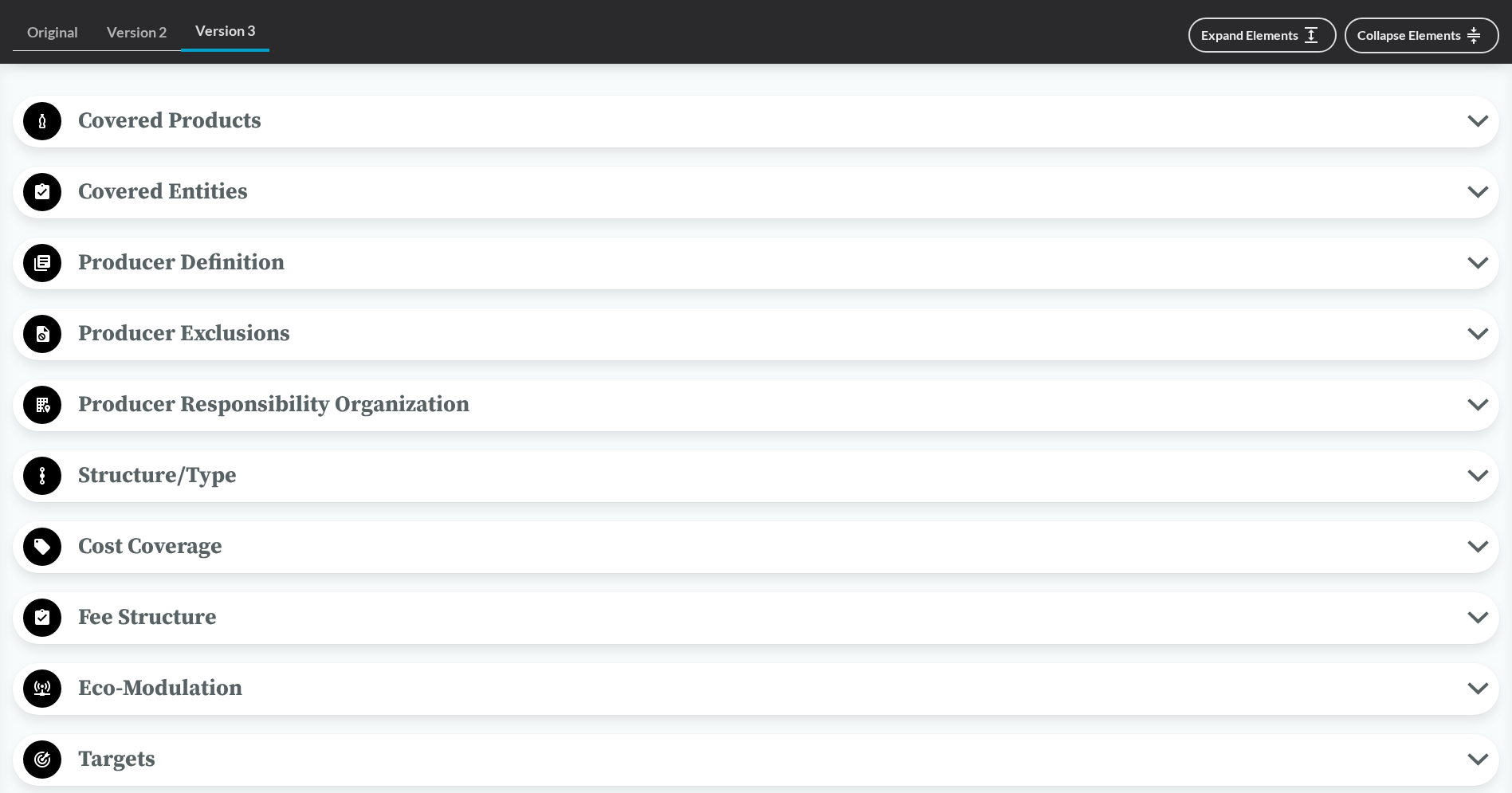
click at [307, 327] on span "Producer Exclusions" at bounding box center [764, 334] width 1406 height 36
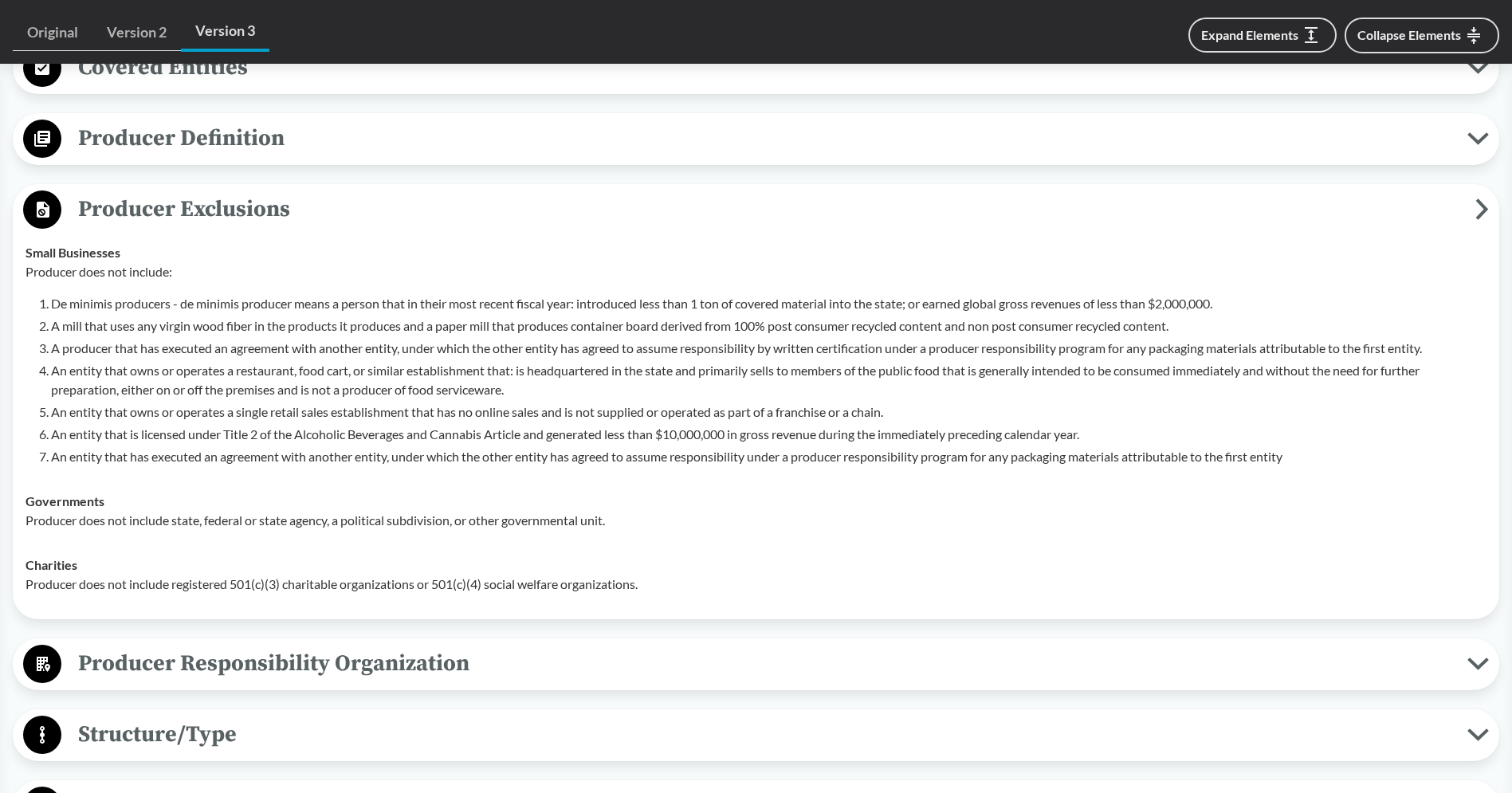
scroll to position [753, 0]
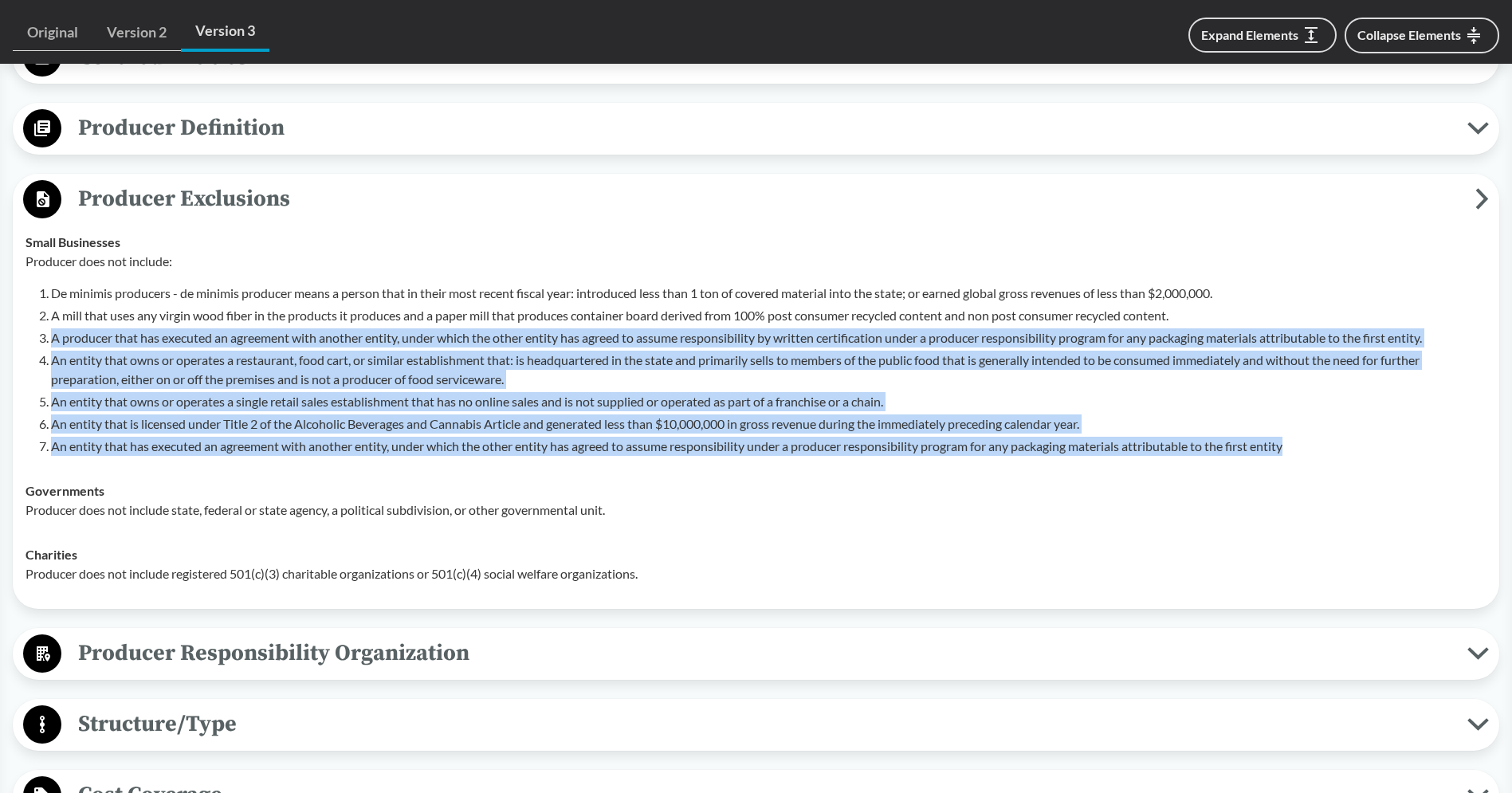
drag, startPoint x: 52, startPoint y: 338, endPoint x: 1296, endPoint y: 457, distance: 1249.7
click at [1296, 457] on td "Small Businesses Producer does not include: De minimis producers - de minimis p…" at bounding box center [756, 344] width 1475 height 249
copy ol "A producer that has executed an agreement with another entity, under which the …"
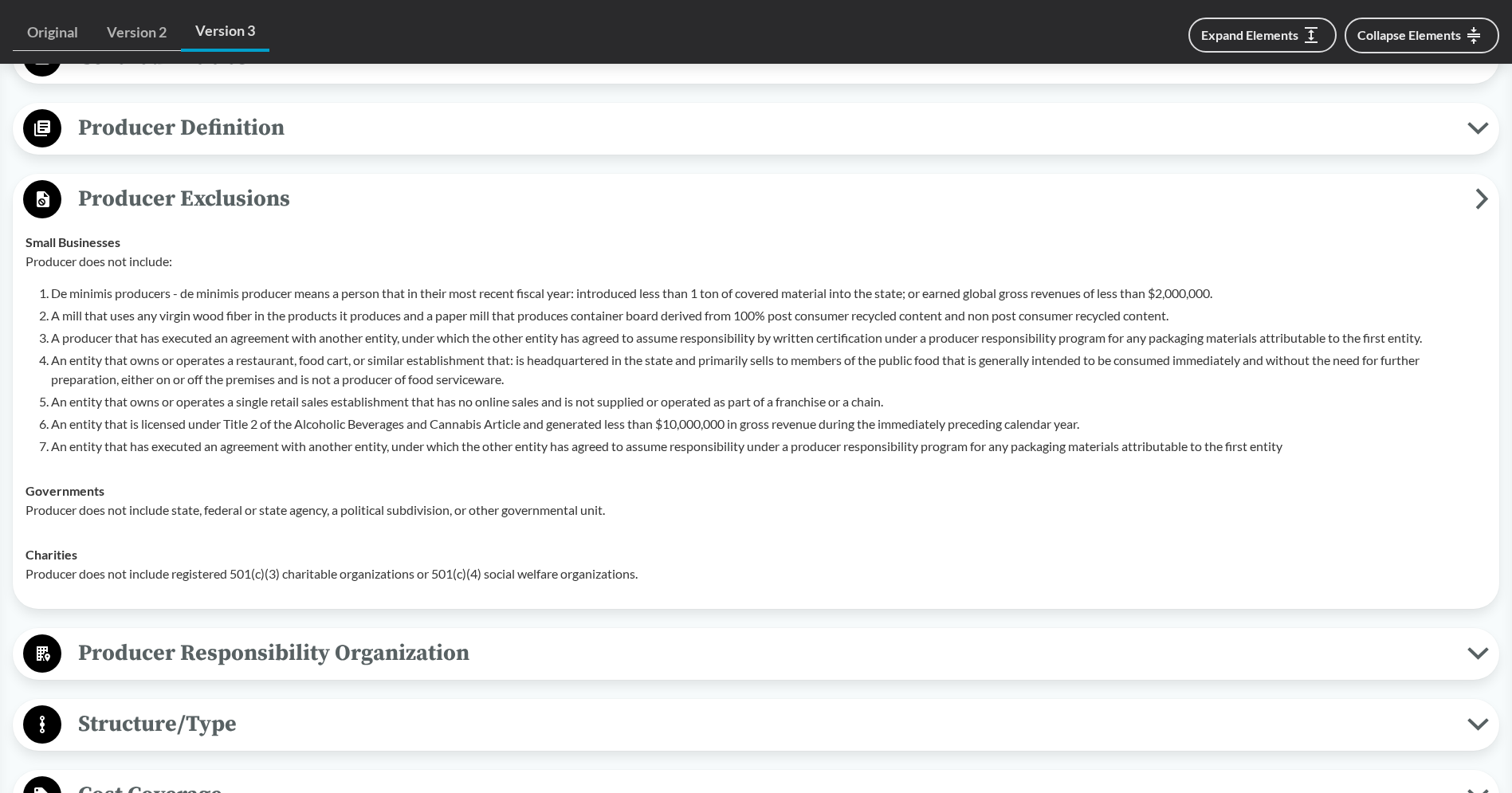
click at [278, 240] on div "Small Businesses Producer does not include: De minimis producers - de minimis p…" at bounding box center [756, 343] width 1461 height 223
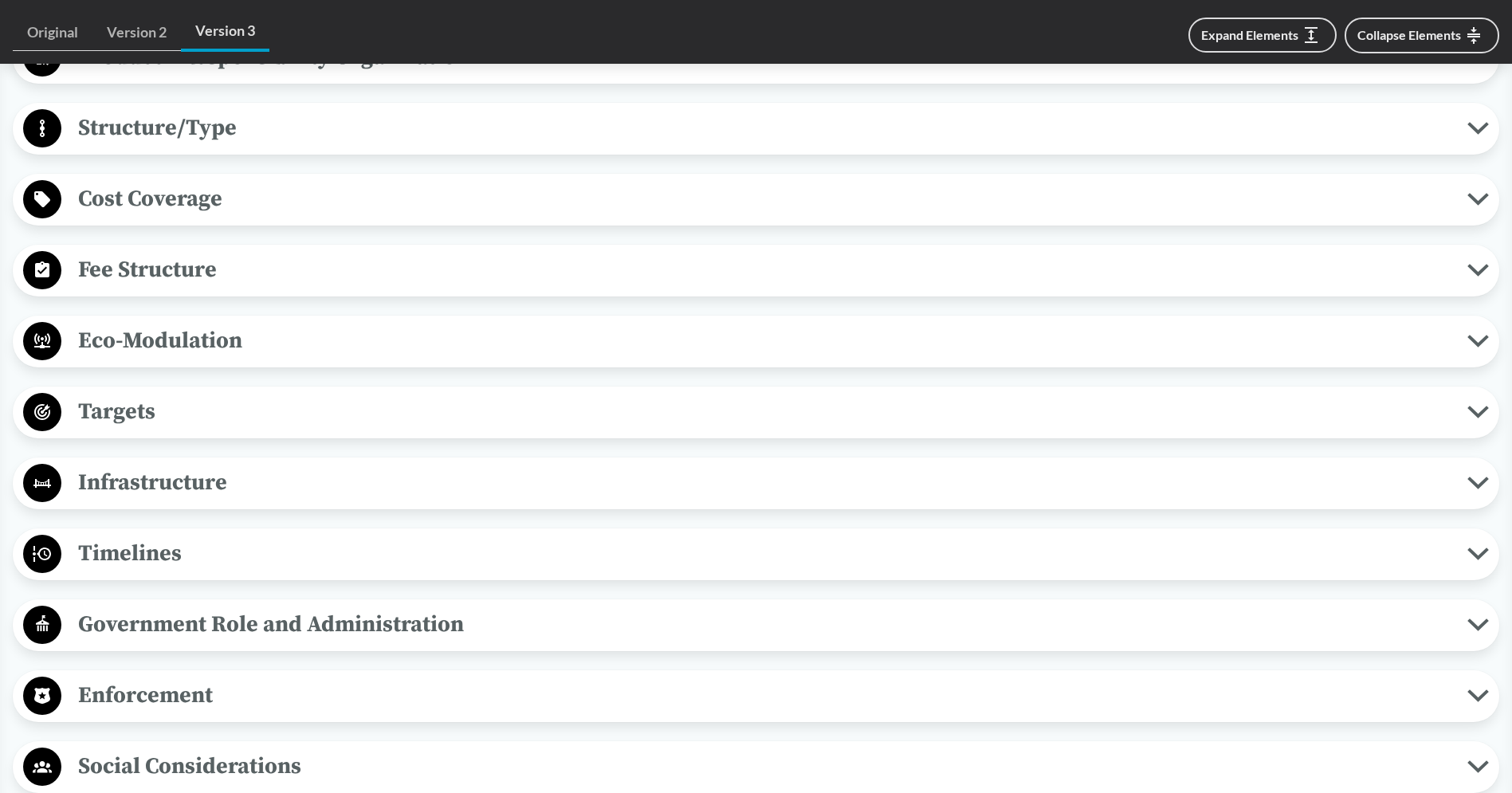
scroll to position [1349, 0]
click at [237, 322] on span "Eco-Modulation" at bounding box center [764, 340] width 1406 height 36
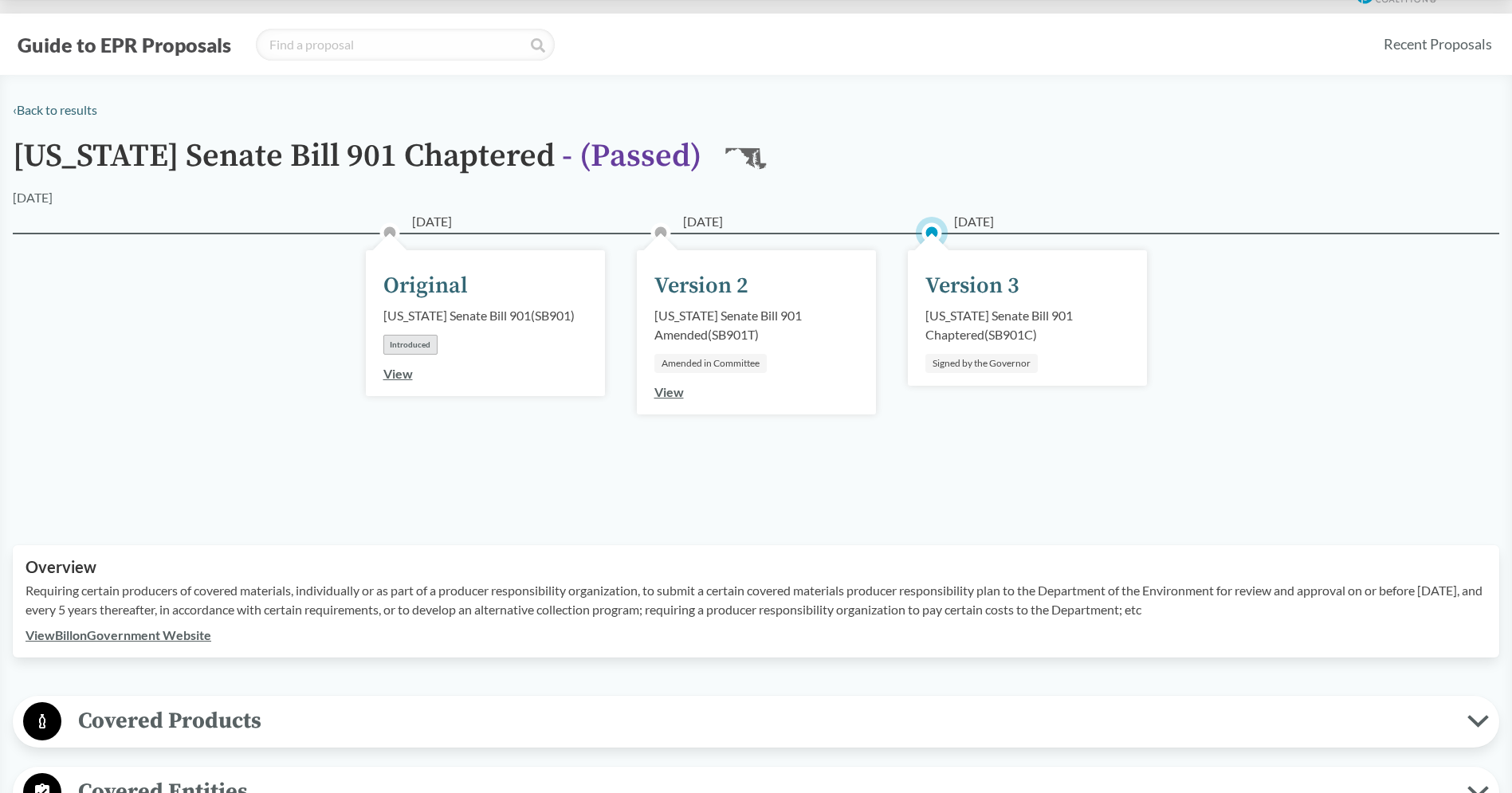
scroll to position [0, 0]
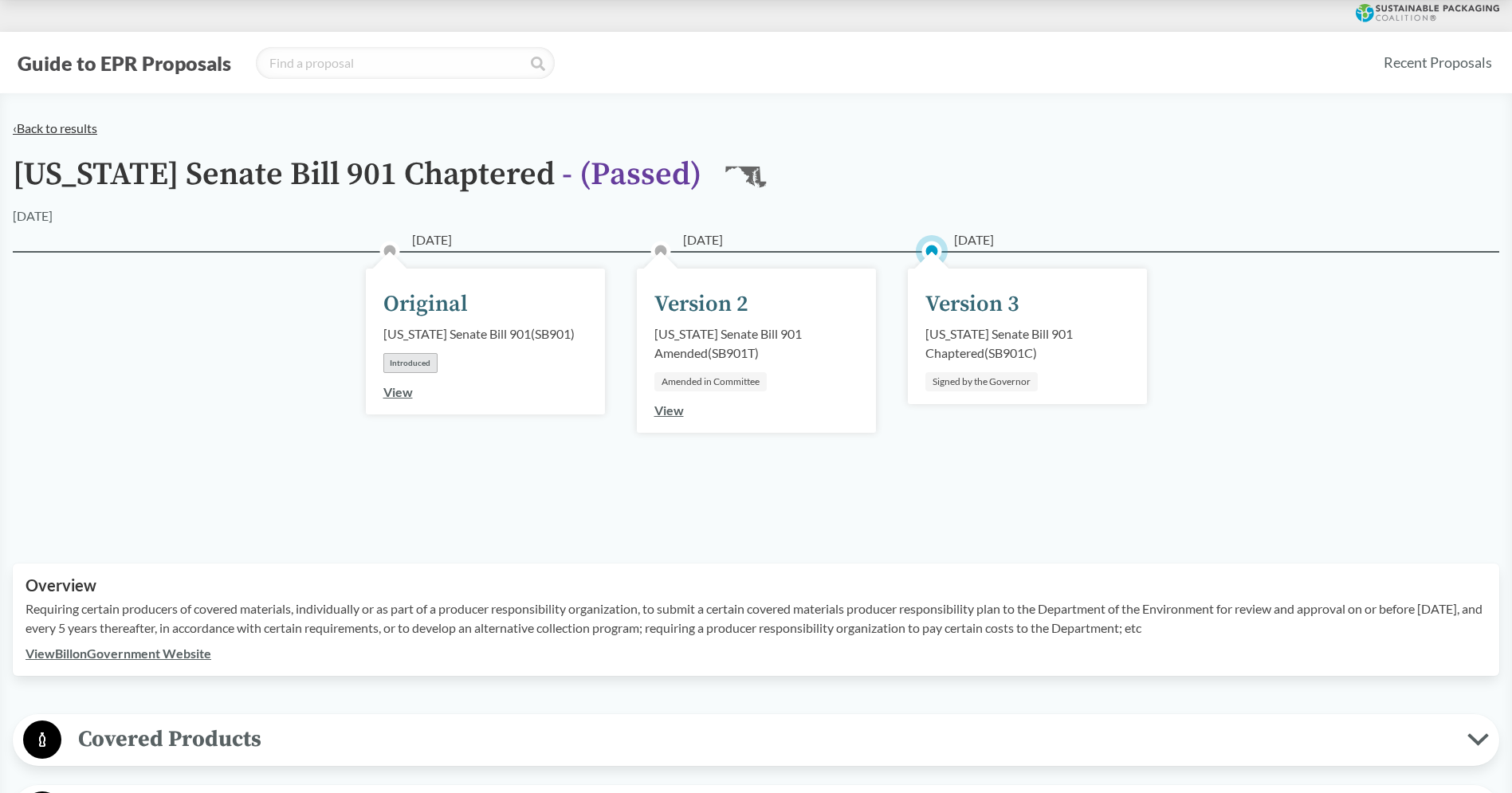
click at [79, 130] on link "‹ Back to results" at bounding box center [55, 128] width 84 height 15
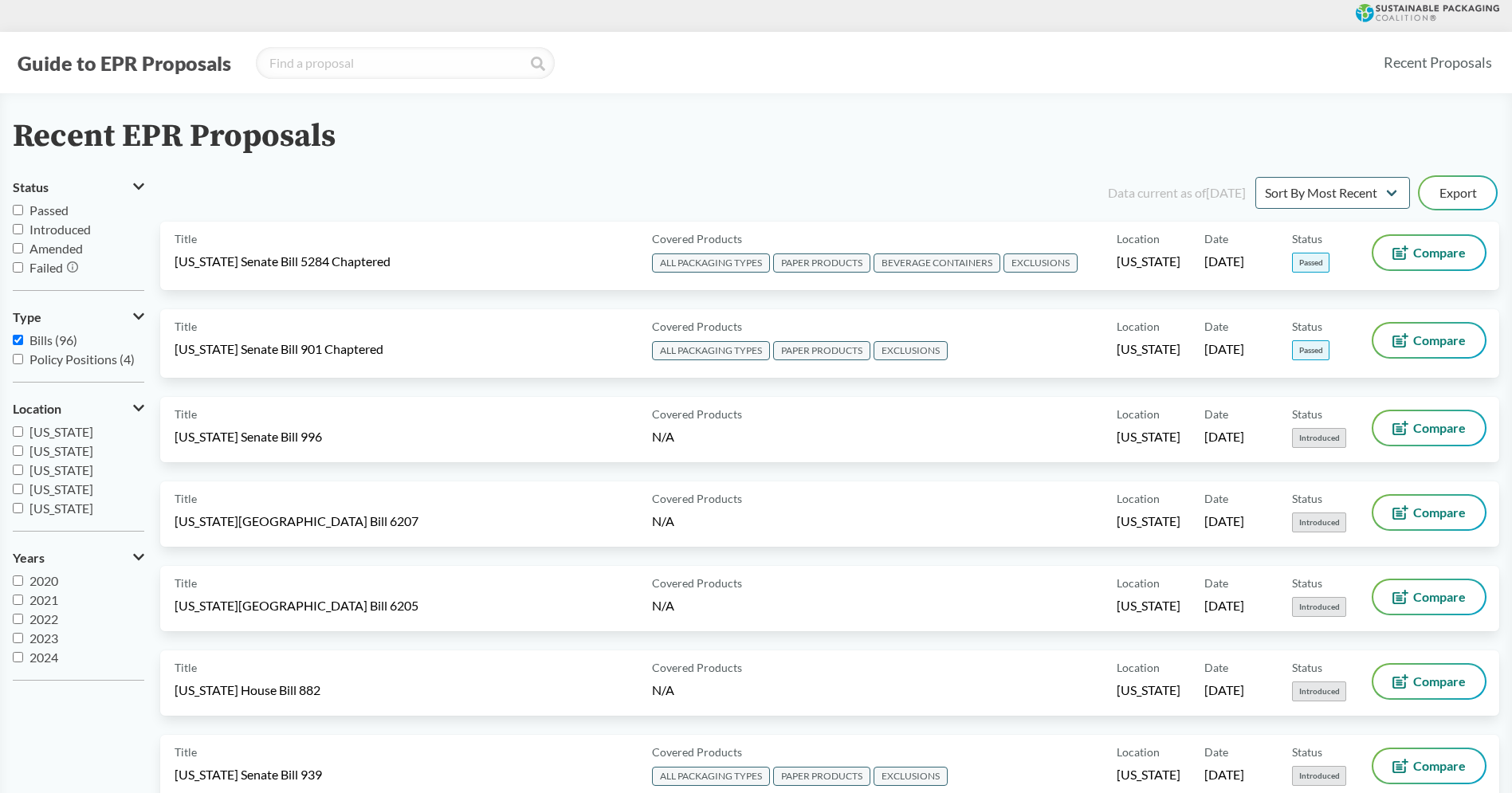
click at [74, 427] on span "[US_STATE]" at bounding box center [61, 432] width 64 height 15
click at [23, 427] on input "[US_STATE]" at bounding box center [18, 431] width 10 height 10
checkbox input "true"
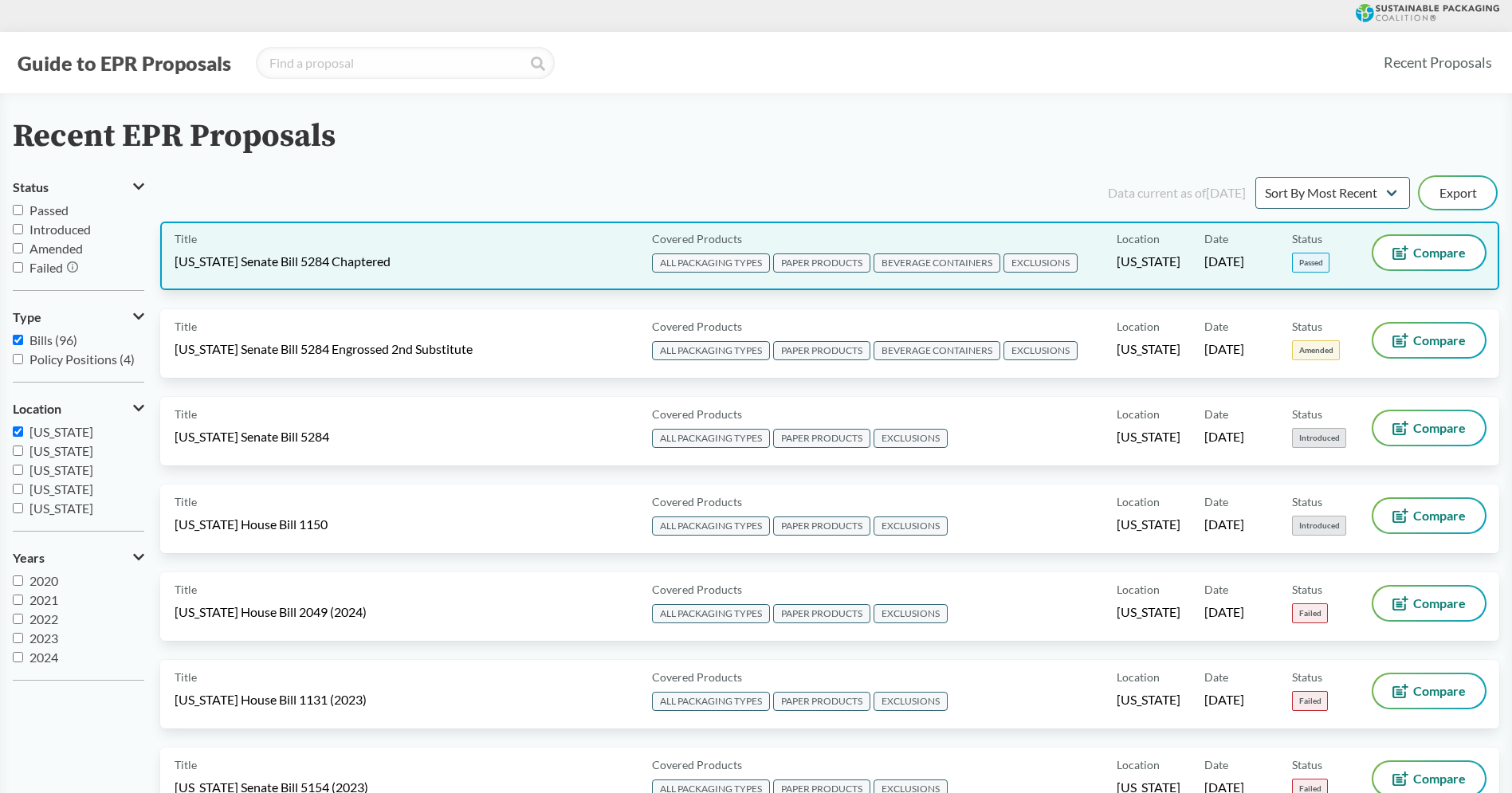
click at [343, 249] on div "Title Washington Senate Bill 5284 Chaptered" at bounding box center [410, 255] width 471 height 40
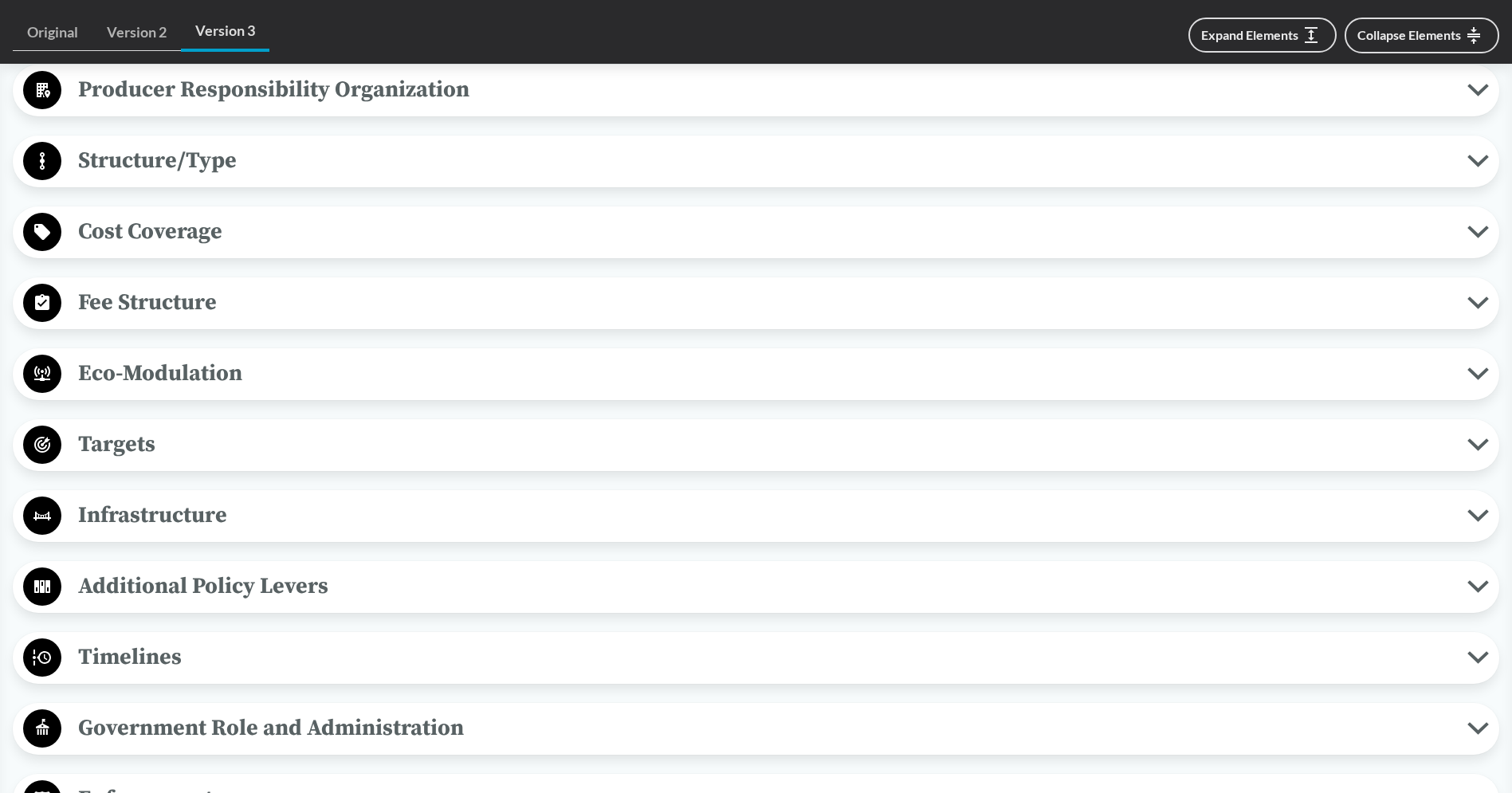
scroll to position [987, 0]
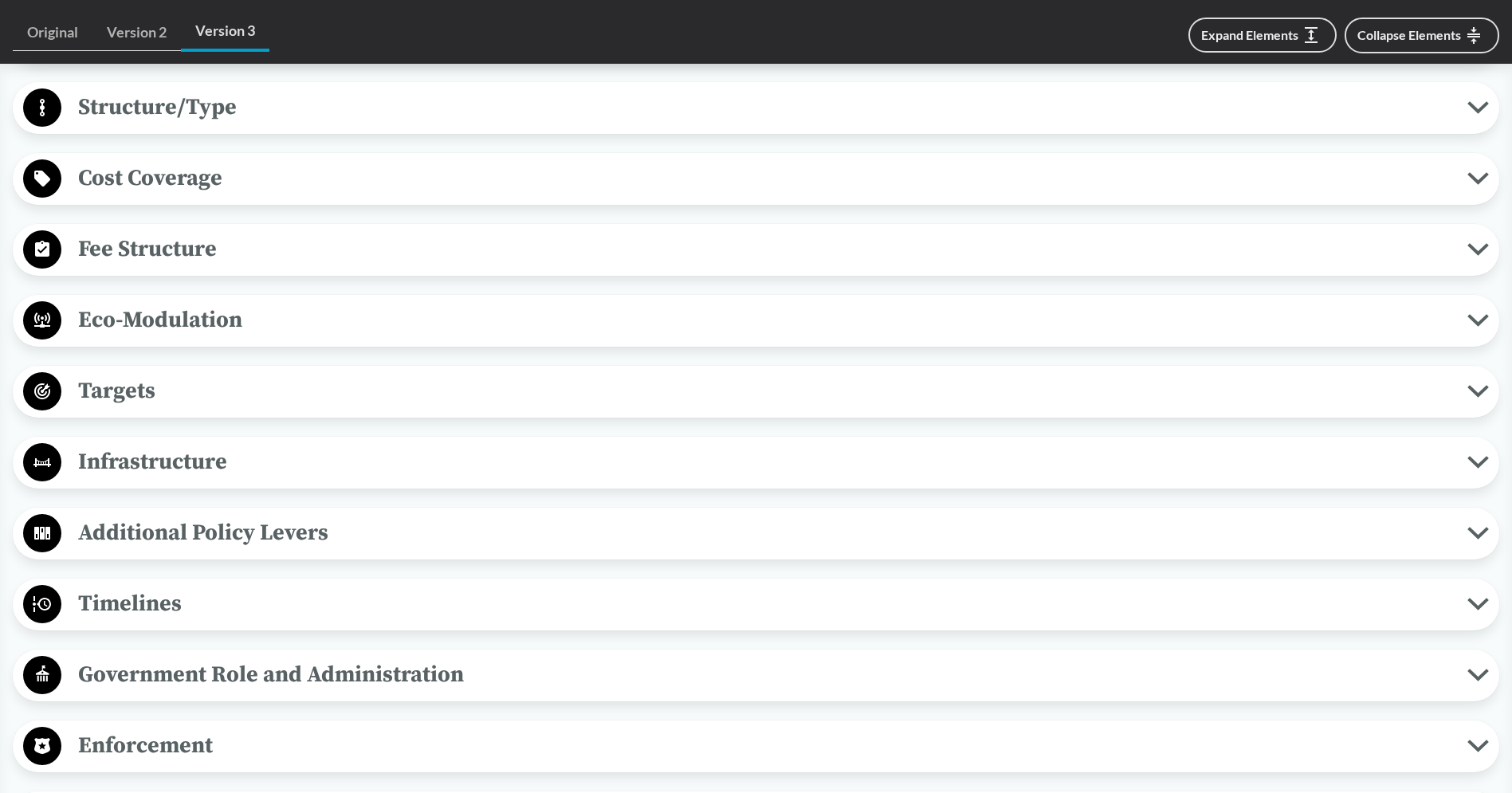
click at [276, 331] on span "Eco-Modulation" at bounding box center [764, 320] width 1406 height 36
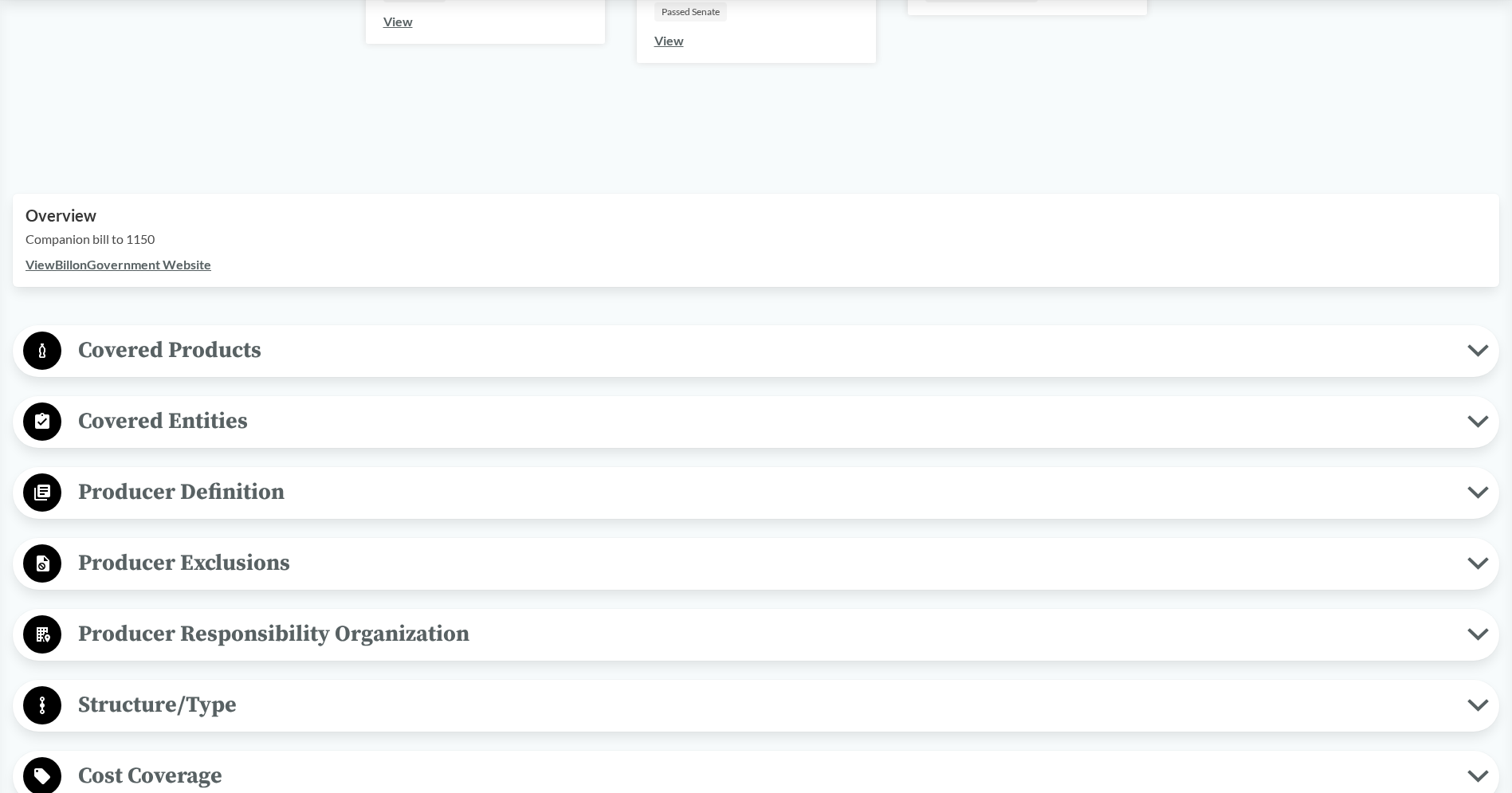
scroll to position [0, 0]
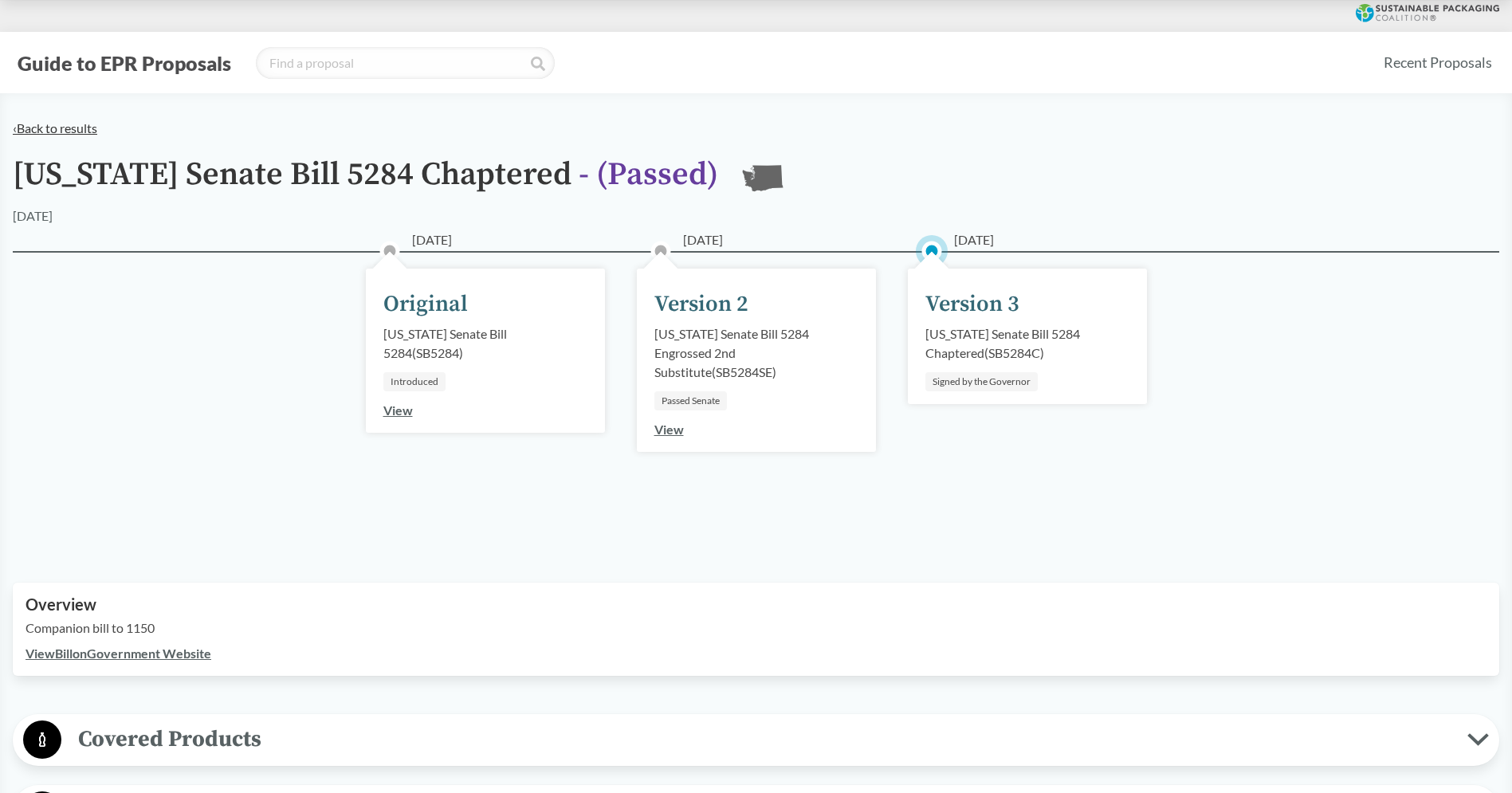
click at [57, 124] on link "‹ Back to results" at bounding box center [55, 128] width 84 height 15
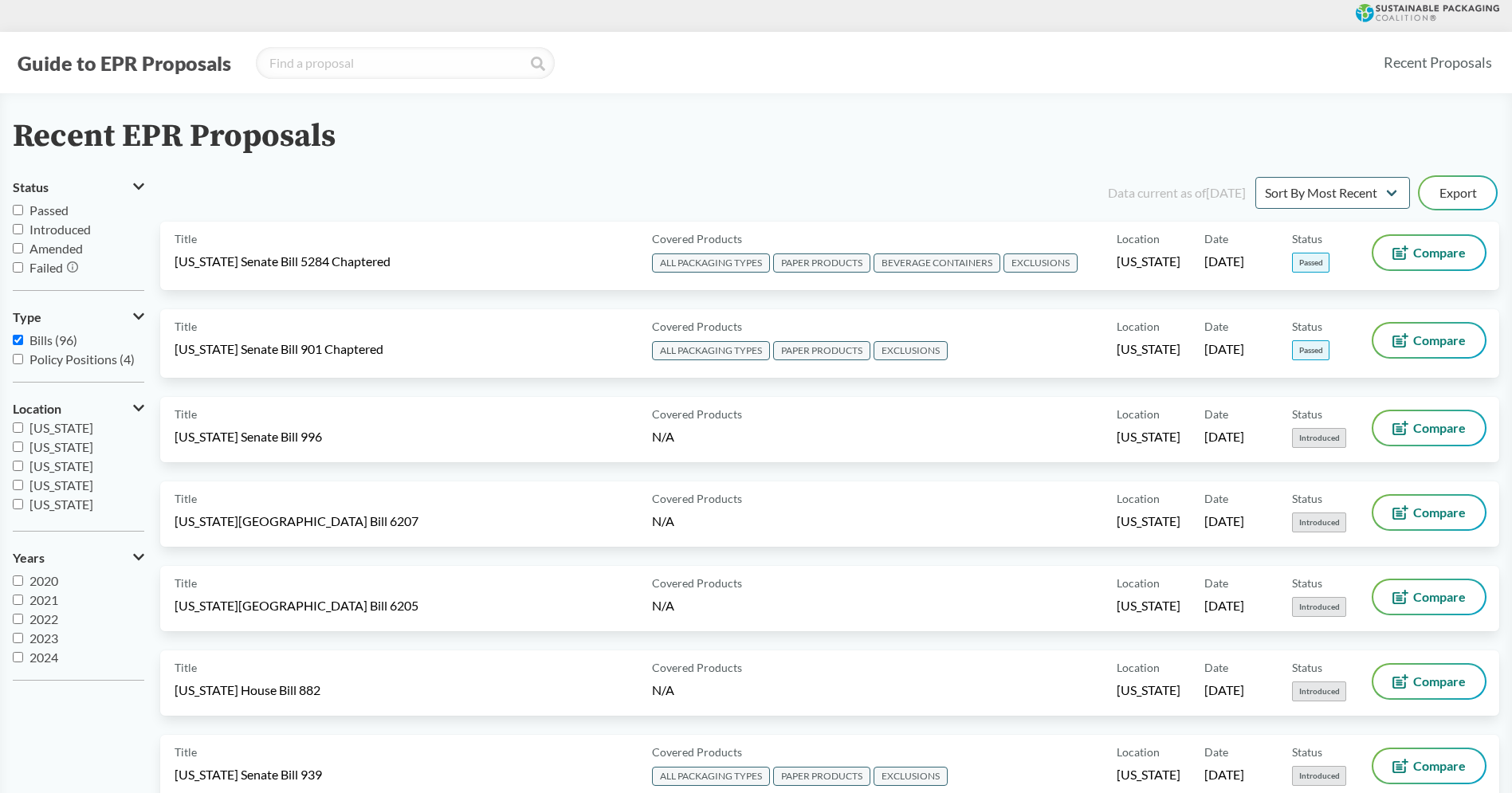
scroll to position [234, 0]
click at [59, 483] on span "[US_STATE]" at bounding box center [61, 484] width 64 height 15
click at [23, 483] on input "[US_STATE]" at bounding box center [18, 484] width 10 height 10
checkbox input "true"
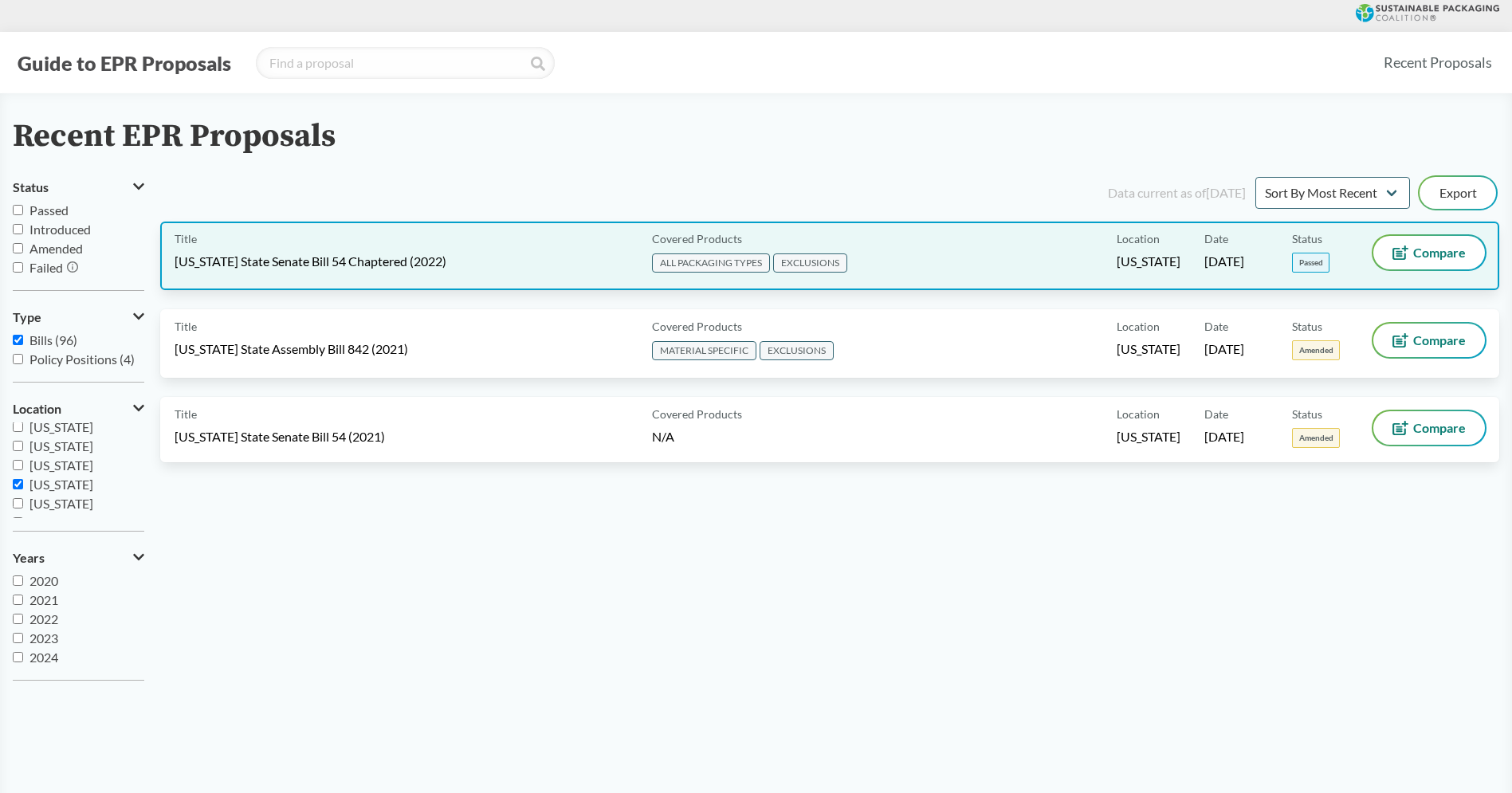
click at [306, 264] on span "[US_STATE] State Senate Bill 54 Chaptered (2022)" at bounding box center [311, 261] width 272 height 17
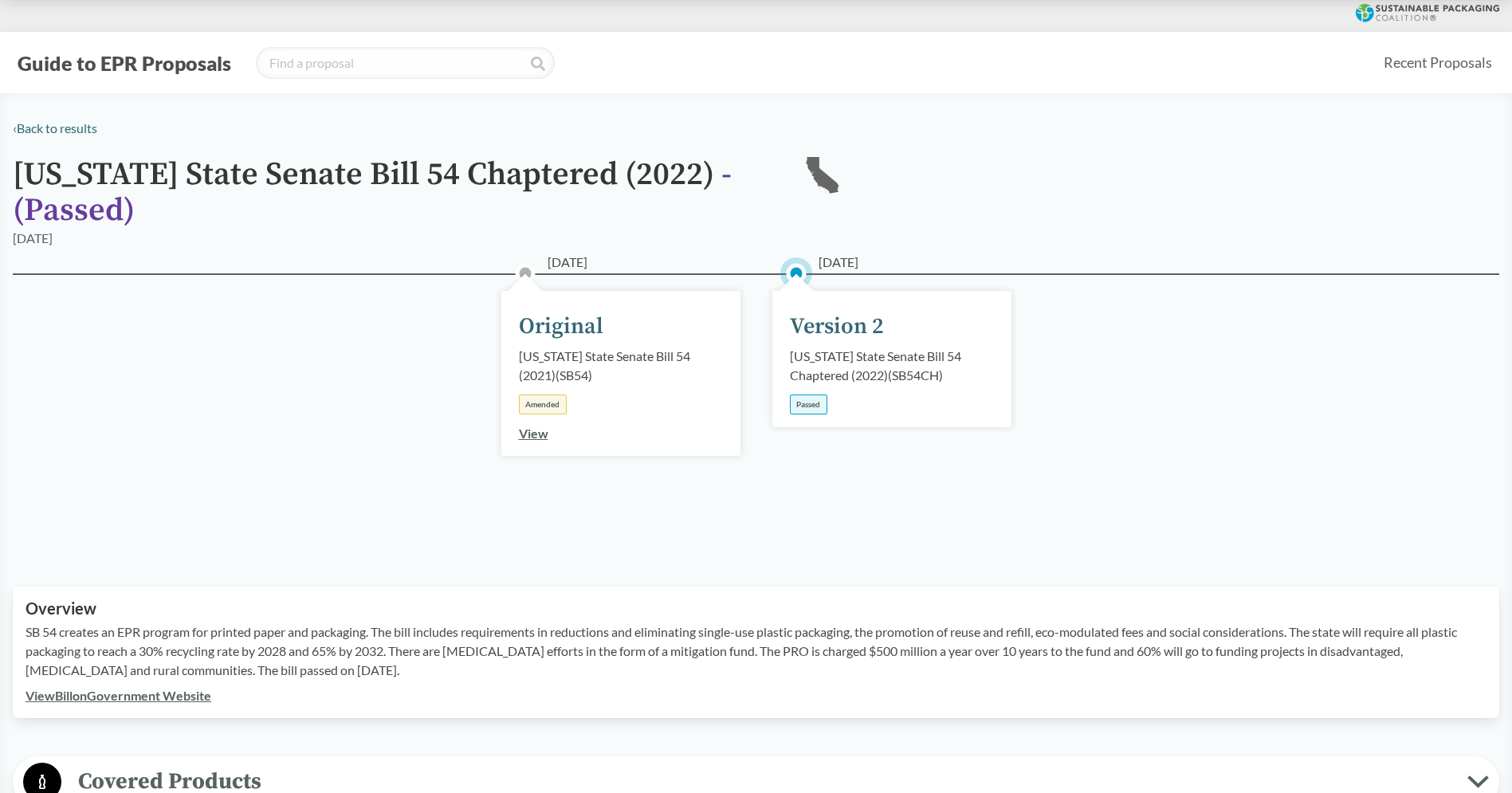
scroll to position [755, 0]
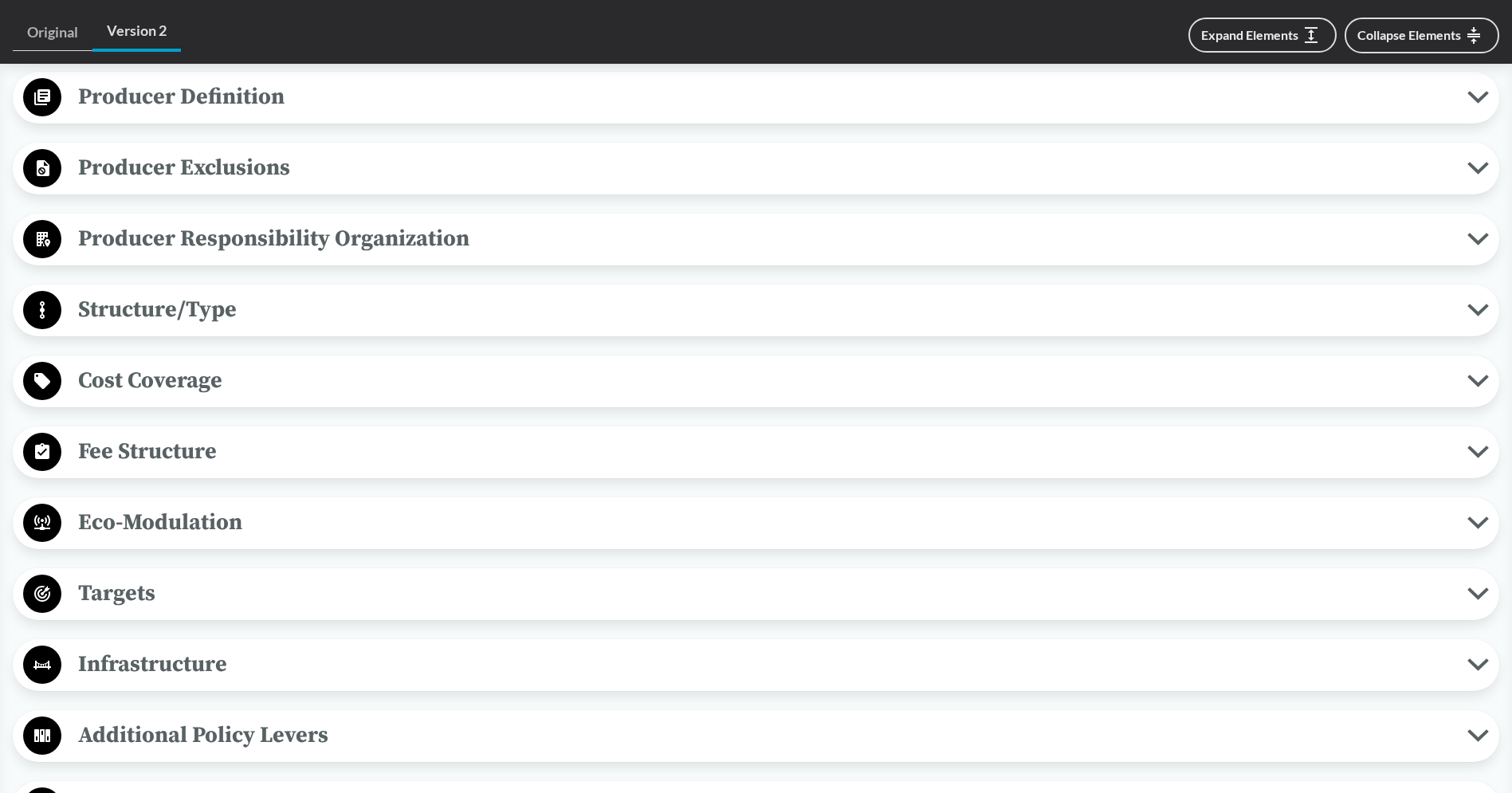
click at [316, 534] on span "Eco-Modulation" at bounding box center [764, 522] width 1406 height 36
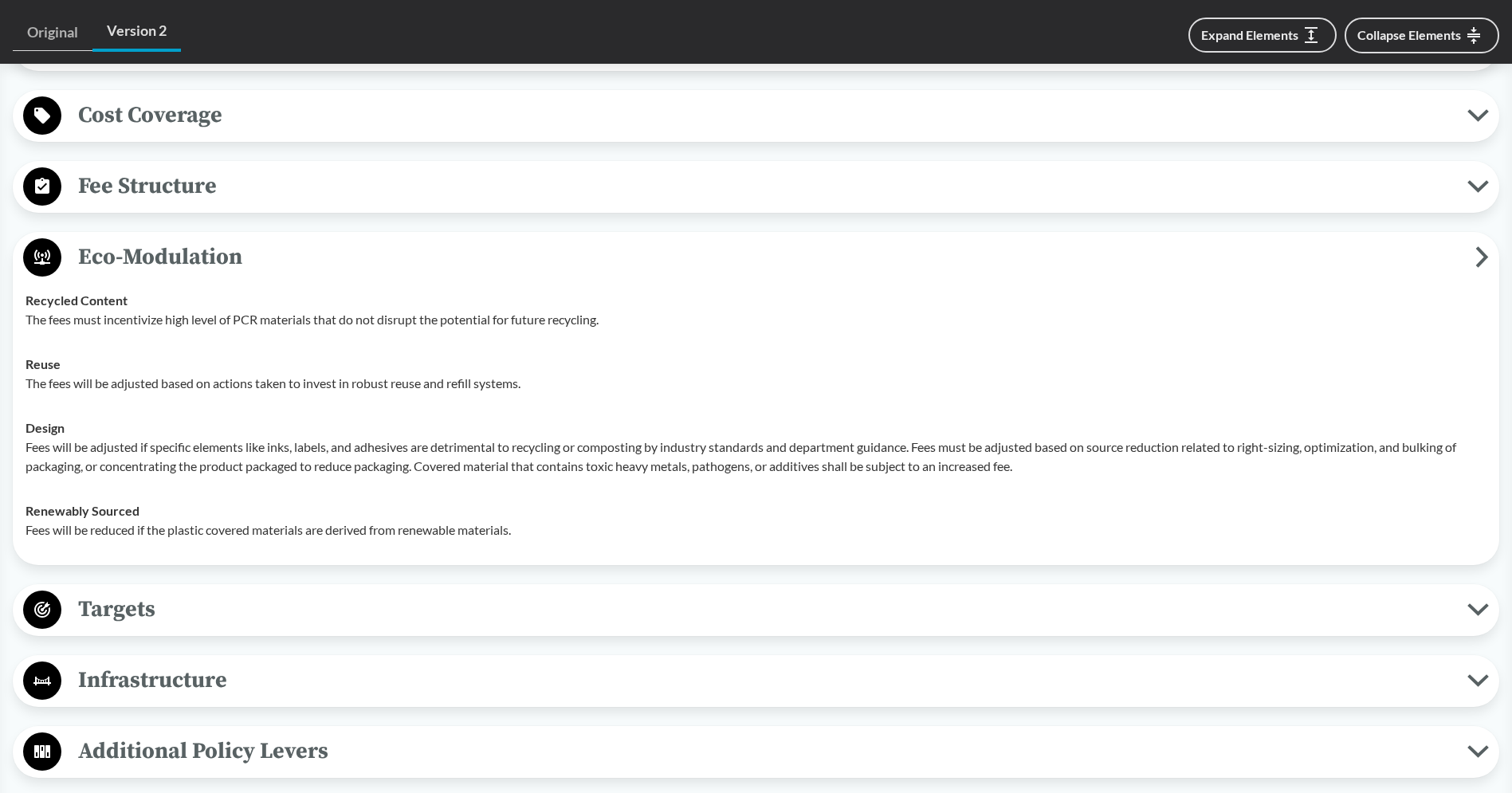
scroll to position [940, 0]
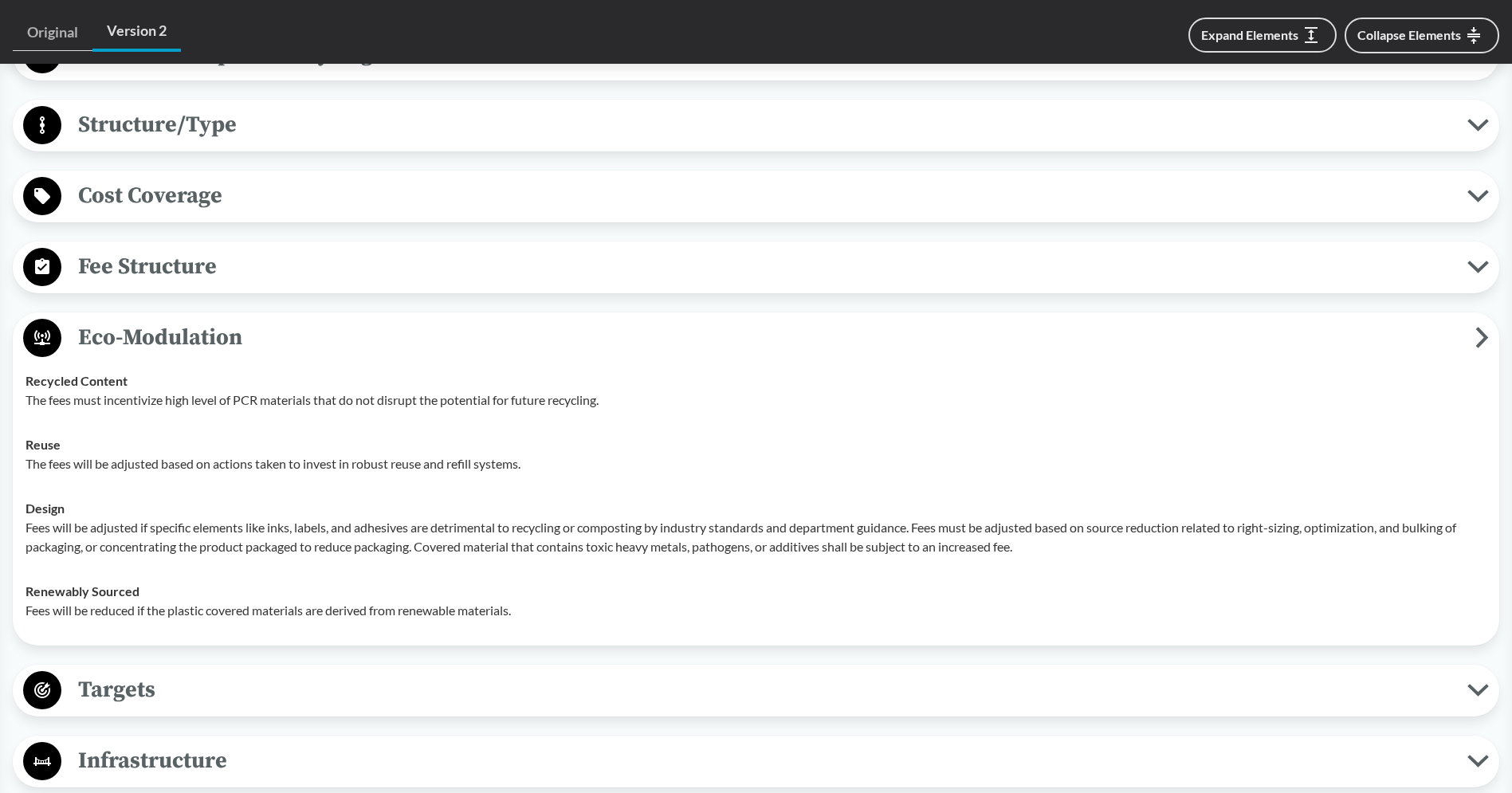
click at [205, 342] on span "Eco-Modulation" at bounding box center [768, 337] width 1414 height 36
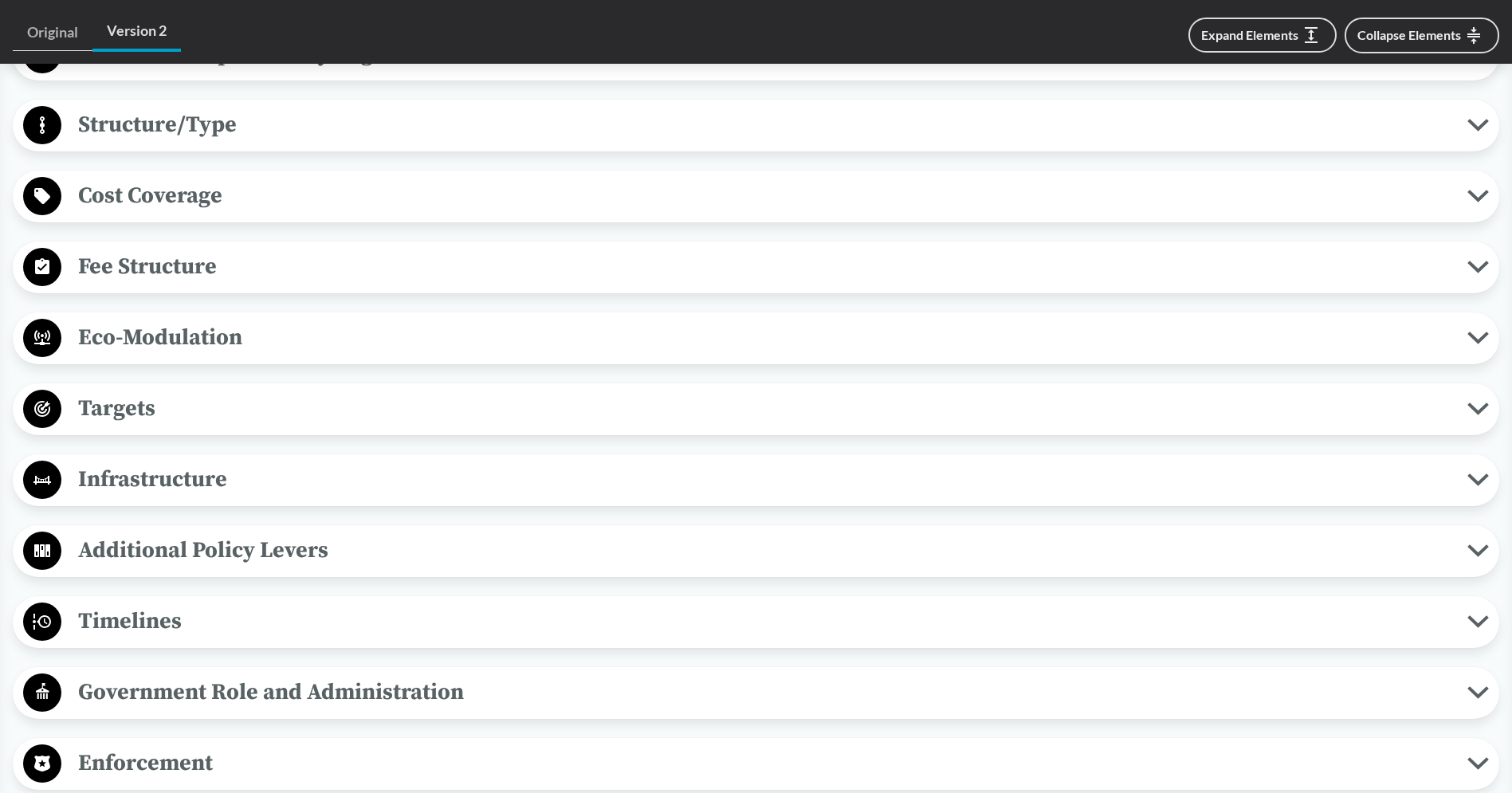
click at [201, 414] on span "Targets" at bounding box center [764, 409] width 1406 height 36
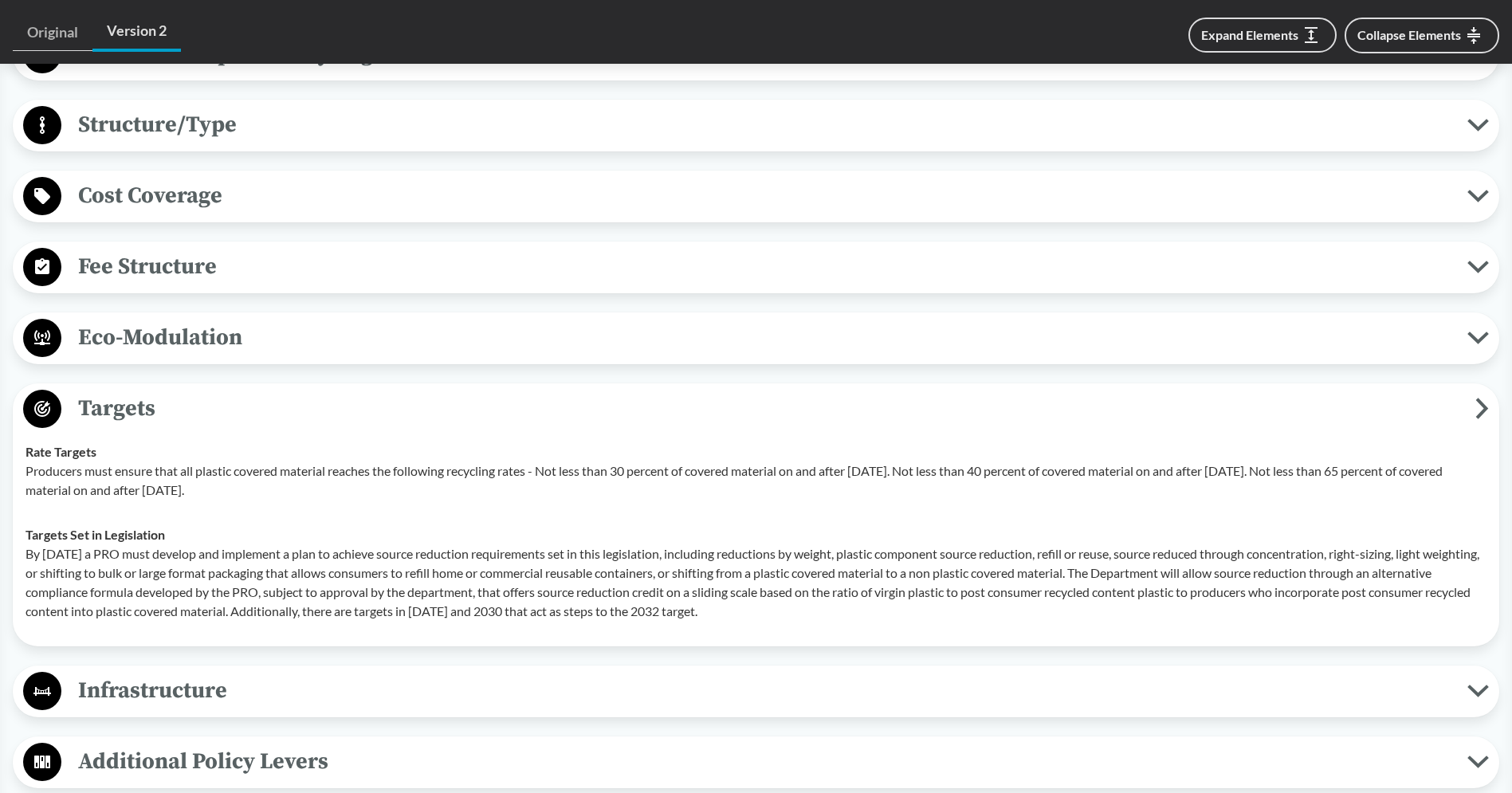
click at [201, 414] on span "Targets" at bounding box center [768, 409] width 1414 height 36
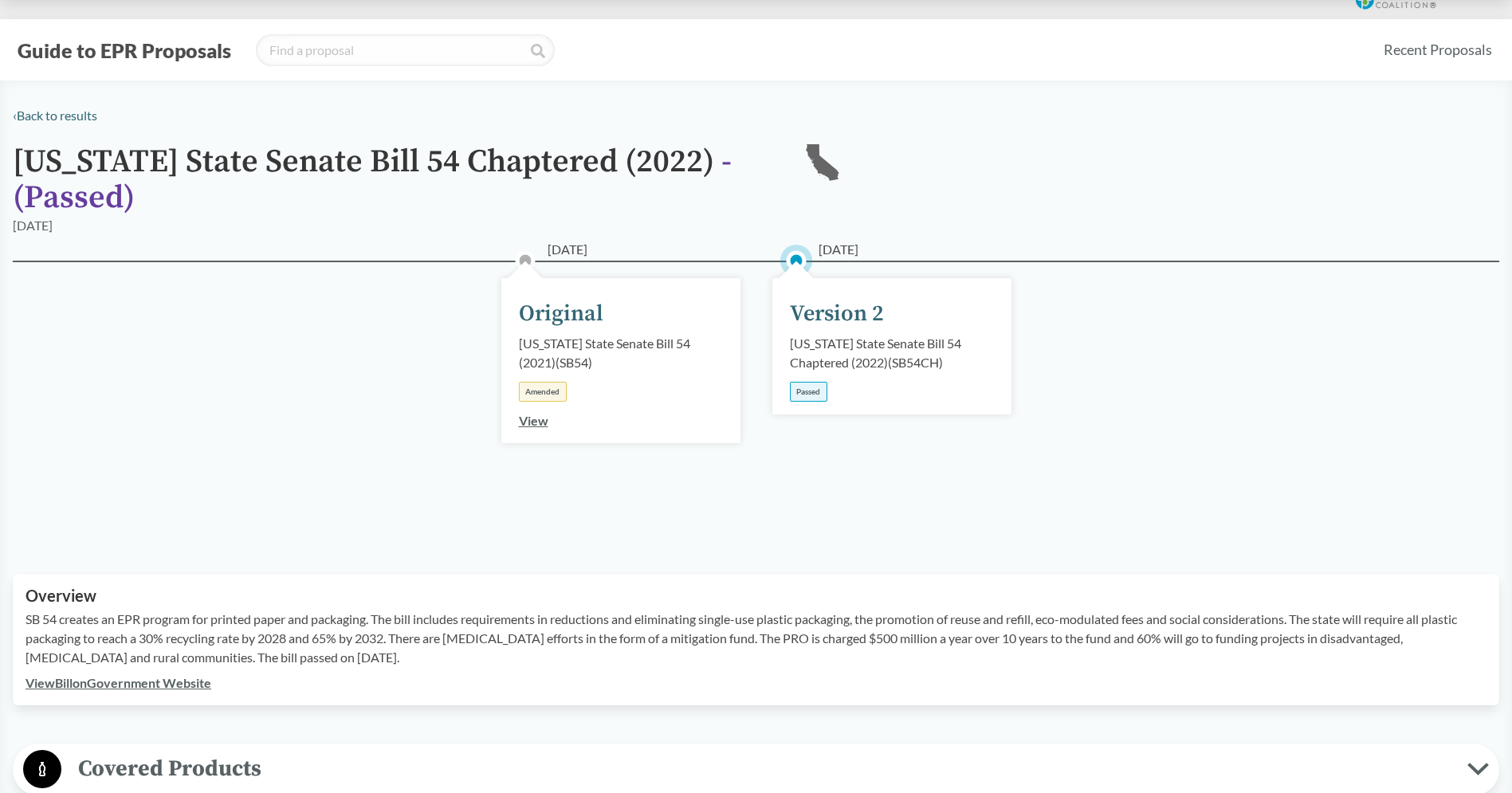
scroll to position [0, 0]
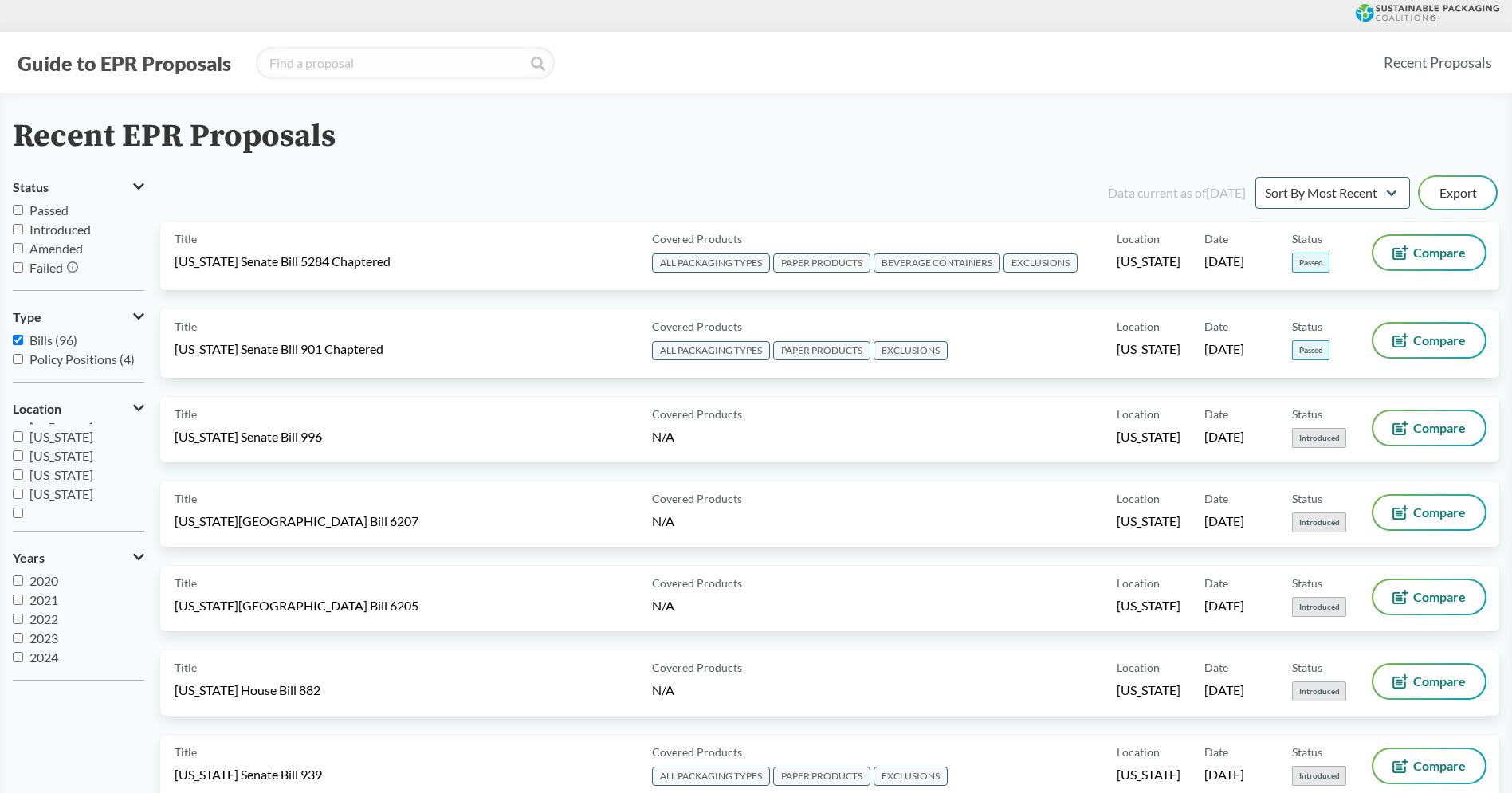
scroll to position [344, 0]
click at [84, 493] on label "[US_STATE]" at bounding box center [78, 489] width 132 height 19
click at [23, 493] on input "[US_STATE]" at bounding box center [18, 489] width 10 height 10
checkbox input "true"
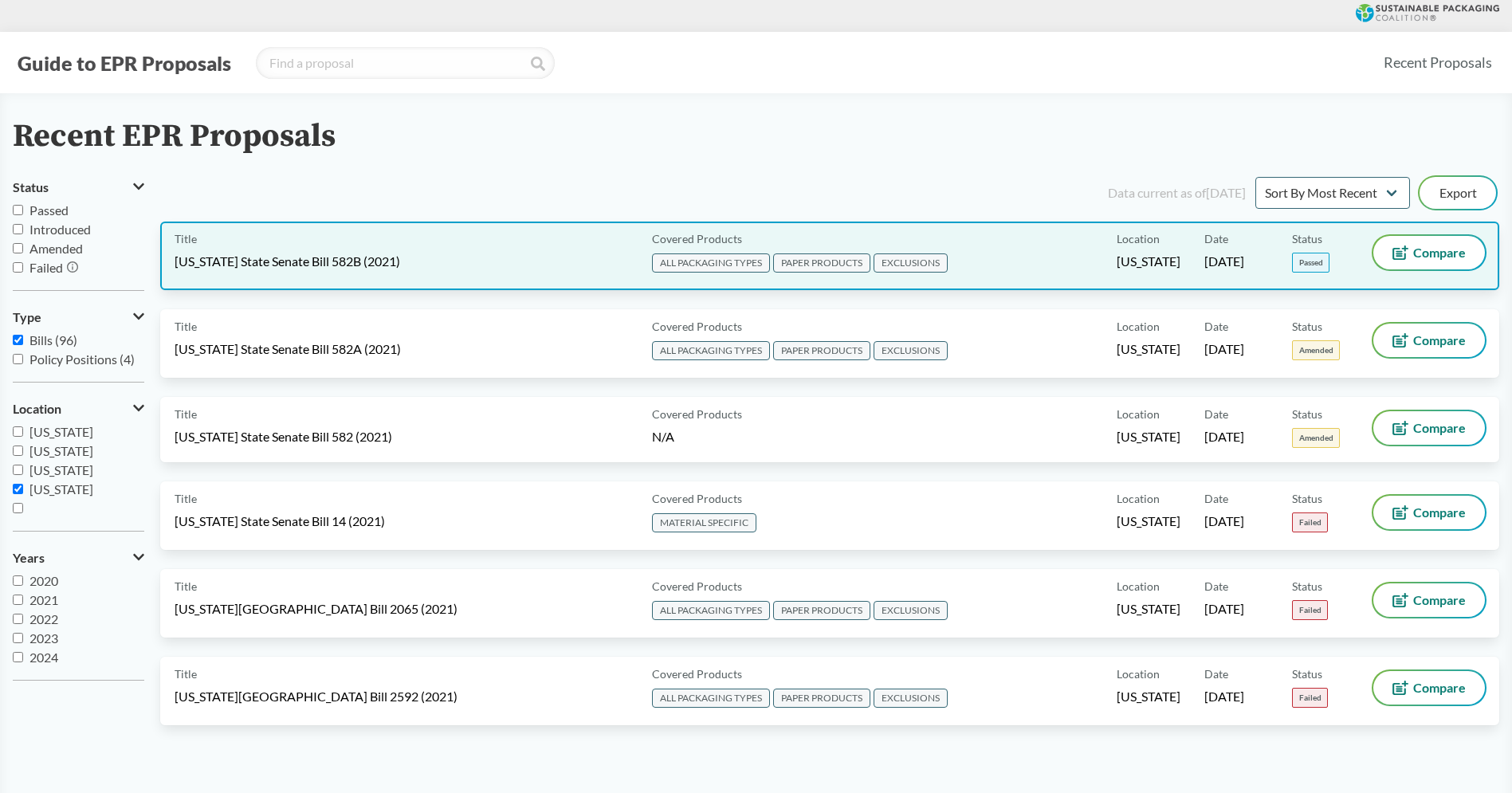
click at [351, 257] on span "[US_STATE] State Senate Bill 582B (2021)" at bounding box center [287, 261] width 225 height 17
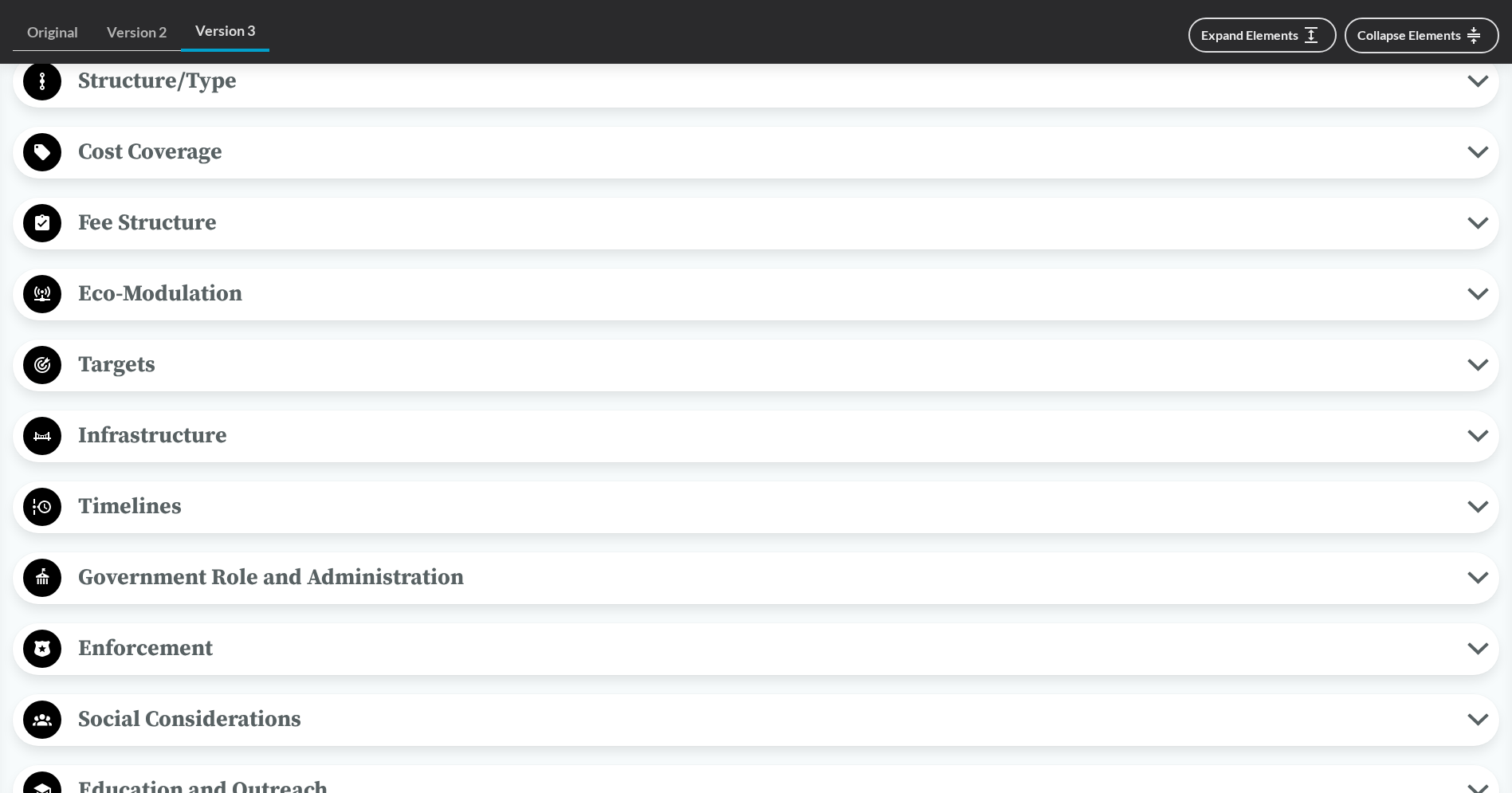
scroll to position [1011, 0]
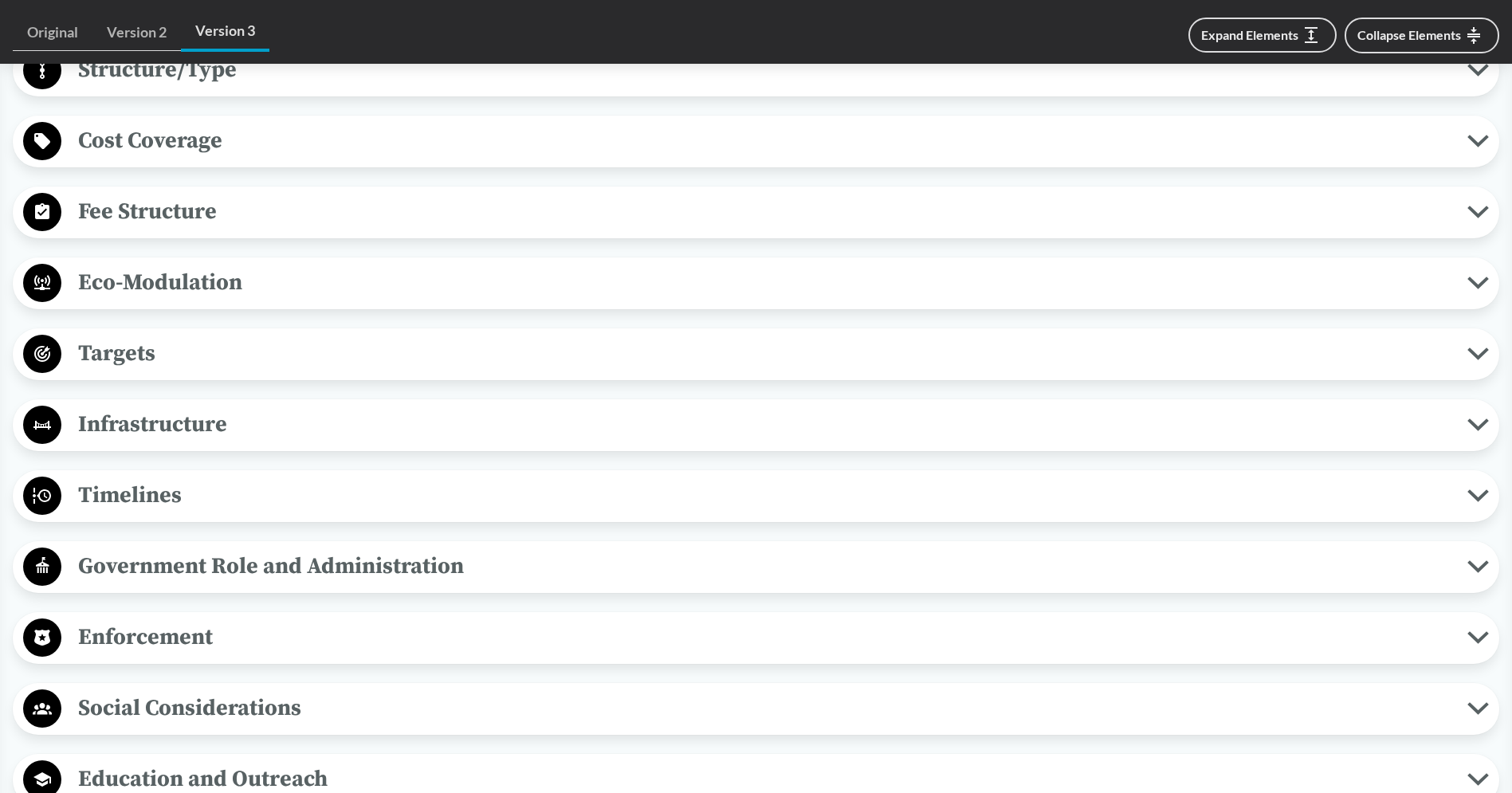
click at [293, 261] on div "Eco-Modulation Recycled Content A producer responsibility organization’s member…" at bounding box center [756, 283] width 1486 height 52
click at [291, 269] on span "Eco-Modulation" at bounding box center [764, 282] width 1406 height 36
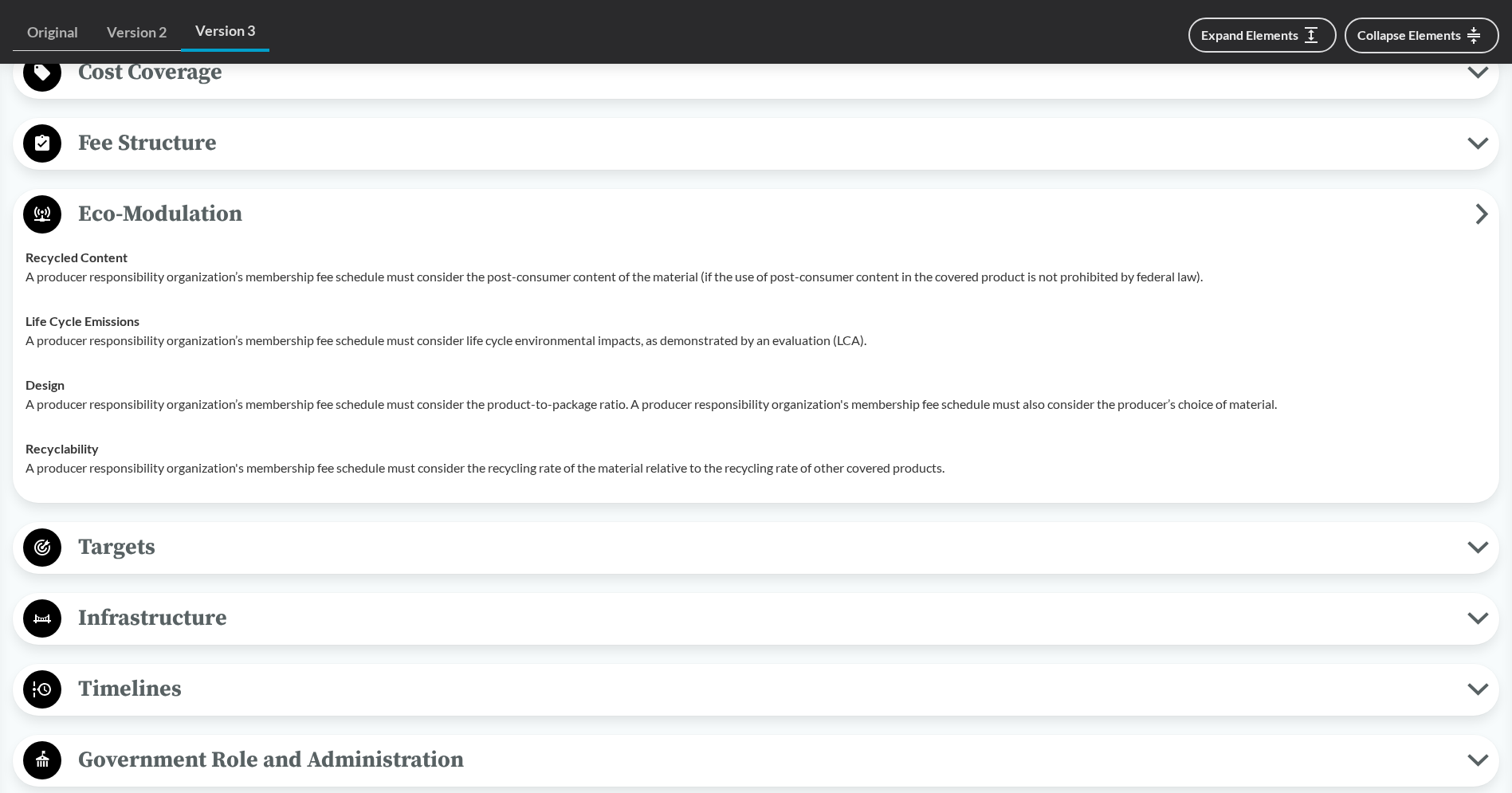
scroll to position [1181, 0]
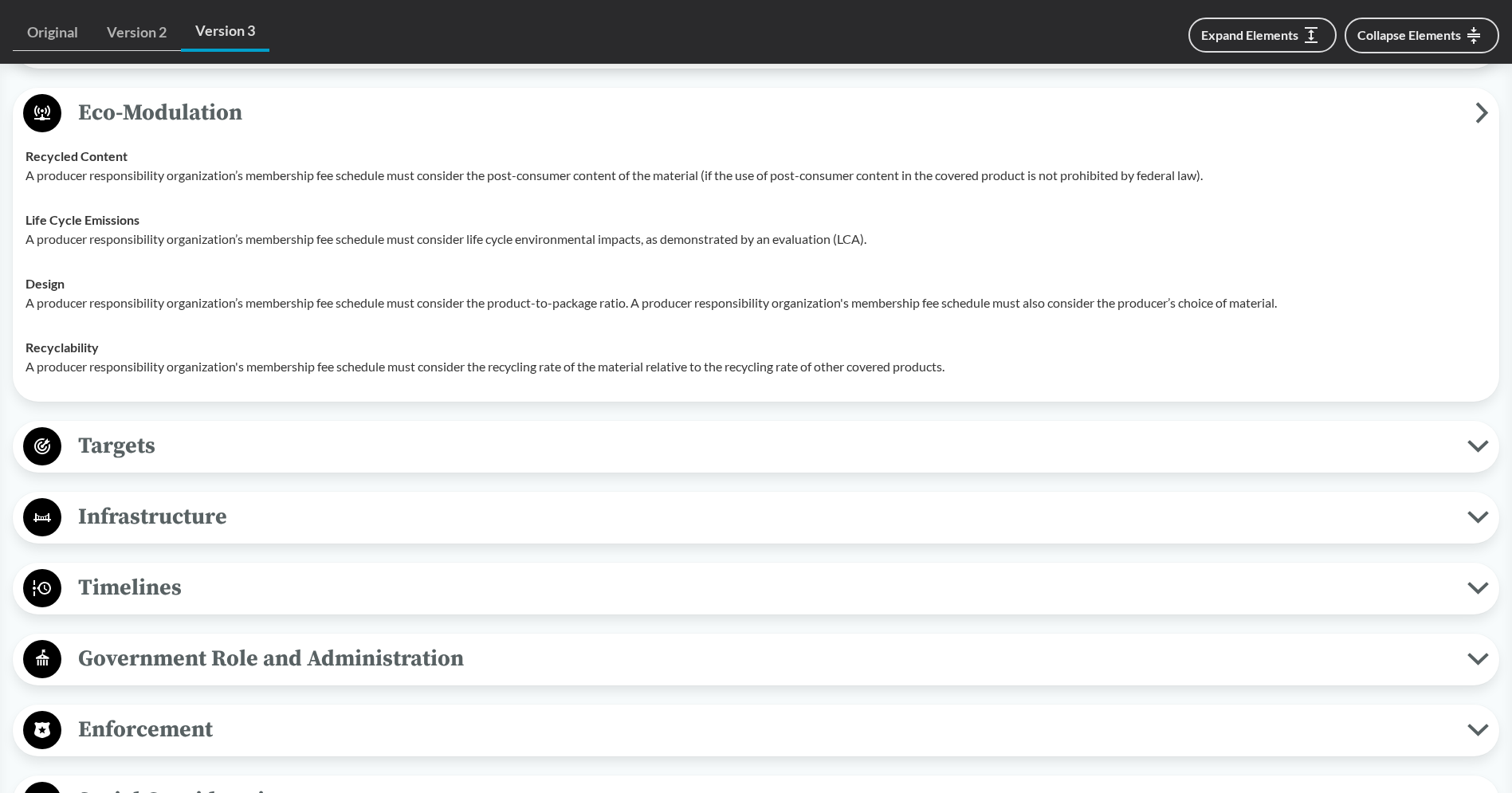
click at [276, 124] on span "Eco-Modulation" at bounding box center [768, 113] width 1414 height 36
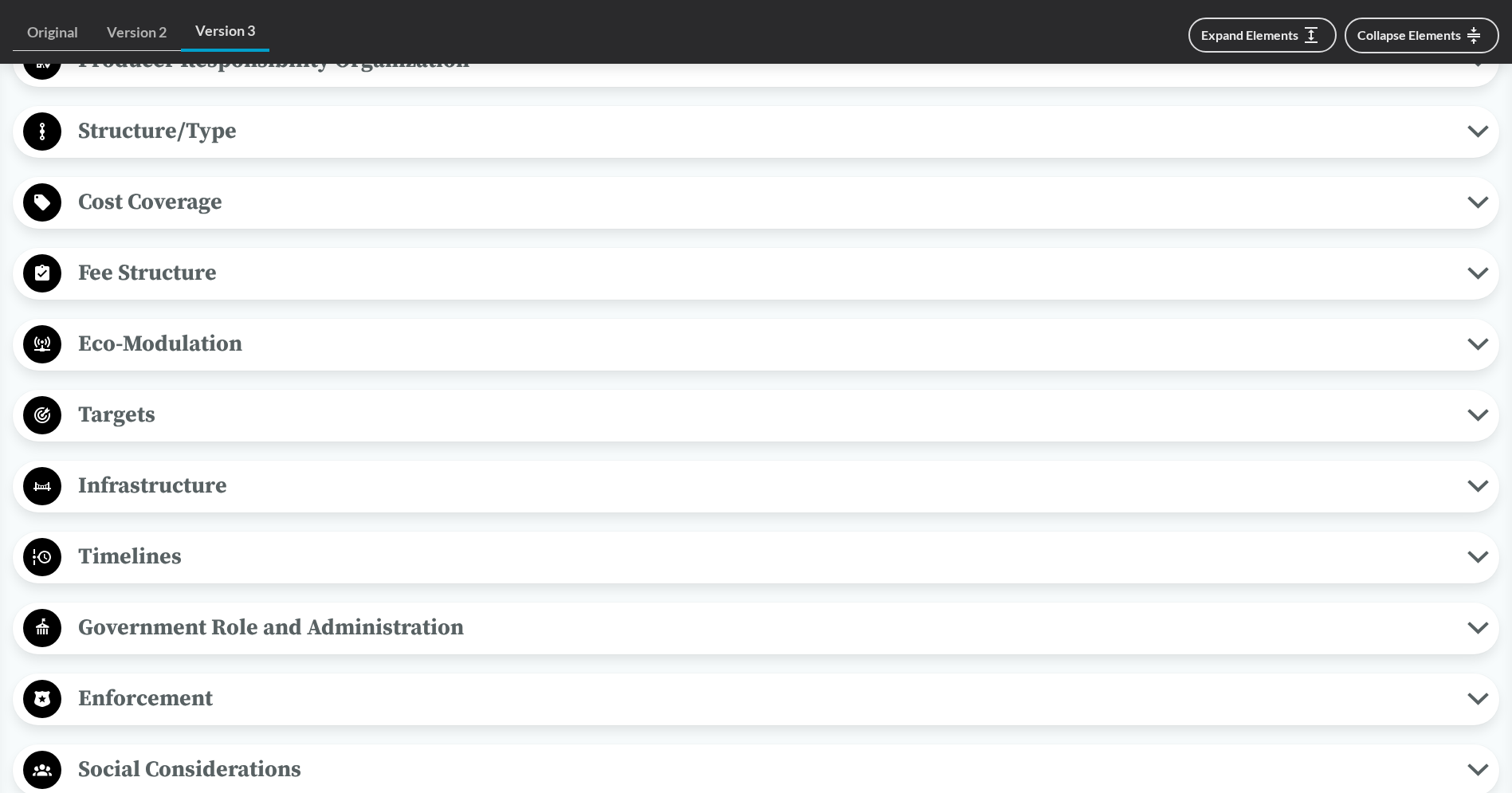
scroll to position [903, 0]
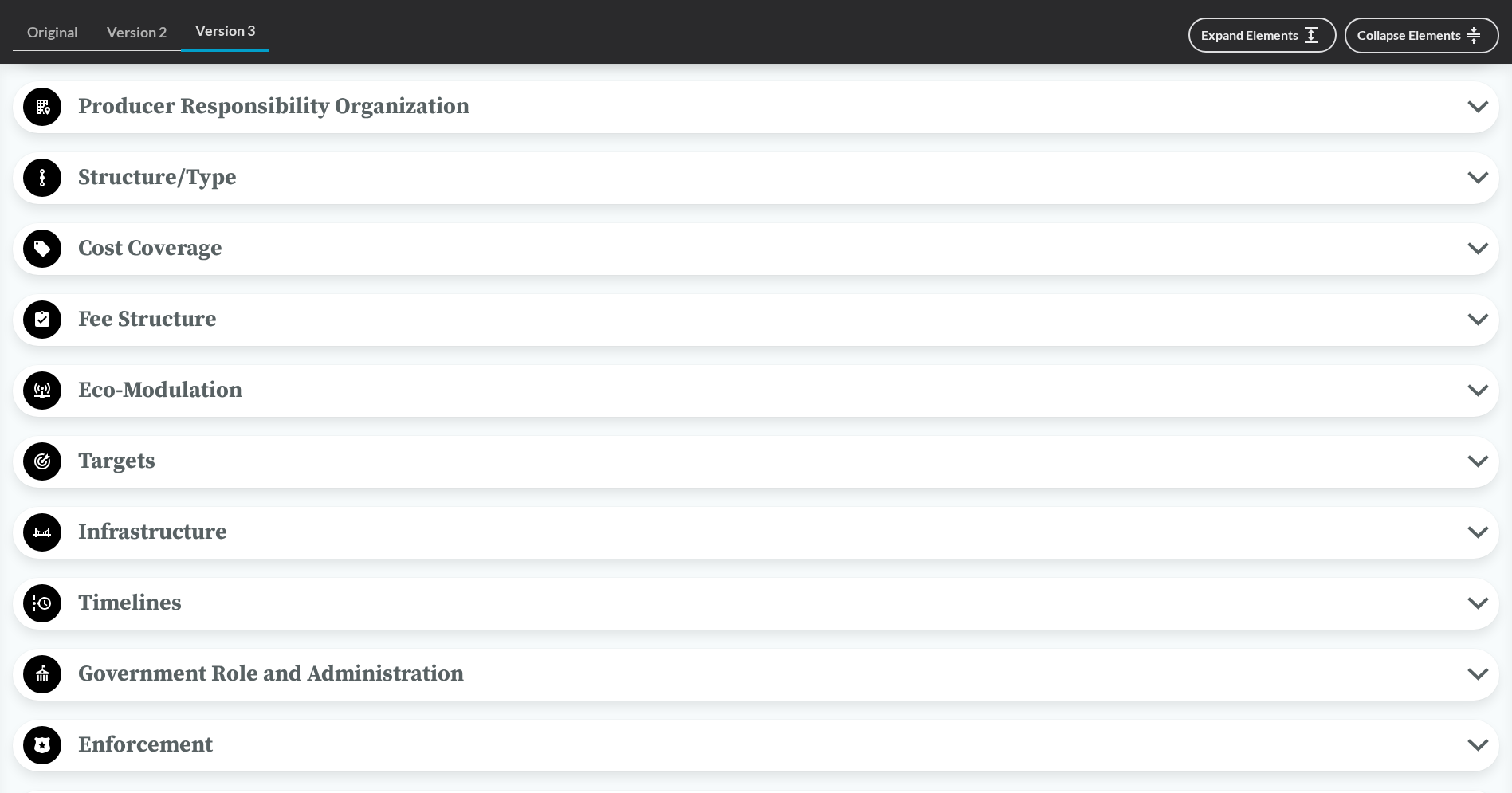
click at [261, 322] on span "Fee Structure" at bounding box center [764, 319] width 1406 height 36
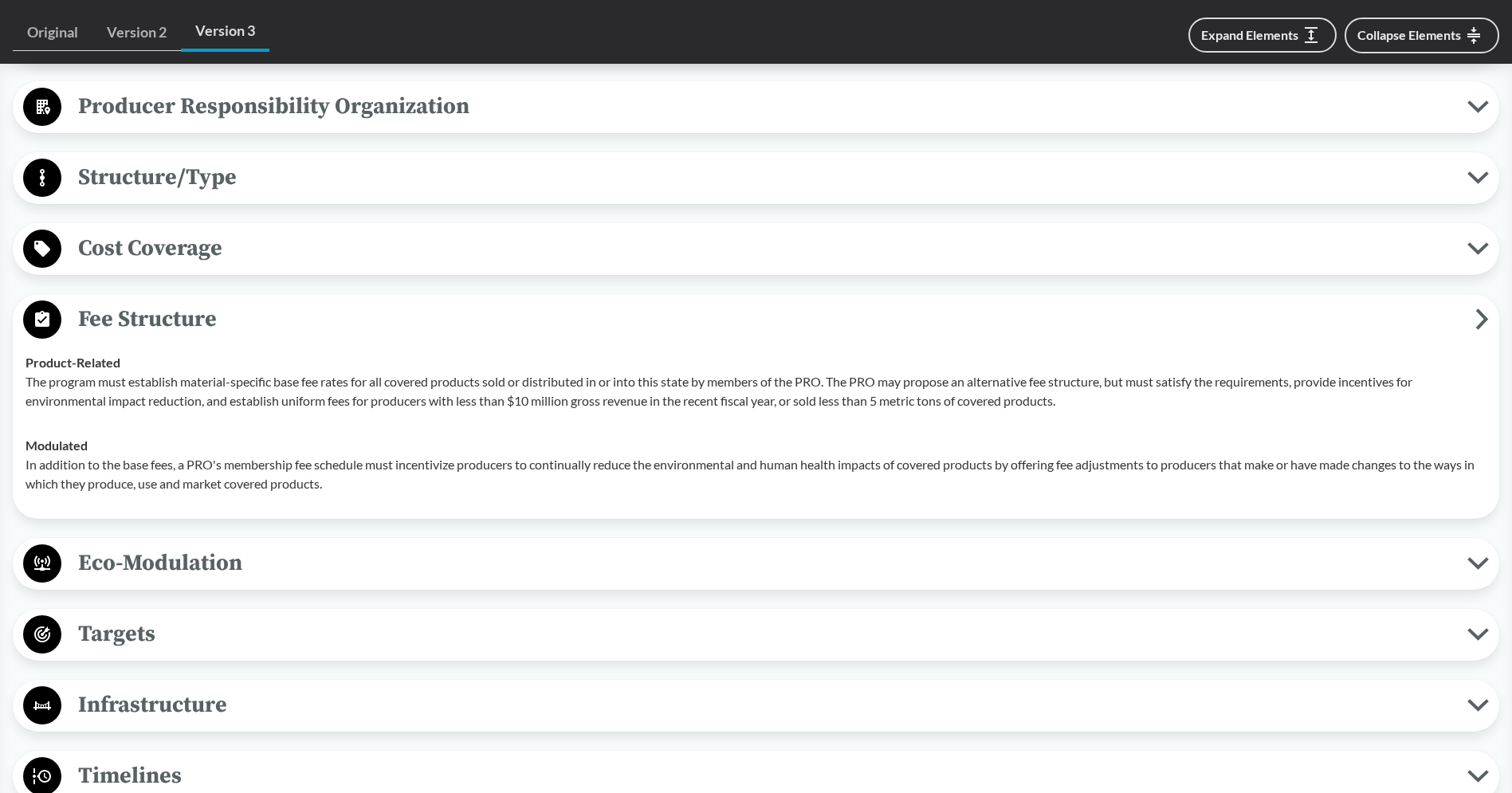
click at [269, 327] on span "Fee Structure" at bounding box center [768, 319] width 1414 height 36
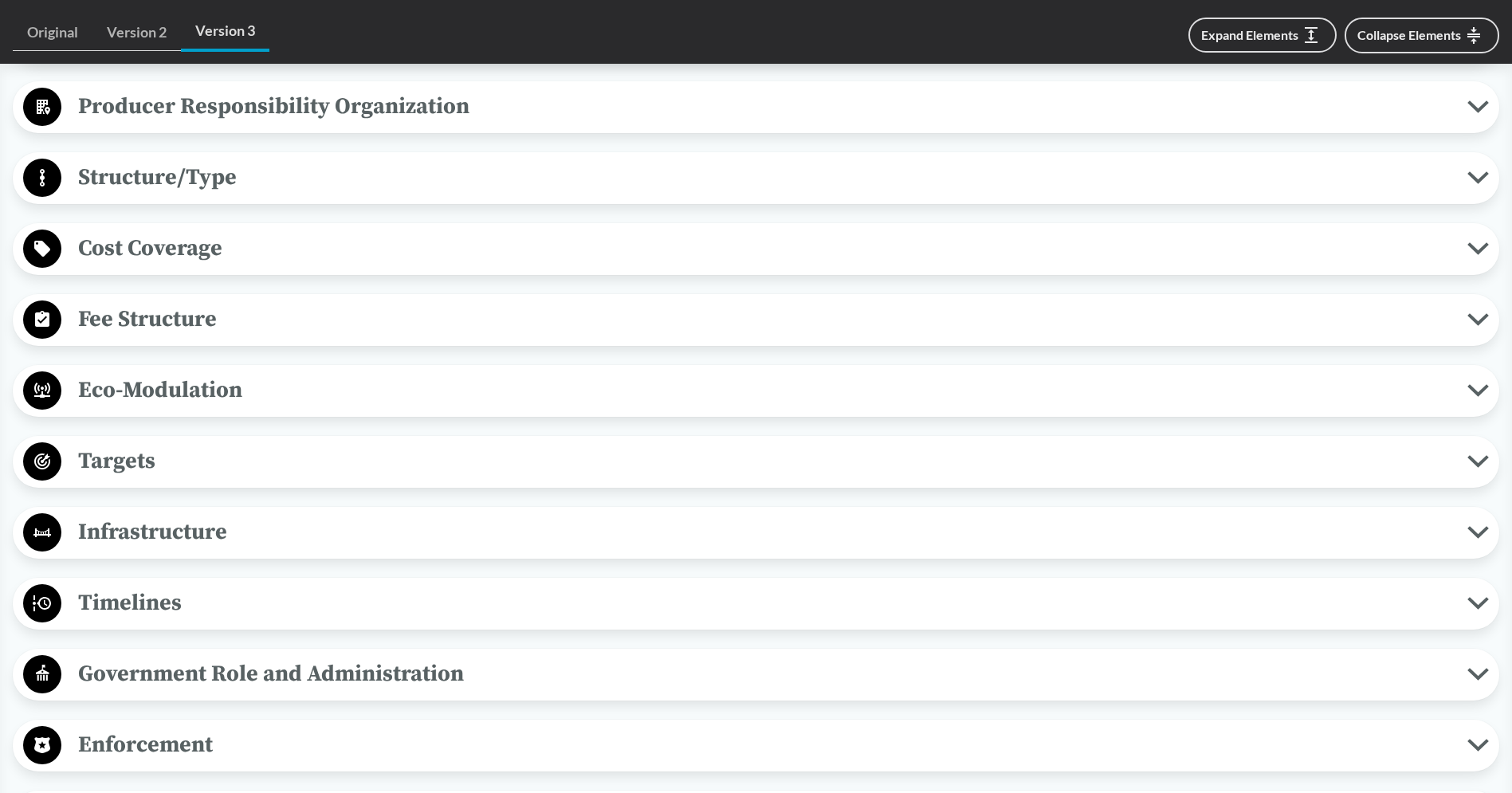
click at [417, 326] on span "Fee Structure" at bounding box center [764, 319] width 1406 height 36
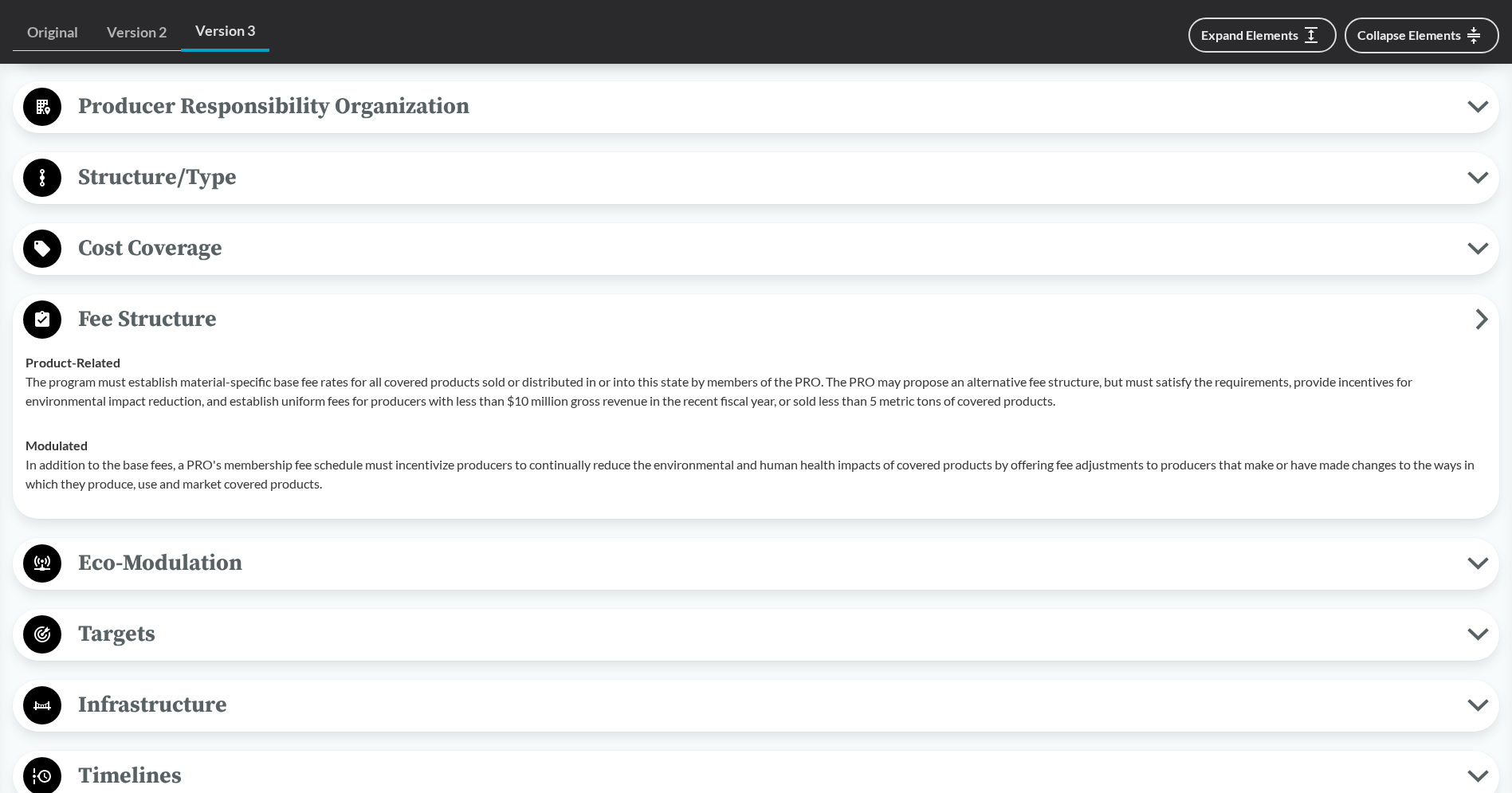
click at [417, 326] on span "Fee Structure" at bounding box center [768, 319] width 1414 height 36
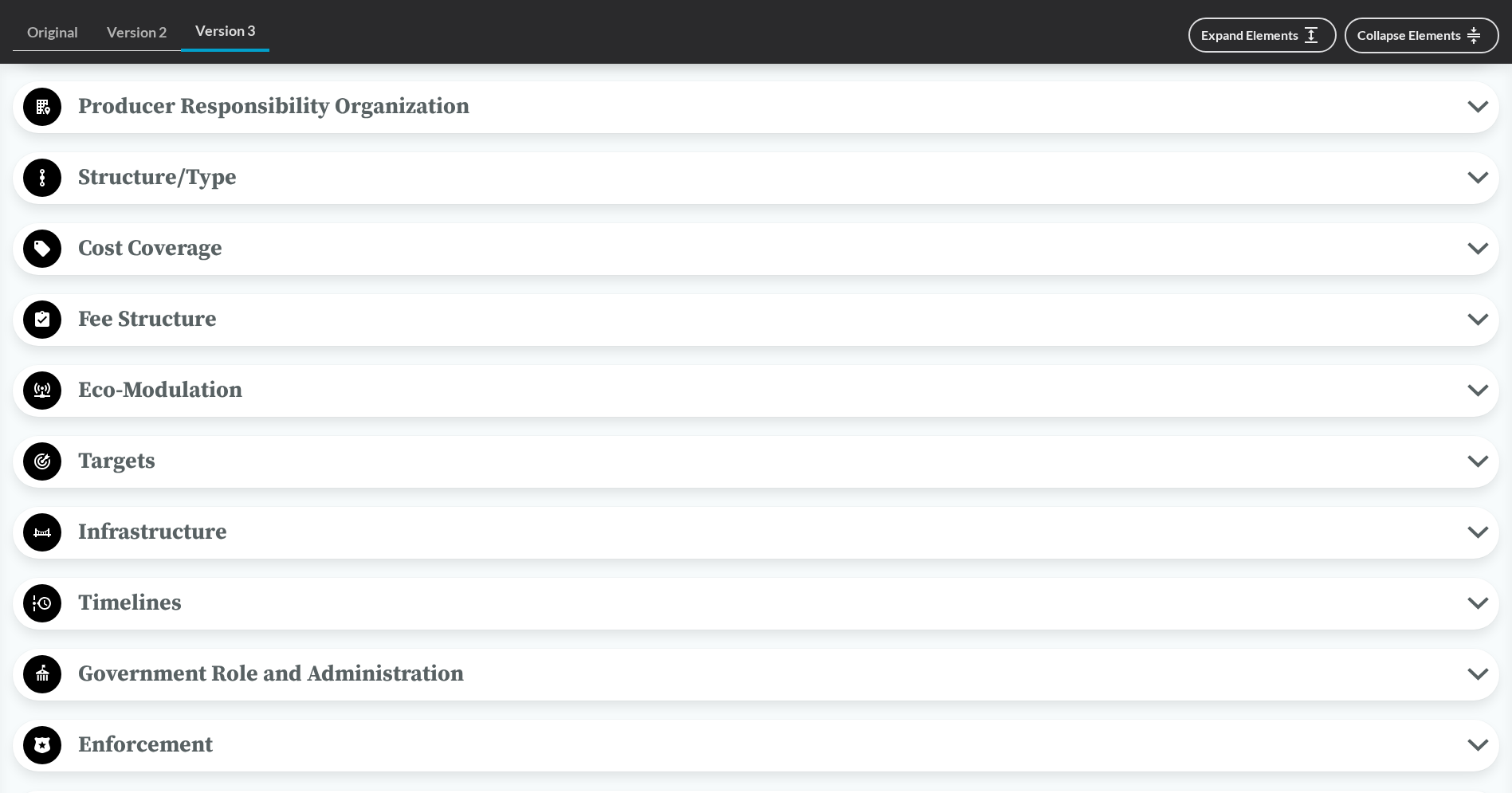
click at [291, 396] on span "Eco-Modulation" at bounding box center [764, 390] width 1406 height 36
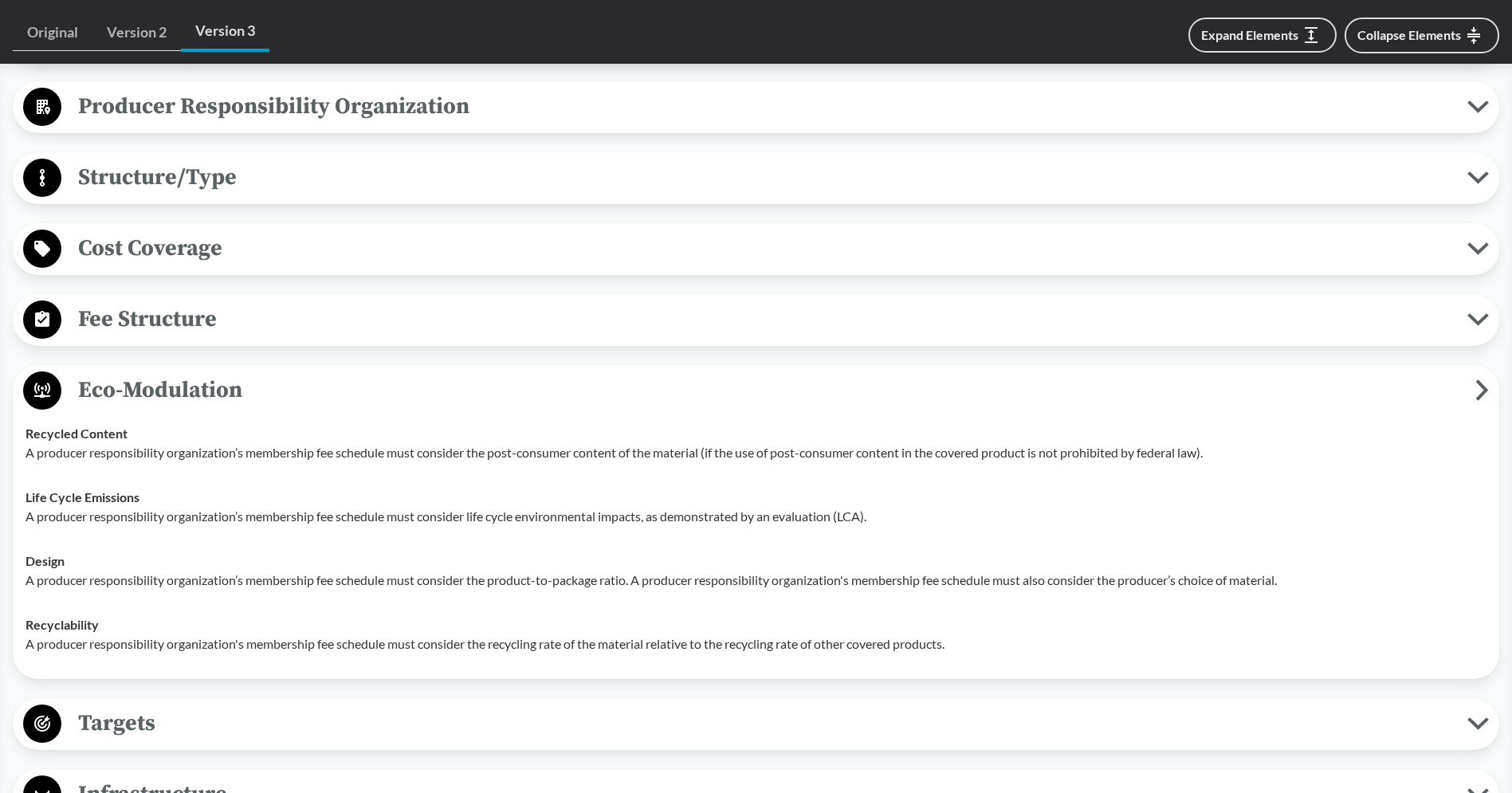
click at [292, 394] on span "Eco-Modulation" at bounding box center [768, 390] width 1414 height 36
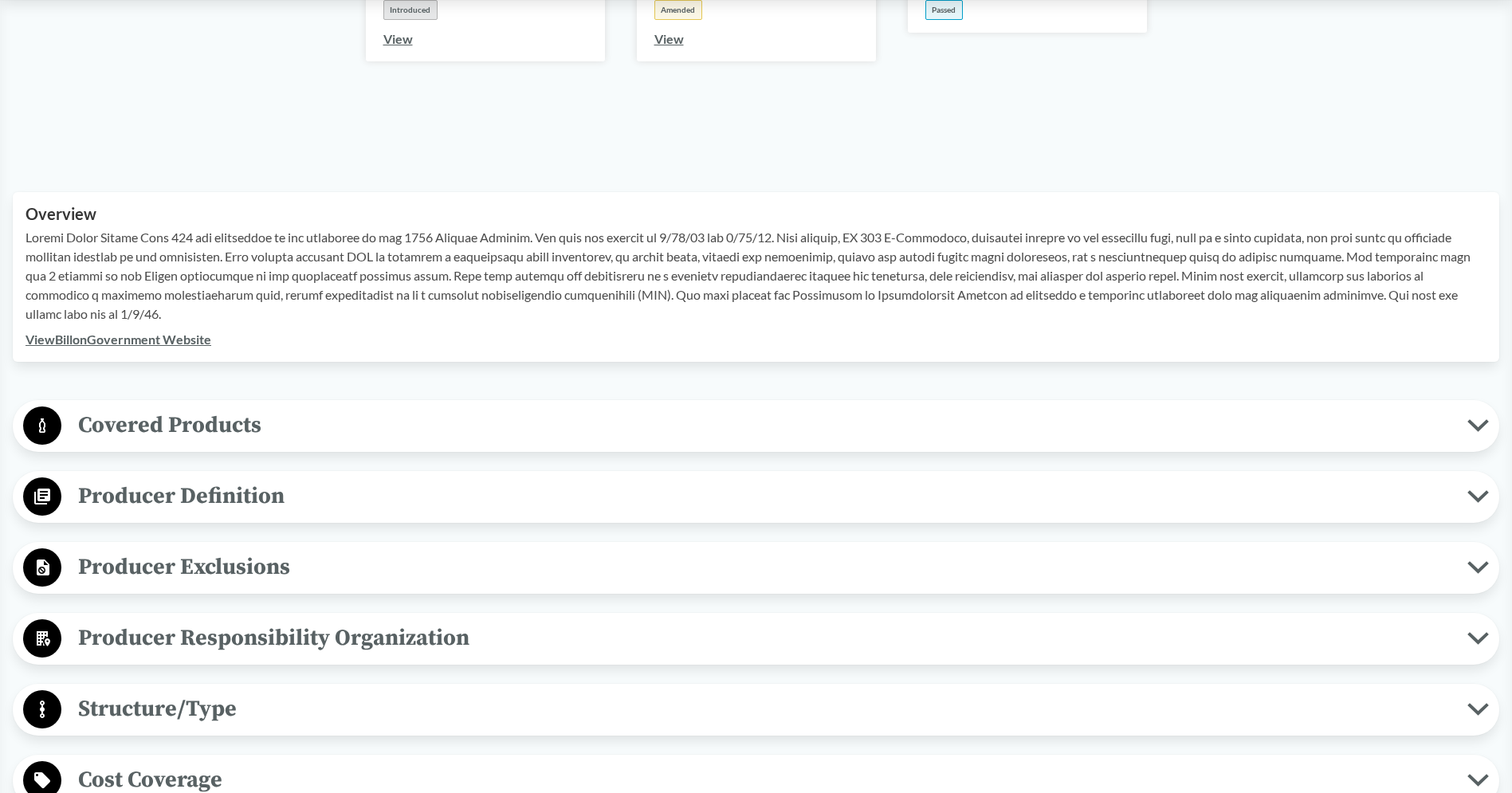
scroll to position [0, 0]
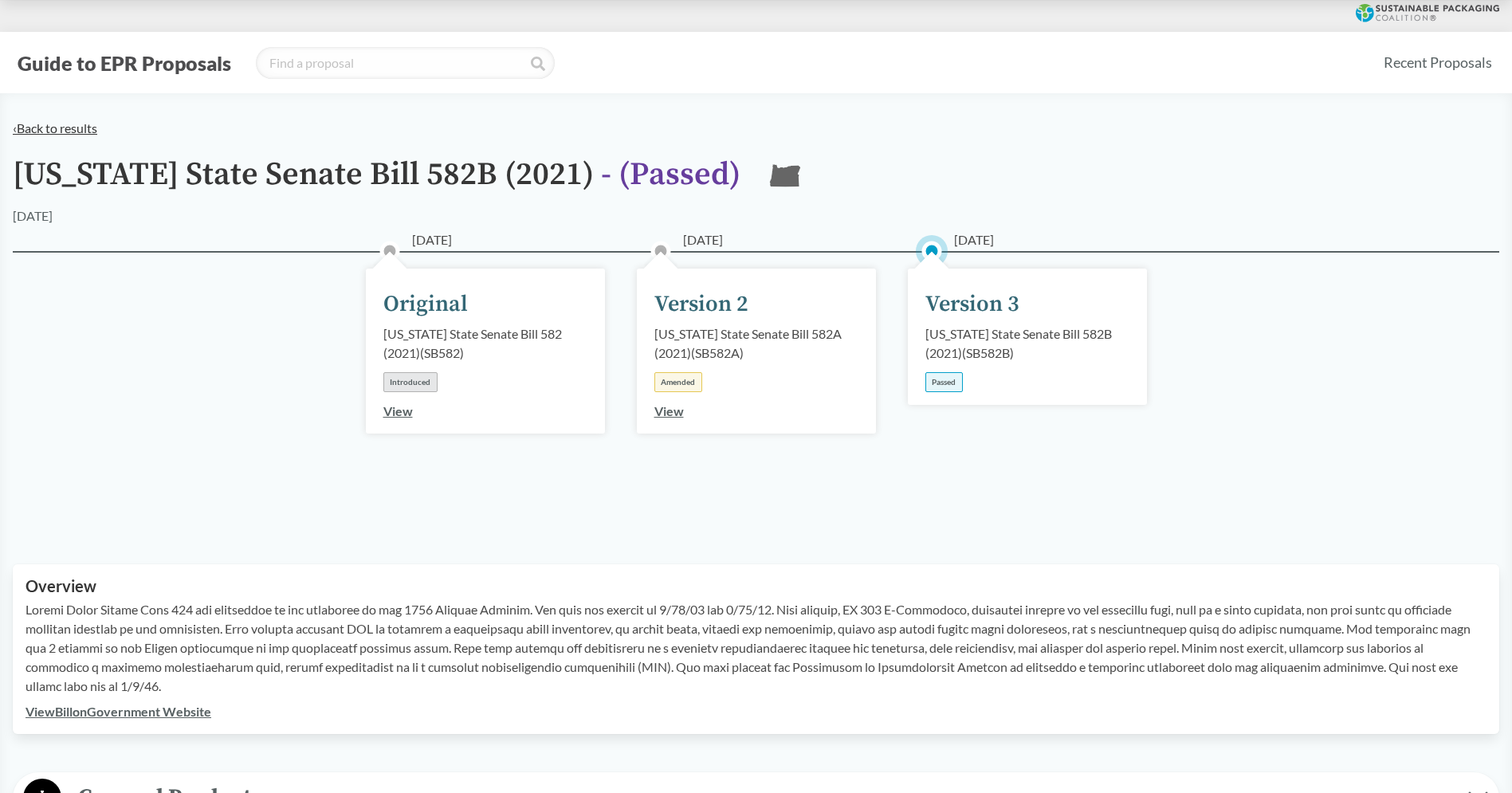
click at [44, 130] on link "‹ Back to results" at bounding box center [55, 128] width 84 height 15
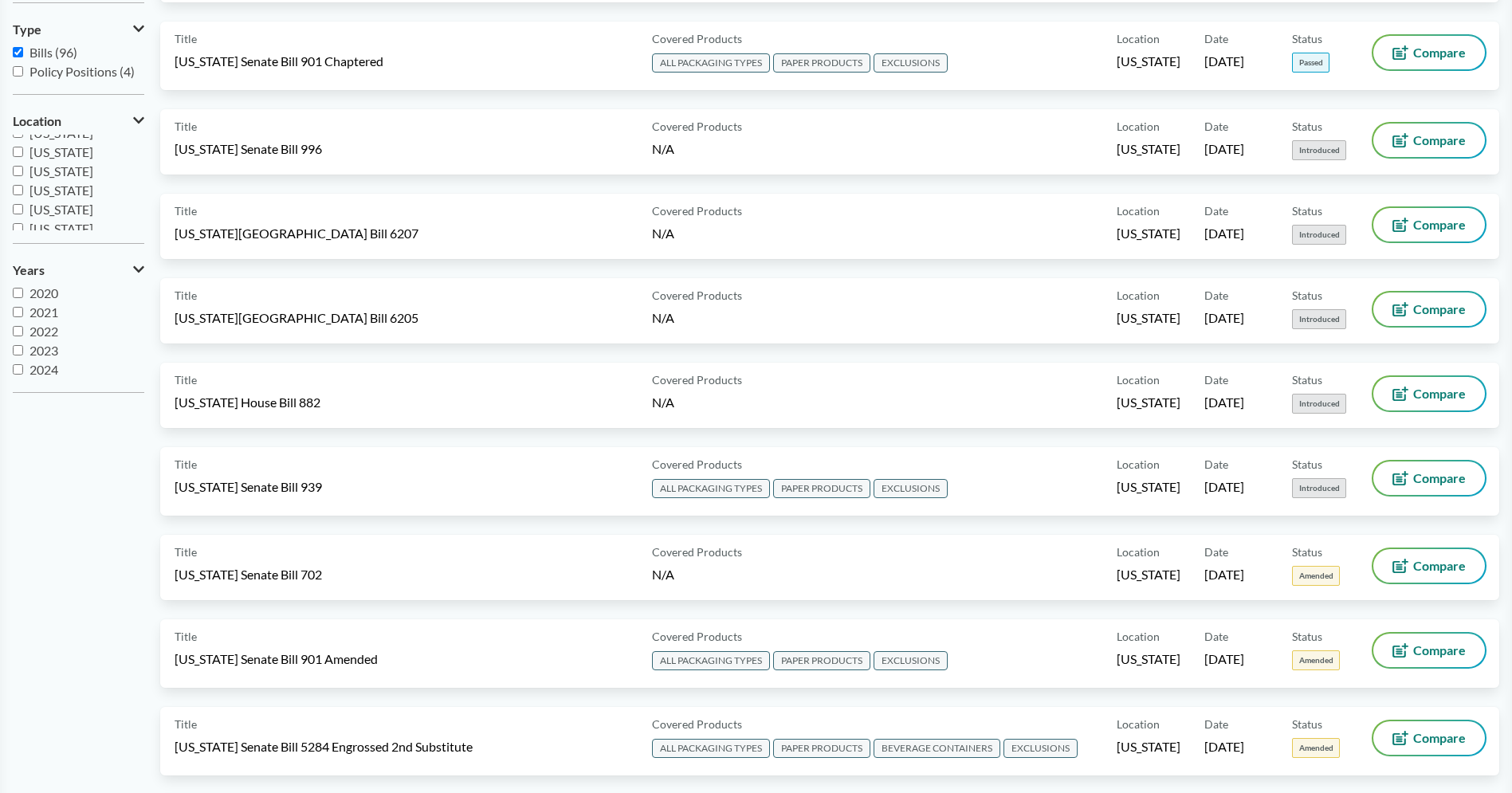
scroll to position [272, 0]
click at [74, 157] on span "[US_STATE]" at bounding box center [61, 159] width 64 height 15
click at [23, 157] on input "[US_STATE]" at bounding box center [18, 159] width 10 height 10
checkbox input "true"
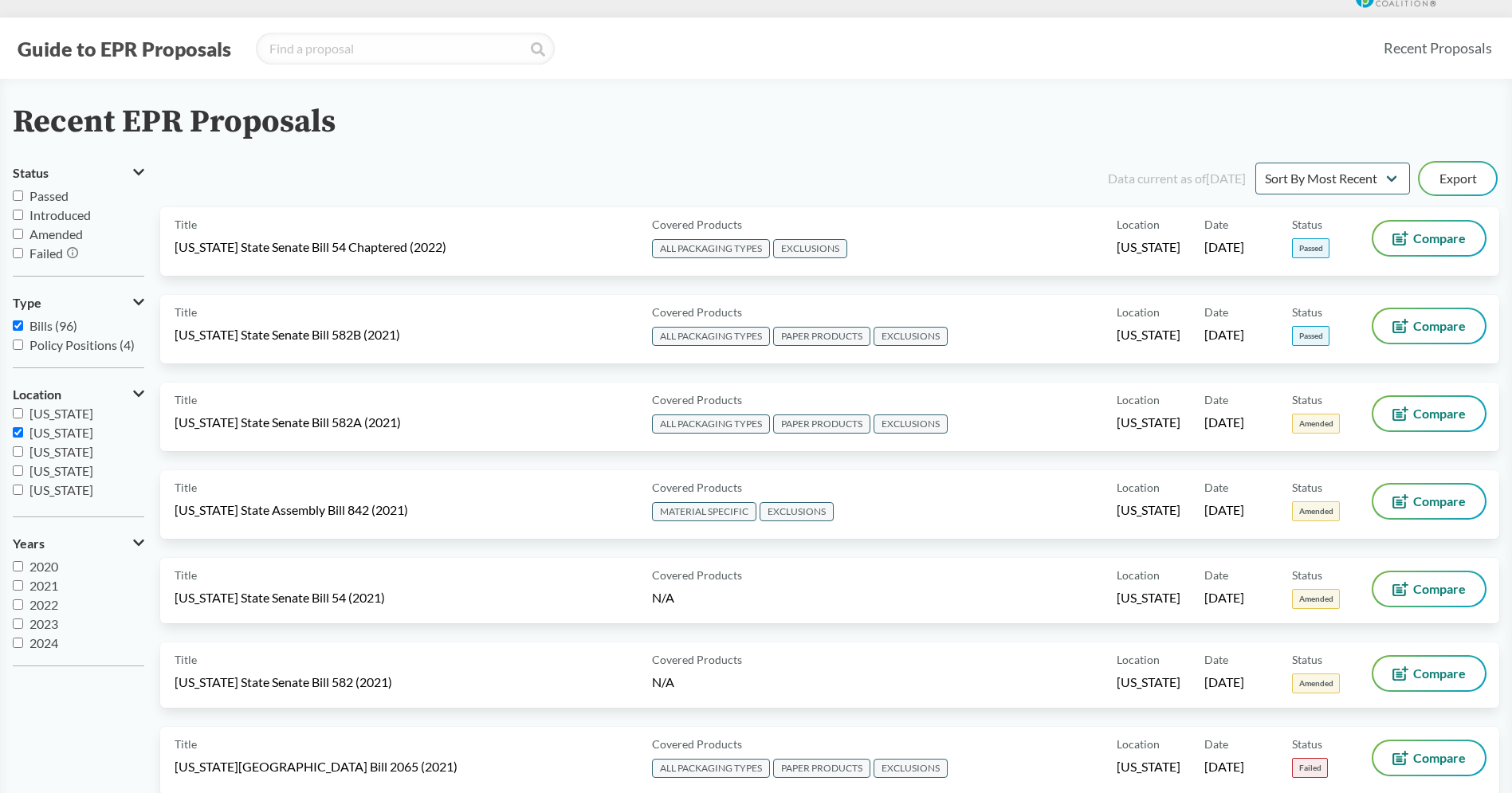
scroll to position [0, 0]
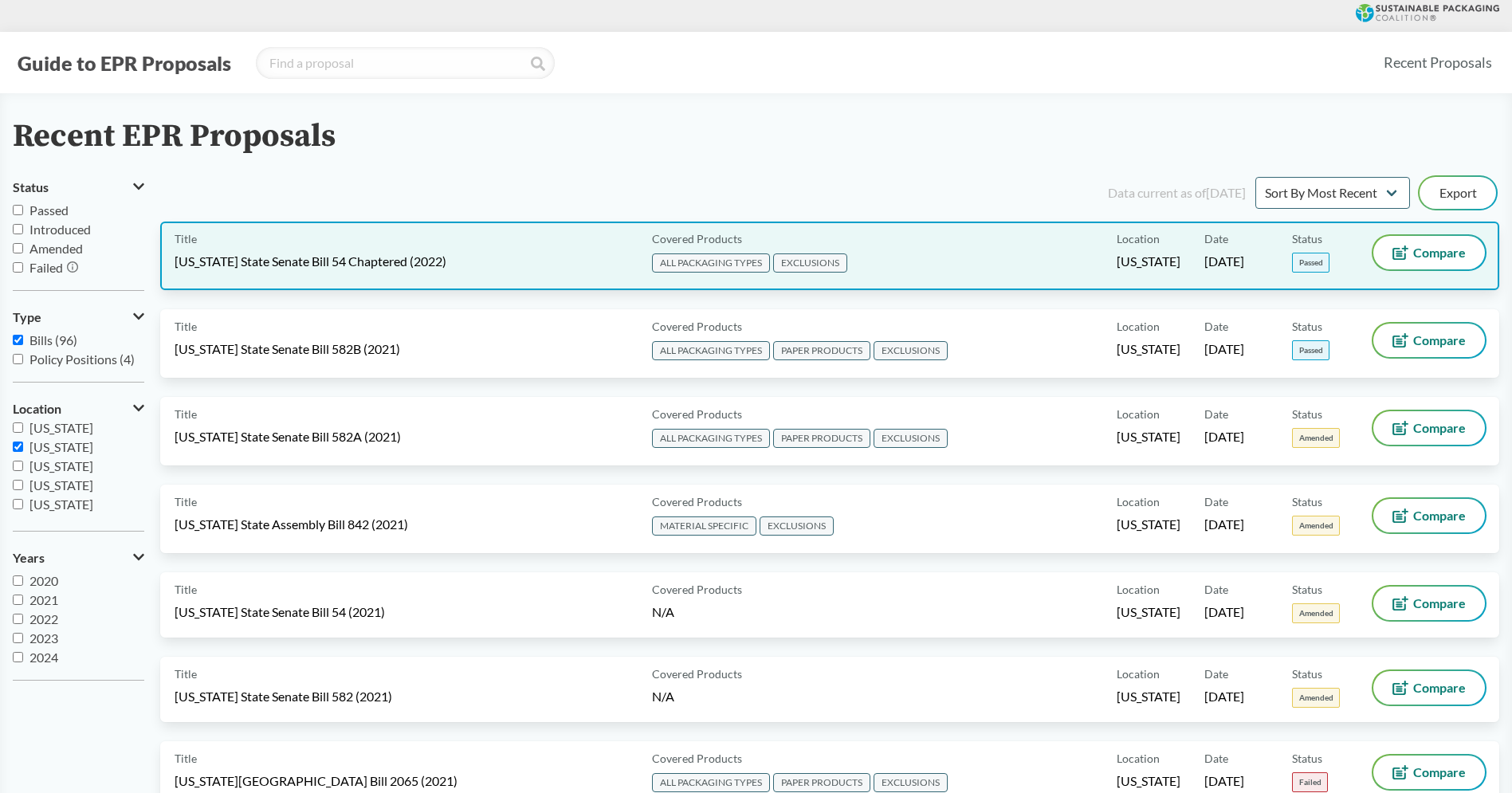
click at [295, 231] on div "Title California State Senate Bill 54 Chaptered (2022) Covered Products ALL PAC…" at bounding box center [830, 255] width 1339 height 69
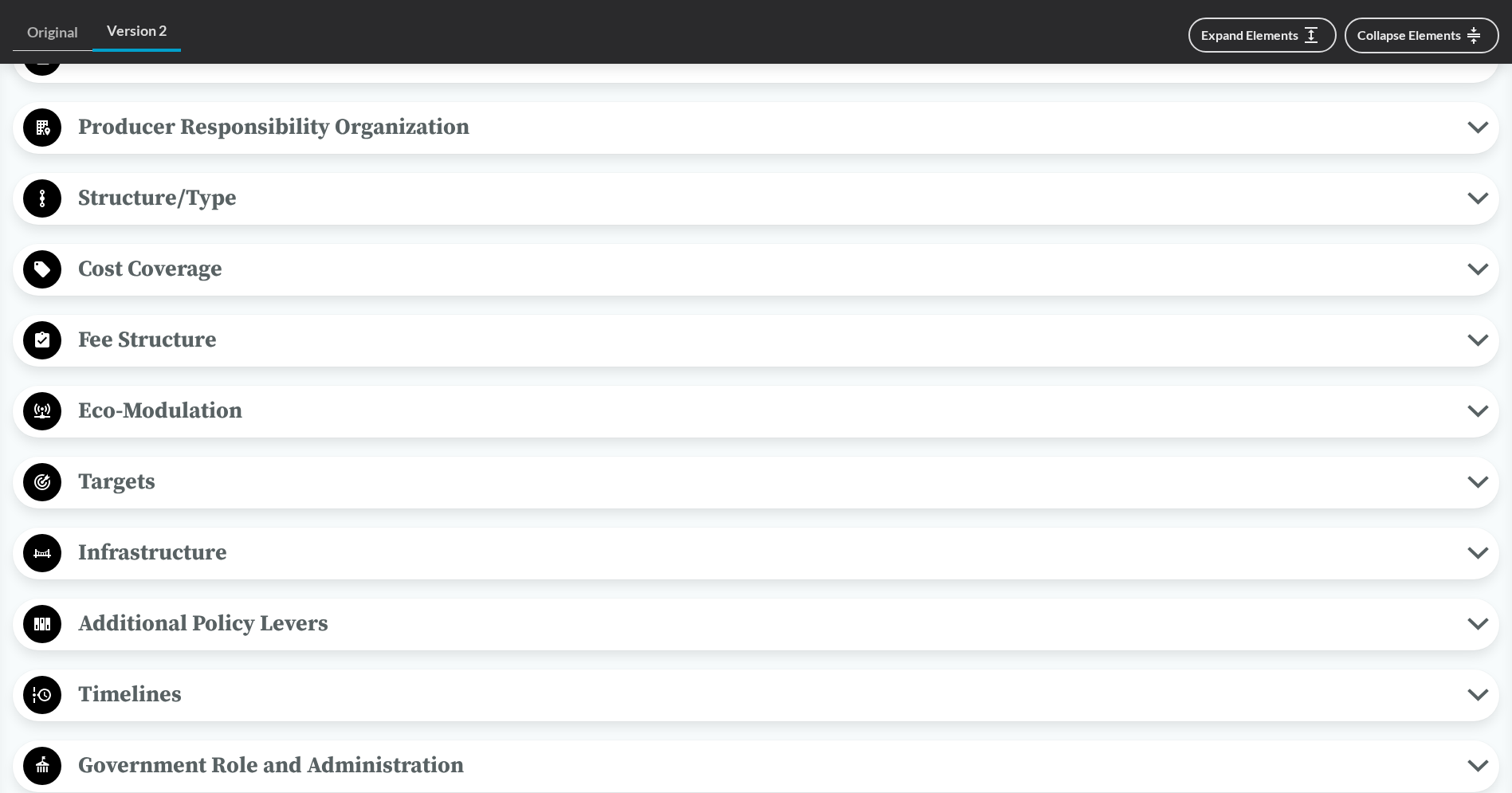
scroll to position [916, 0]
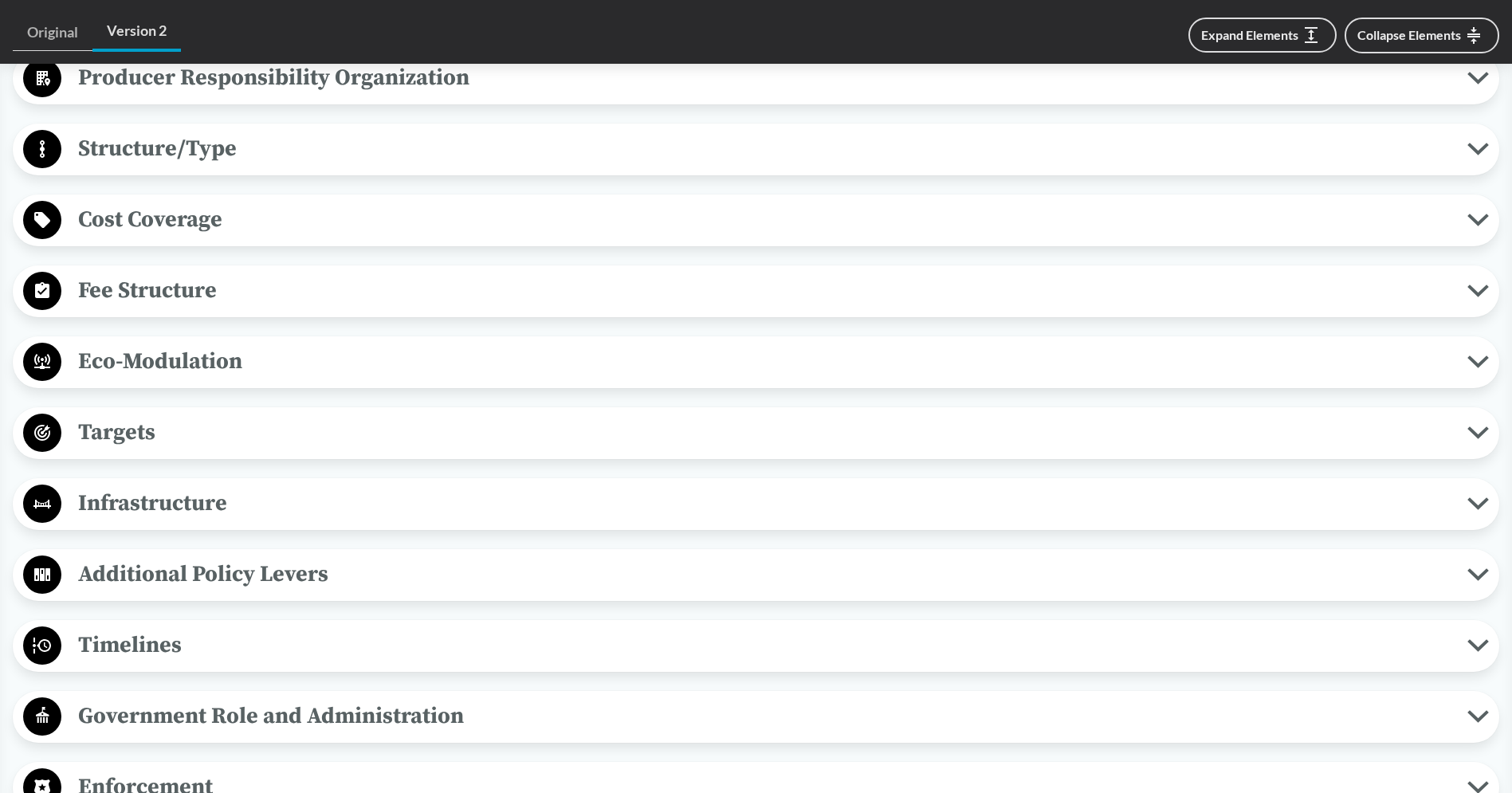
click at [265, 363] on span "Eco-Modulation" at bounding box center [764, 361] width 1406 height 36
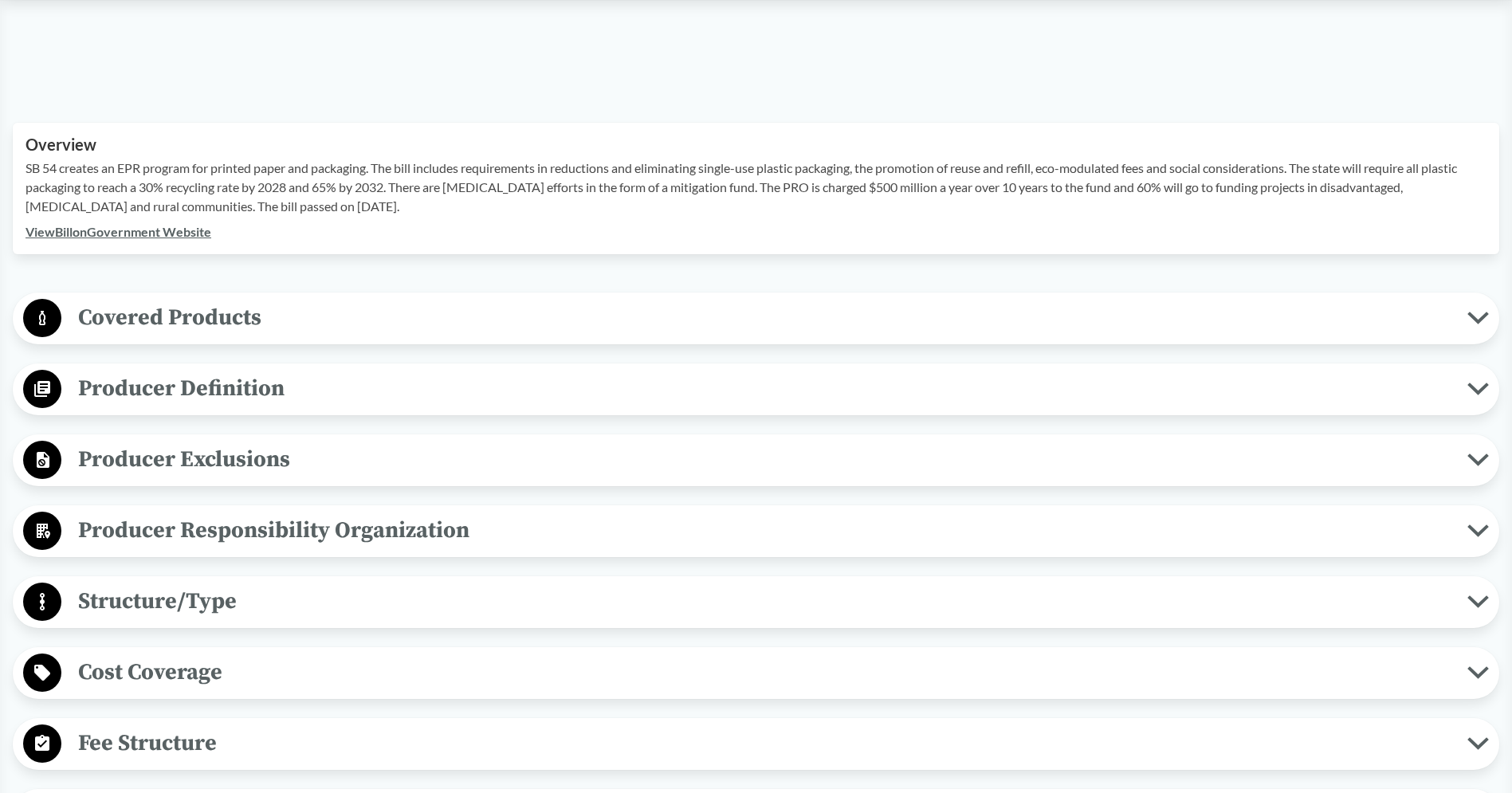
scroll to position [0, 0]
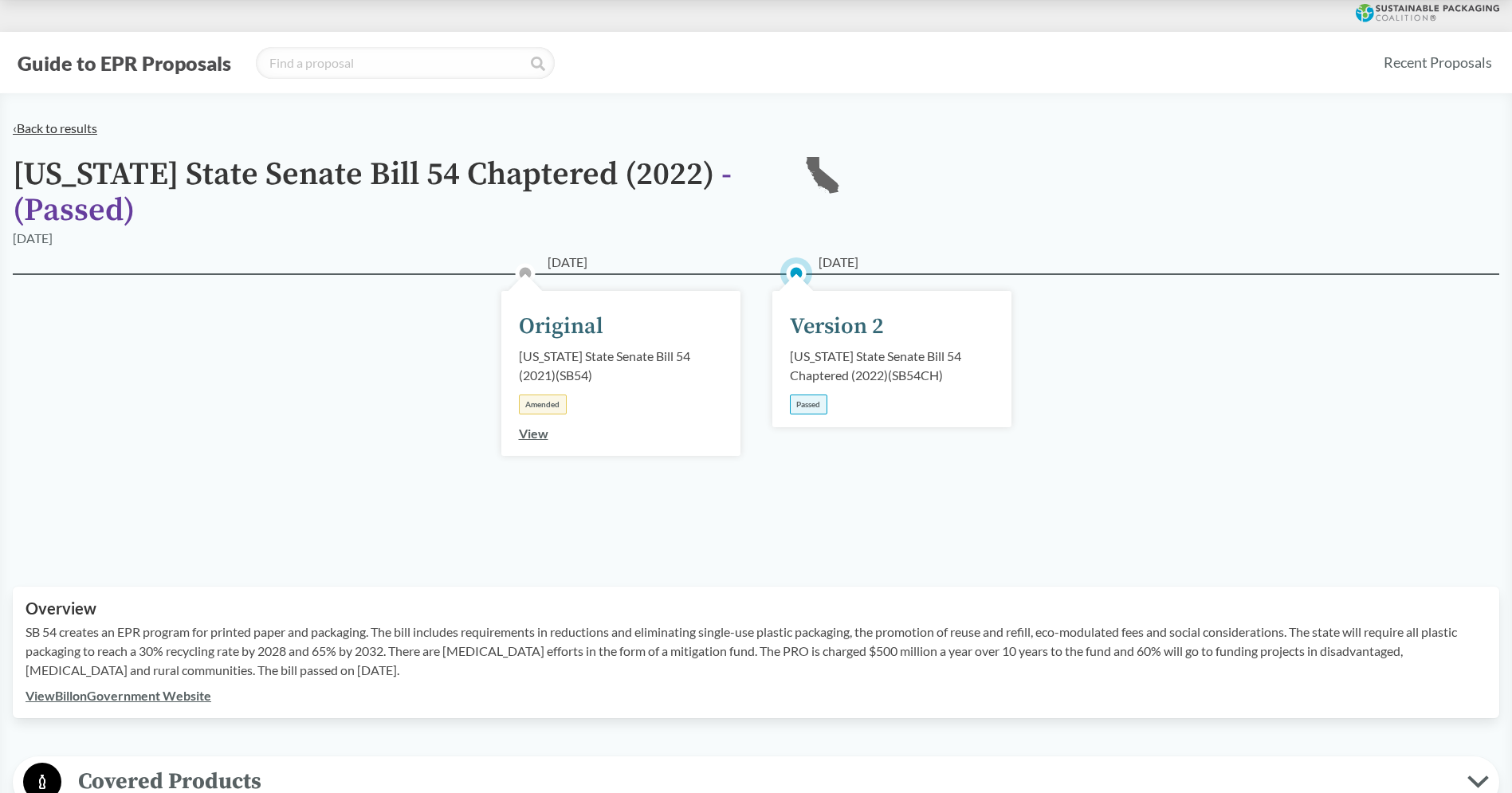
click at [34, 122] on link "‹ Back to results" at bounding box center [55, 128] width 84 height 15
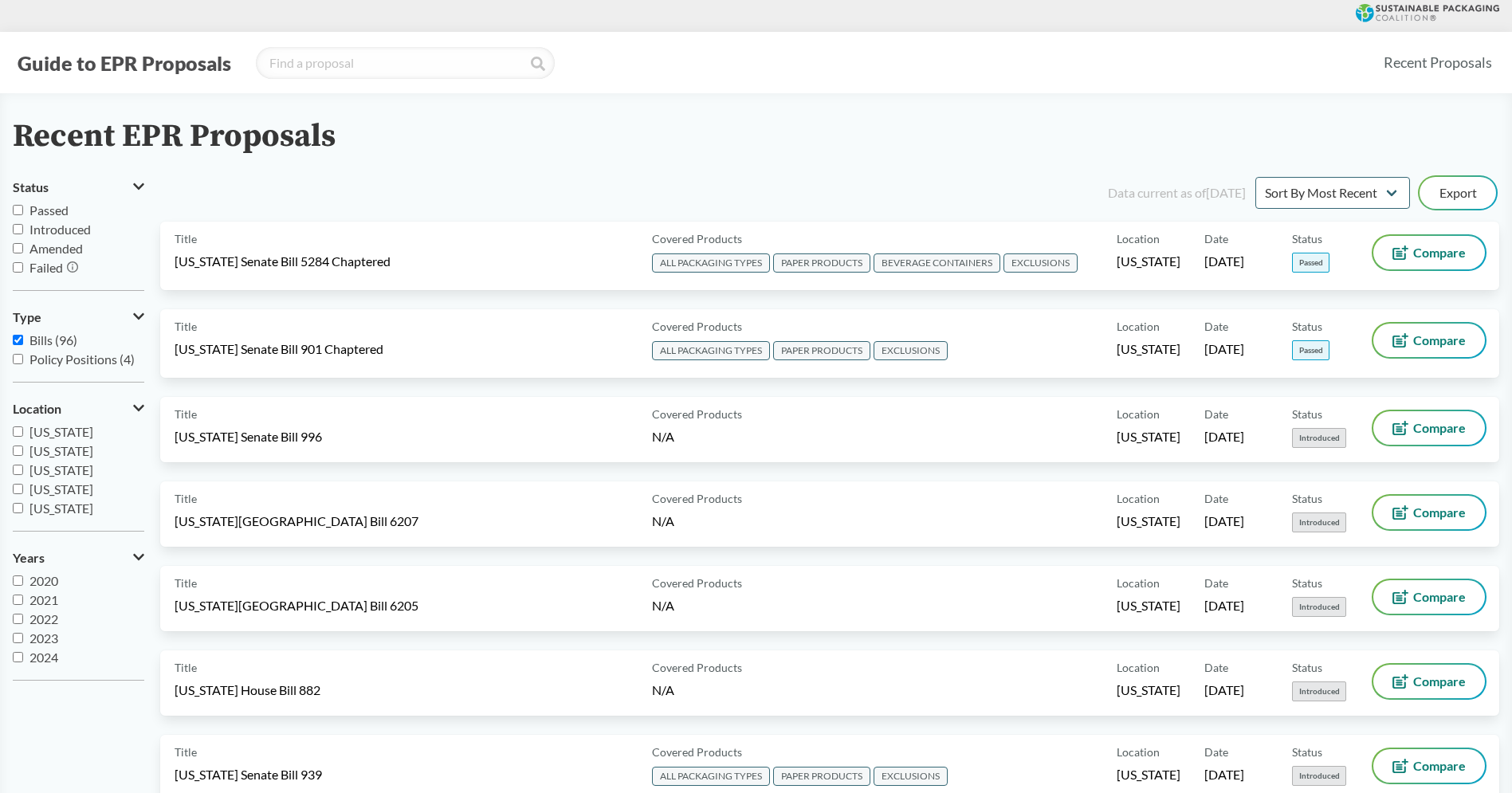
click at [54, 435] on span "[US_STATE]" at bounding box center [61, 432] width 64 height 15
click at [23, 435] on input "[US_STATE]" at bounding box center [18, 431] width 10 height 10
checkbox input "true"
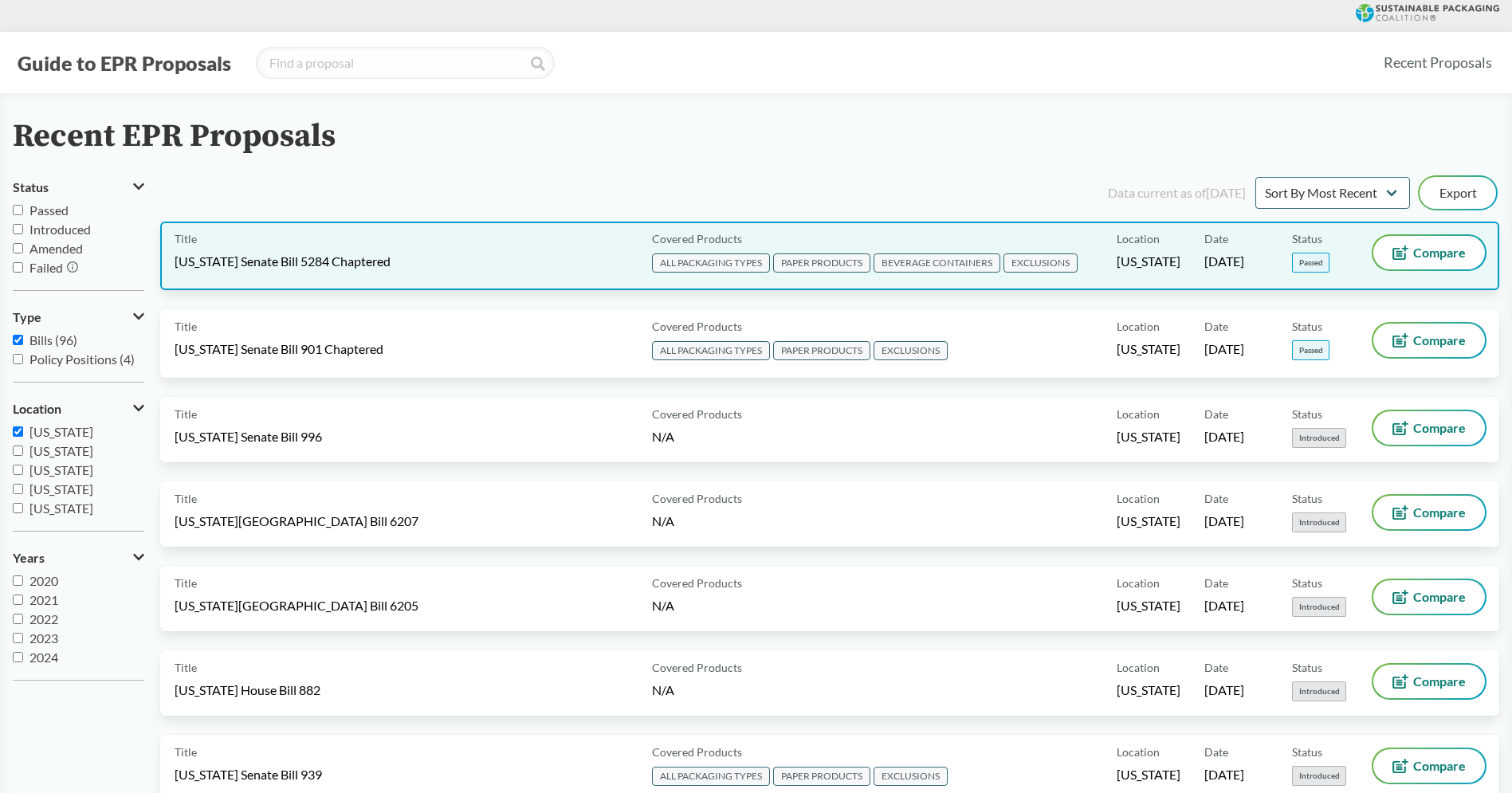
click at [310, 261] on span "[US_STATE] Senate Bill 5284 Chaptered" at bounding box center [282, 261] width 216 height 17
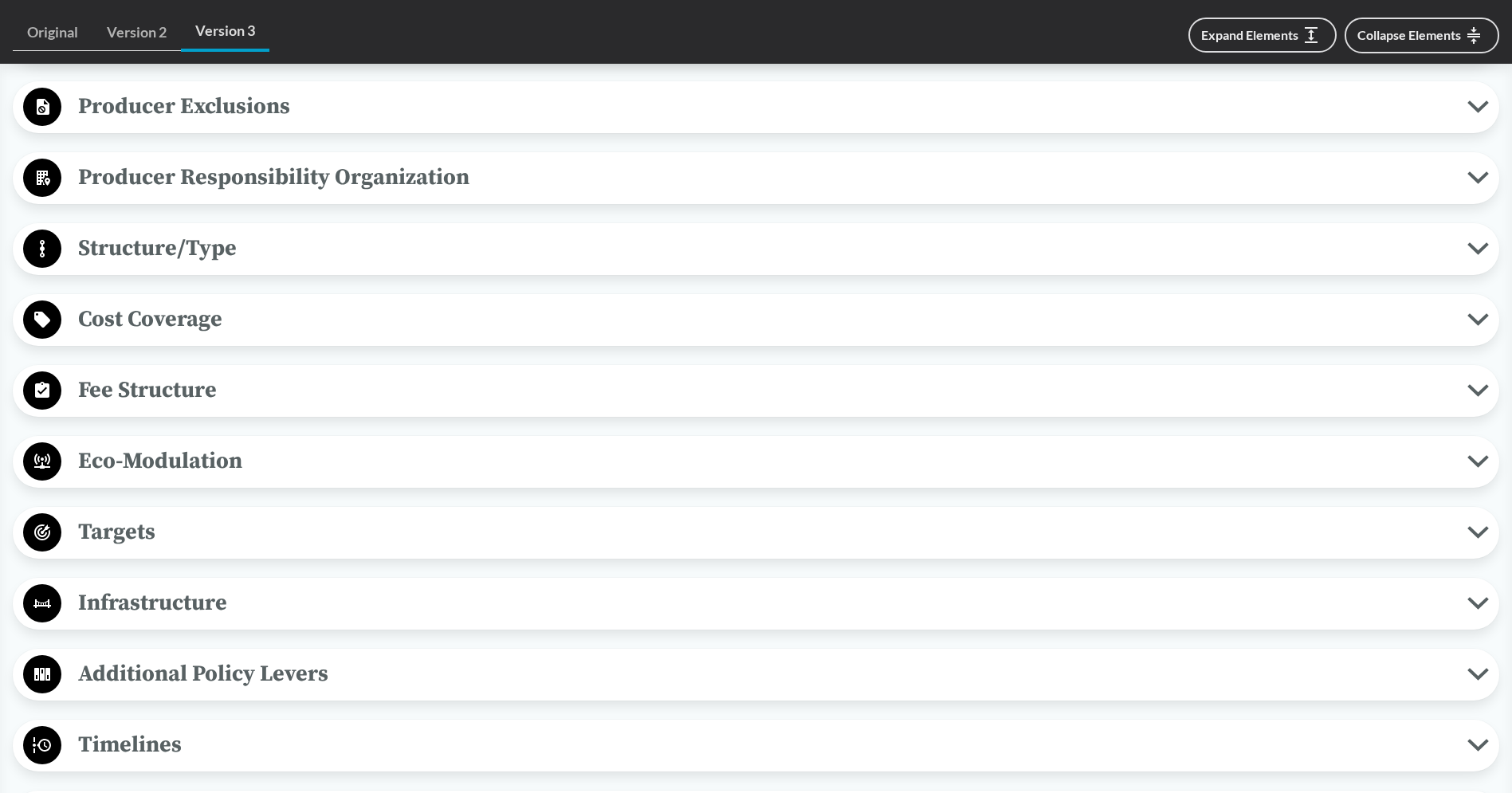
scroll to position [967, 0]
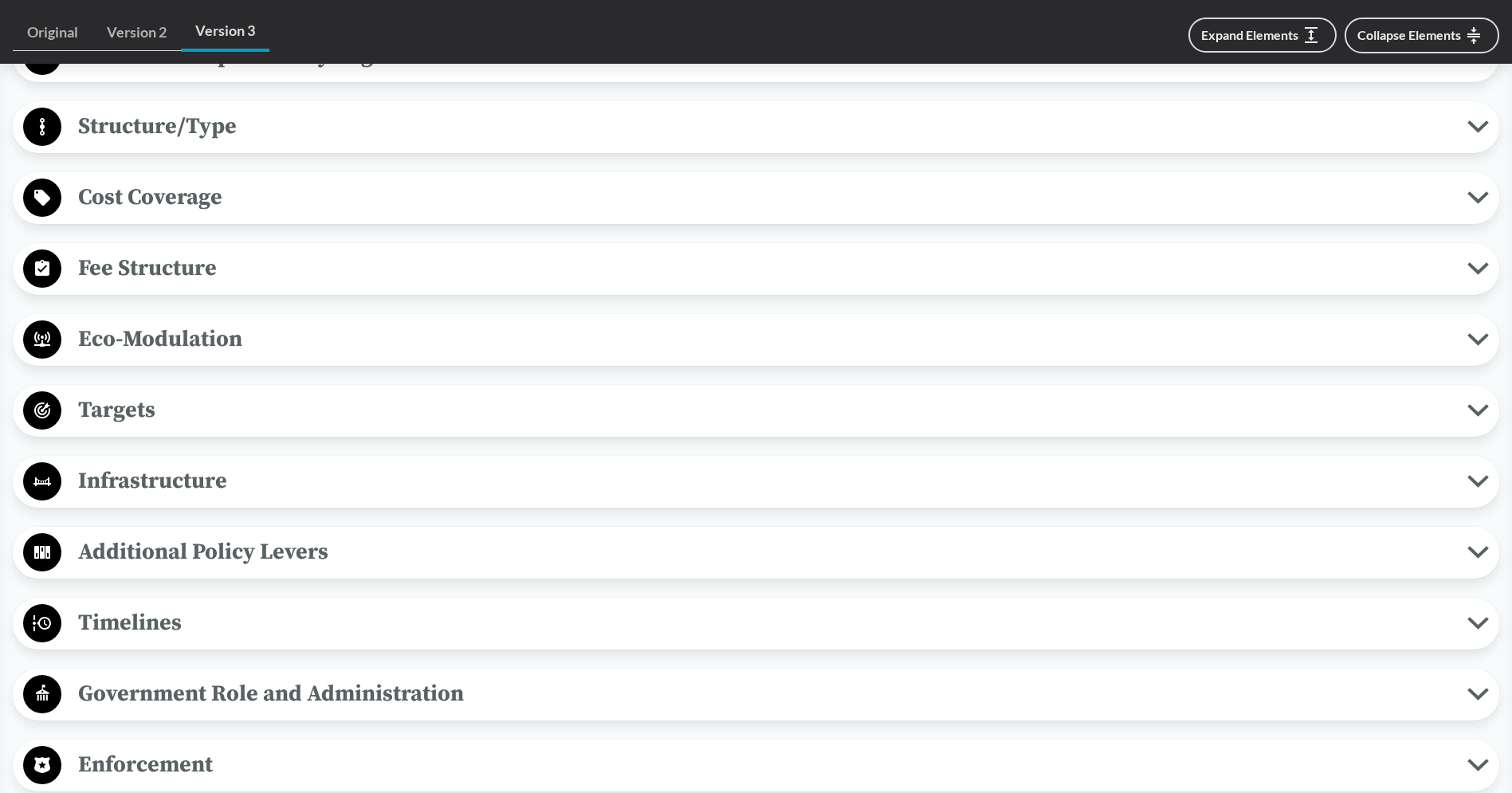
click at [213, 332] on span "Eco-Modulation" at bounding box center [764, 339] width 1406 height 36
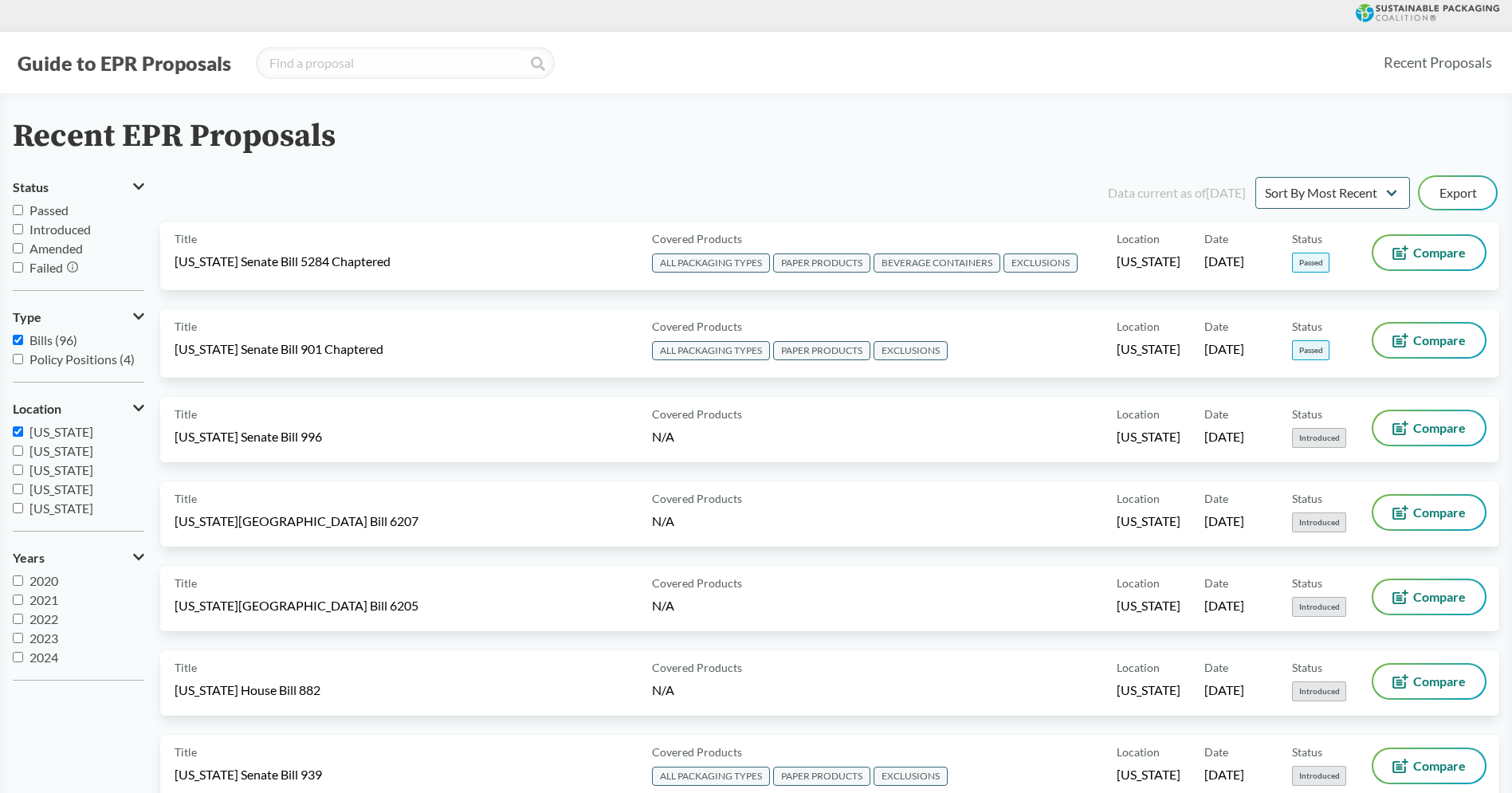
click at [20, 422] on label "[US_STATE]" at bounding box center [78, 432] width 132 height 19
click at [20, 426] on input "[US_STATE]" at bounding box center [18, 431] width 10 height 10
checkbox input "false"
click at [71, 472] on span "[US_STATE]" at bounding box center [61, 476] width 64 height 15
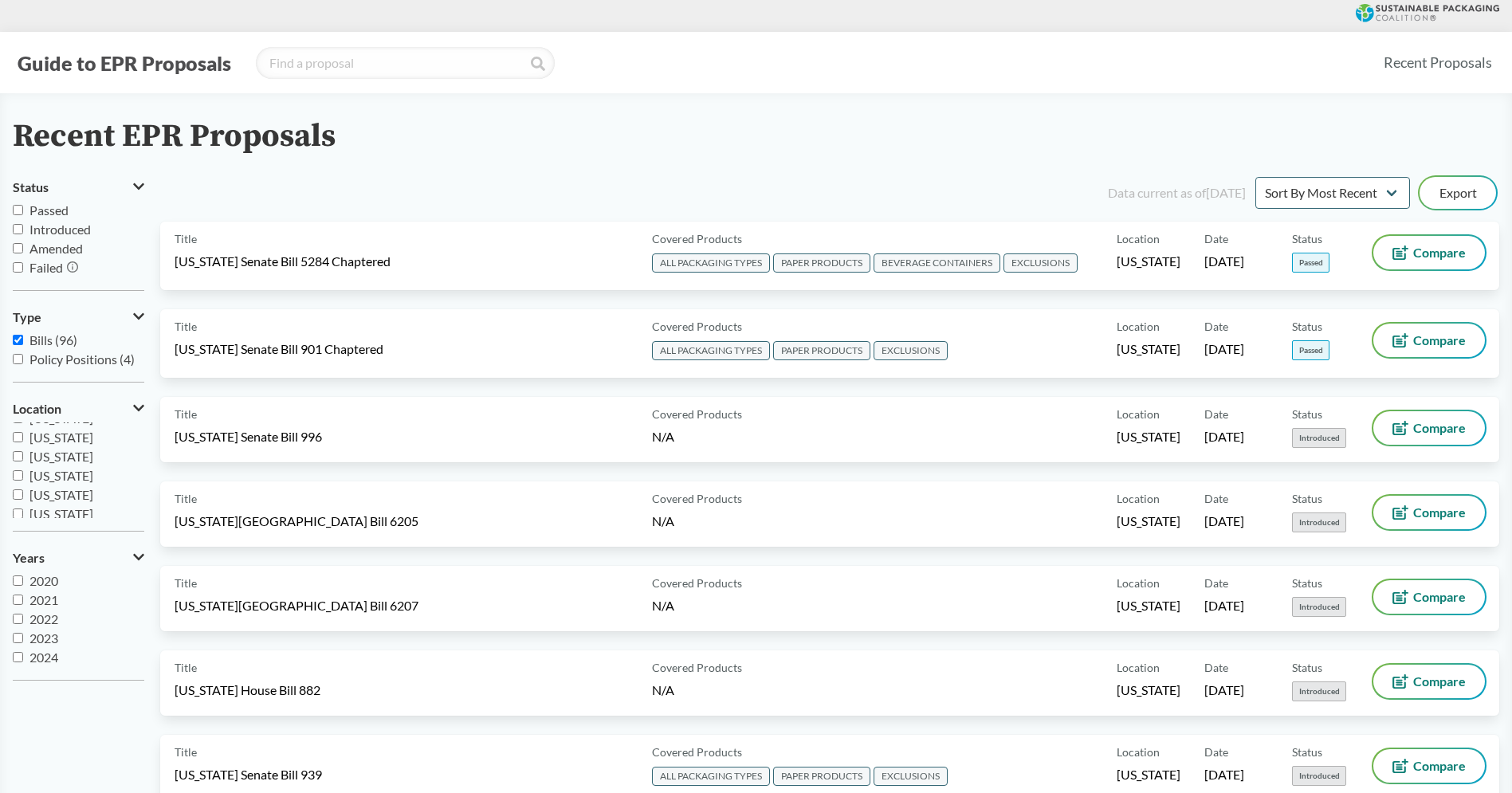
click at [23, 472] on input "[US_STATE]" at bounding box center [18, 475] width 10 height 10
checkbox input "true"
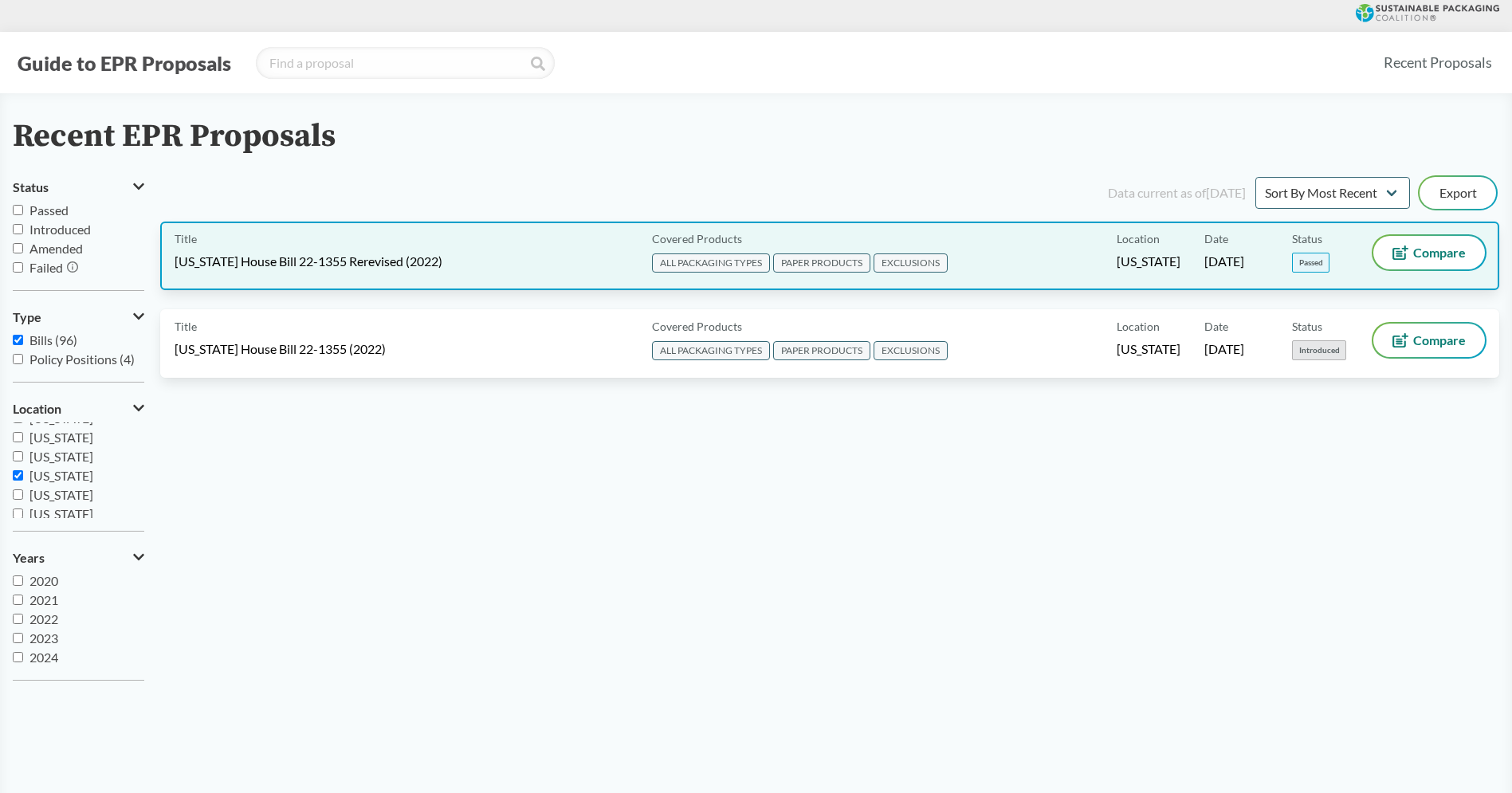
click at [300, 264] on span "[US_STATE] House Bill 22-1355 Rerevised (2022)" at bounding box center [308, 261] width 268 height 17
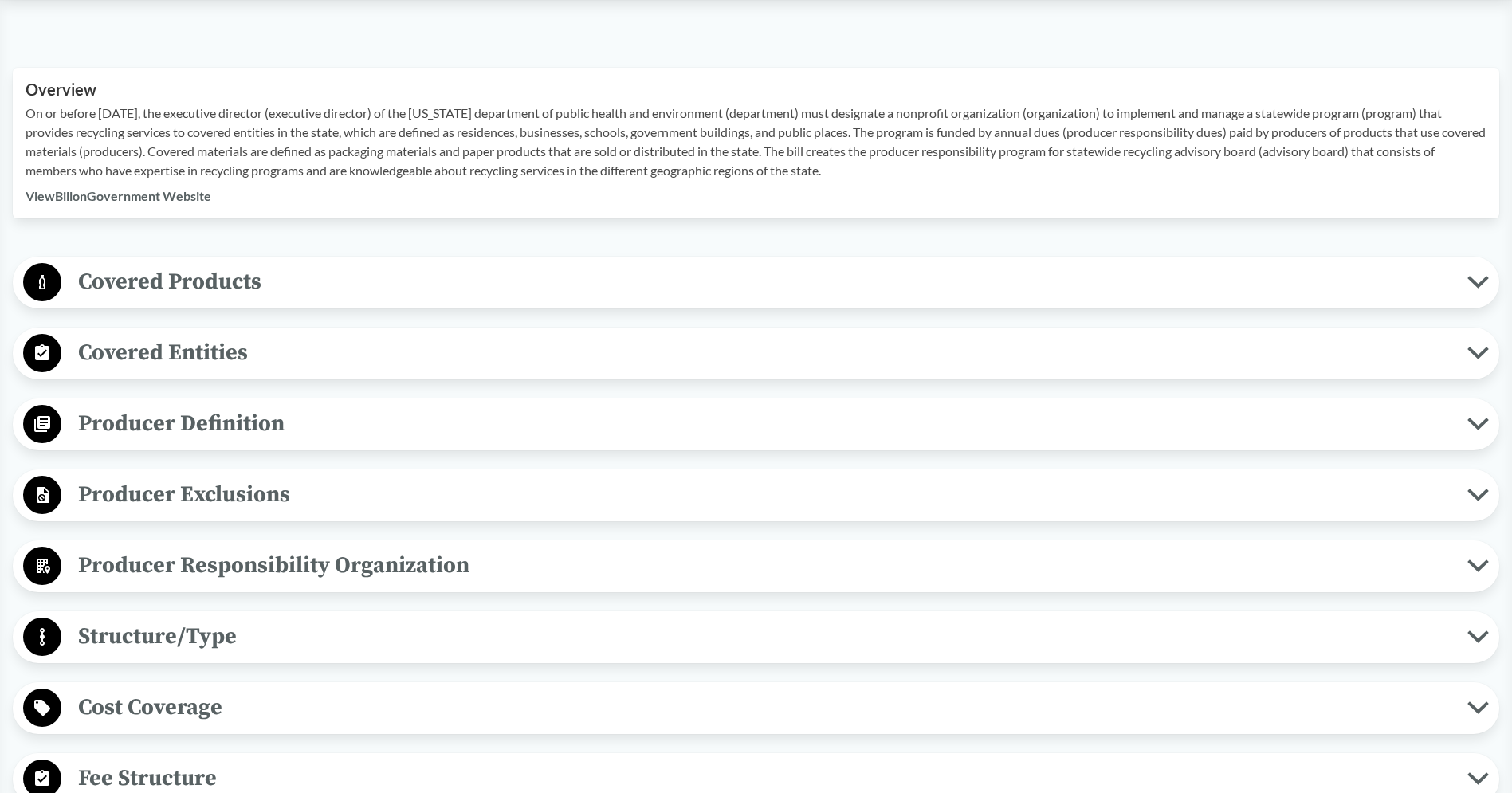
scroll to position [1011, 0]
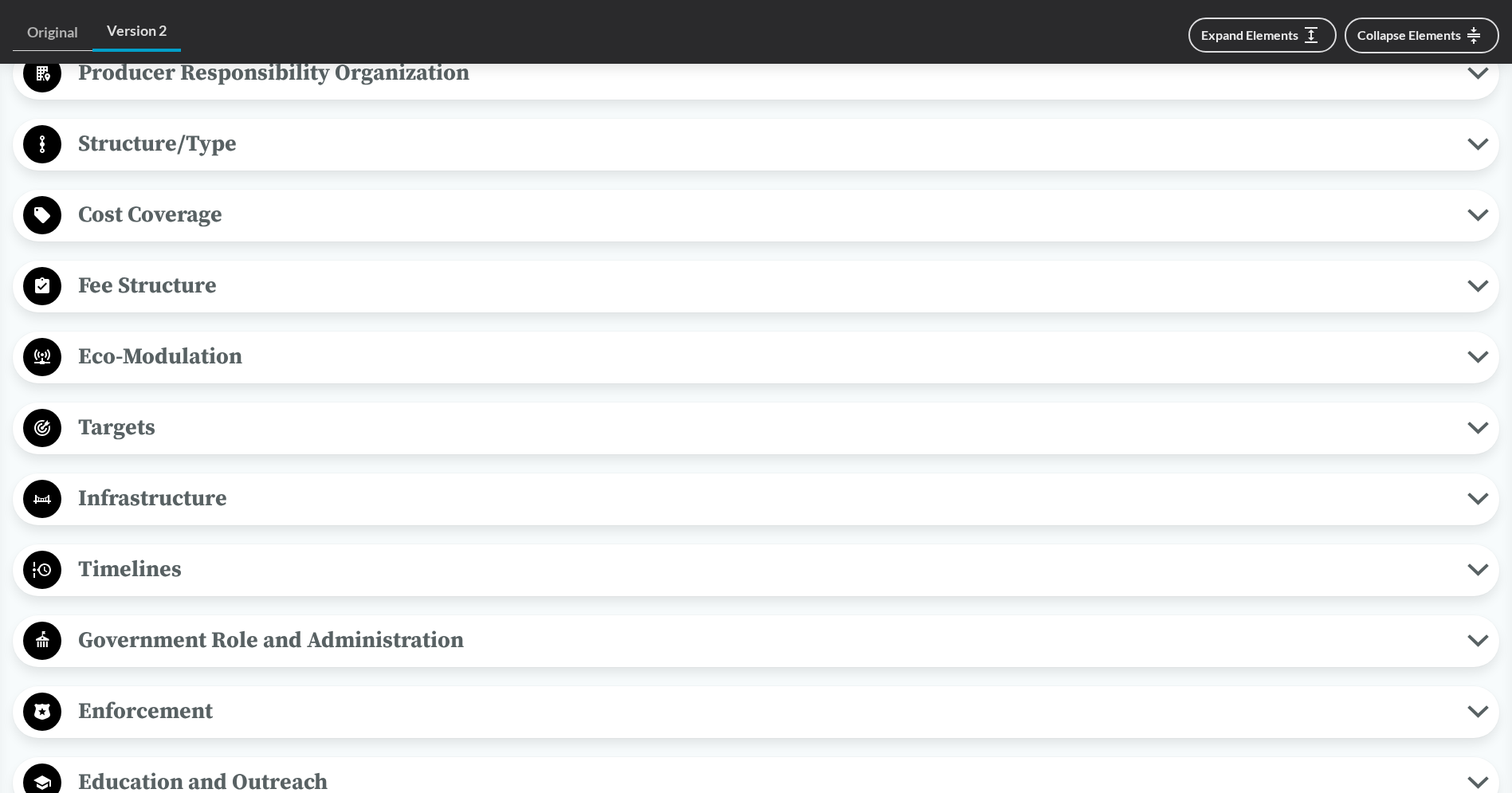
click at [211, 345] on span "Eco-Modulation" at bounding box center [764, 357] width 1406 height 36
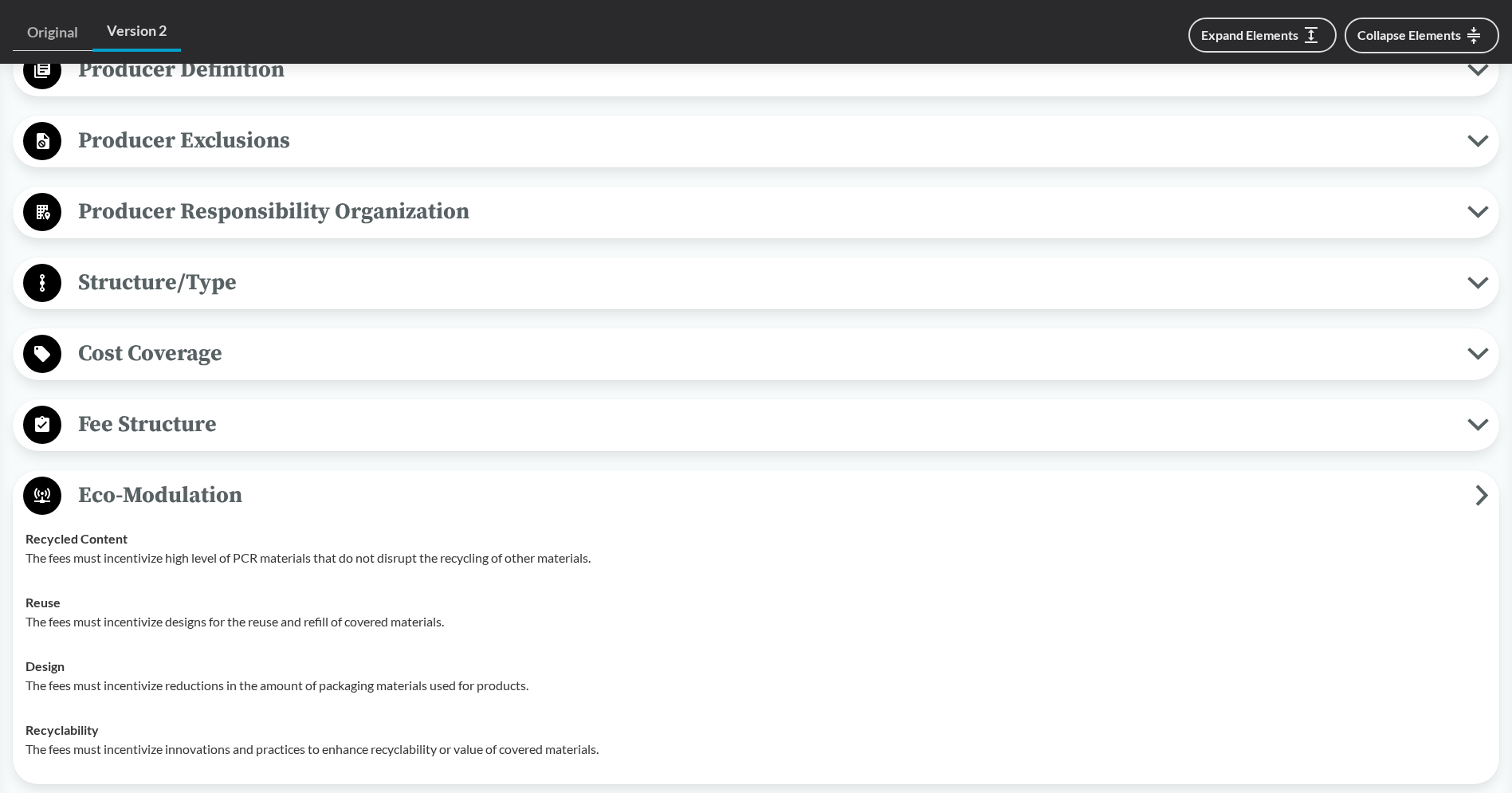
scroll to position [751, 0]
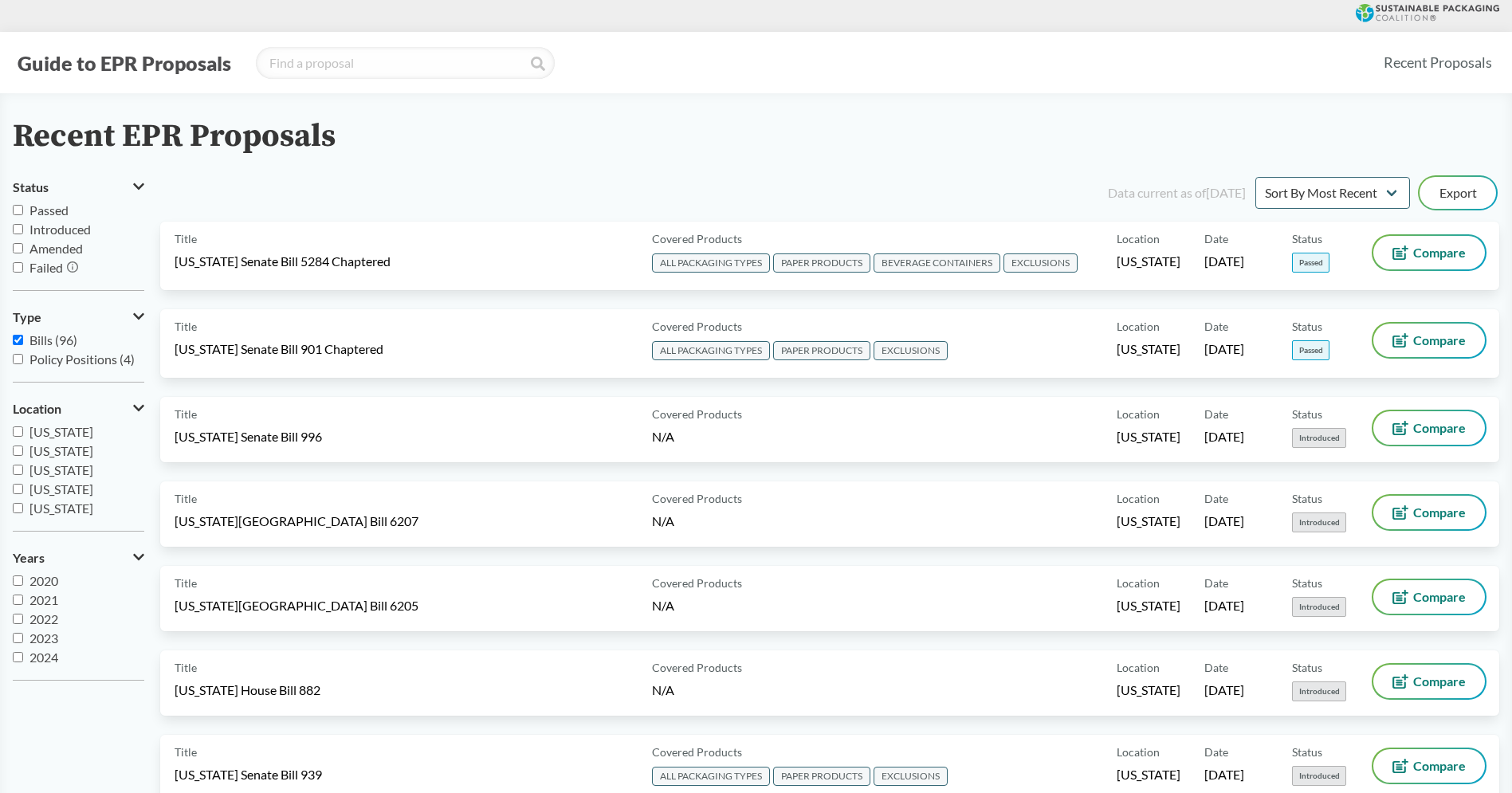
scroll to position [178, 0]
click at [60, 499] on span "[US_STATE]" at bounding box center [61, 502] width 64 height 15
click at [23, 499] on input "[US_STATE]" at bounding box center [18, 502] width 10 height 10
checkbox input "true"
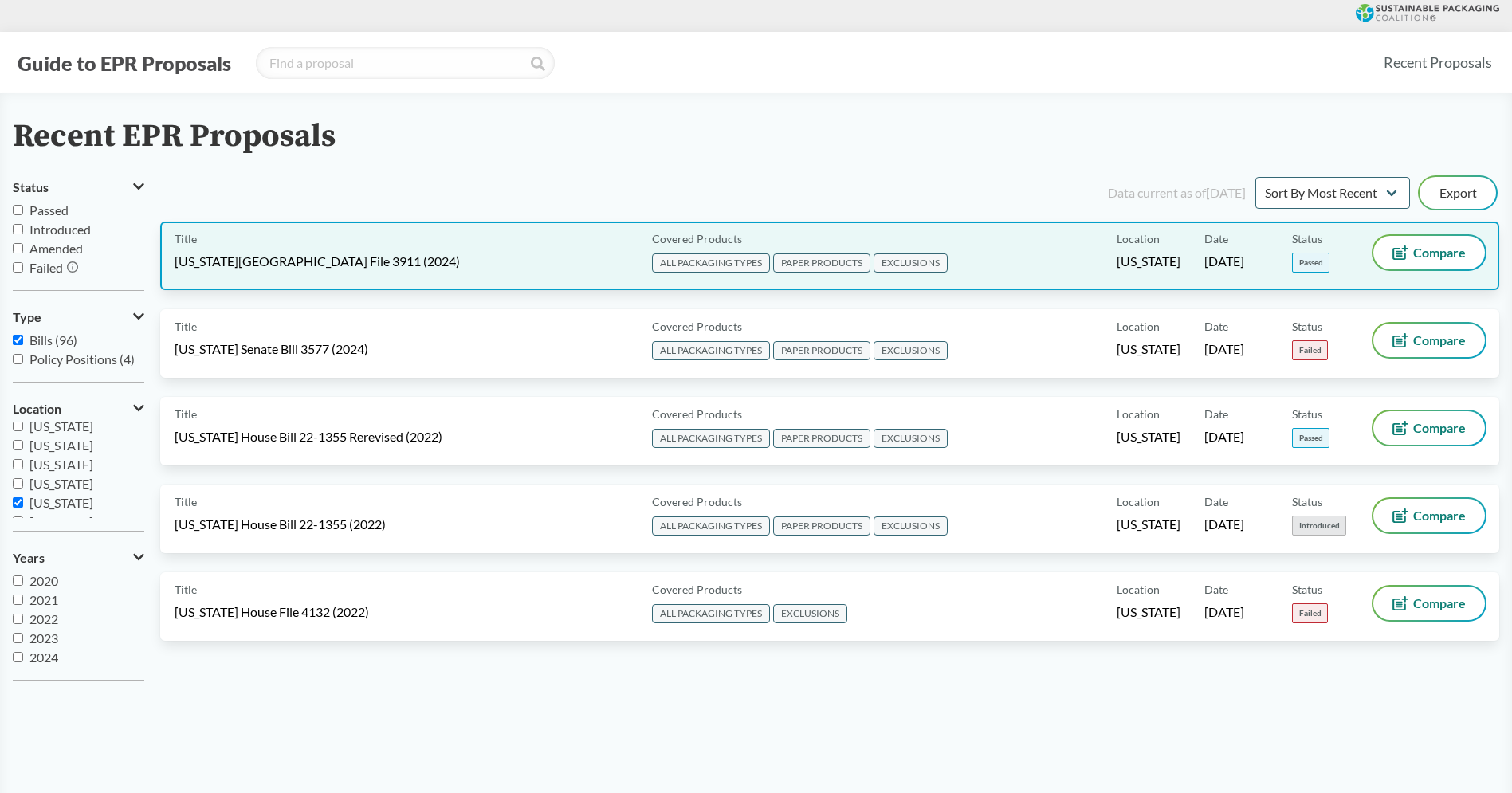
click at [306, 263] on span "[US_STATE][GEOGRAPHIC_DATA] File 3911 (2024)" at bounding box center [318, 261] width 286 height 17
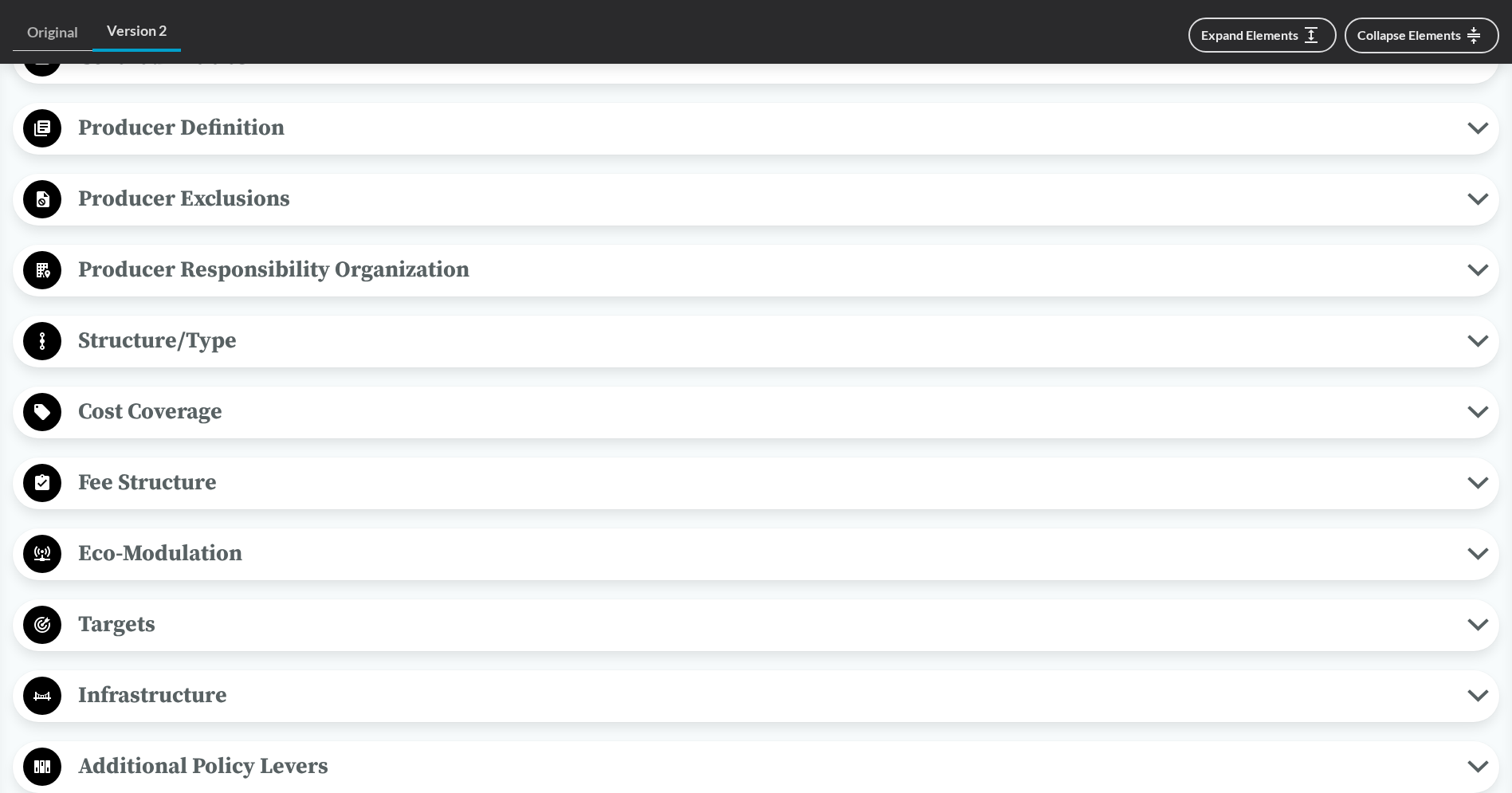
scroll to position [770, 0]
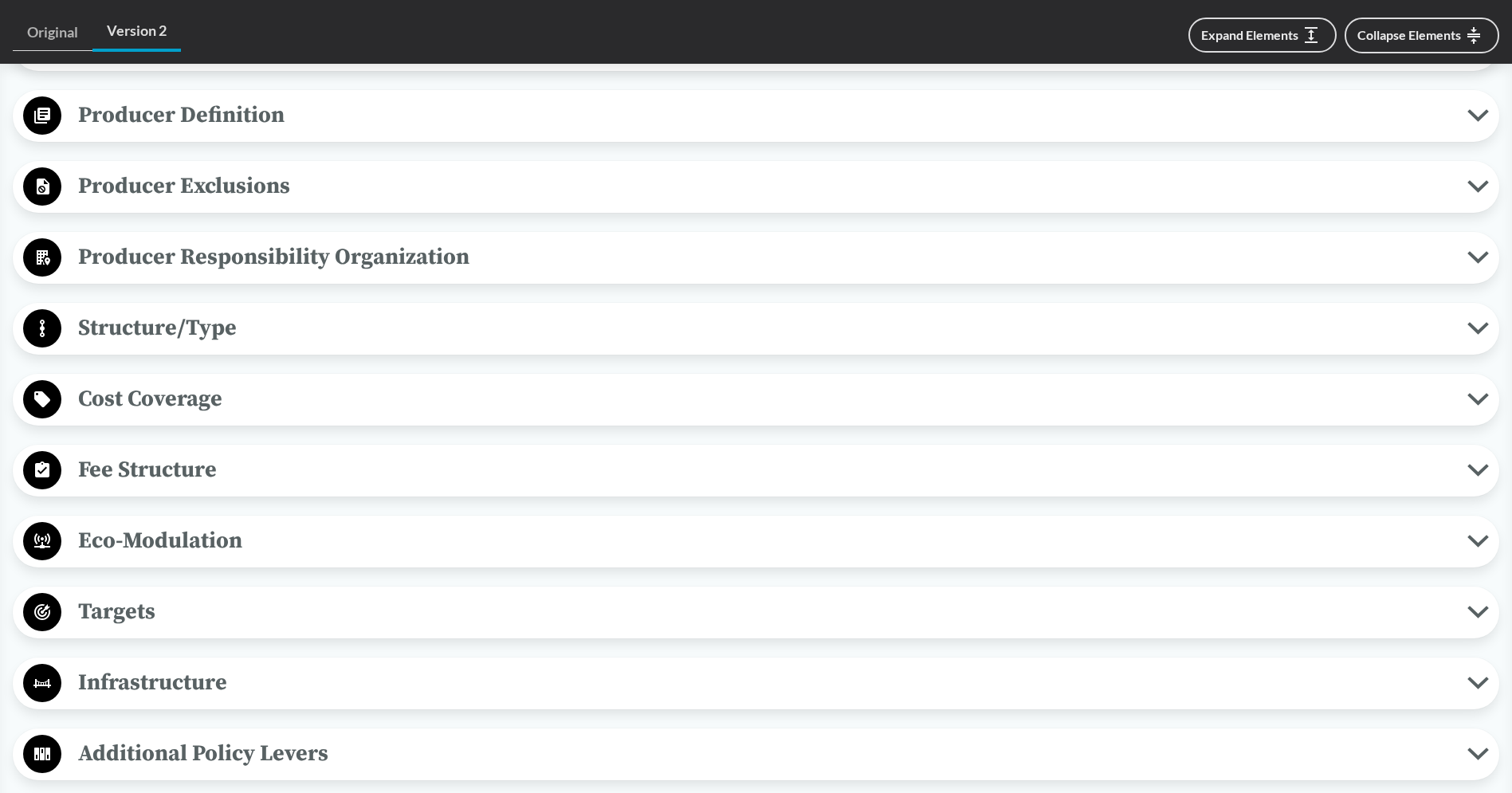
click at [224, 515] on div "Eco-Modulation Recycled Content The fees must incentivize increasing the propor…" at bounding box center [756, 541] width 1486 height 52
click at [221, 526] on span "Eco-Modulation" at bounding box center [764, 541] width 1406 height 36
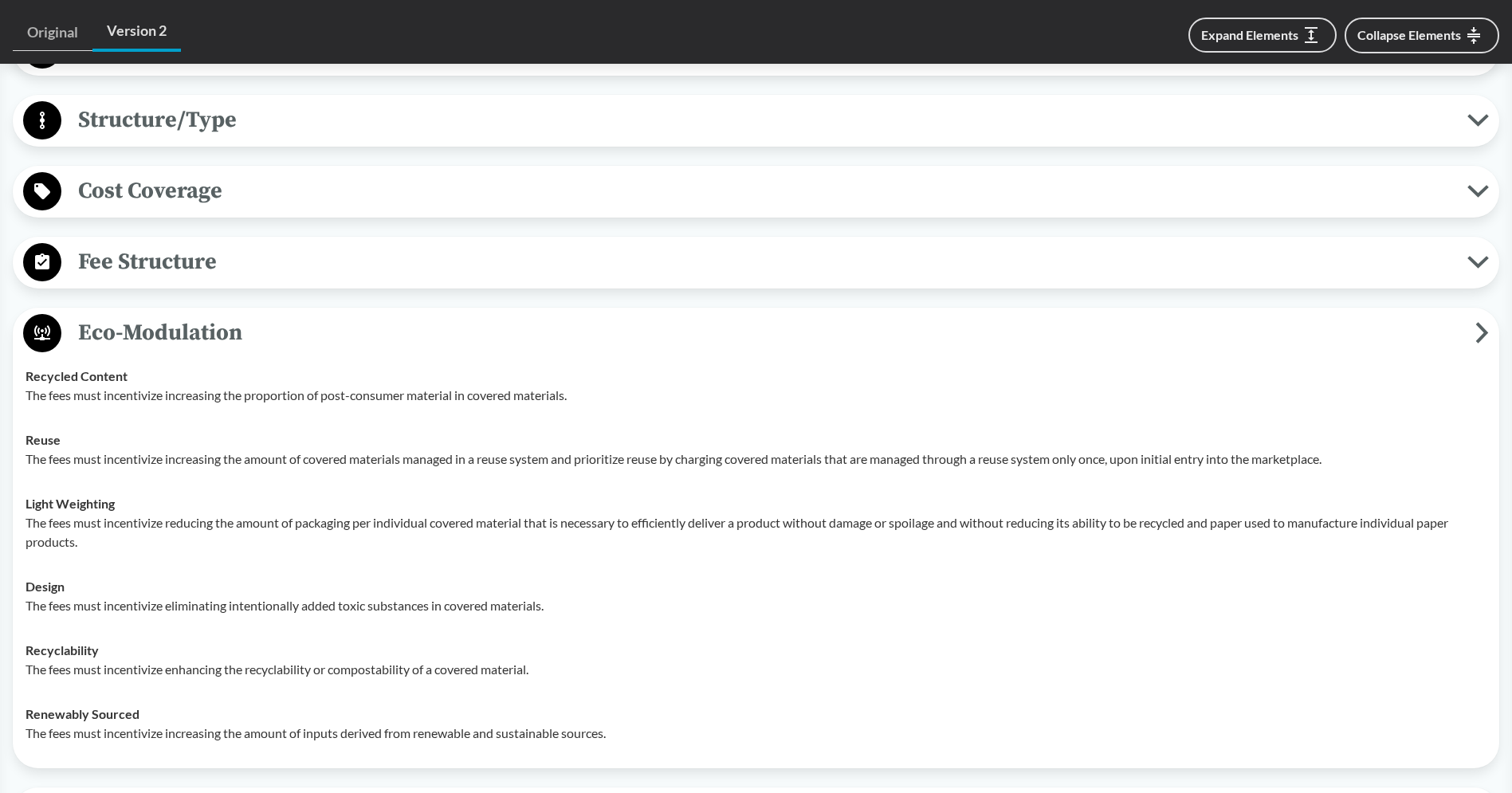
scroll to position [1001, 0]
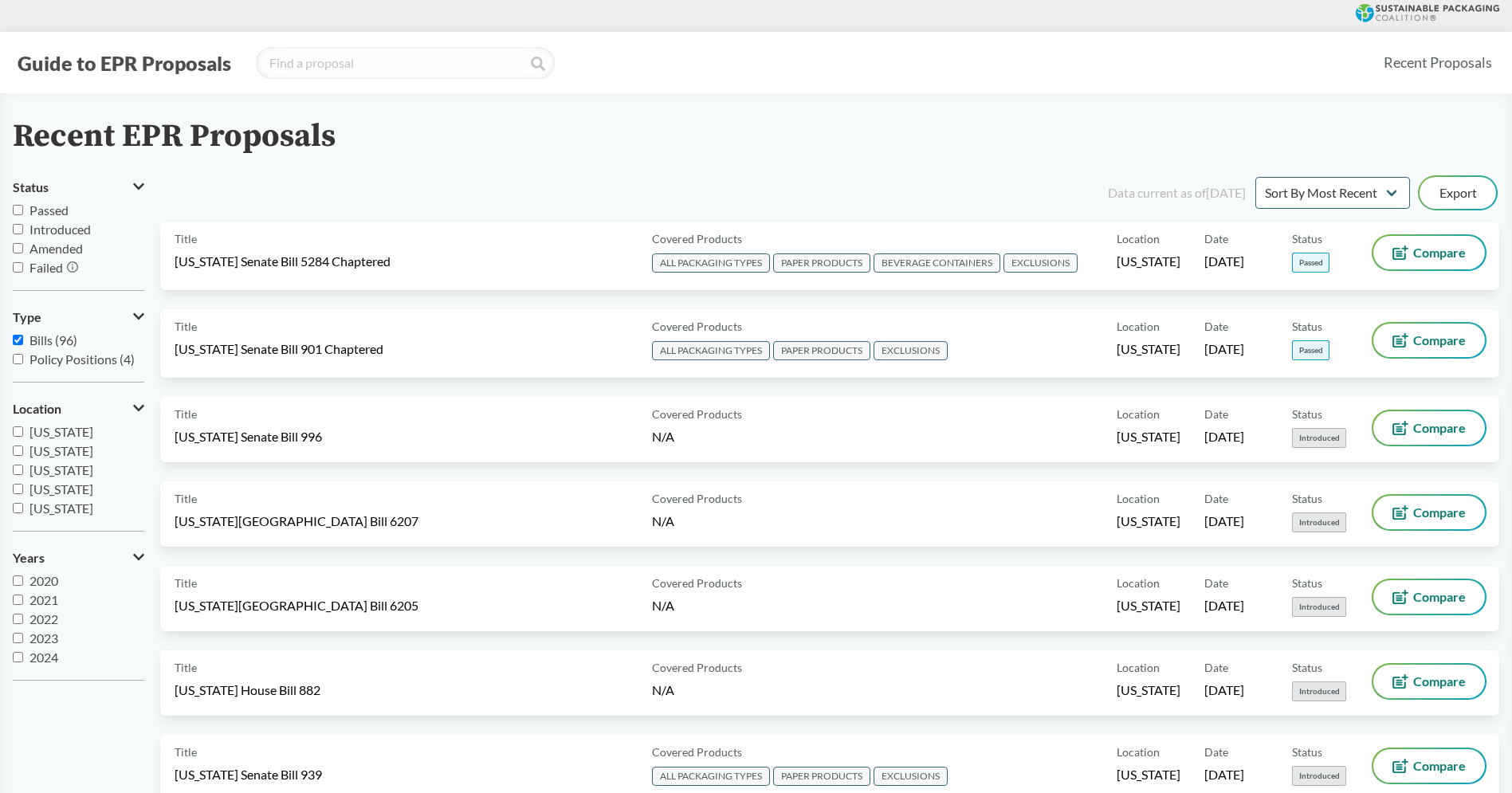
click at [59, 453] on span "[US_STATE]" at bounding box center [61, 451] width 64 height 15
click at [23, 453] on input "[US_STATE]" at bounding box center [18, 451] width 10 height 10
checkbox input "true"
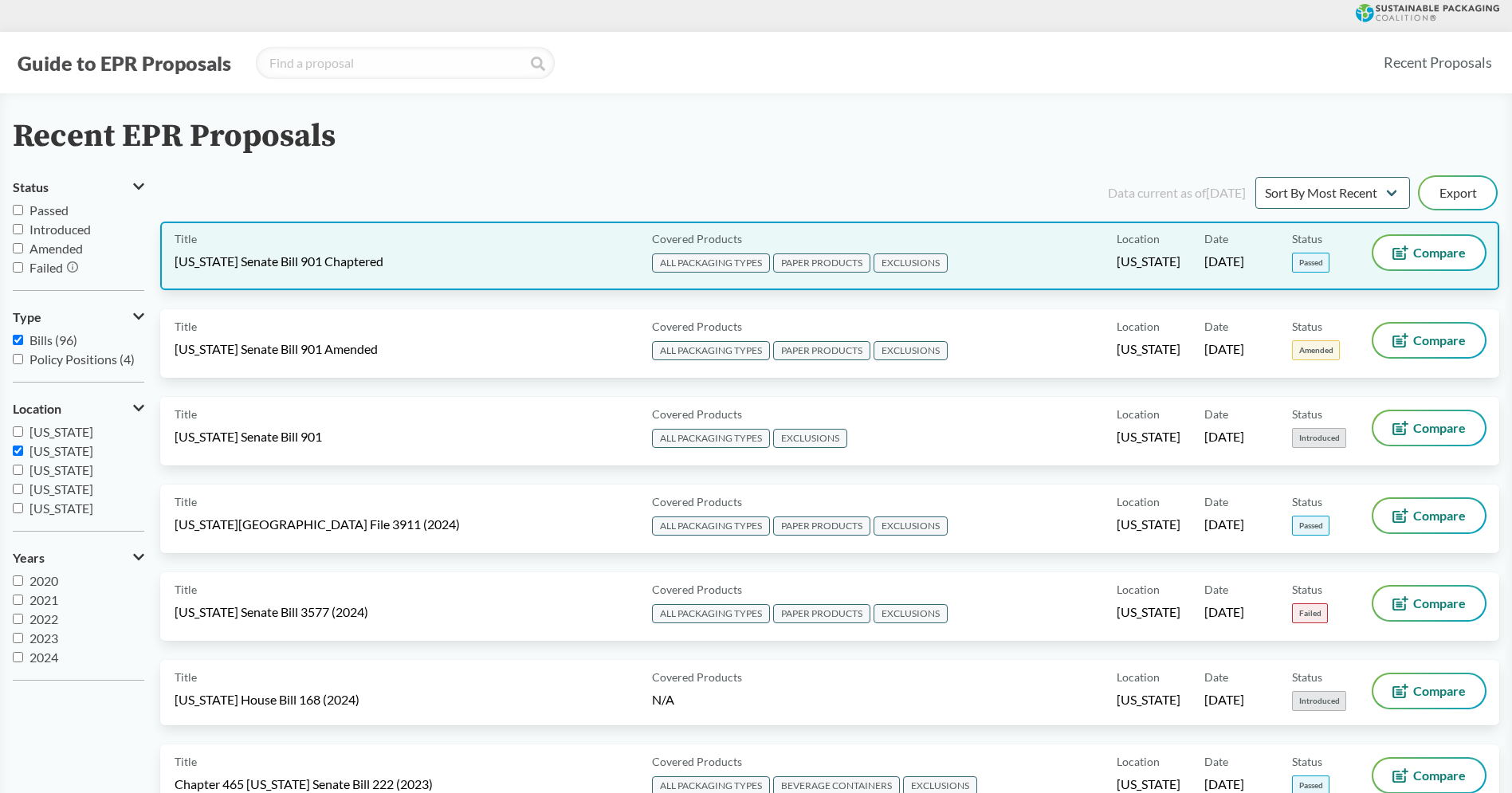
click at [311, 261] on span "[US_STATE] Senate Bill 901 Chaptered" at bounding box center [279, 261] width 209 height 17
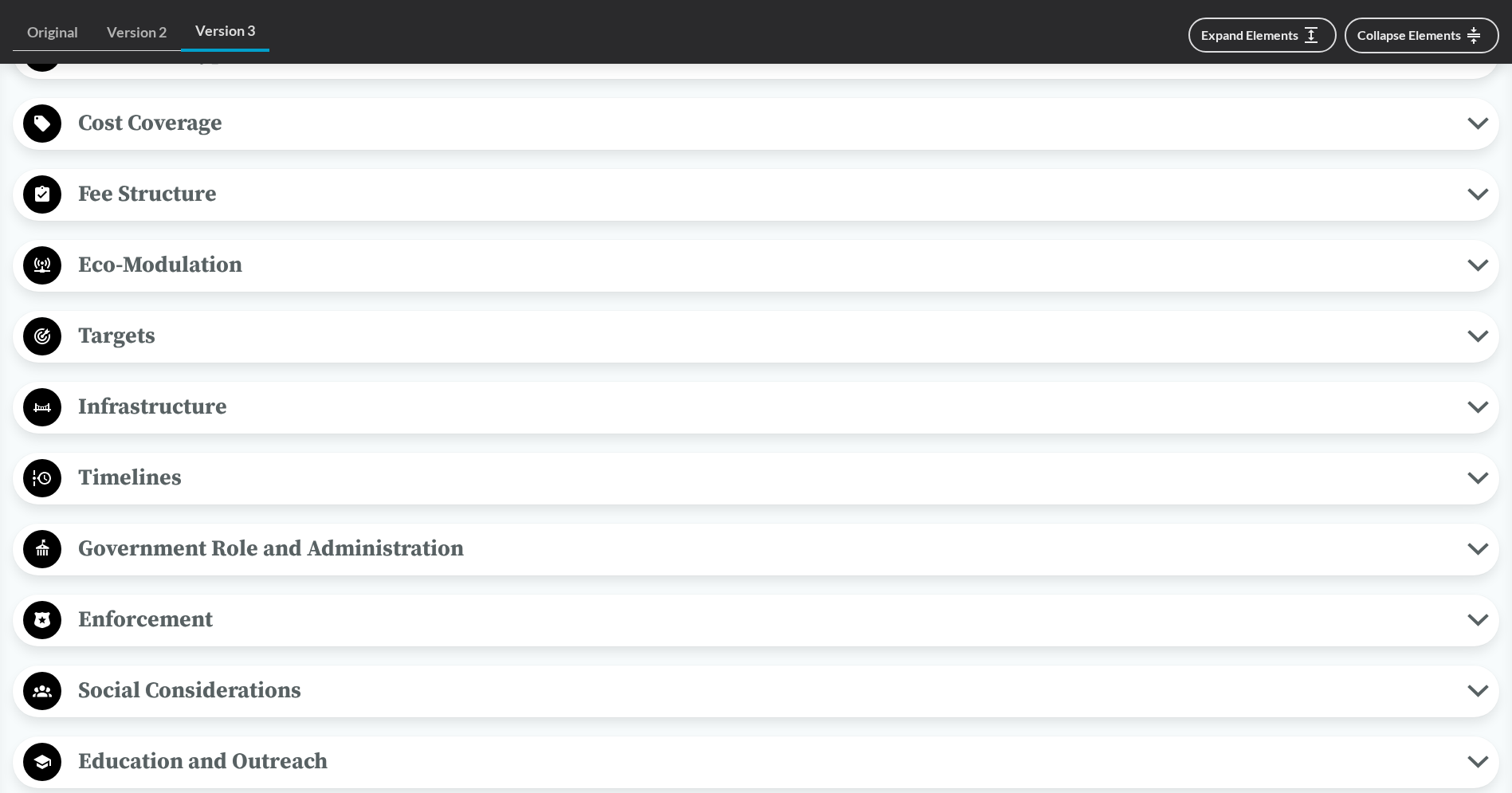
scroll to position [1054, 0]
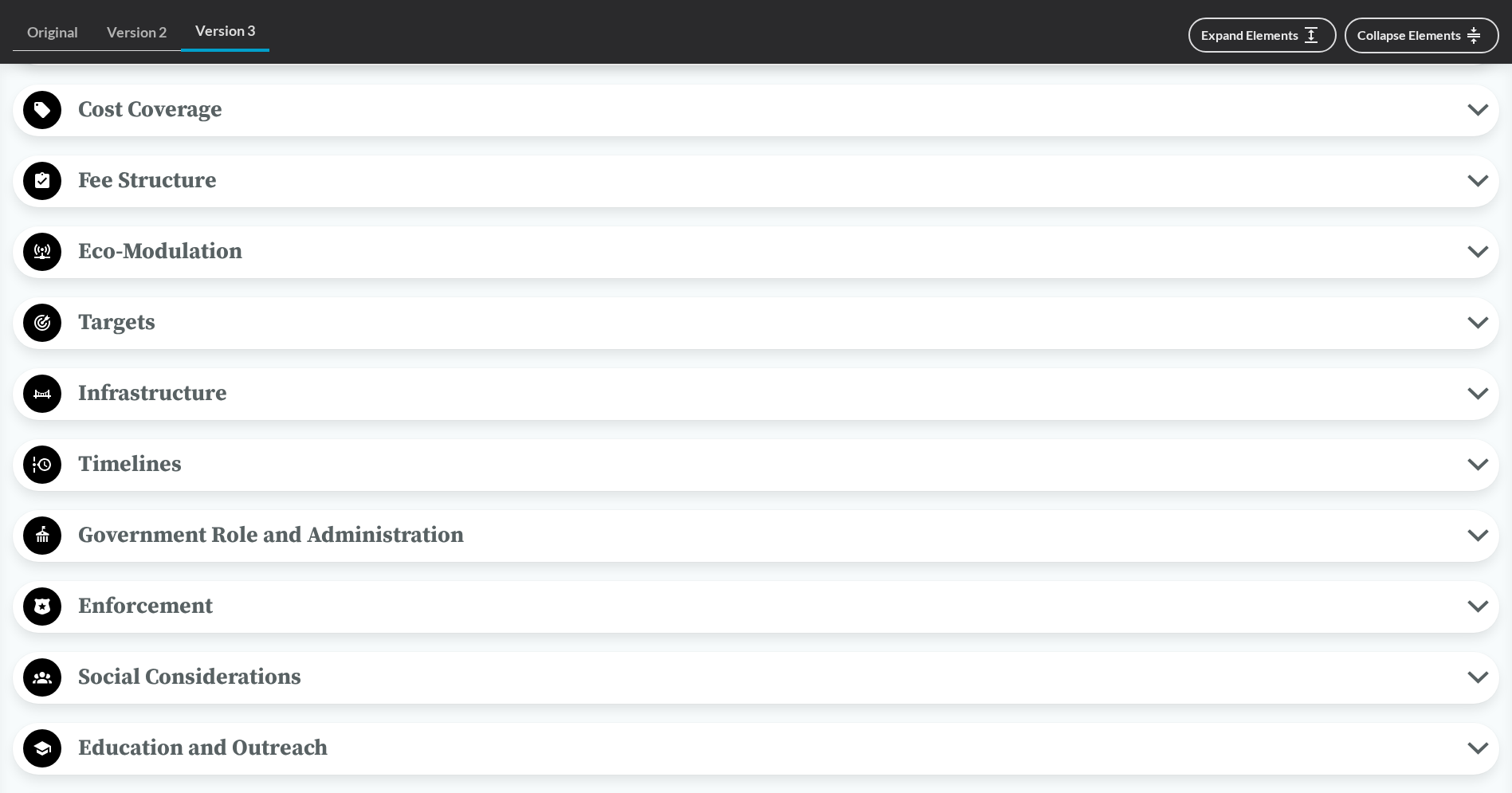
click at [162, 261] on span "Eco-Modulation" at bounding box center [764, 251] width 1406 height 36
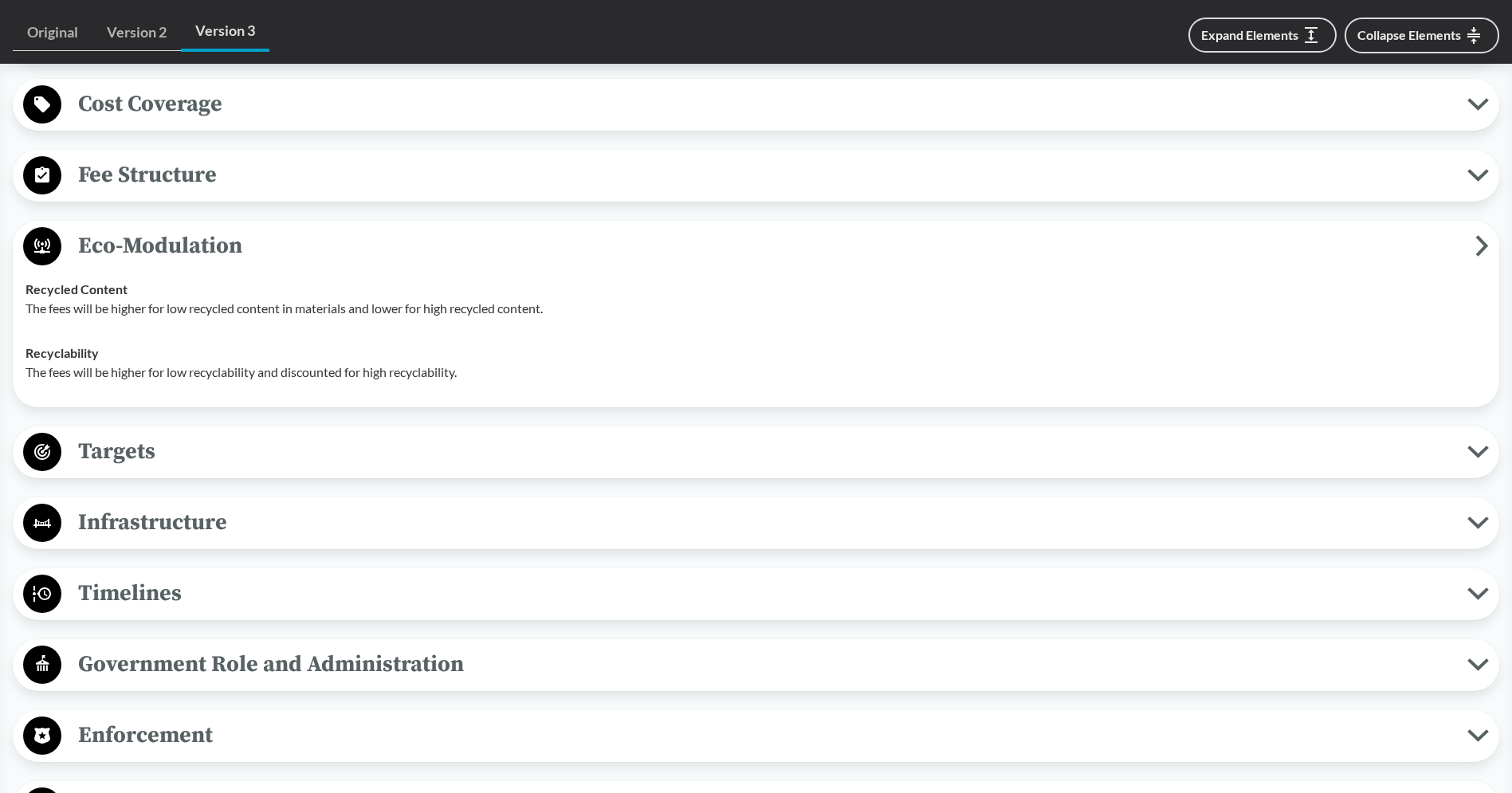
scroll to position [1061, 0]
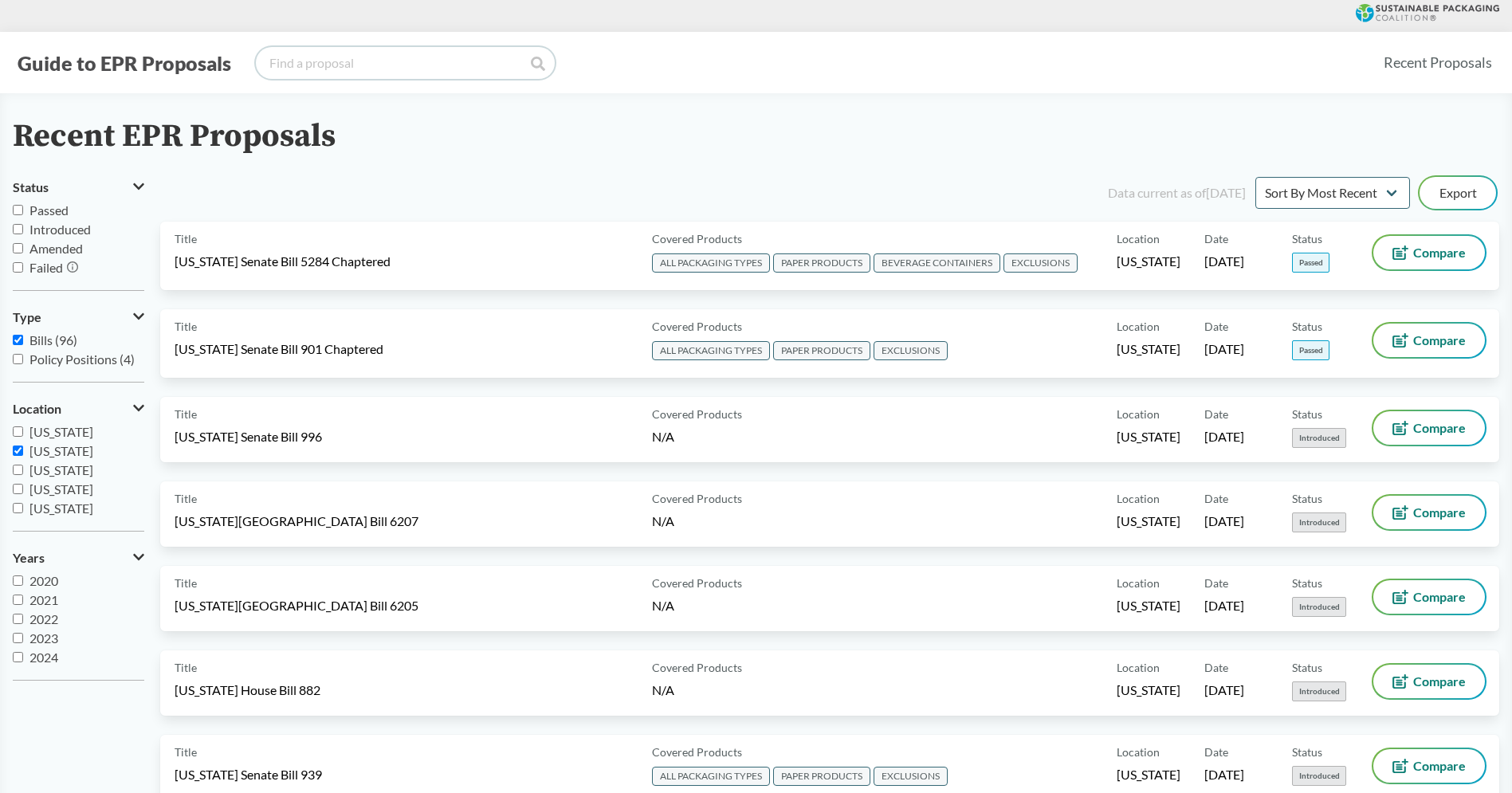
click at [296, 59] on input "search" at bounding box center [404, 63] width 299 height 32
type input "Maine"
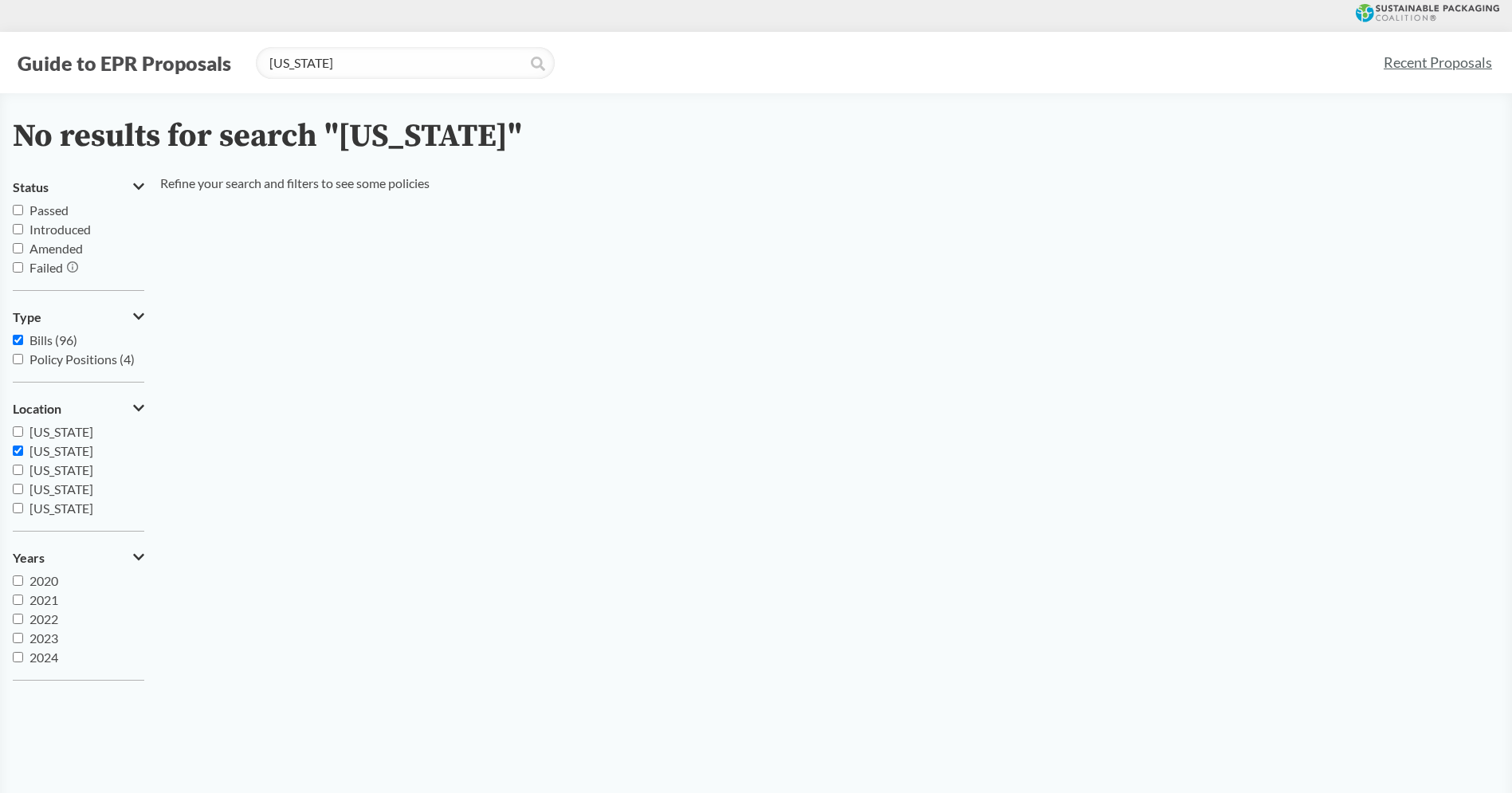
click at [22, 455] on input "[US_STATE]" at bounding box center [18, 451] width 10 height 10
checkbox input "false"
click at [336, 60] on input "Maine" at bounding box center [404, 63] width 299 height 32
click at [534, 66] on icon at bounding box center [538, 64] width 15 height 15
click at [501, 64] on input "Maine" at bounding box center [404, 63] width 299 height 32
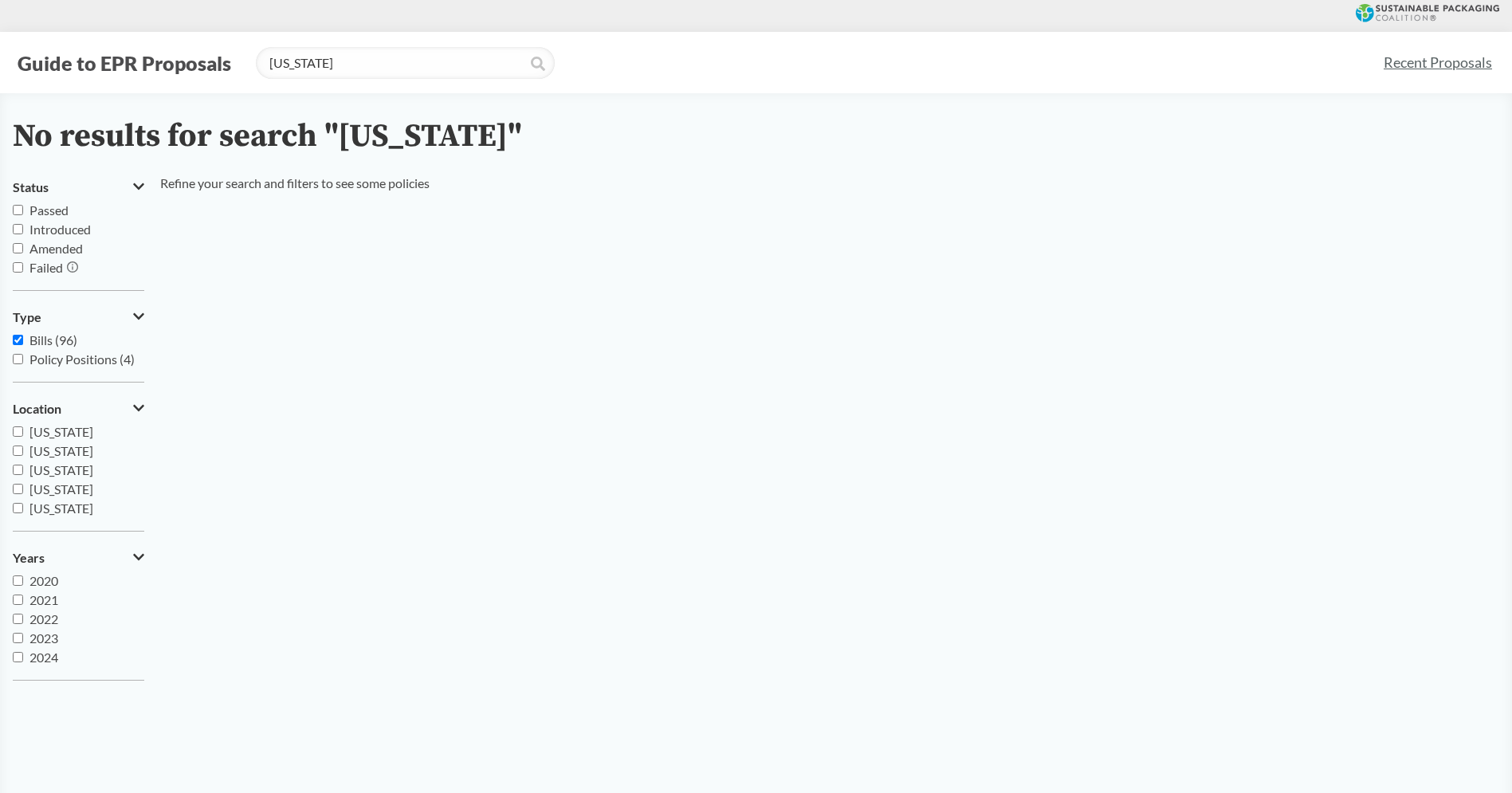
click at [535, 64] on icon at bounding box center [538, 64] width 15 height 15
click at [46, 332] on span "Bills (96)" at bounding box center [53, 340] width 48 height 15
click at [23, 335] on input "Bills (96)" at bounding box center [18, 340] width 10 height 10
checkbox input "false"
click at [383, 76] on input "Maine" at bounding box center [404, 63] width 299 height 32
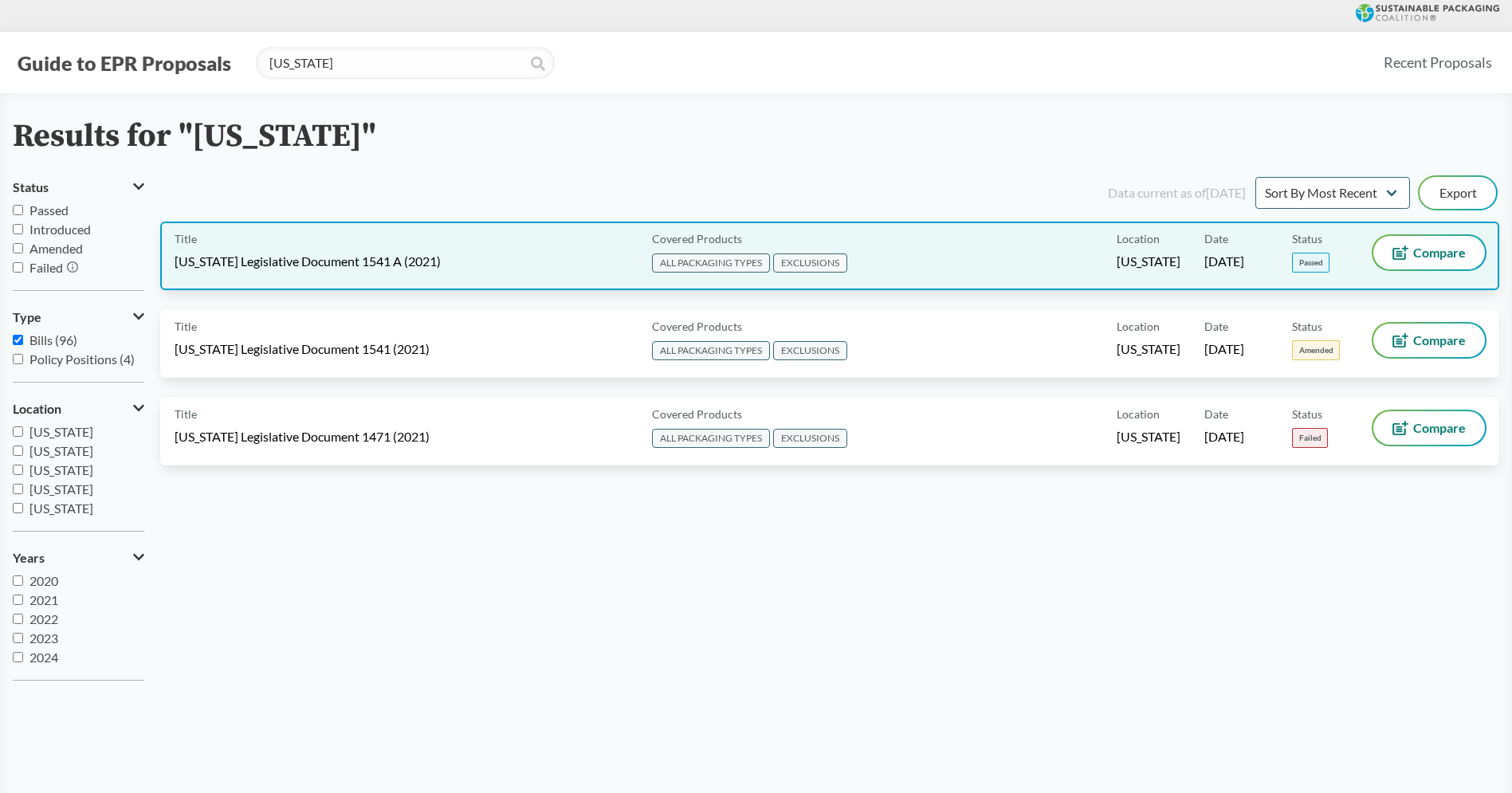
click at [404, 249] on div "Title [US_STATE] Legislative Document 1541 A (2021)" at bounding box center [410, 255] width 471 height 40
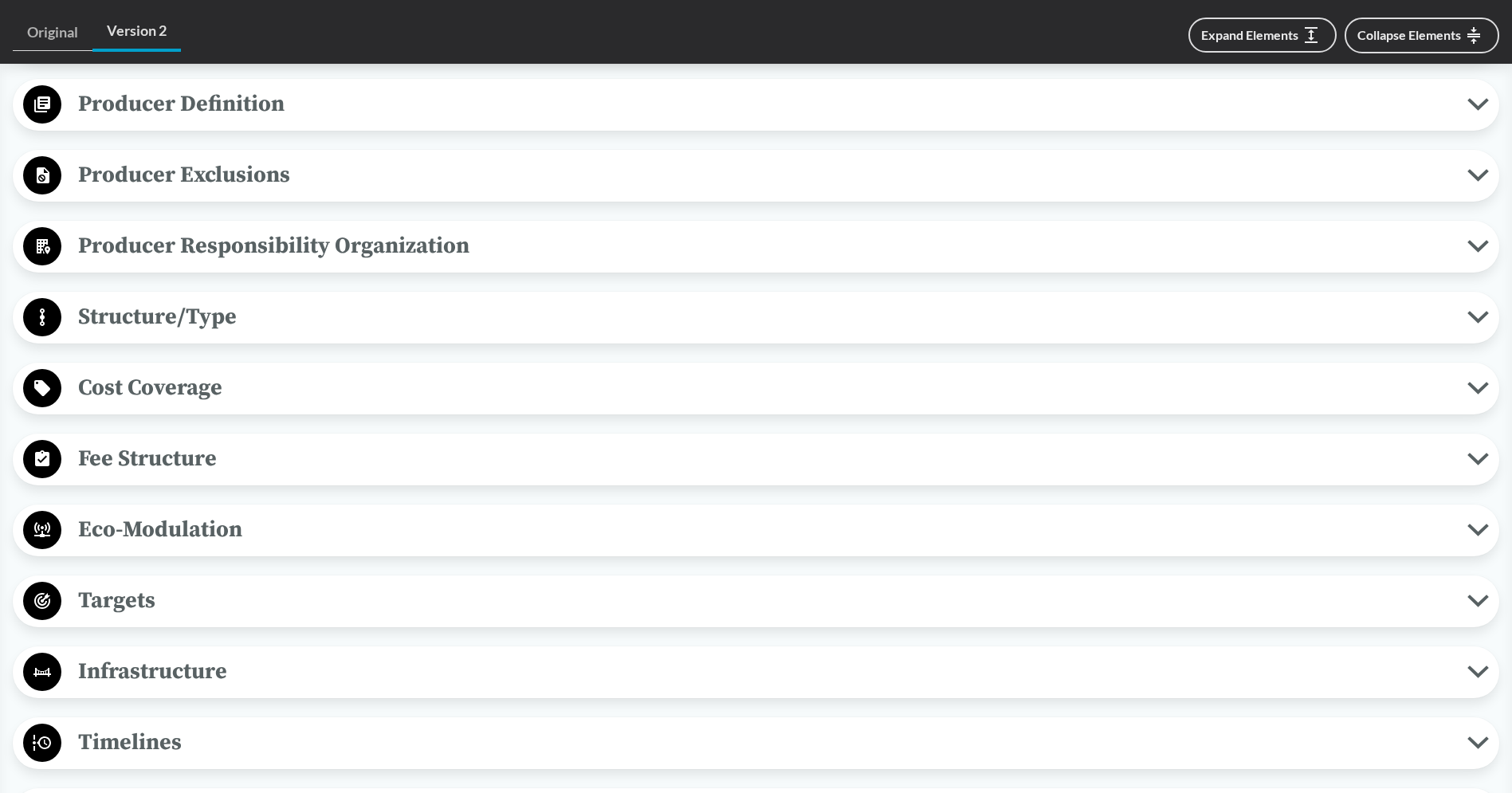
scroll to position [780, 0]
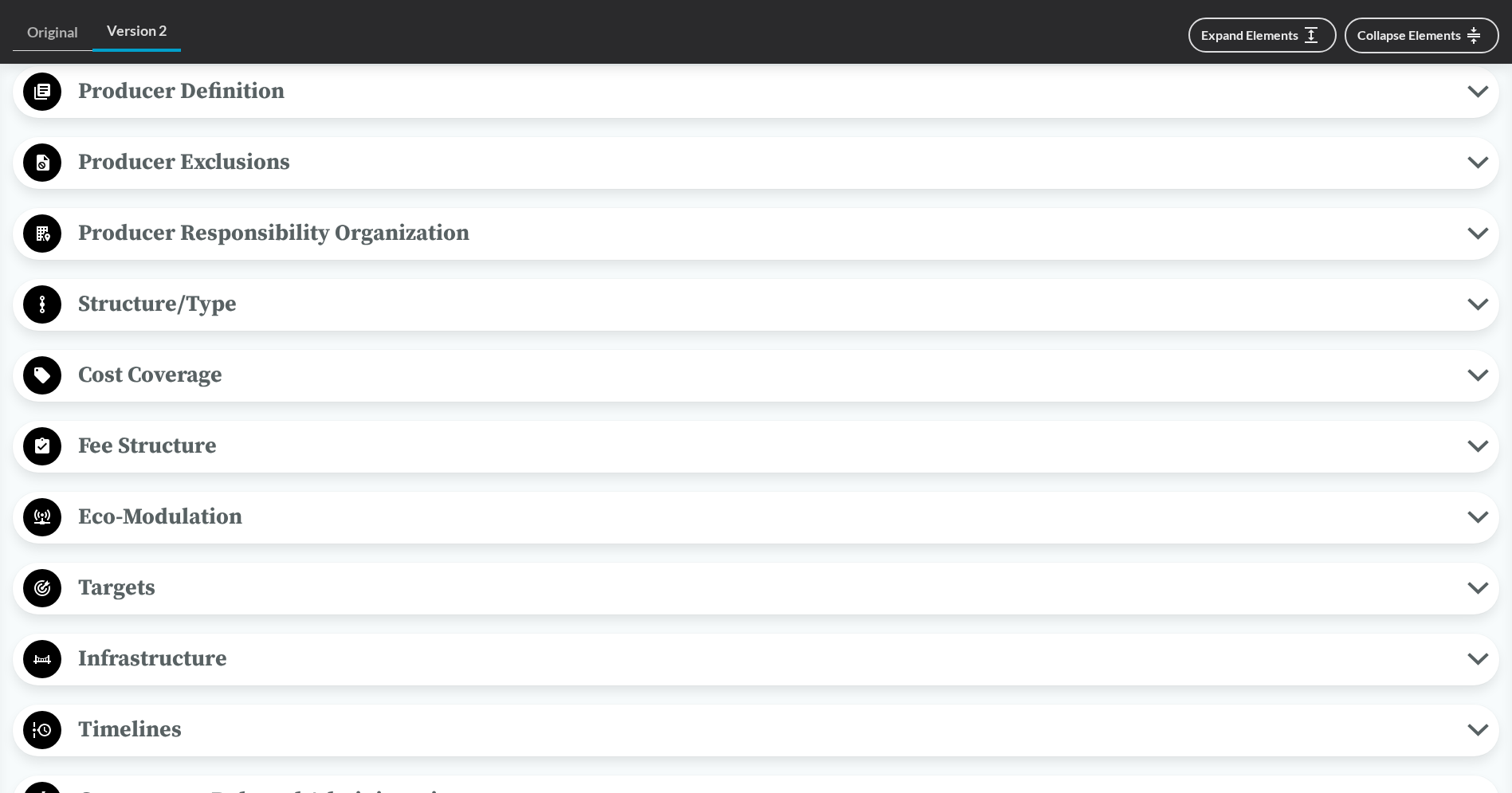
click at [228, 499] on span "Eco-Modulation" at bounding box center [764, 517] width 1406 height 36
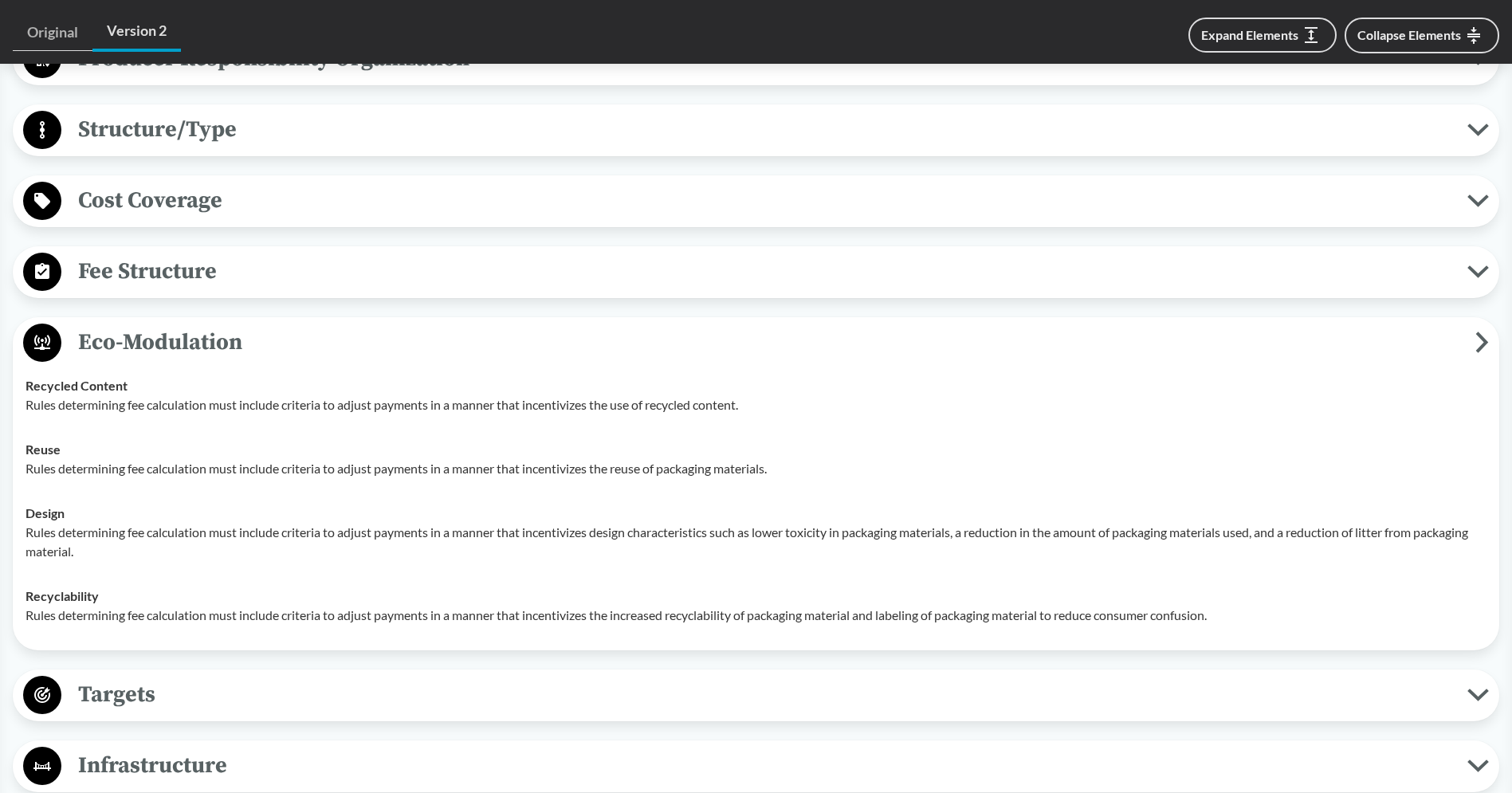
scroll to position [959, 0]
